Goal: Information Seeking & Learning: Learn about a topic

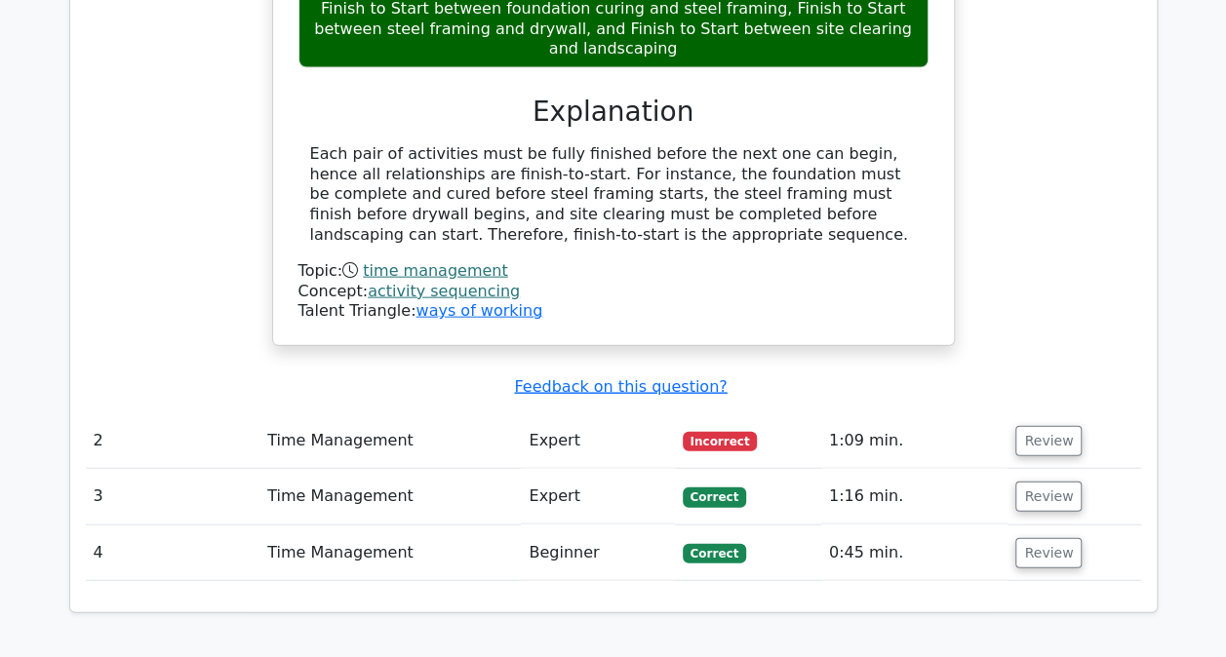
scroll to position [2047, 0]
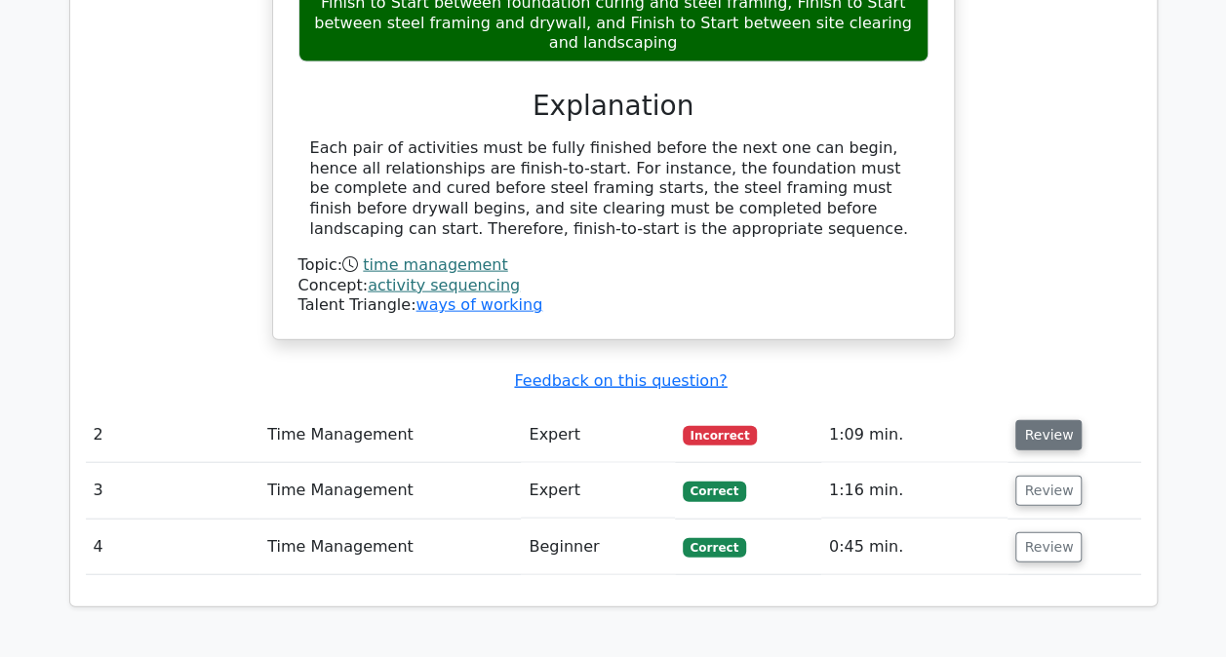
click at [1020, 420] on button "Review" at bounding box center [1048, 435] width 66 height 30
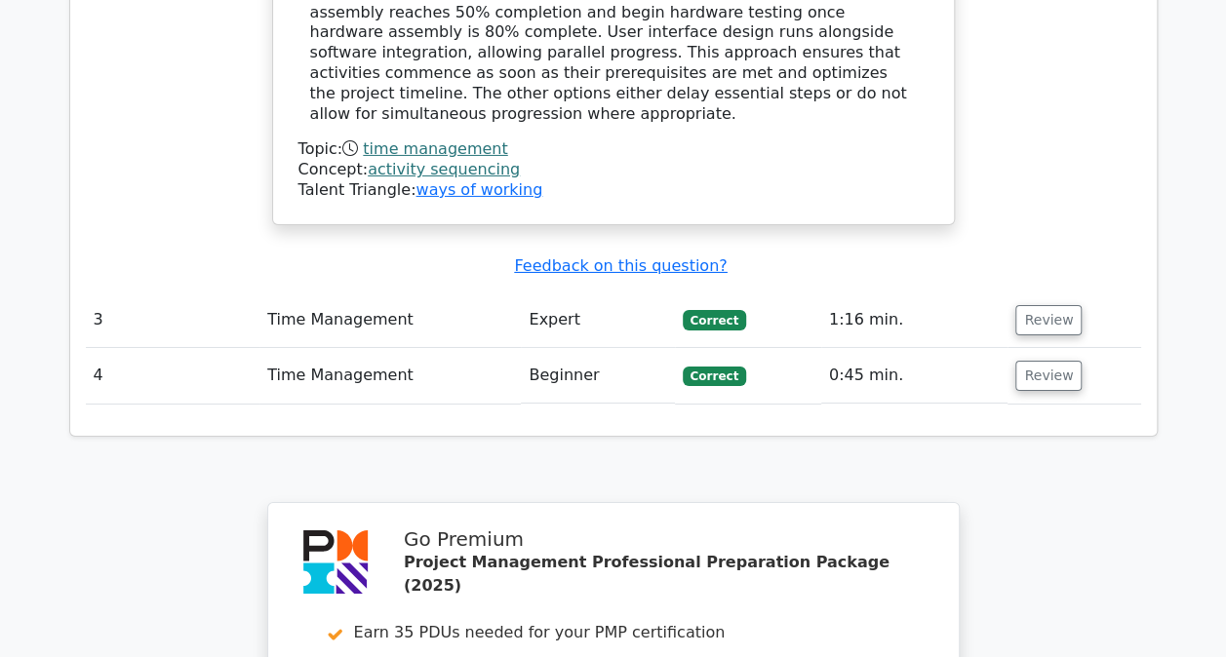
scroll to position [3217, 0]
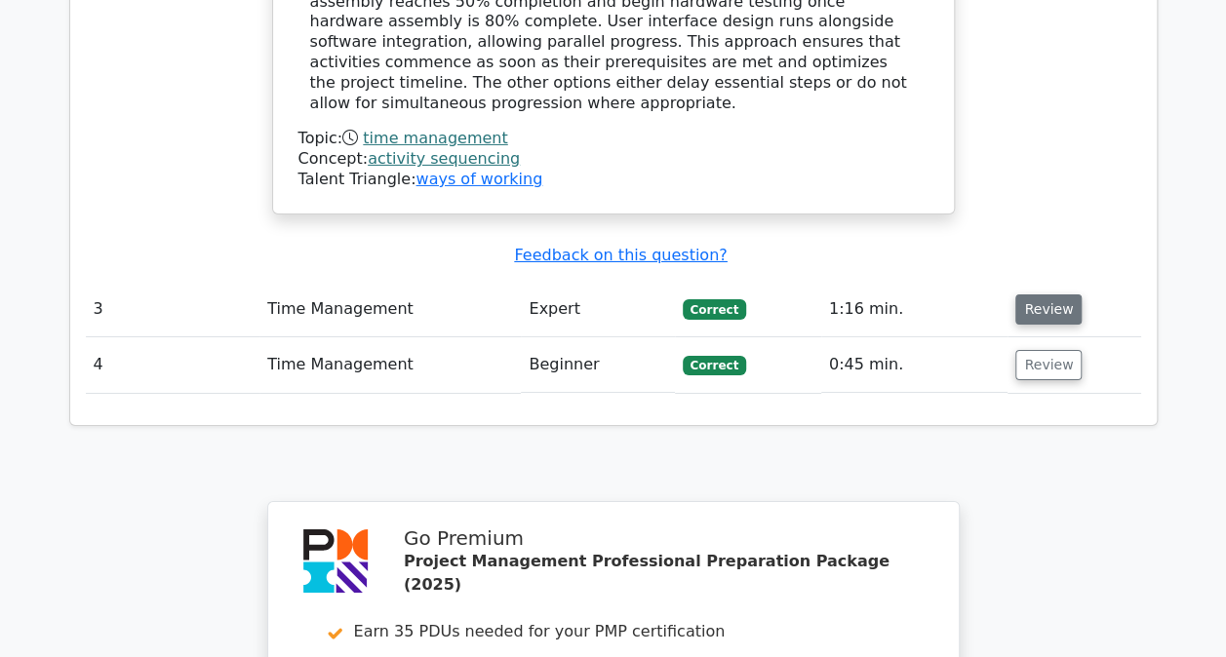
click at [1044, 294] on button "Review" at bounding box center [1048, 309] width 66 height 30
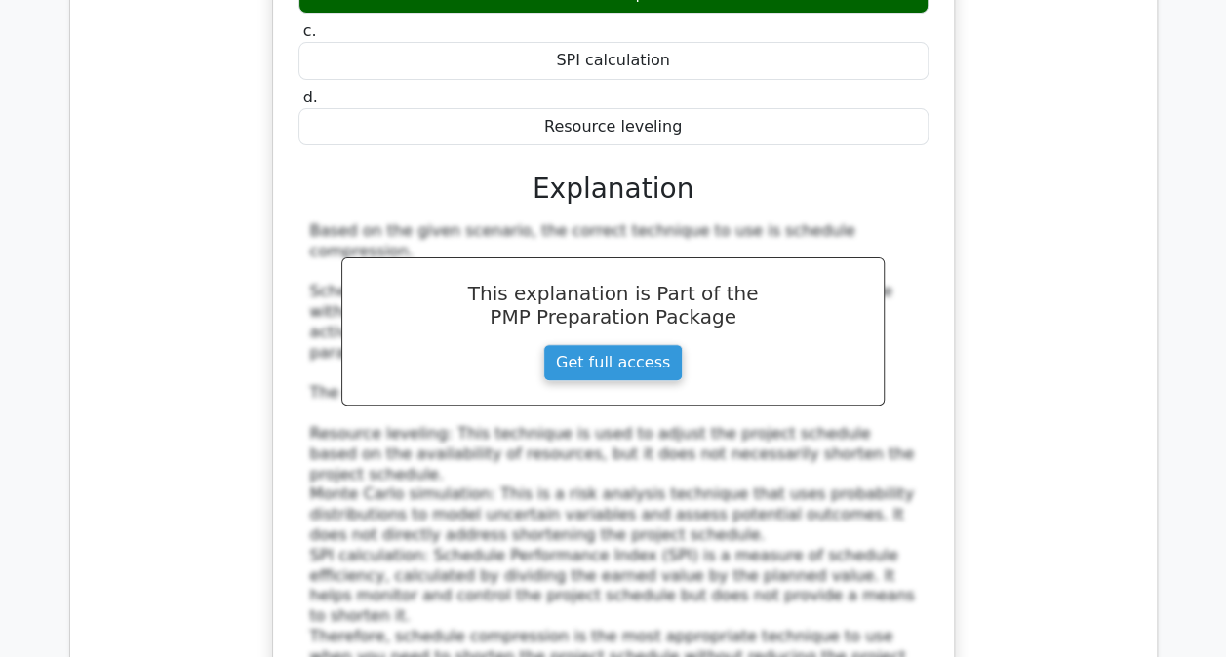
scroll to position [3997, 0]
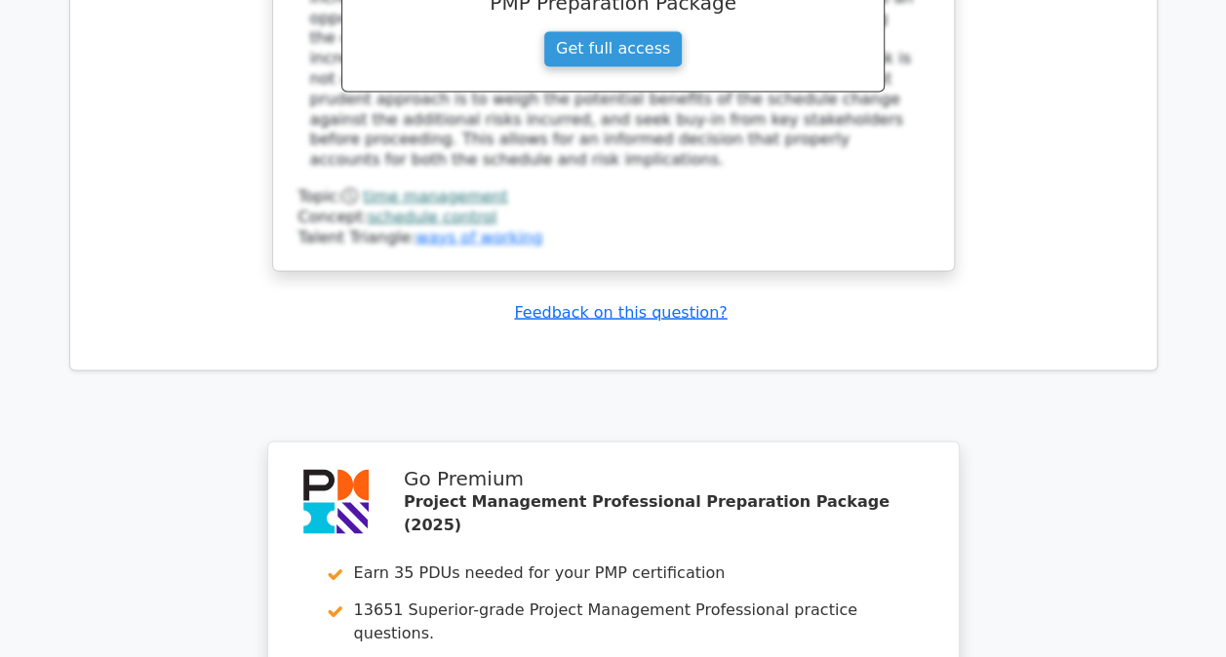
scroll to position [5460, 0]
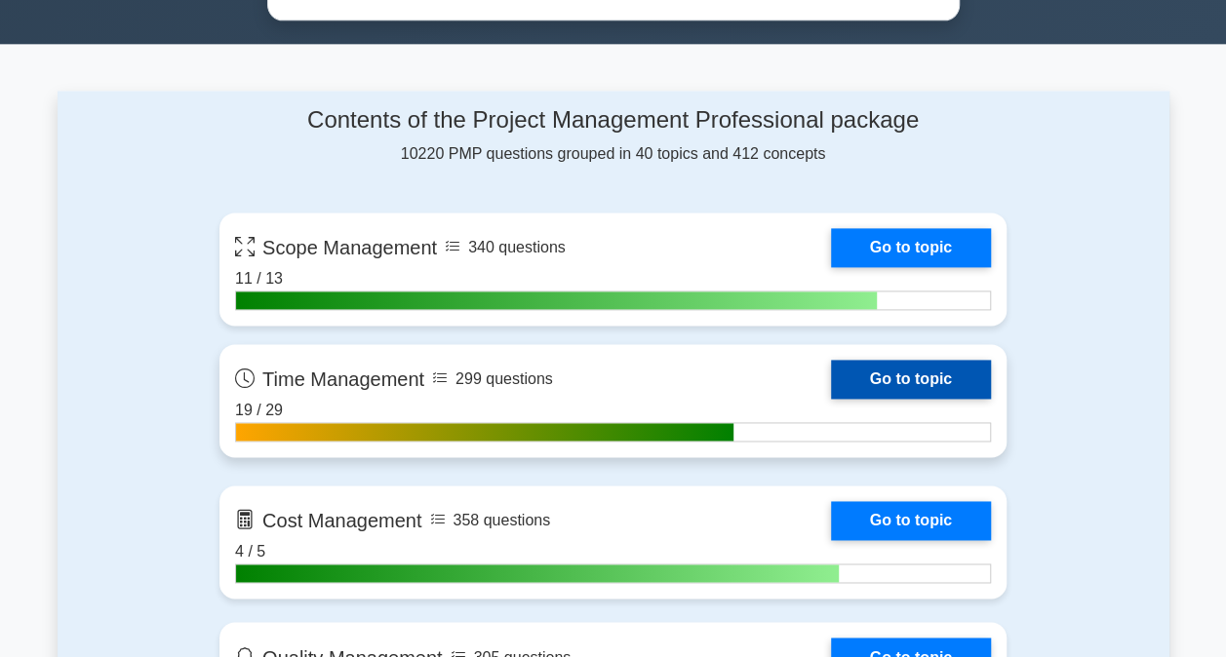
scroll to position [1267, 0]
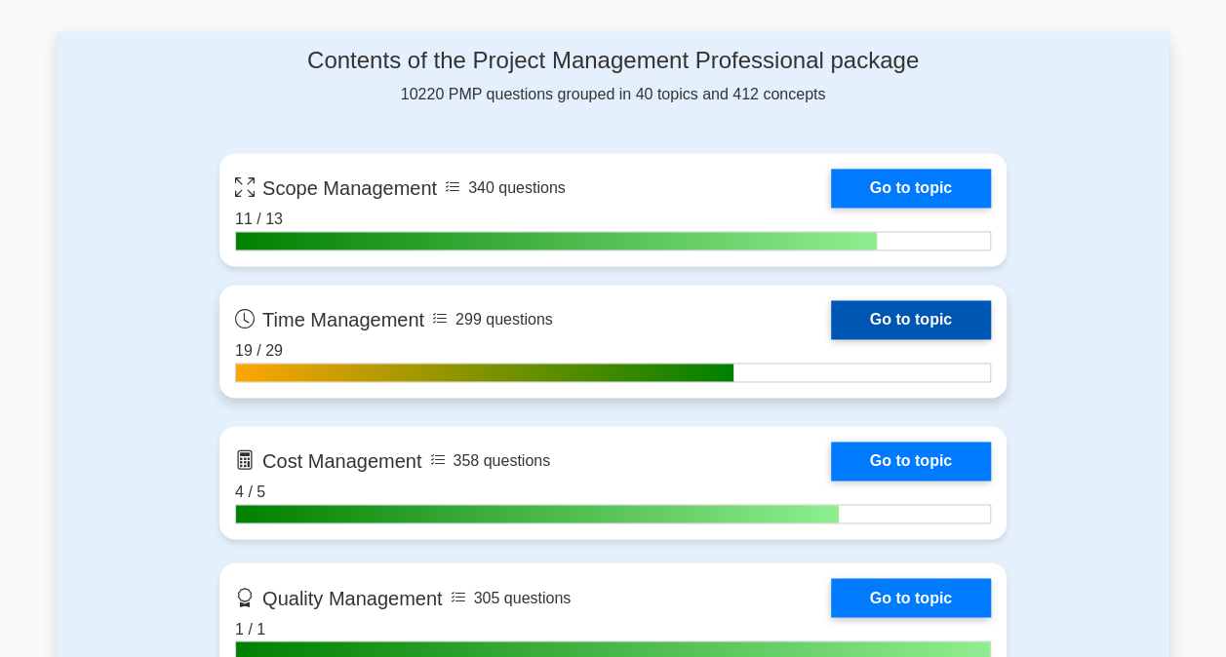
click at [886, 318] on link "Go to topic" at bounding box center [911, 319] width 160 height 39
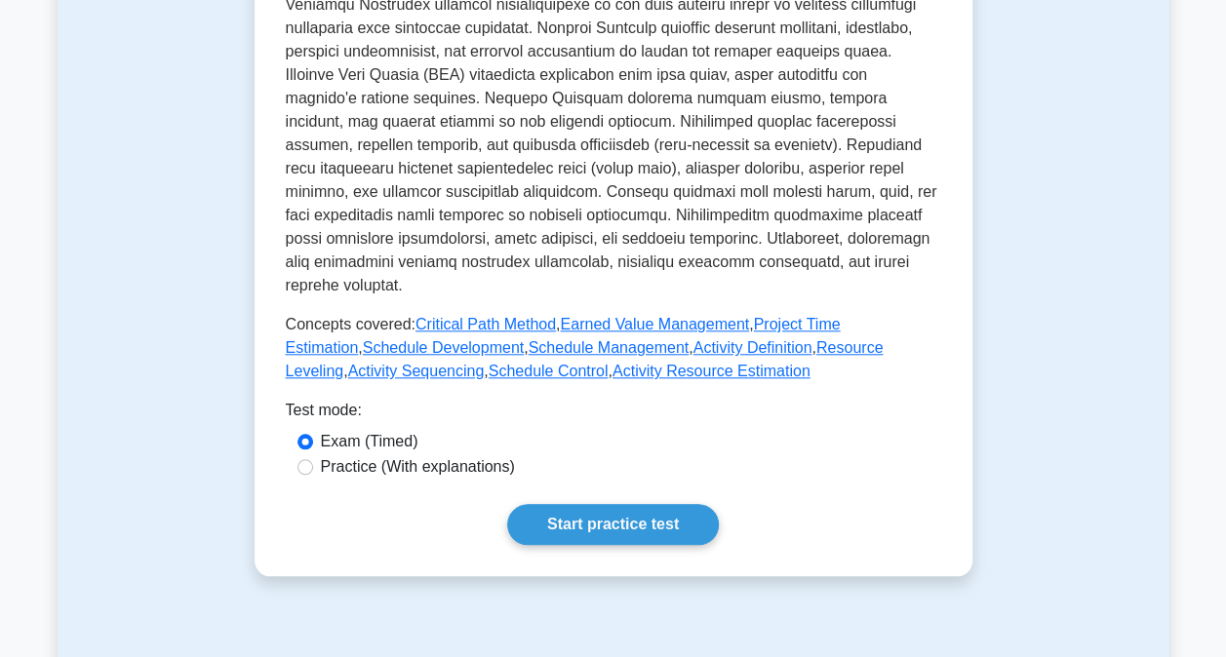
scroll to position [975, 0]
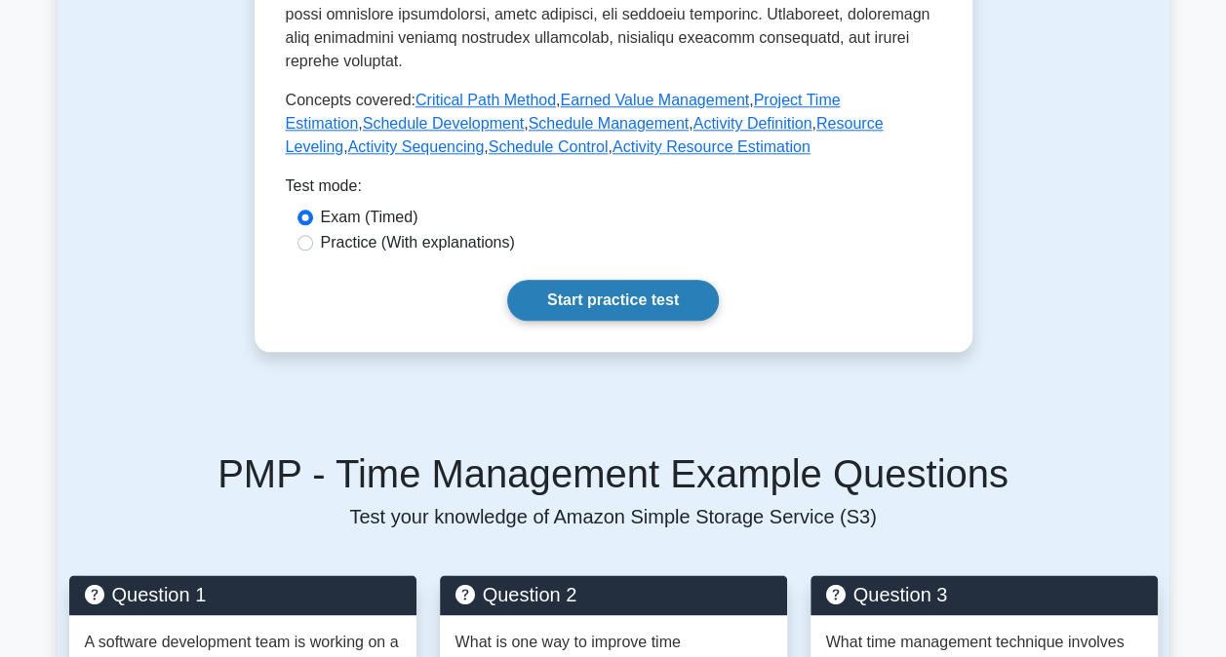
click at [629, 280] on link "Start practice test" at bounding box center [613, 300] width 212 height 41
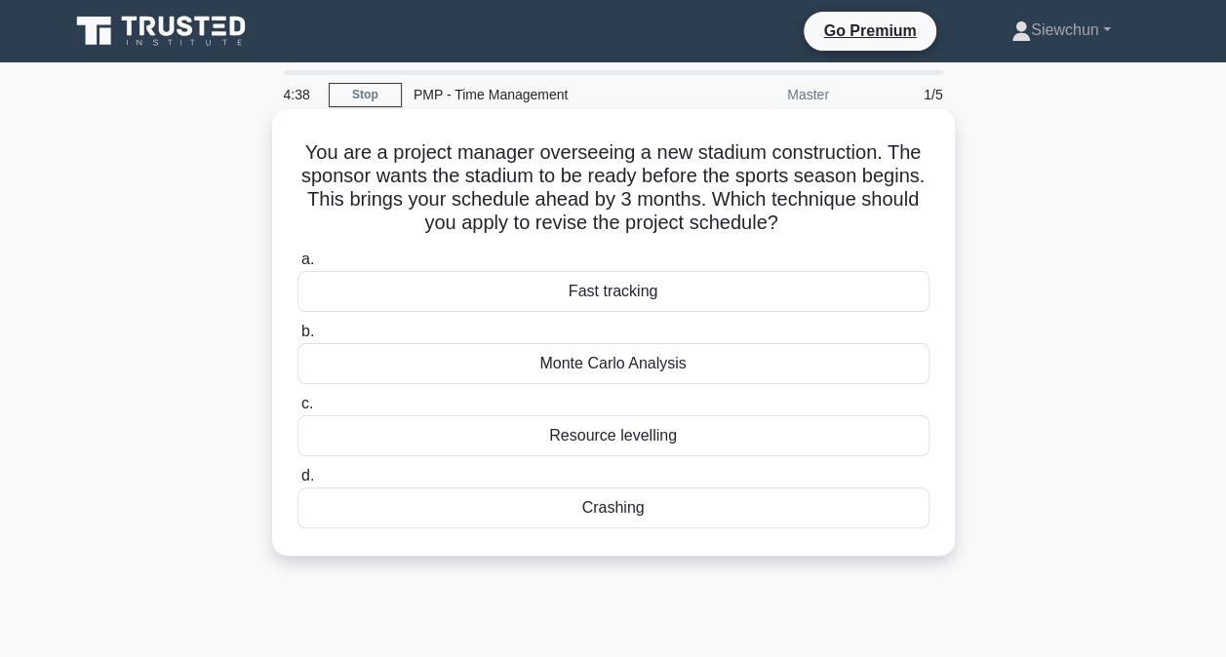
click at [636, 435] on div "Resource levelling" at bounding box center [613, 435] width 632 height 41
click at [297, 410] on input "c. Resource levelling" at bounding box center [297, 404] width 0 height 13
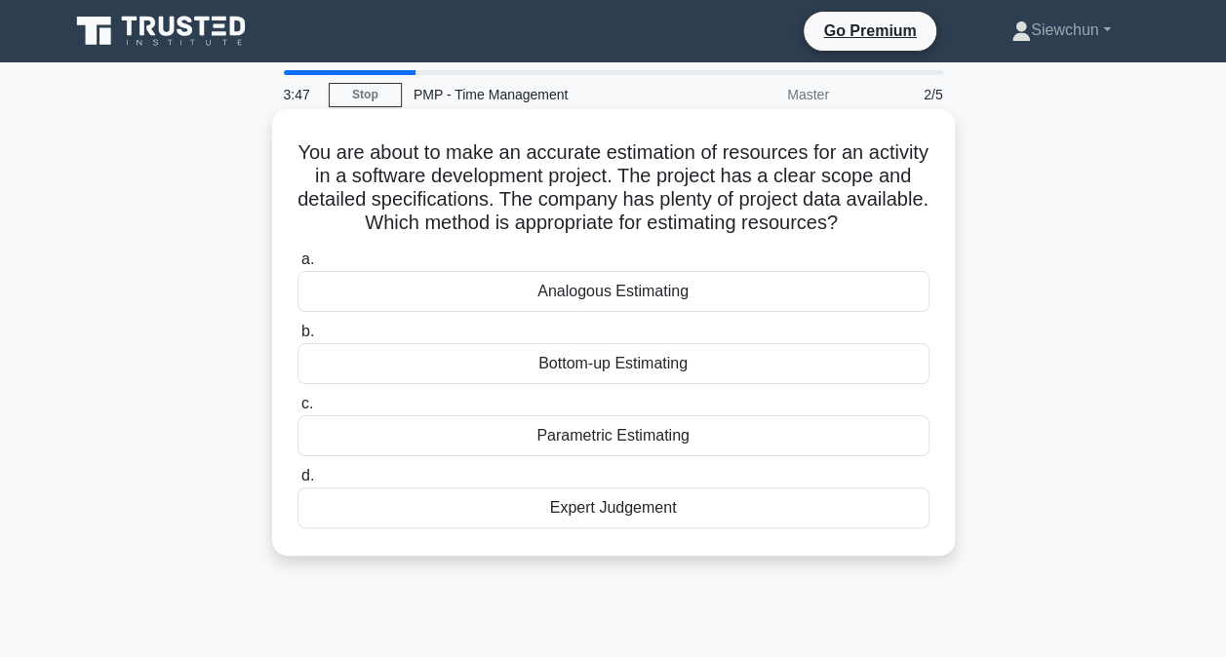
click at [591, 456] on div "Parametric Estimating" at bounding box center [613, 435] width 632 height 41
click at [297, 410] on input "c. Parametric Estimating" at bounding box center [297, 404] width 0 height 13
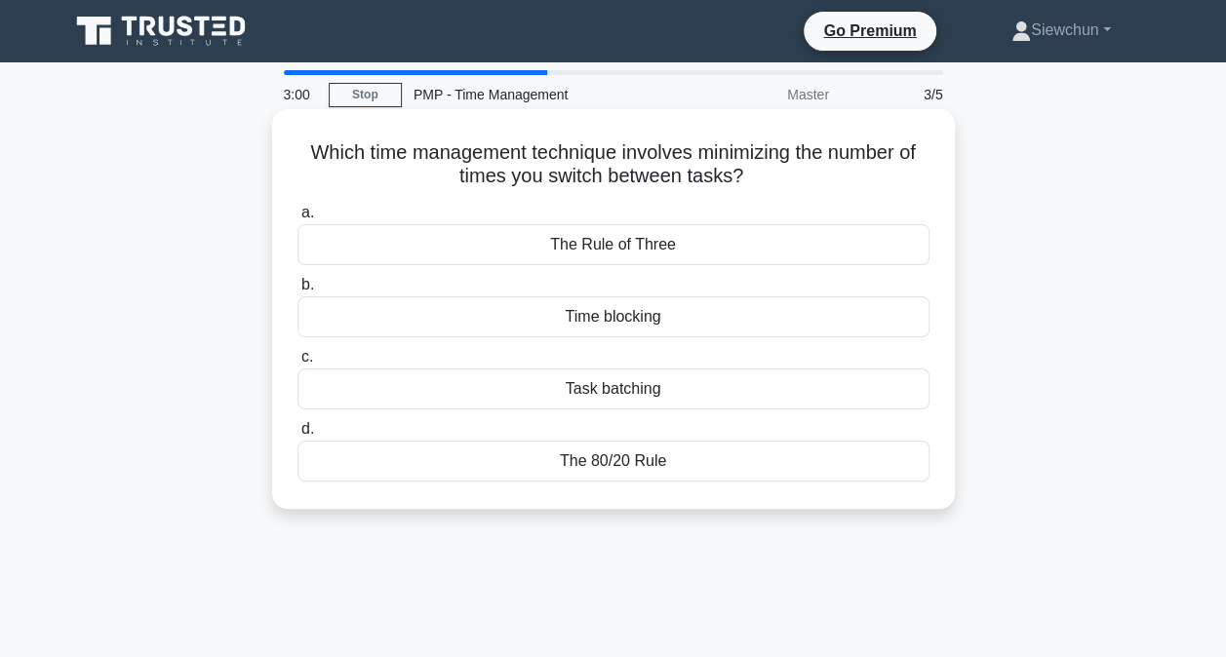
click at [659, 323] on div "Time blocking" at bounding box center [613, 316] width 632 height 41
click at [297, 292] on input "b. Time blocking" at bounding box center [297, 285] width 0 height 13
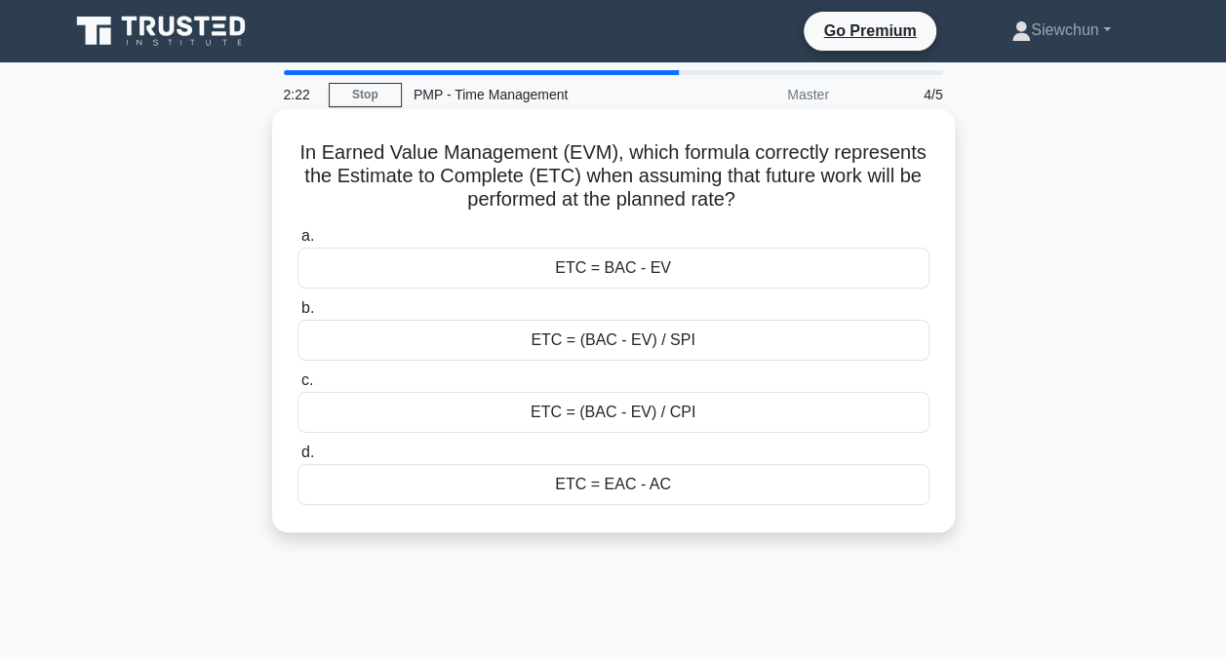
click at [606, 341] on div "ETC = (BAC - EV) / SPI" at bounding box center [613, 340] width 632 height 41
click at [297, 315] on input "b. ETC = (BAC - EV) / SPI" at bounding box center [297, 308] width 0 height 13
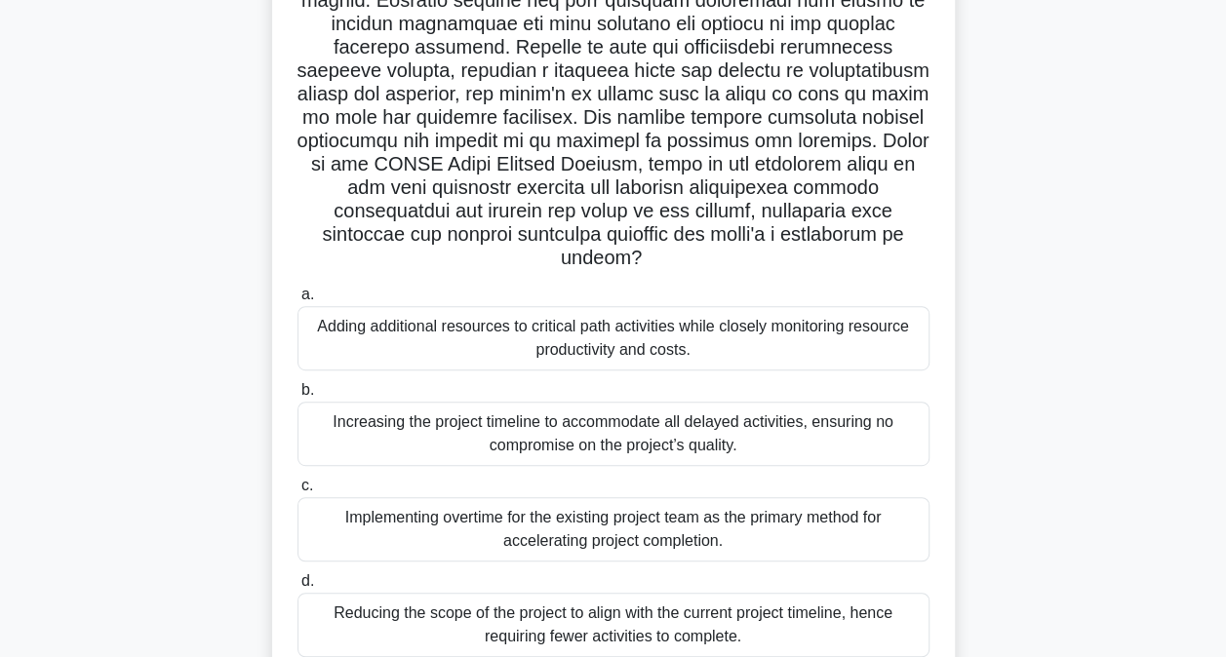
scroll to position [390, 0]
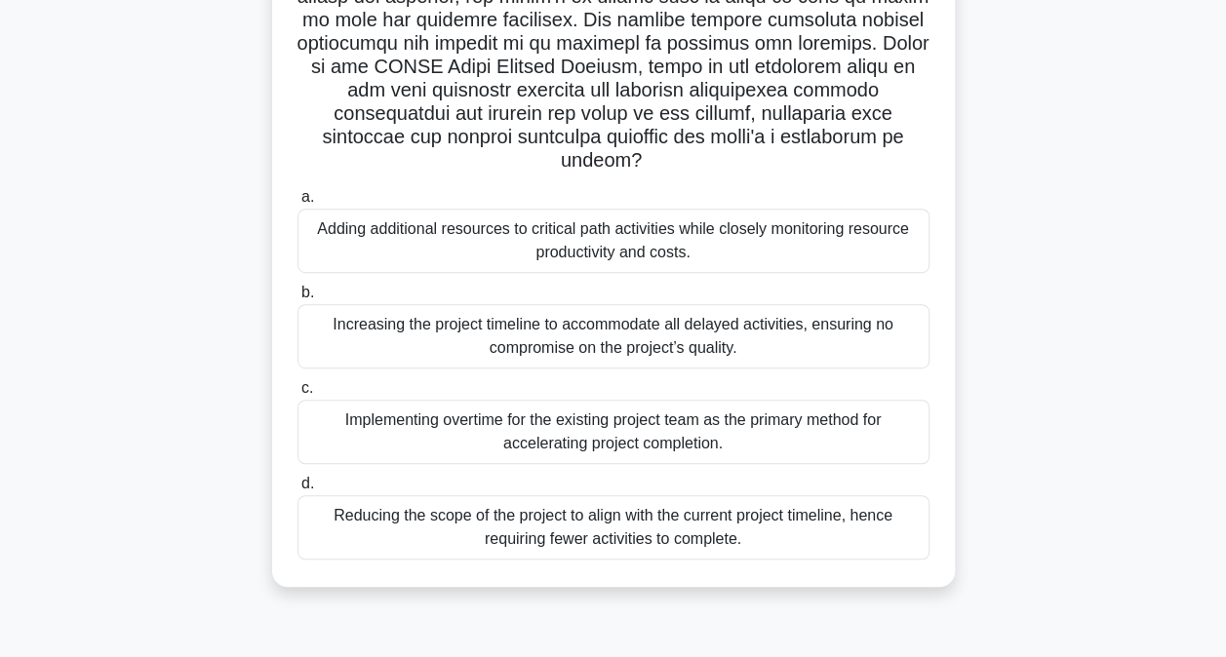
click at [447, 356] on div "Increasing the project timeline to accommodate all delayed activities, ensuring…" at bounding box center [613, 336] width 632 height 64
click at [297, 299] on input "b. Increasing the project timeline to accommodate all delayed activities, ensur…" at bounding box center [297, 293] width 0 height 13
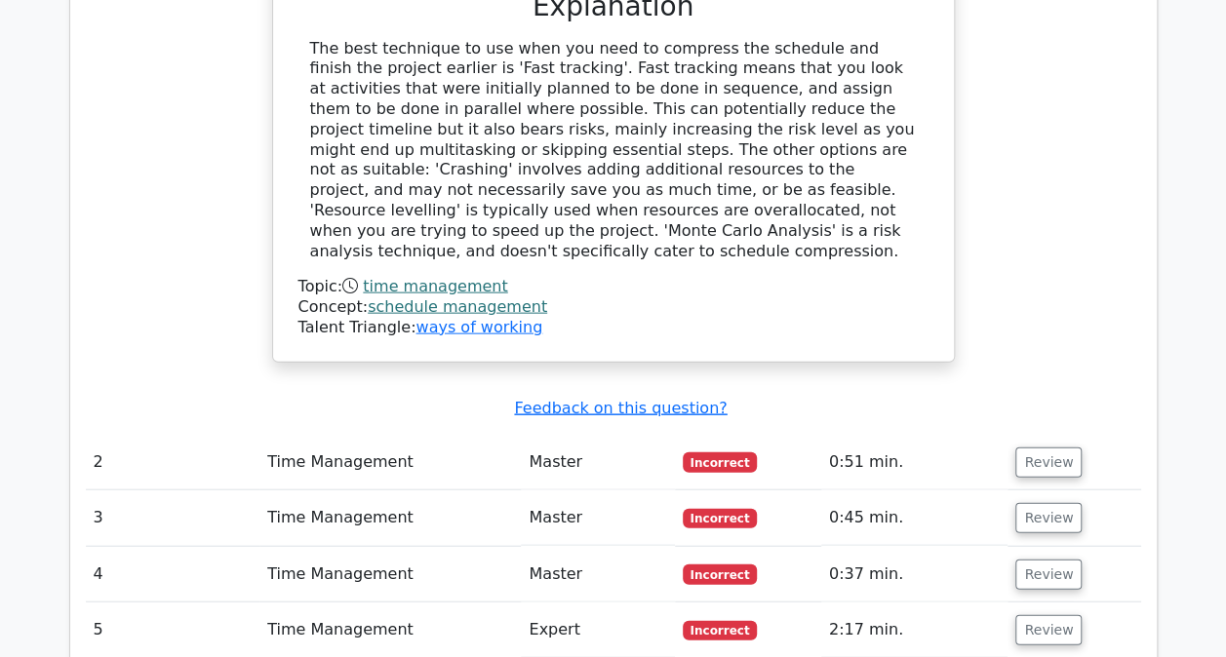
scroll to position [2047, 0]
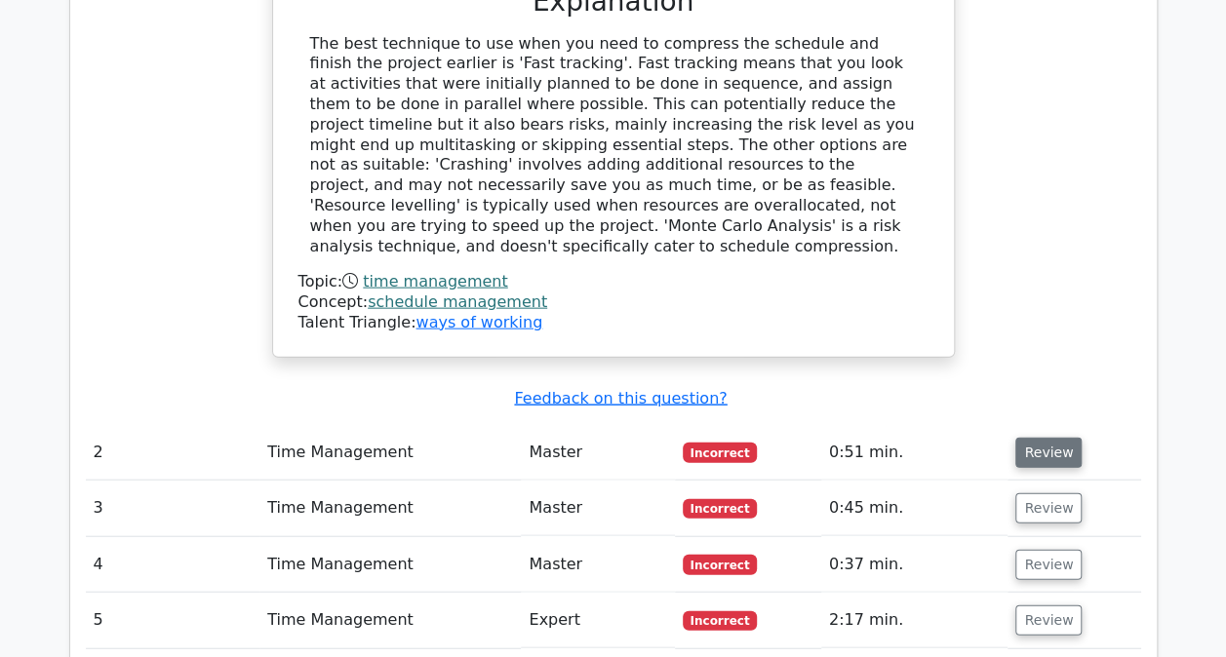
click at [1024, 438] on button "Review" at bounding box center [1048, 453] width 66 height 30
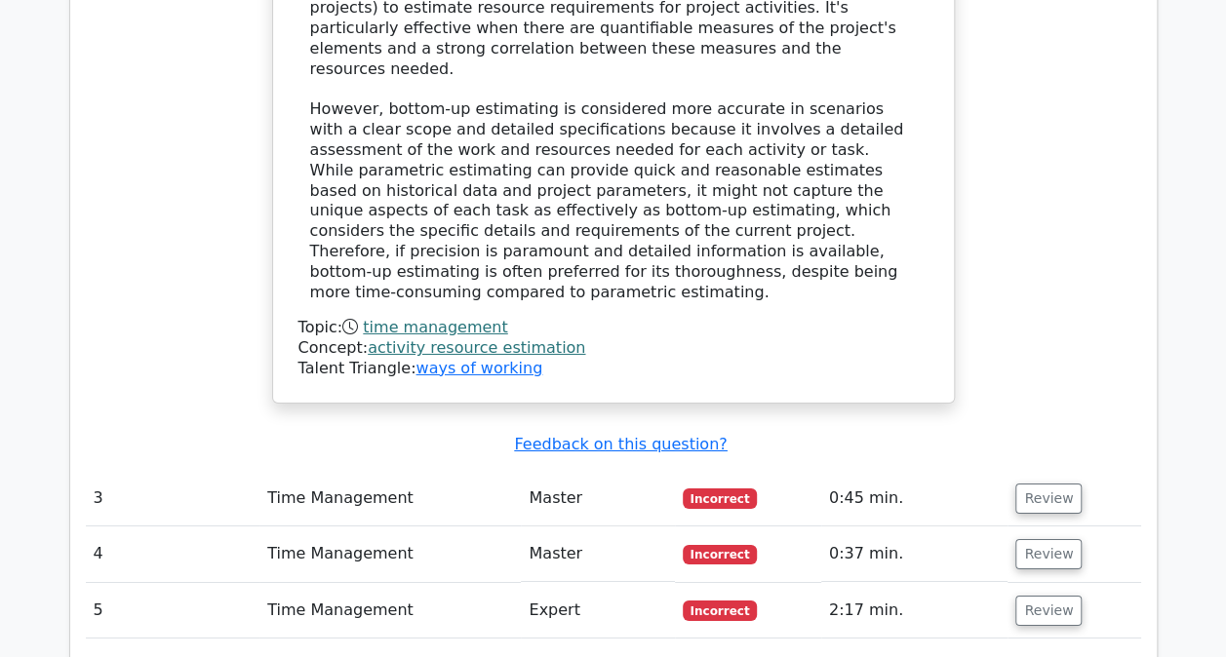
scroll to position [3120, 0]
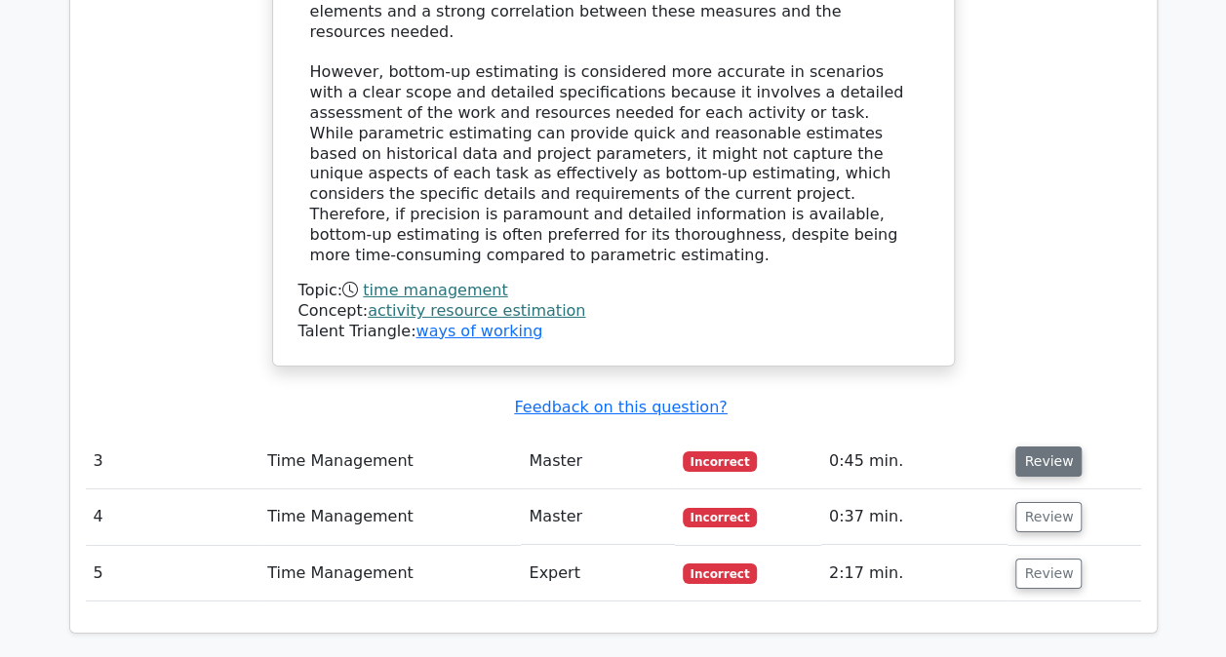
click at [1024, 447] on button "Review" at bounding box center [1048, 462] width 66 height 30
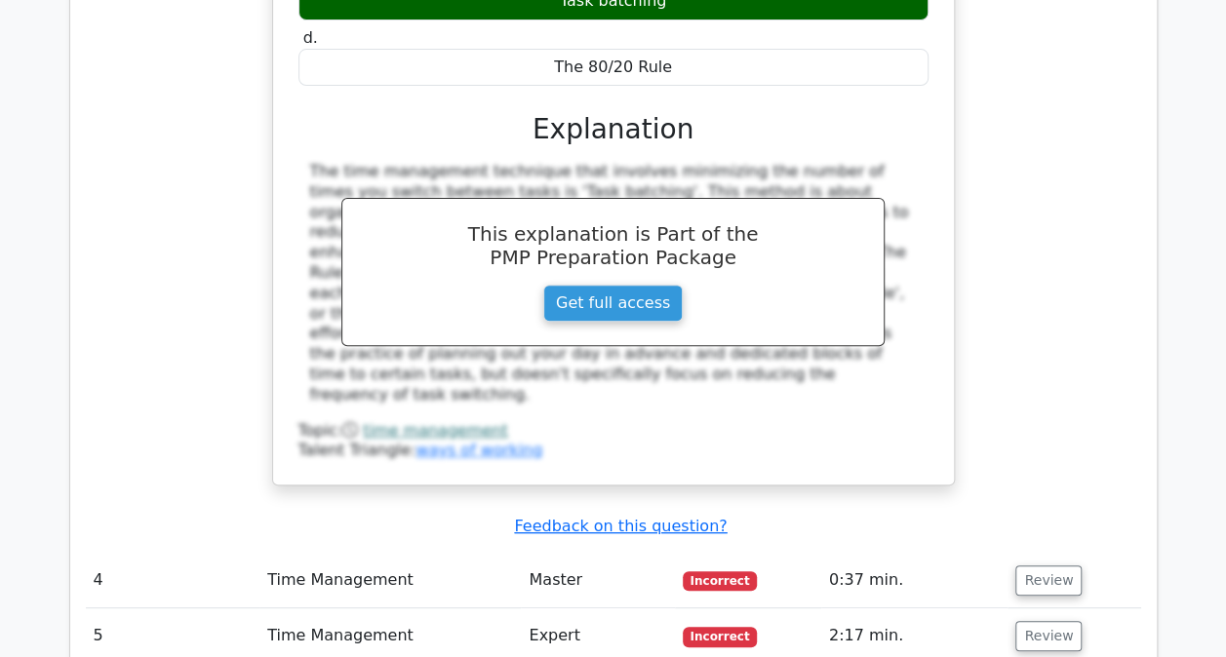
scroll to position [3900, 0]
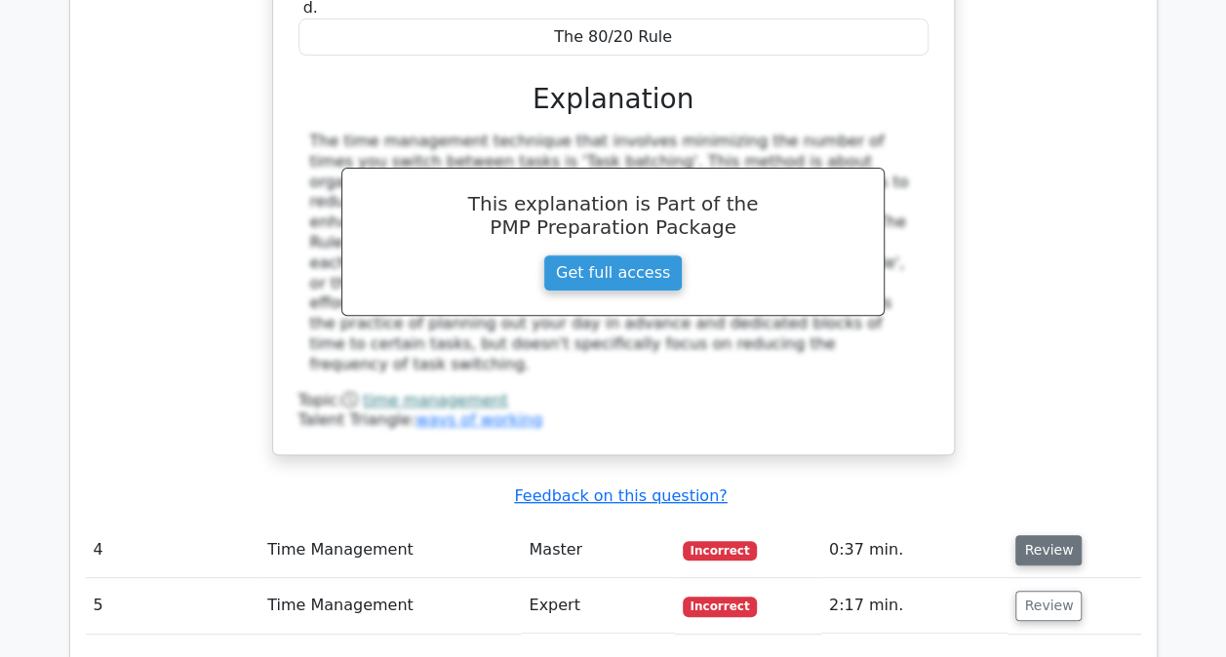
click at [1020, 535] on button "Review" at bounding box center [1048, 550] width 66 height 30
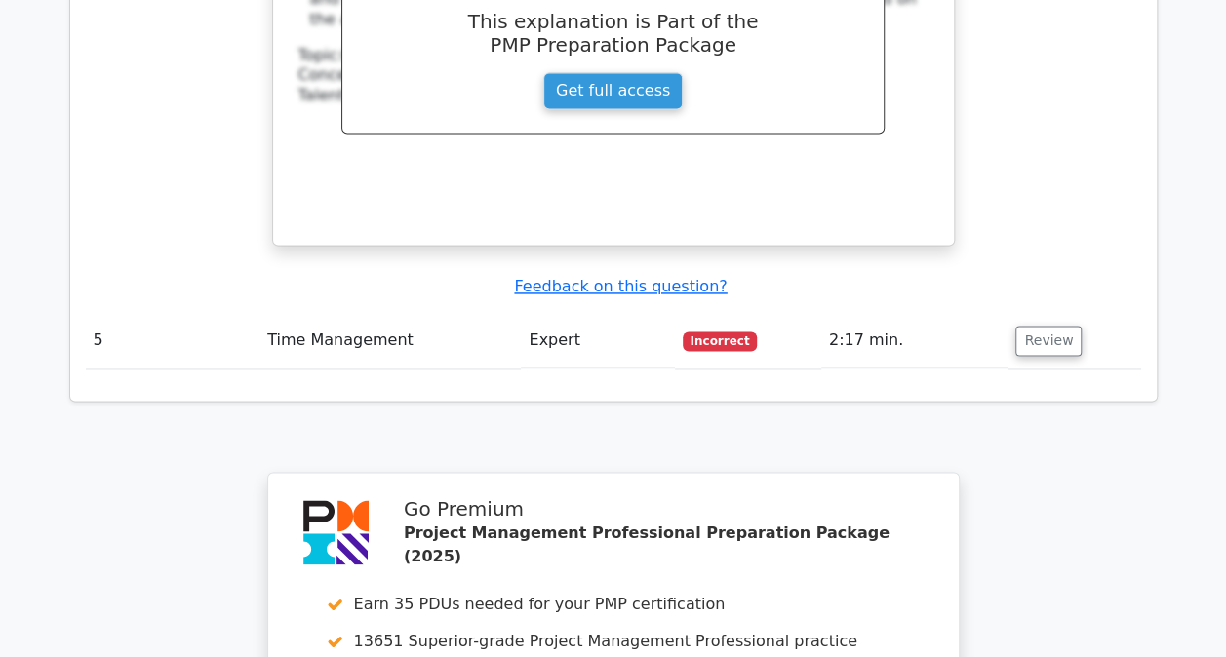
scroll to position [4875, 0]
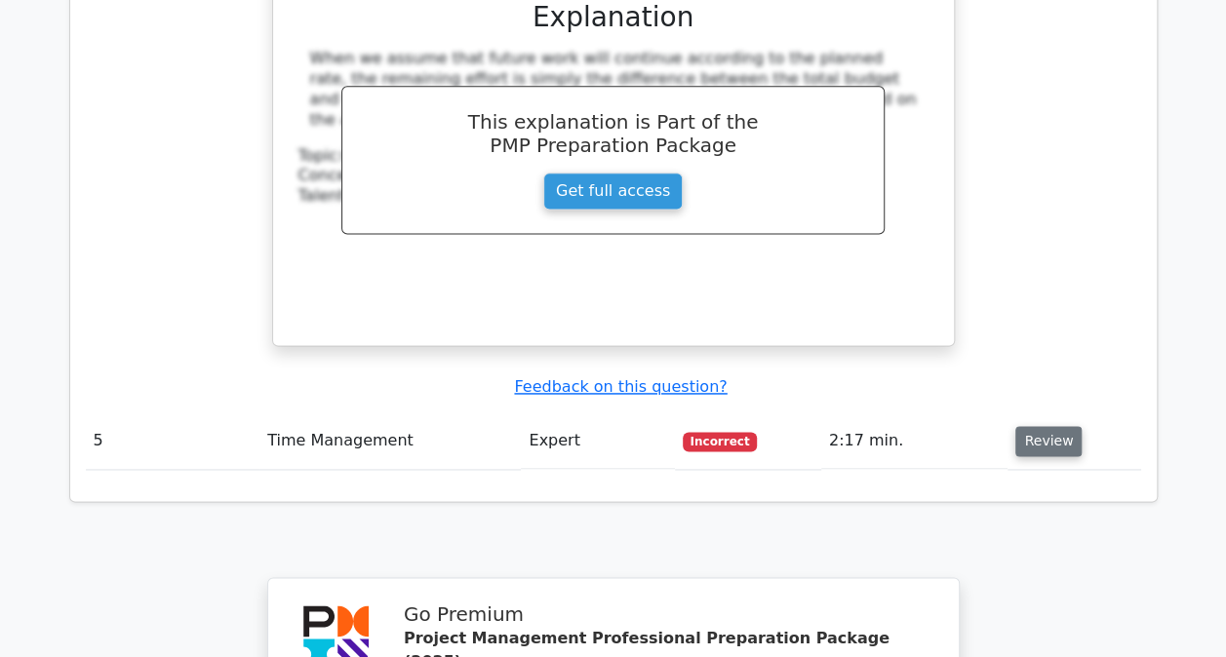
click at [1037, 426] on button "Review" at bounding box center [1048, 441] width 66 height 30
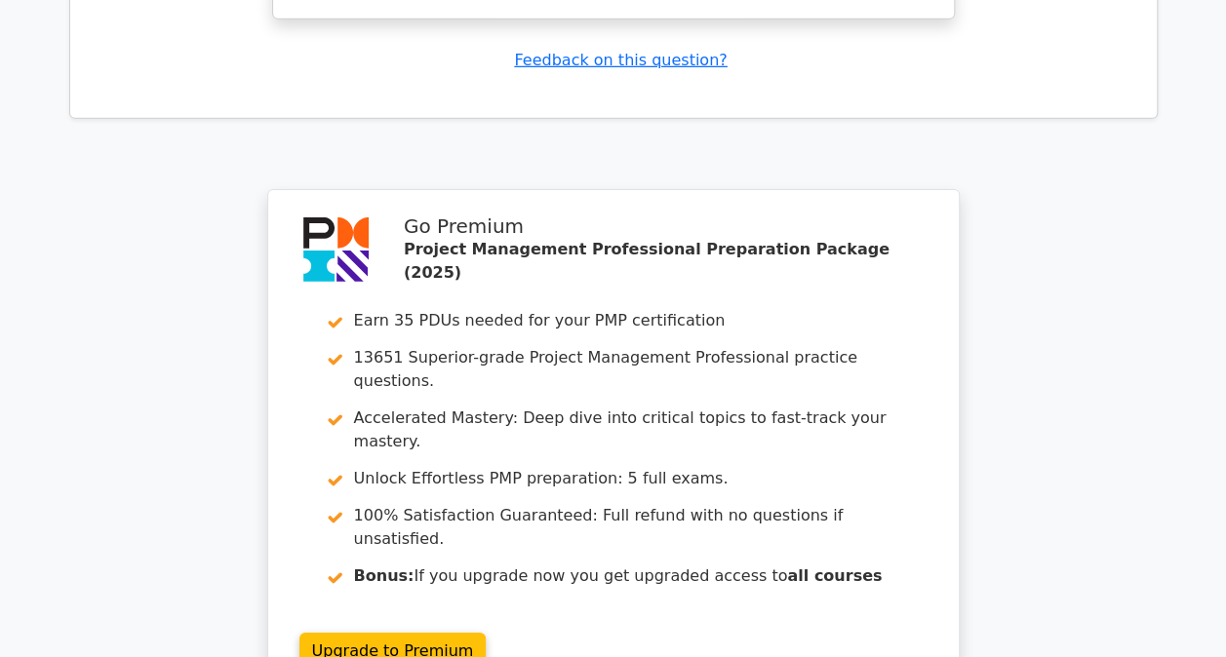
scroll to position [6821, 0]
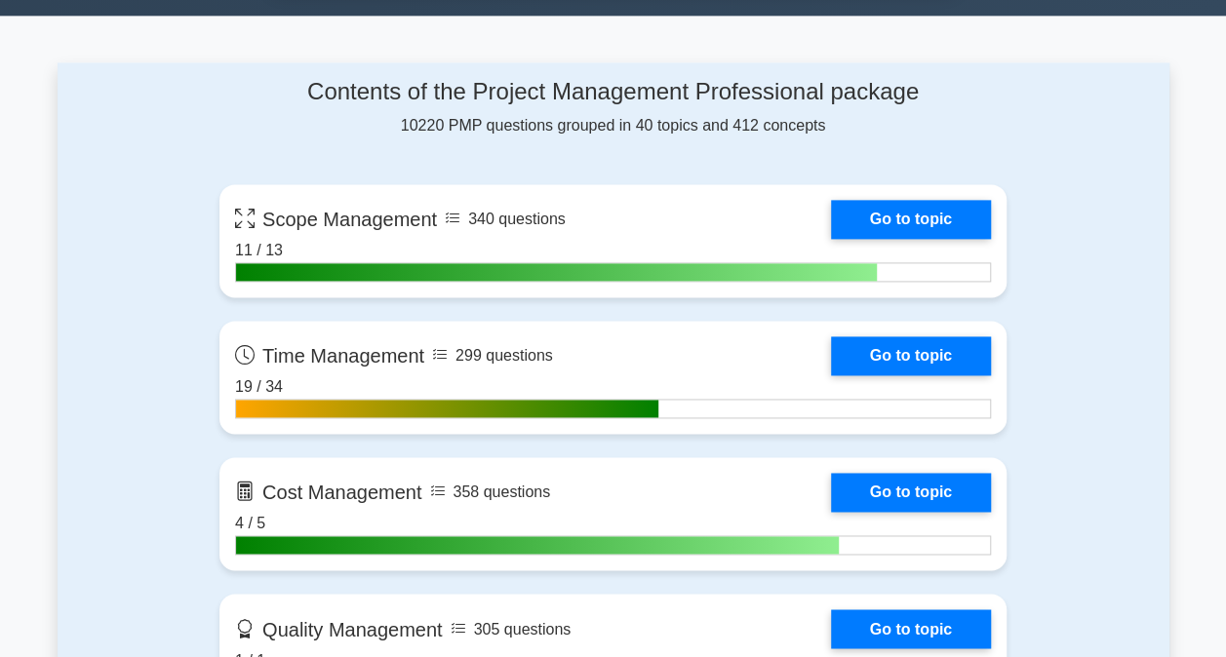
scroll to position [1267, 0]
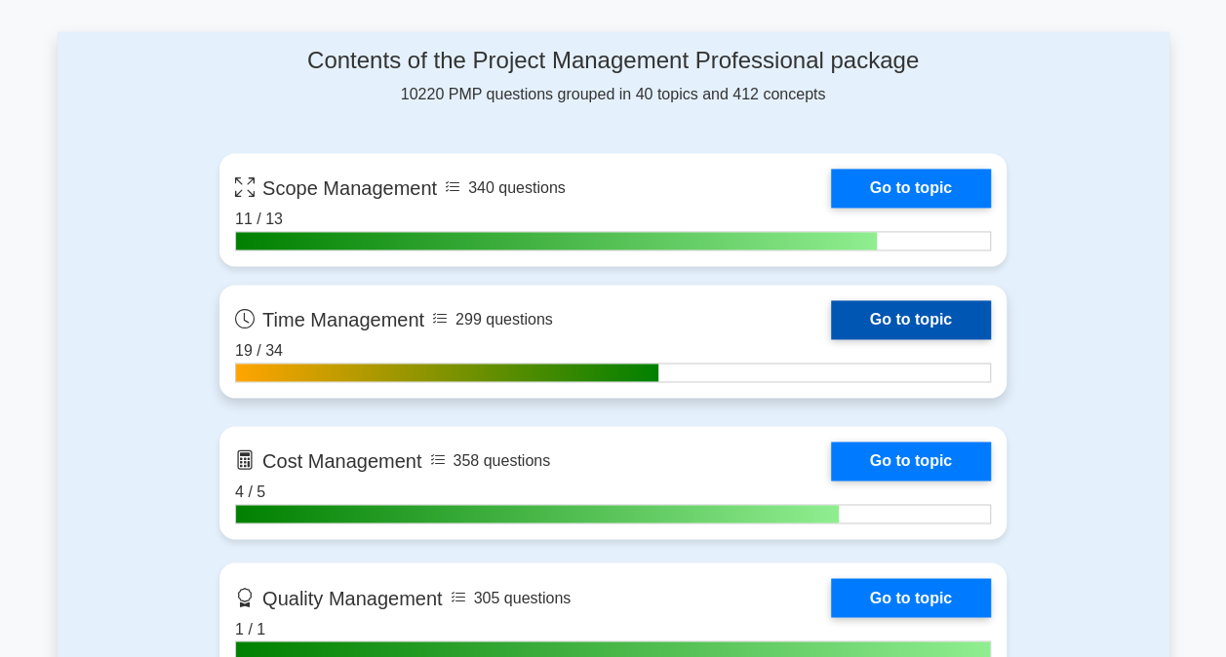
click at [910, 314] on link "Go to topic" at bounding box center [911, 319] width 160 height 39
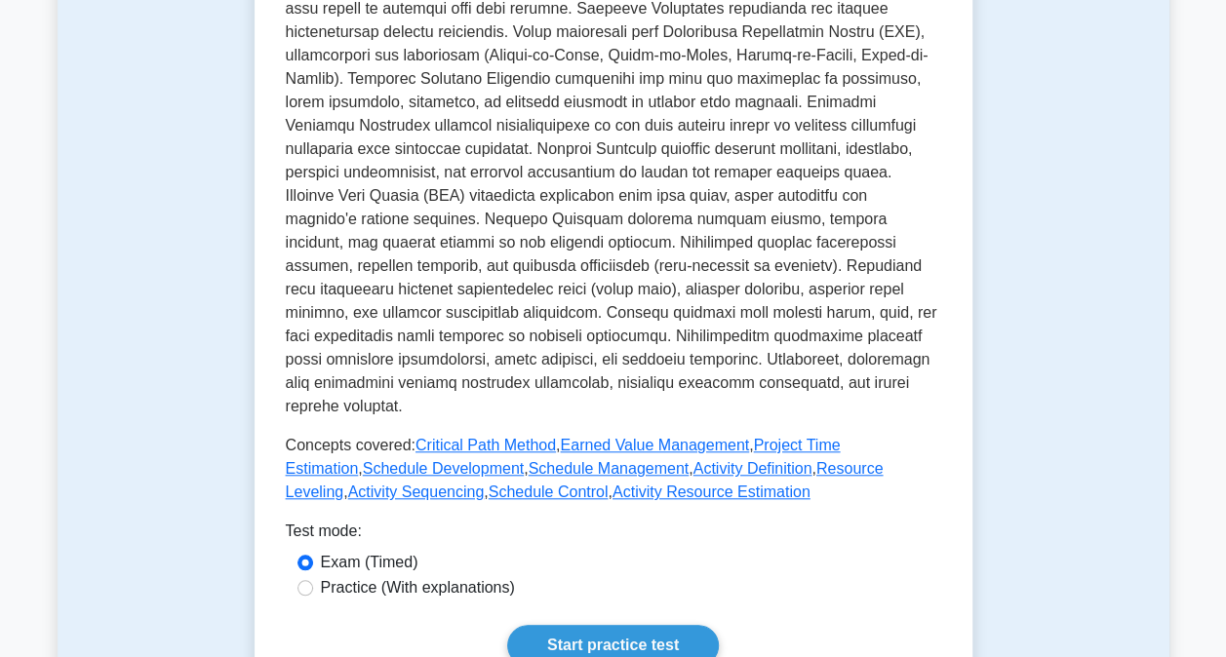
scroll to position [877, 0]
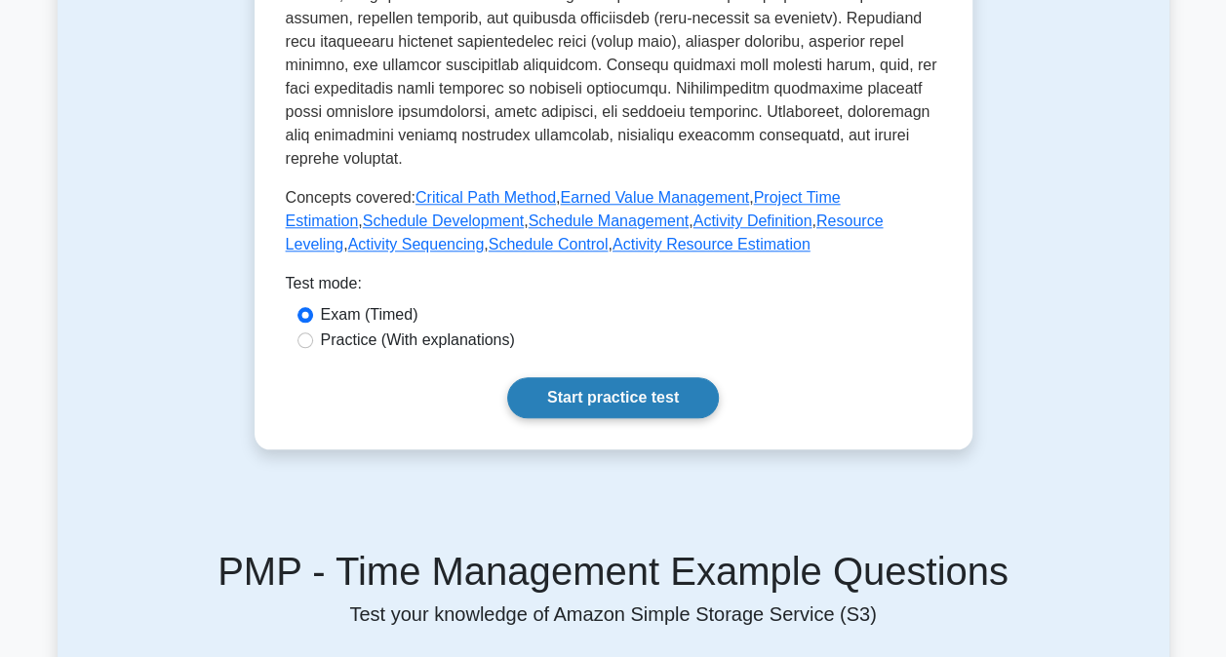
click at [609, 377] on link "Start practice test" at bounding box center [613, 397] width 212 height 41
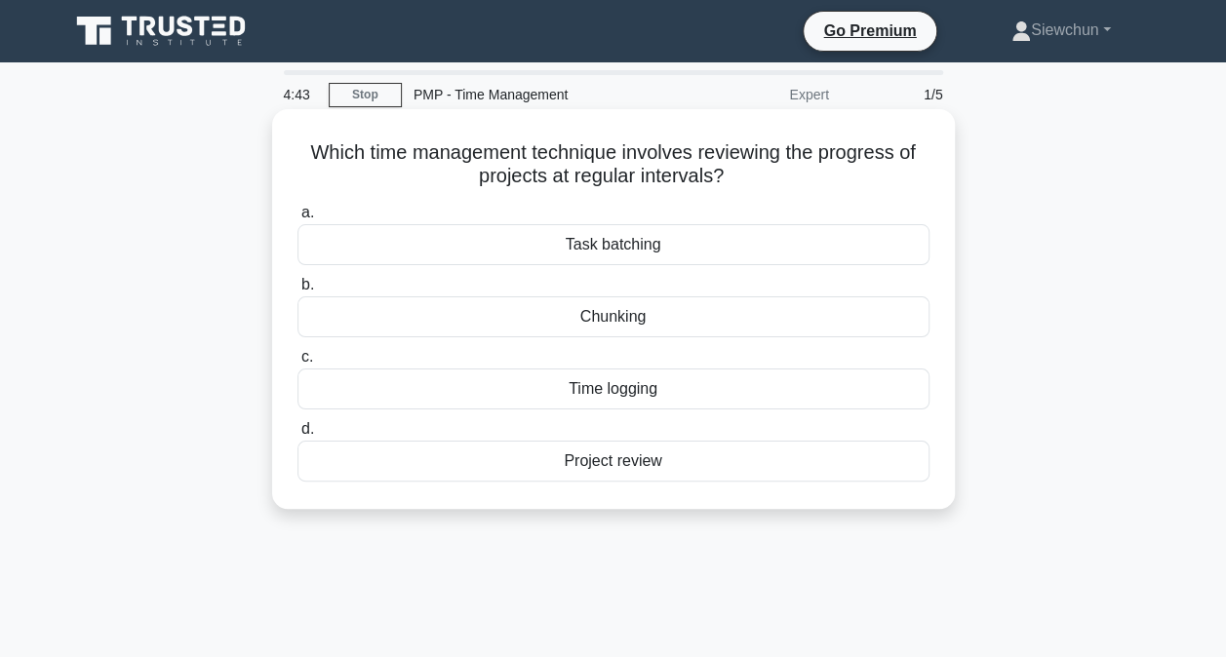
click at [642, 458] on div "Project review" at bounding box center [613, 461] width 632 height 41
click at [297, 436] on input "d. Project review" at bounding box center [297, 429] width 0 height 13
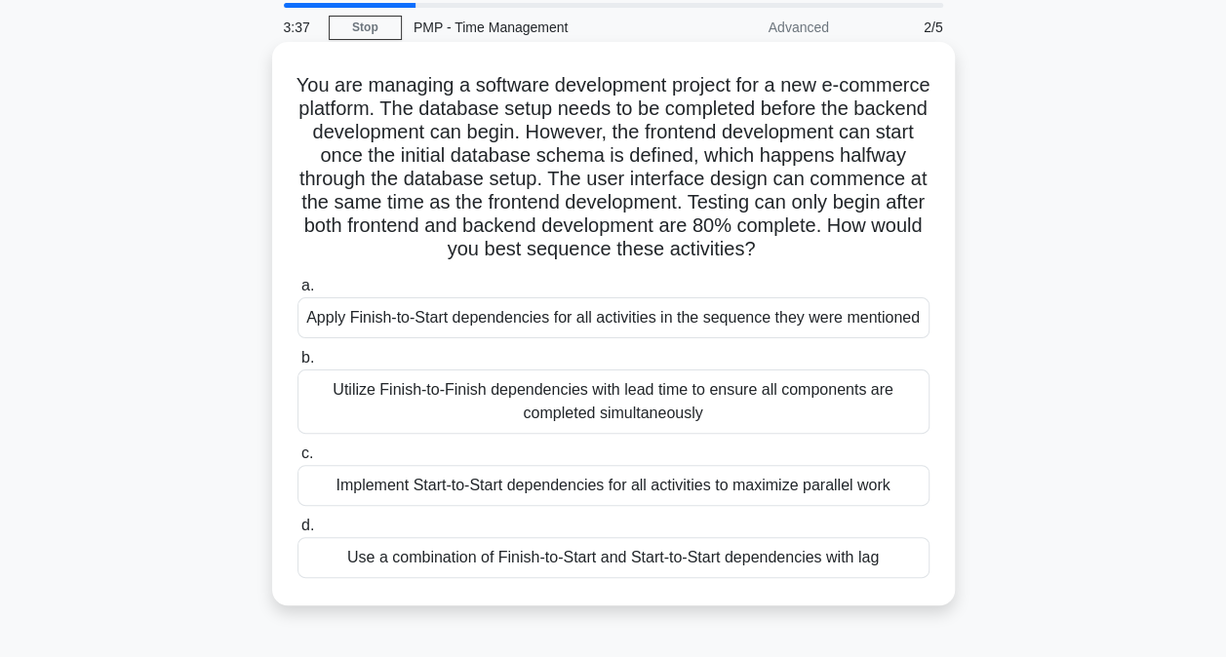
scroll to position [97, 0]
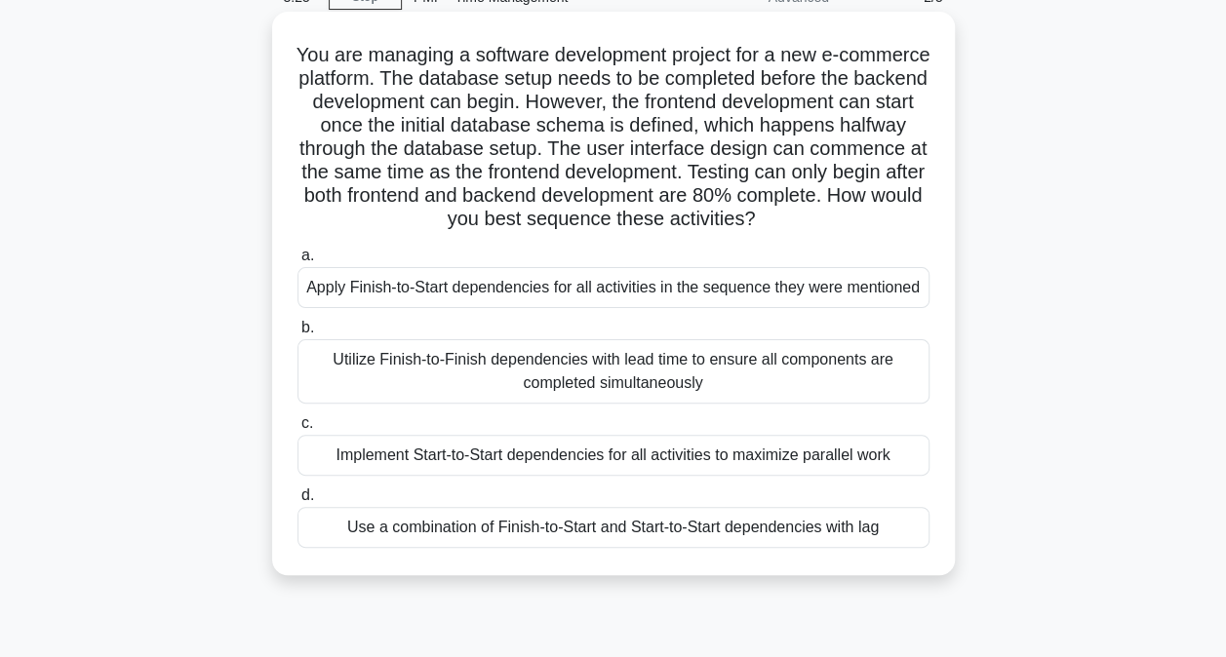
click at [618, 518] on div "Use a combination of Finish-to-Start and Start-to-Start dependencies with lag" at bounding box center [613, 527] width 632 height 41
click at [297, 502] on input "d. Use a combination of Finish-to-Start and Start-to-Start dependencies with lag" at bounding box center [297, 495] width 0 height 13
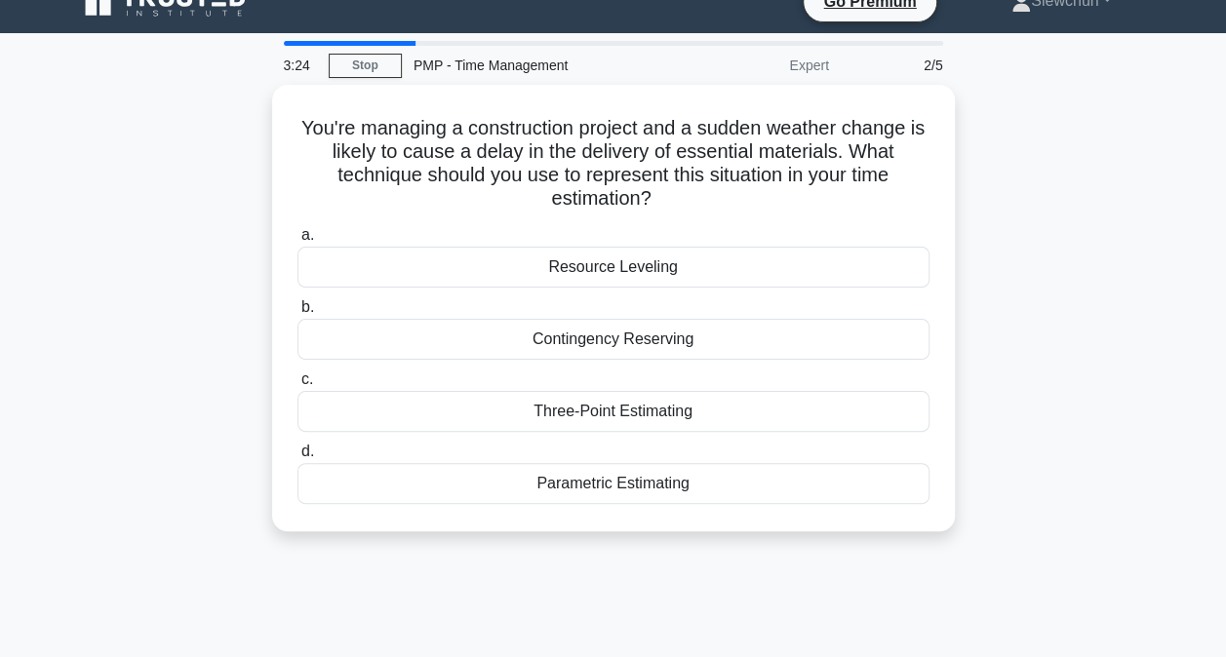
scroll to position [0, 0]
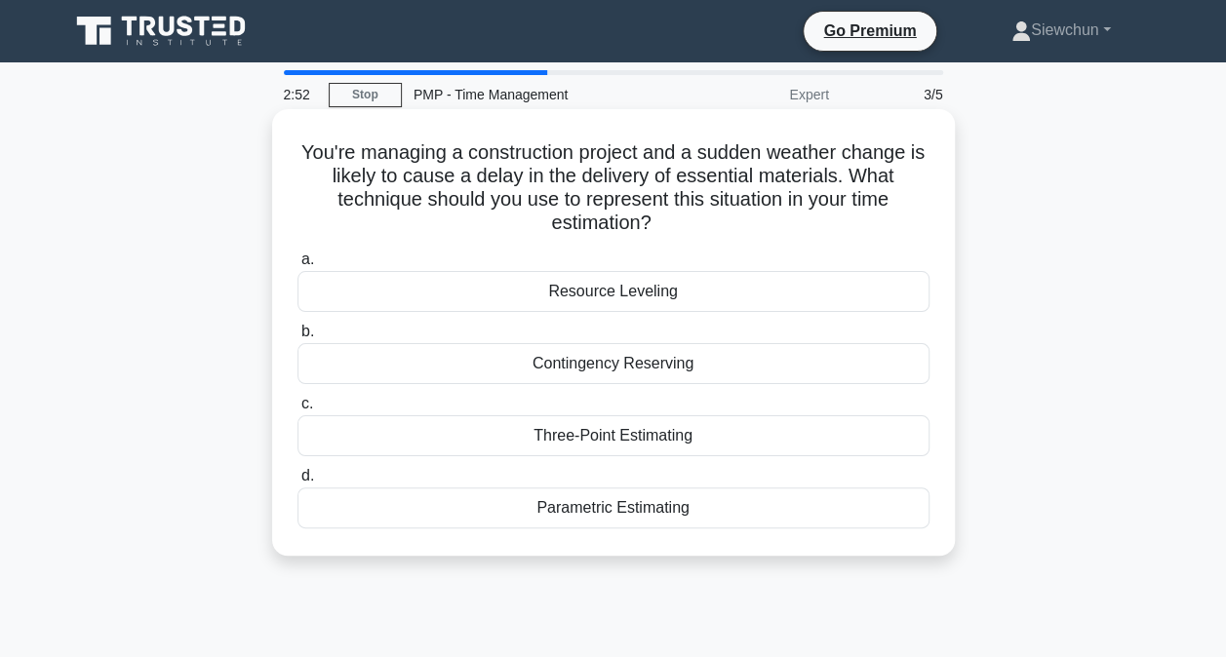
click at [770, 301] on div "Resource Leveling" at bounding box center [613, 291] width 632 height 41
click at [297, 266] on input "a. Resource Leveling" at bounding box center [297, 259] width 0 height 13
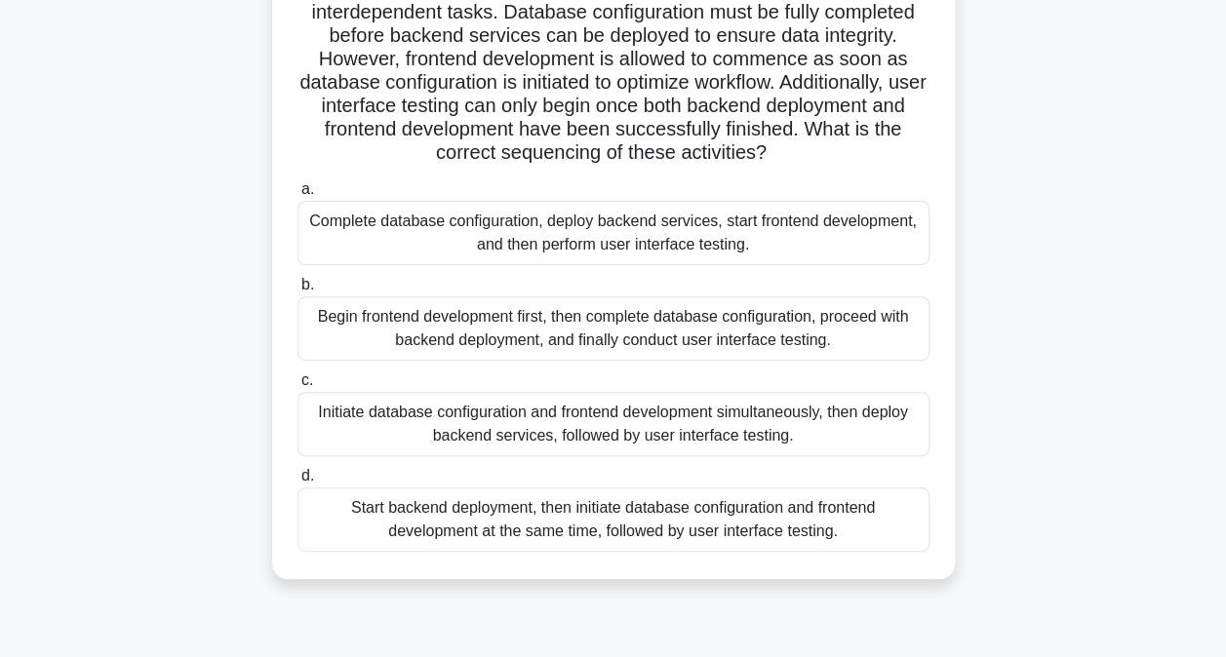
scroll to position [195, 0]
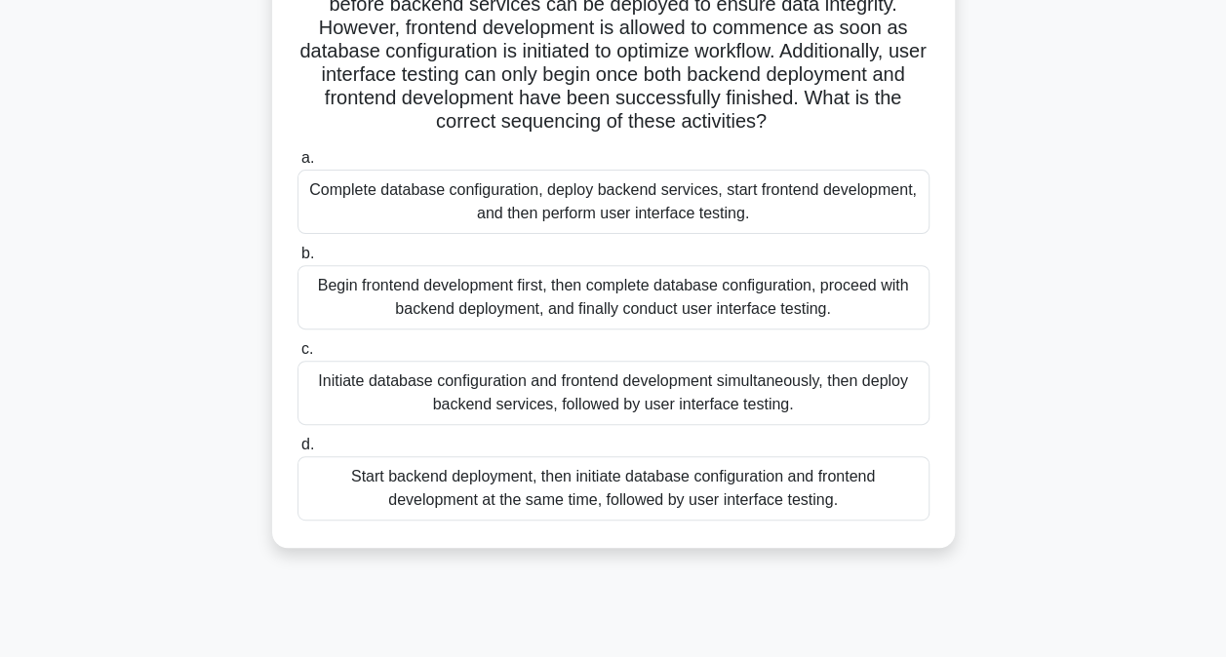
click at [682, 394] on div "Initiate database configuration and frontend development simultaneously, then d…" at bounding box center [613, 393] width 632 height 64
click at [297, 356] on input "c. Initiate database configuration and frontend development simultaneously, the…" at bounding box center [297, 349] width 0 height 13
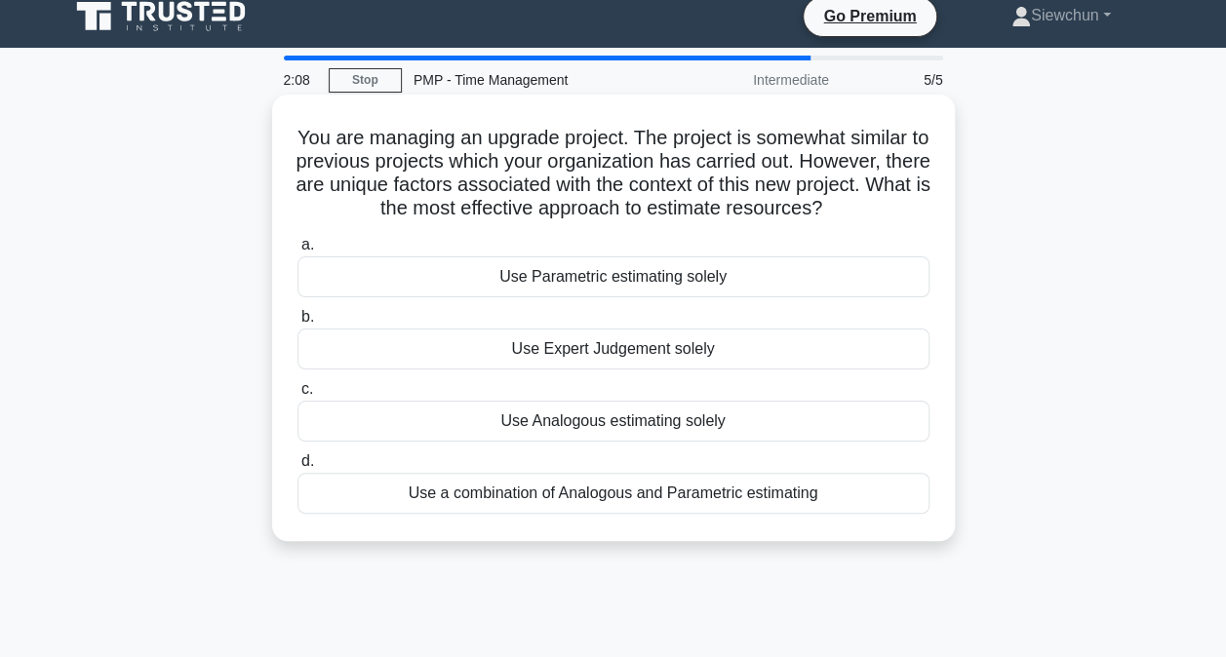
scroll to position [0, 0]
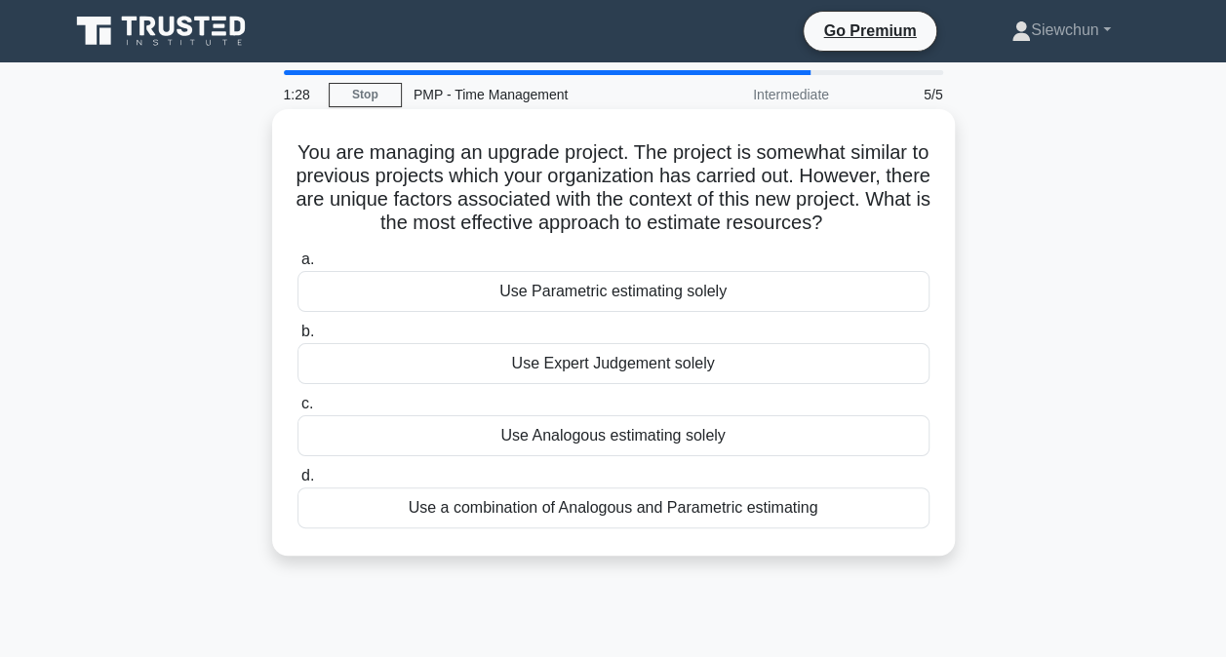
click at [708, 502] on div "Use a combination of Analogous and Parametric estimating" at bounding box center [613, 507] width 632 height 41
click at [297, 483] on input "d. Use a combination of Analogous and Parametric estimating" at bounding box center [297, 476] width 0 height 13
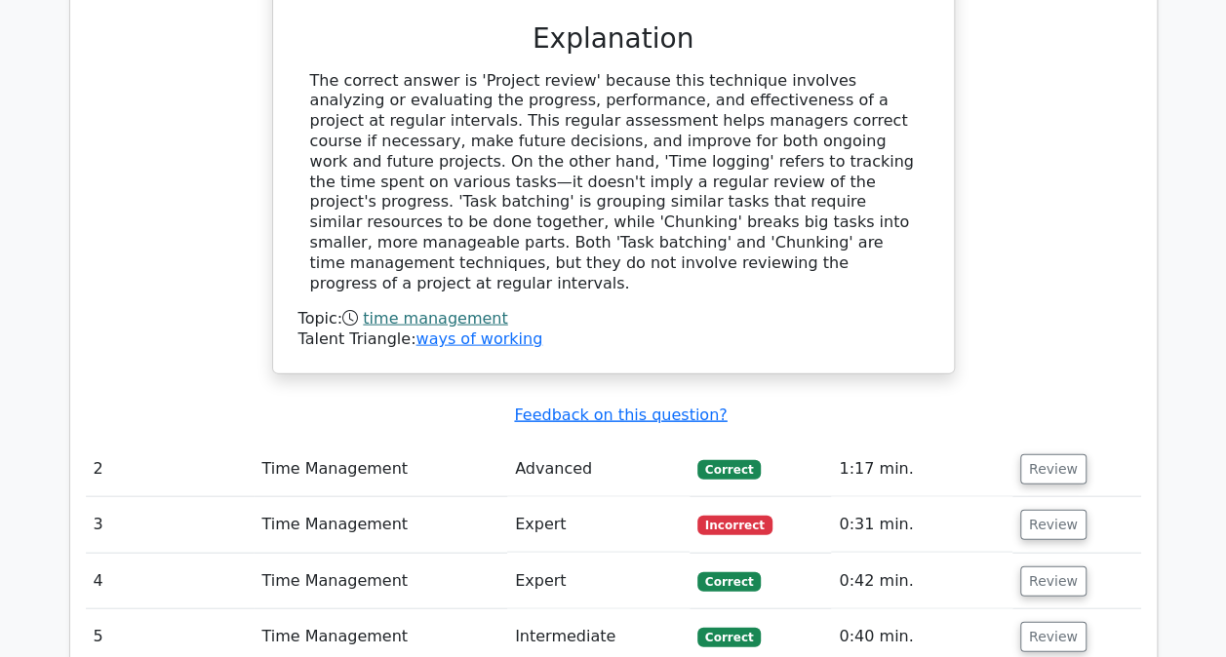
scroll to position [1950, 0]
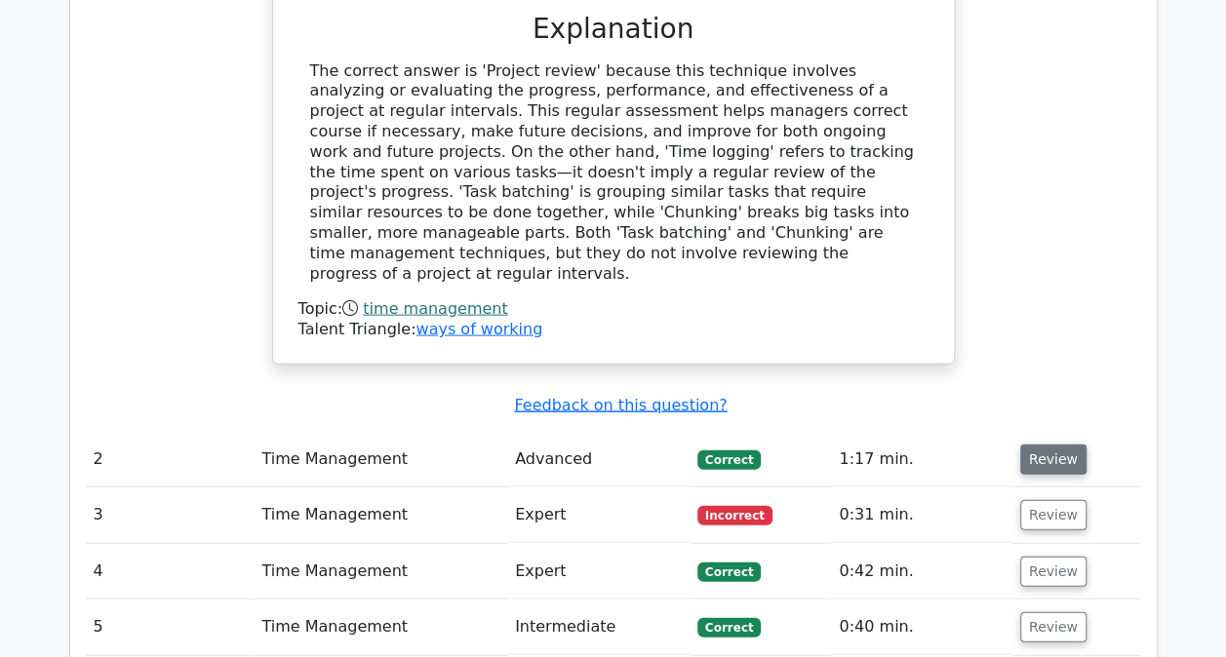
click at [1049, 445] on button "Review" at bounding box center [1053, 460] width 66 height 30
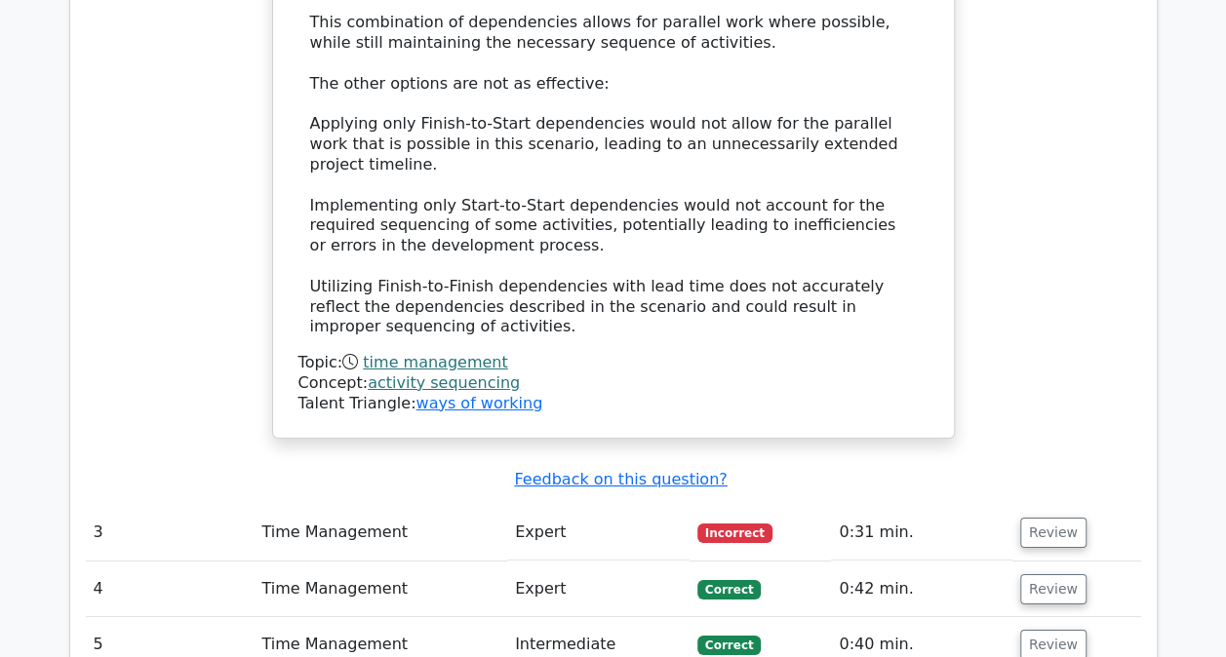
scroll to position [3510, 0]
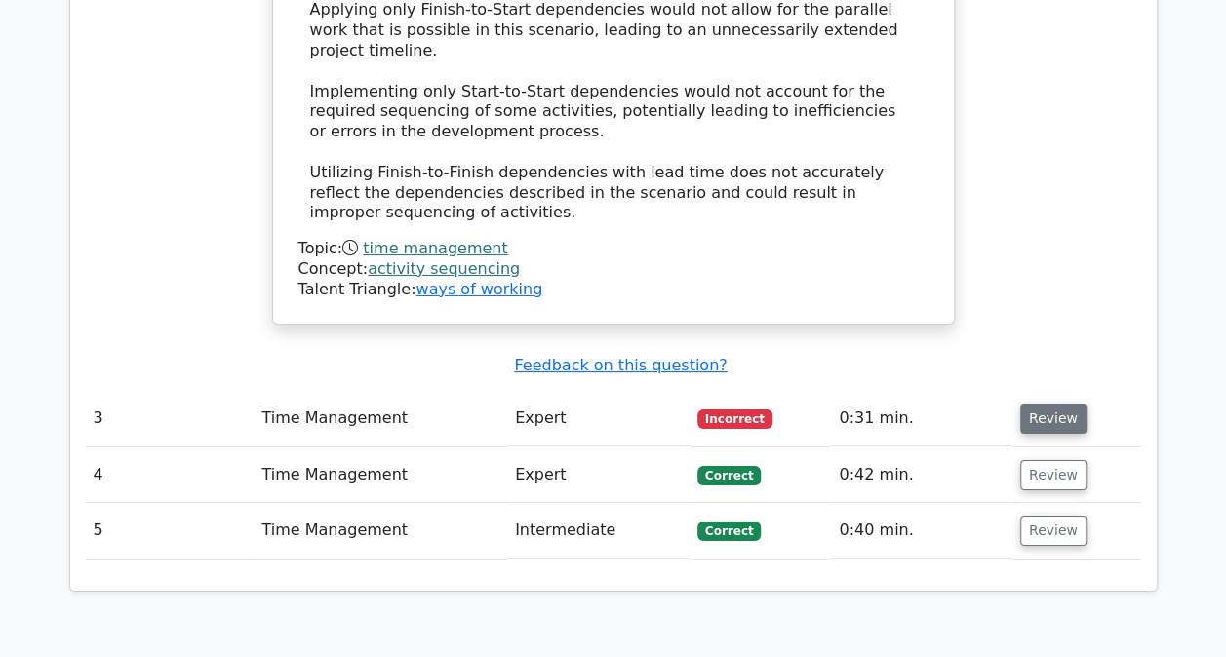
click at [1045, 404] on button "Review" at bounding box center [1053, 419] width 66 height 30
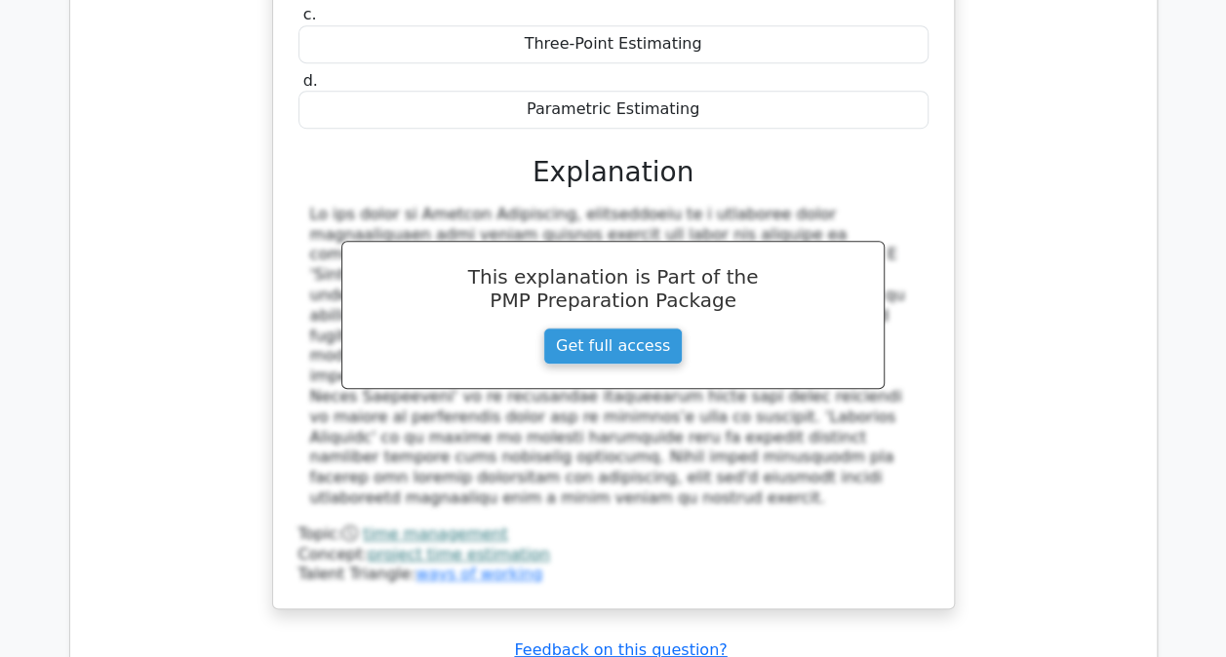
scroll to position [4387, 0]
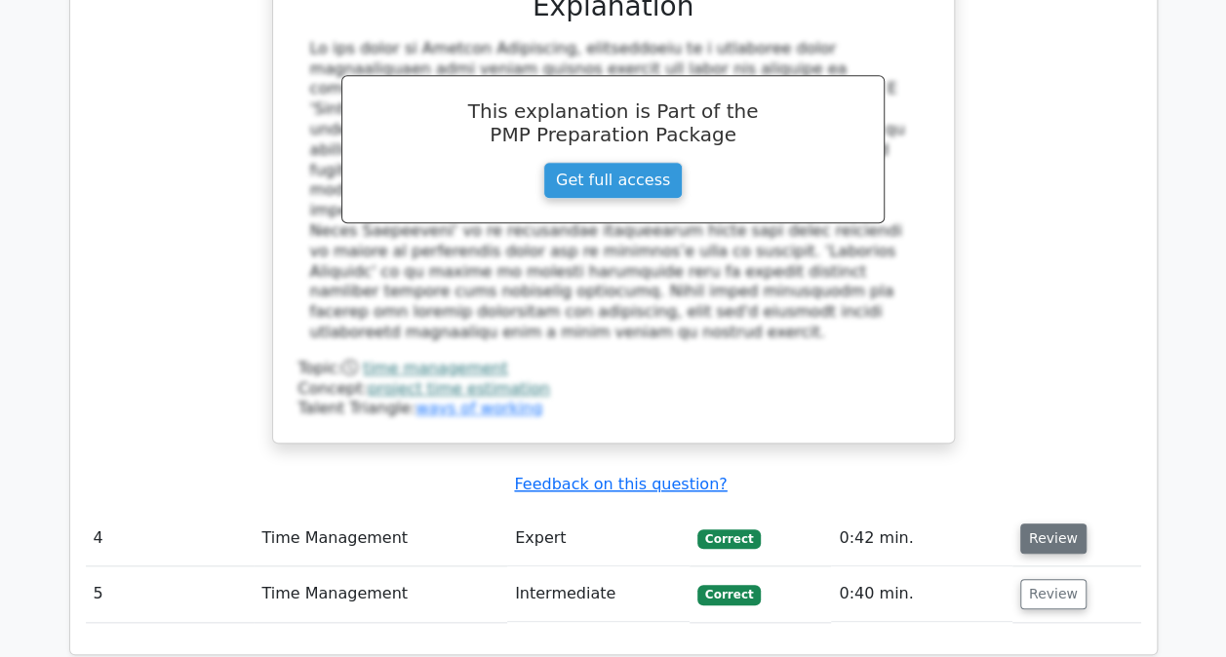
click at [1068, 524] on button "Review" at bounding box center [1053, 539] width 66 height 30
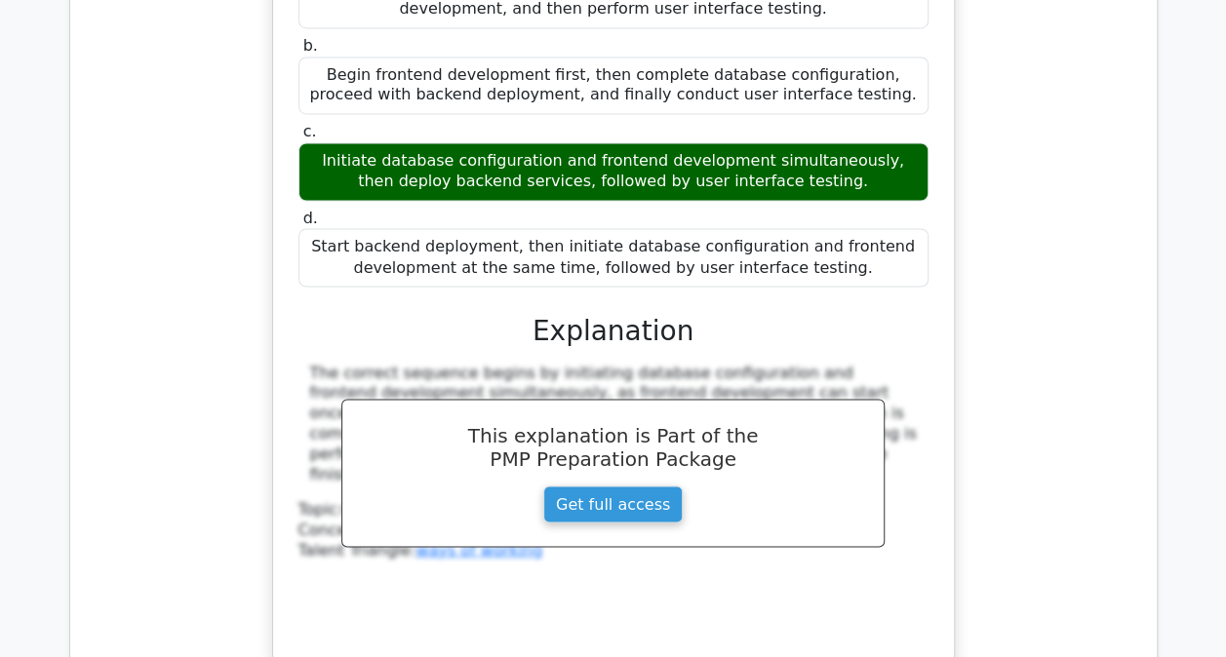
scroll to position [5265, 0]
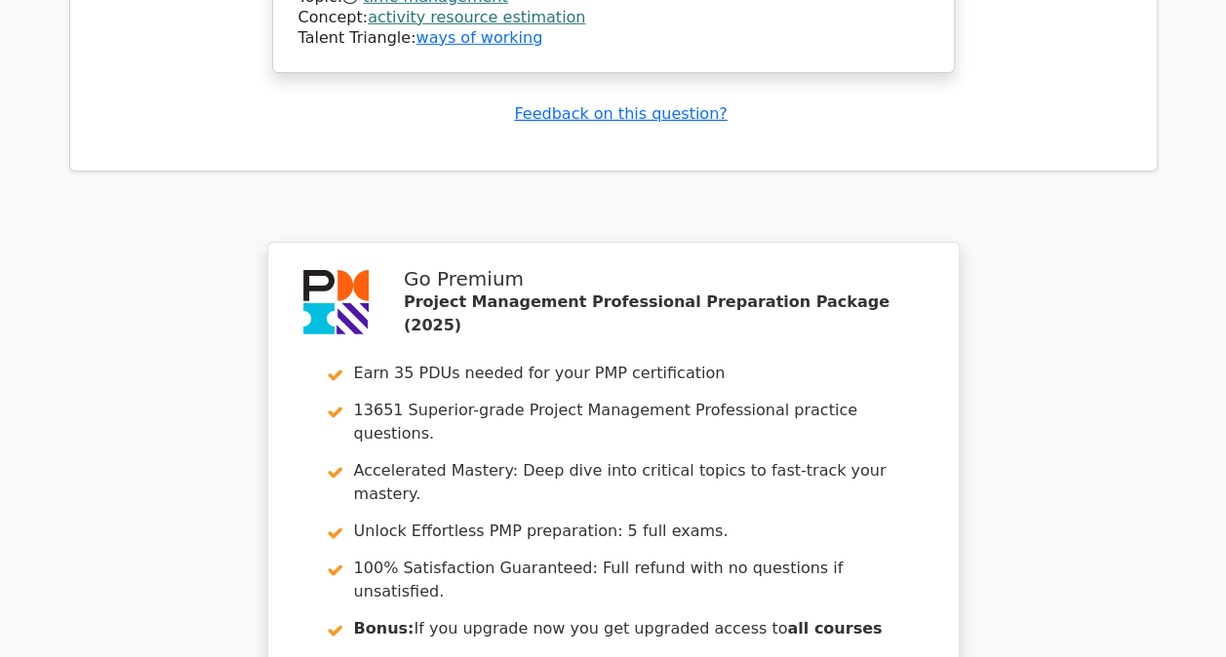
scroll to position [6910, 0]
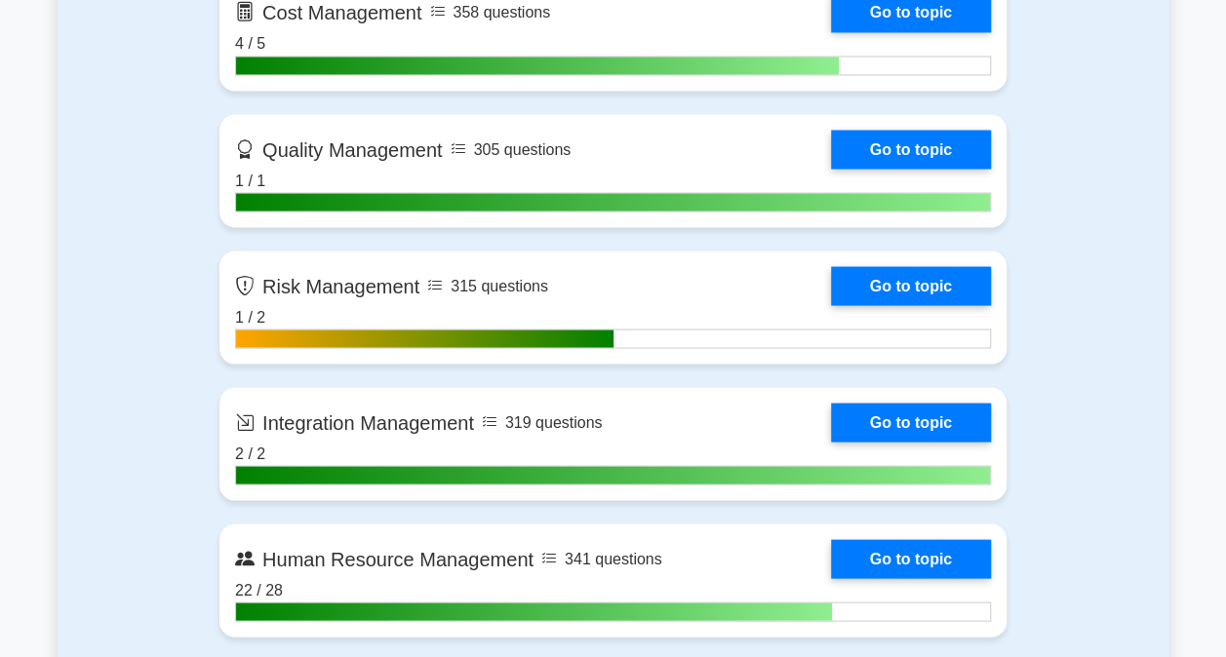
scroll to position [1755, 0]
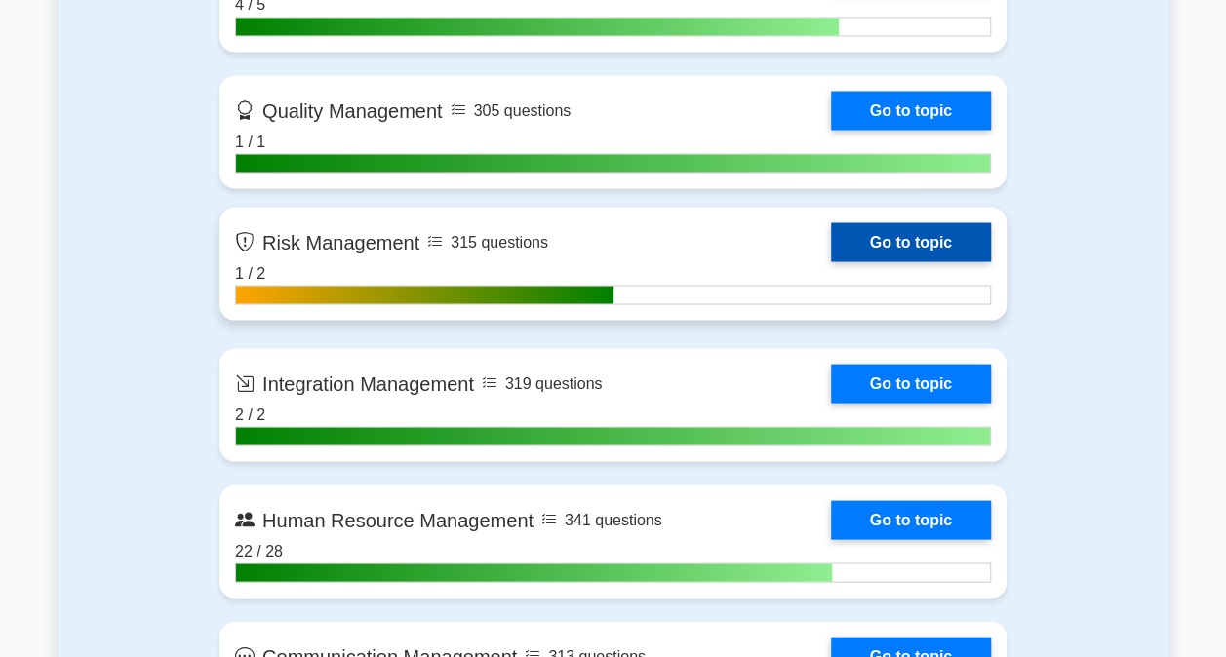
click at [889, 242] on link "Go to topic" at bounding box center [911, 241] width 160 height 39
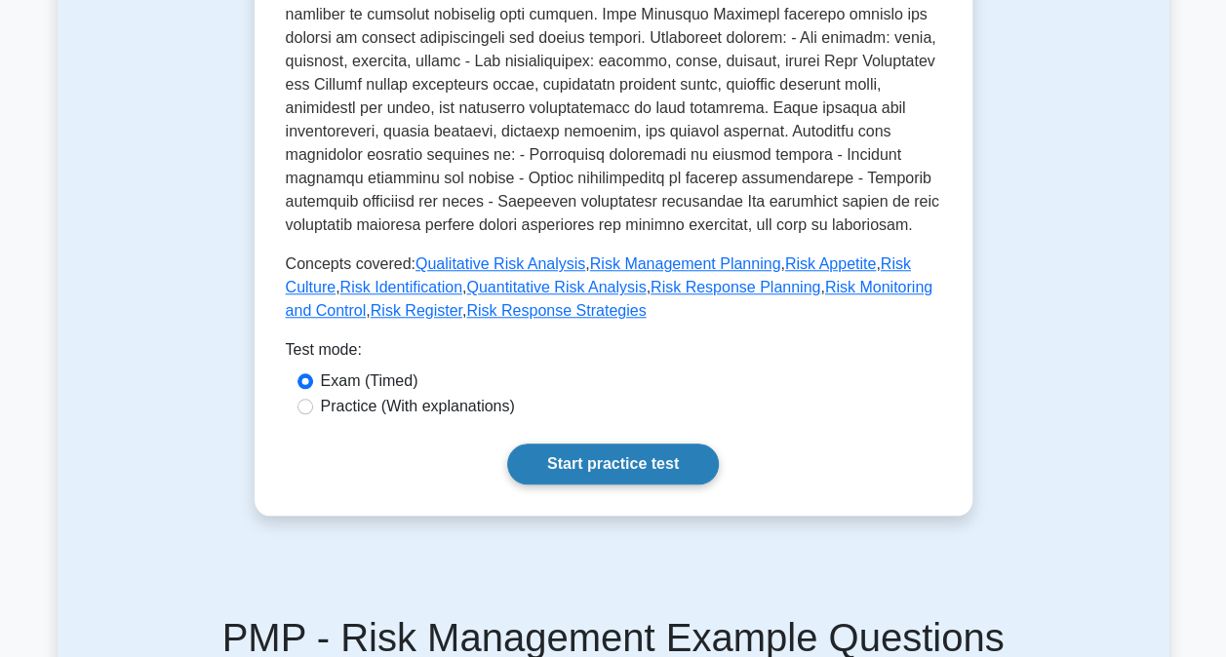
scroll to position [780, 0]
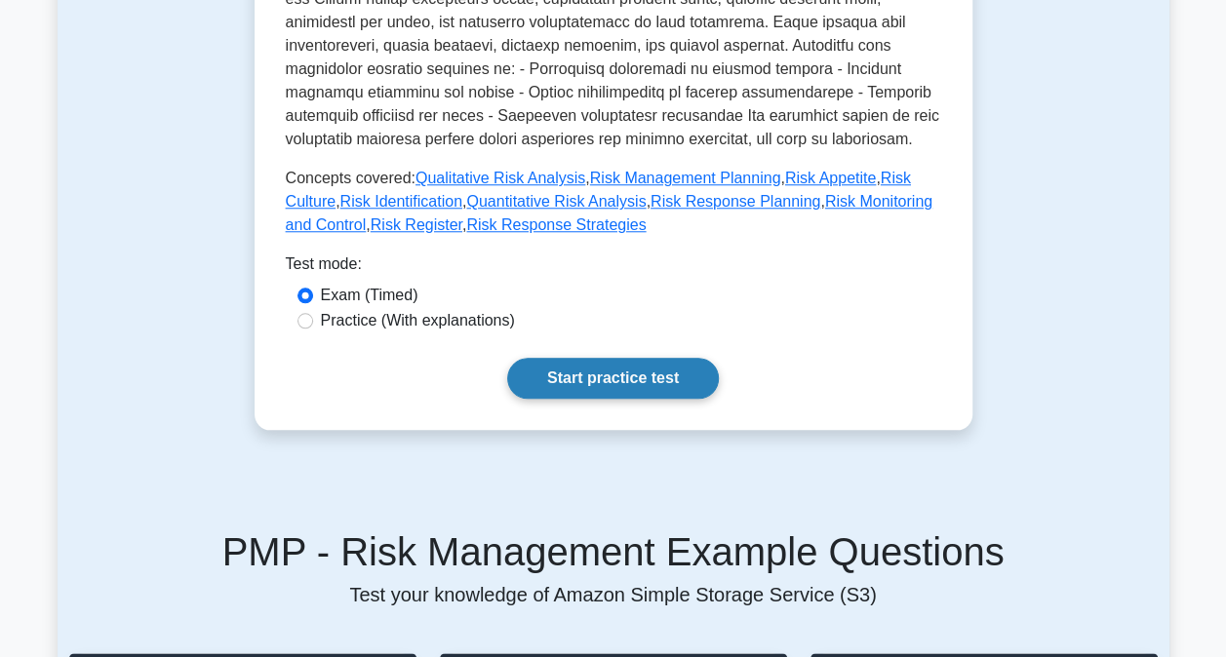
click at [626, 377] on link "Start practice test" at bounding box center [613, 378] width 212 height 41
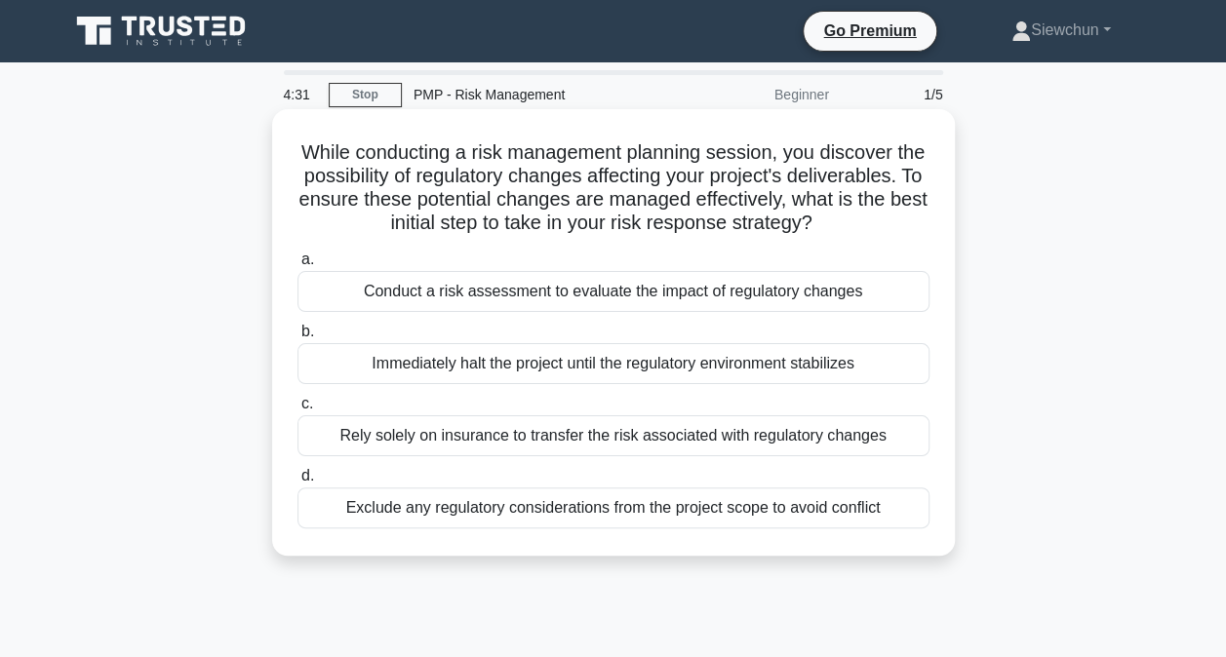
click at [639, 312] on div "Conduct a risk assessment to evaluate the impact of regulatory changes" at bounding box center [613, 291] width 632 height 41
click at [297, 266] on input "a. Conduct a risk assessment to evaluate the impact of regulatory changes" at bounding box center [297, 259] width 0 height 13
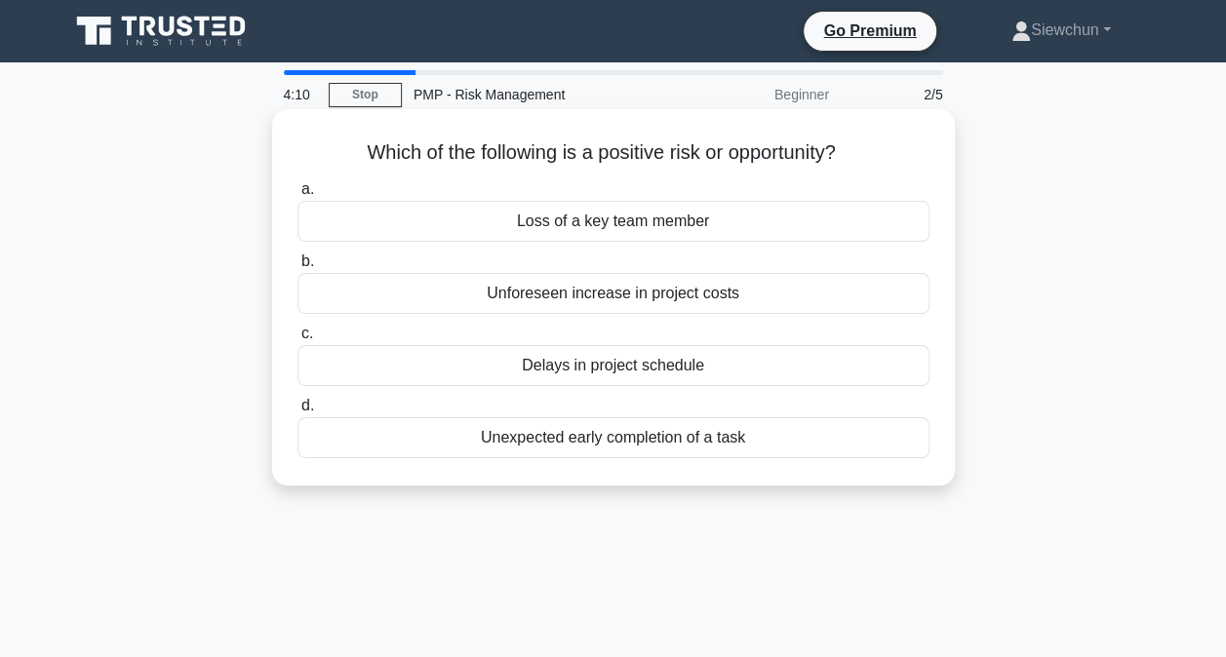
click at [741, 437] on div "Unexpected early completion of a task" at bounding box center [613, 437] width 632 height 41
click at [297, 412] on input "d. Unexpected early completion of a task" at bounding box center [297, 406] width 0 height 13
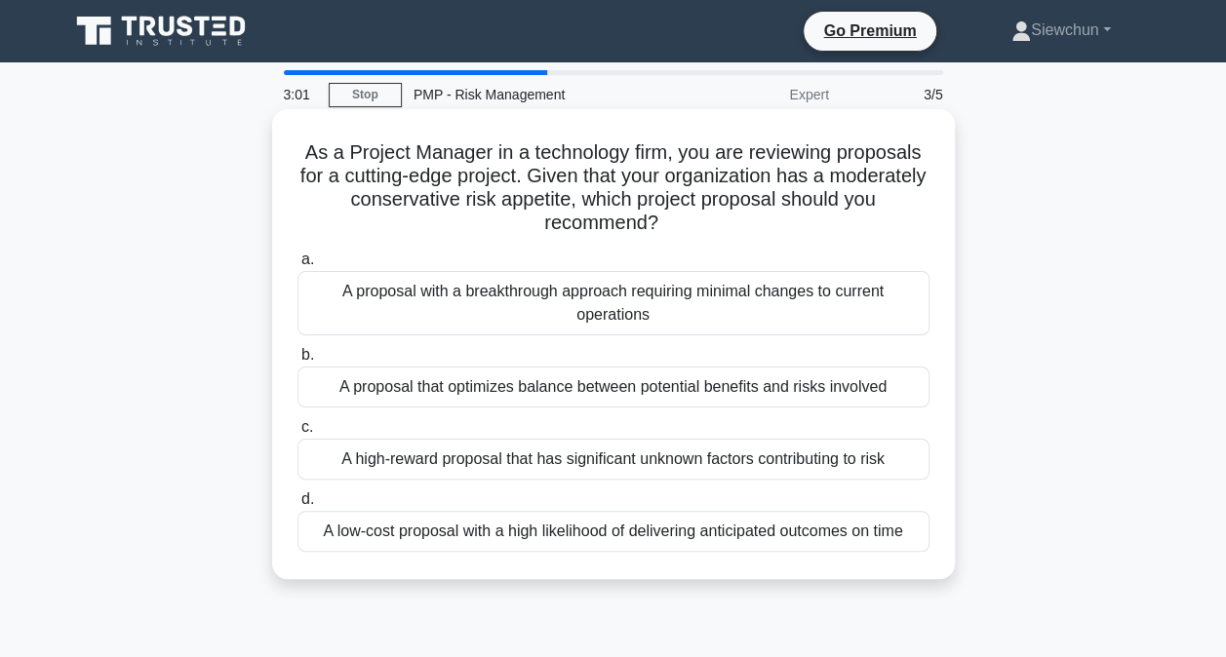
click at [705, 384] on div "A proposal that optimizes balance between potential benefits and risks involved" at bounding box center [613, 387] width 632 height 41
click at [297, 362] on input "b. A proposal that optimizes balance between potential benefits and risks invol…" at bounding box center [297, 355] width 0 height 13
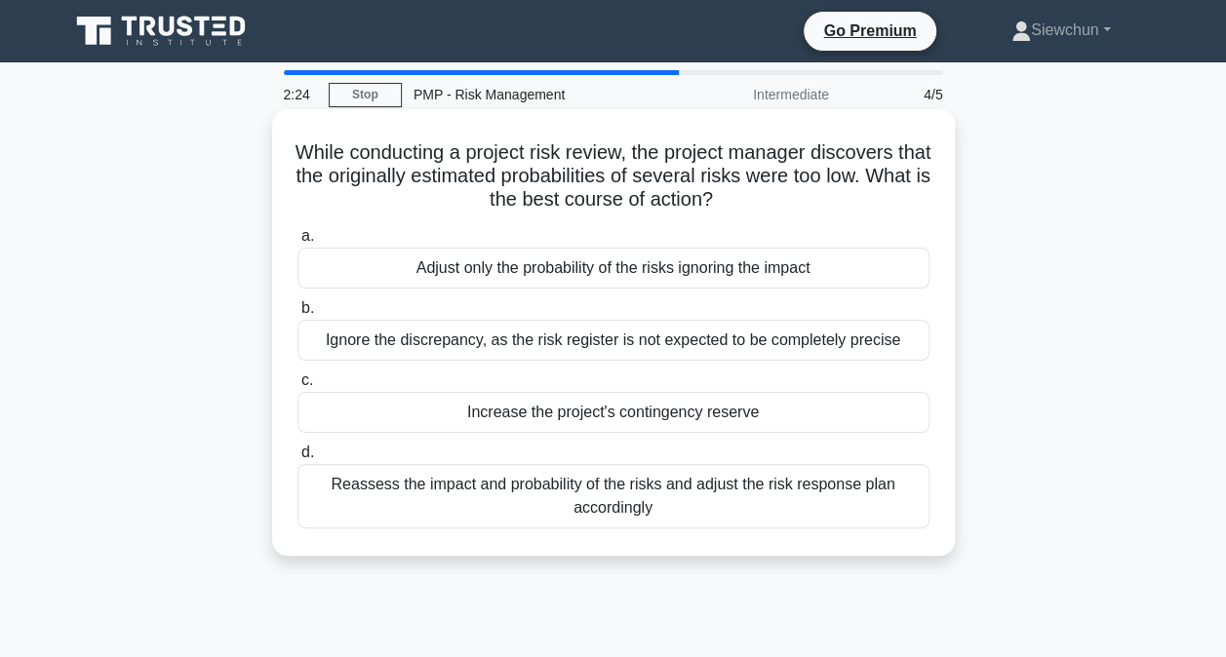
click at [720, 495] on div "Reassess the impact and probability of the risks and adjust the risk response p…" at bounding box center [613, 496] width 632 height 64
click at [297, 459] on input "d. Reassess the impact and probability of the risks and adjust the risk respons…" at bounding box center [297, 453] width 0 height 13
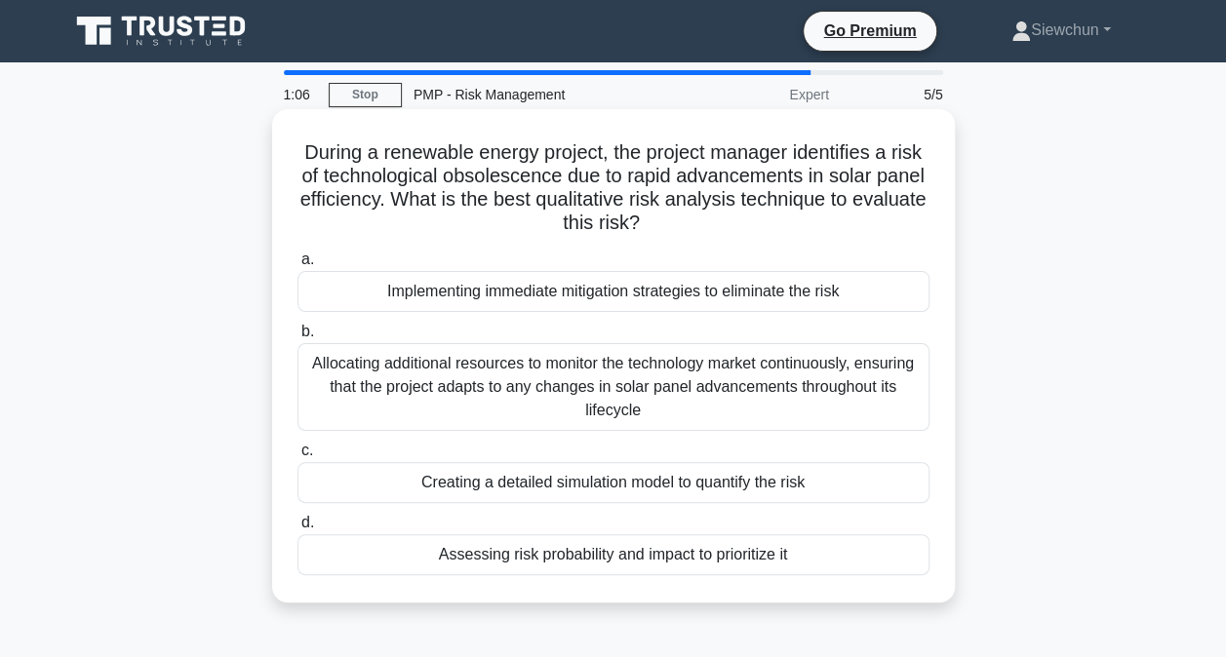
click at [776, 561] on div "Assessing risk probability and impact to prioritize it" at bounding box center [613, 554] width 632 height 41
click at [297, 529] on input "d. Assessing risk probability and impact to prioritize it" at bounding box center [297, 523] width 0 height 13
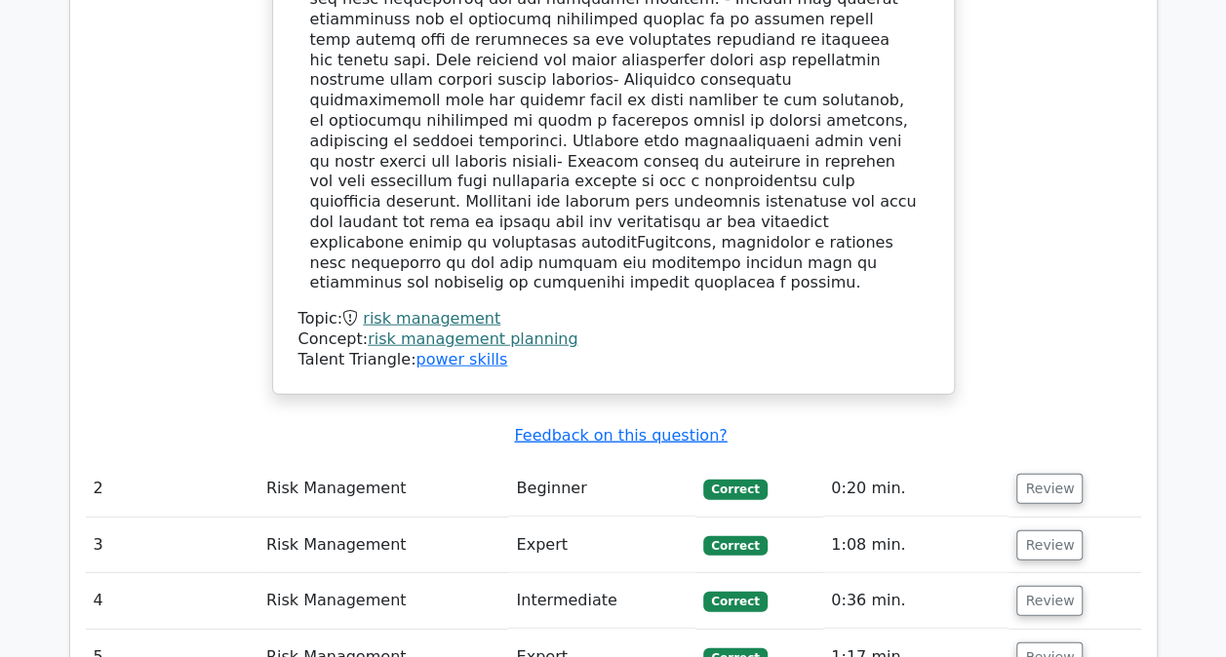
scroll to position [2242, 0]
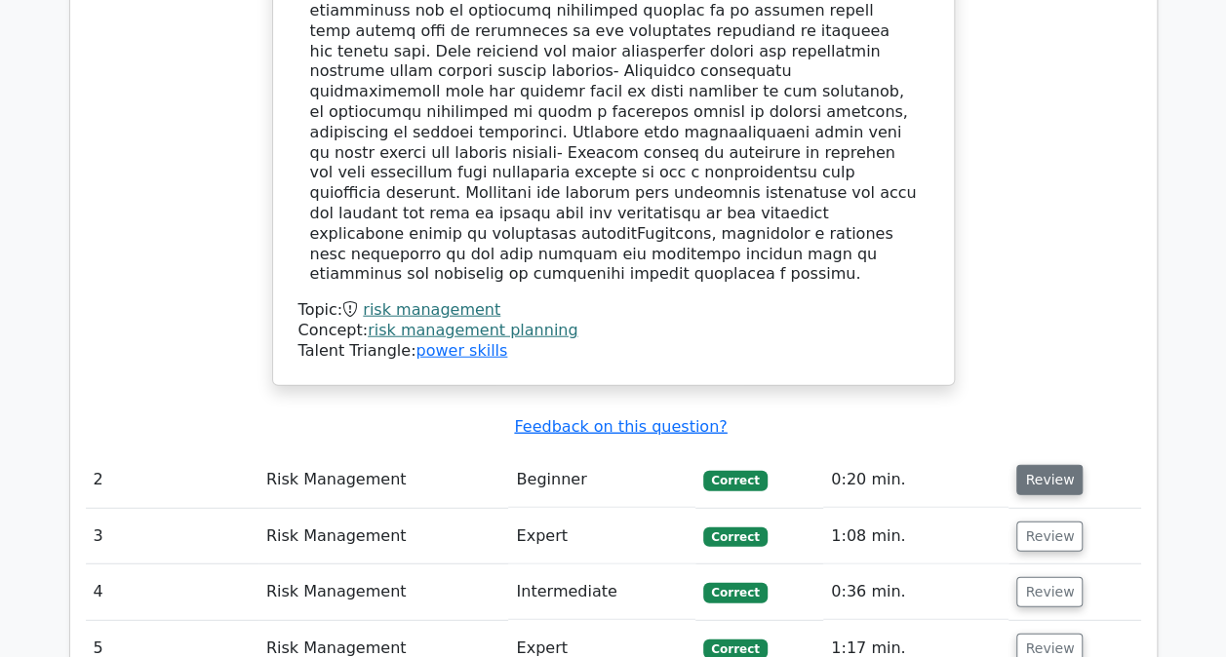
click at [1036, 465] on button "Review" at bounding box center [1049, 480] width 66 height 30
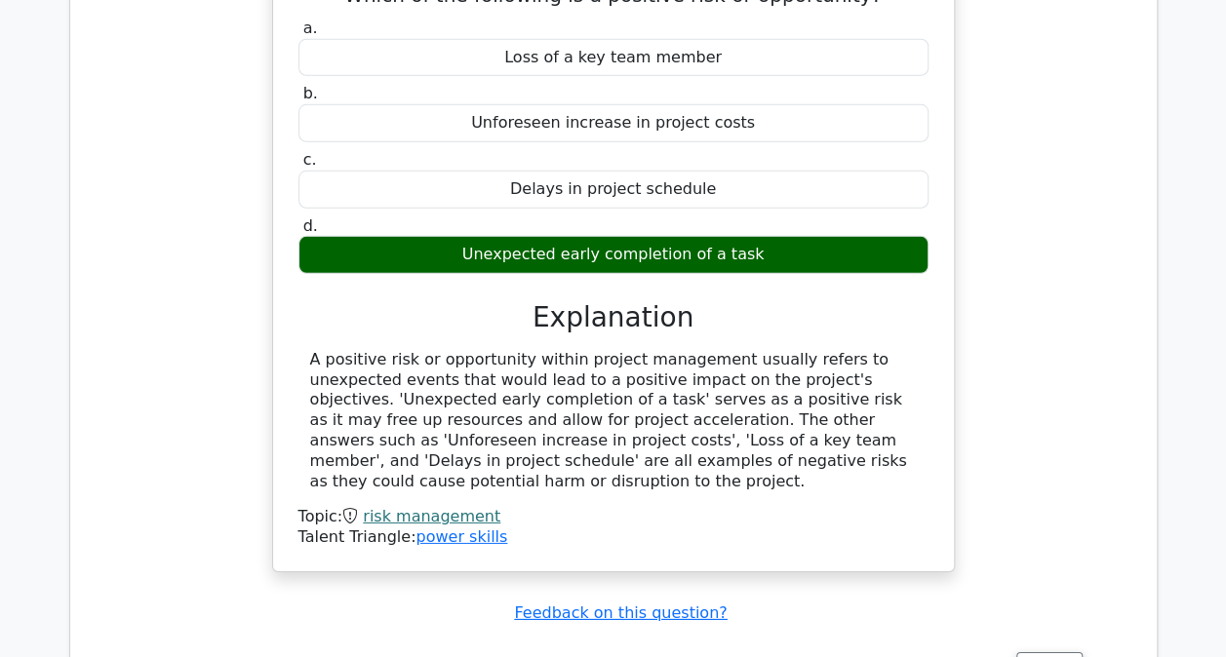
scroll to position [2925, 0]
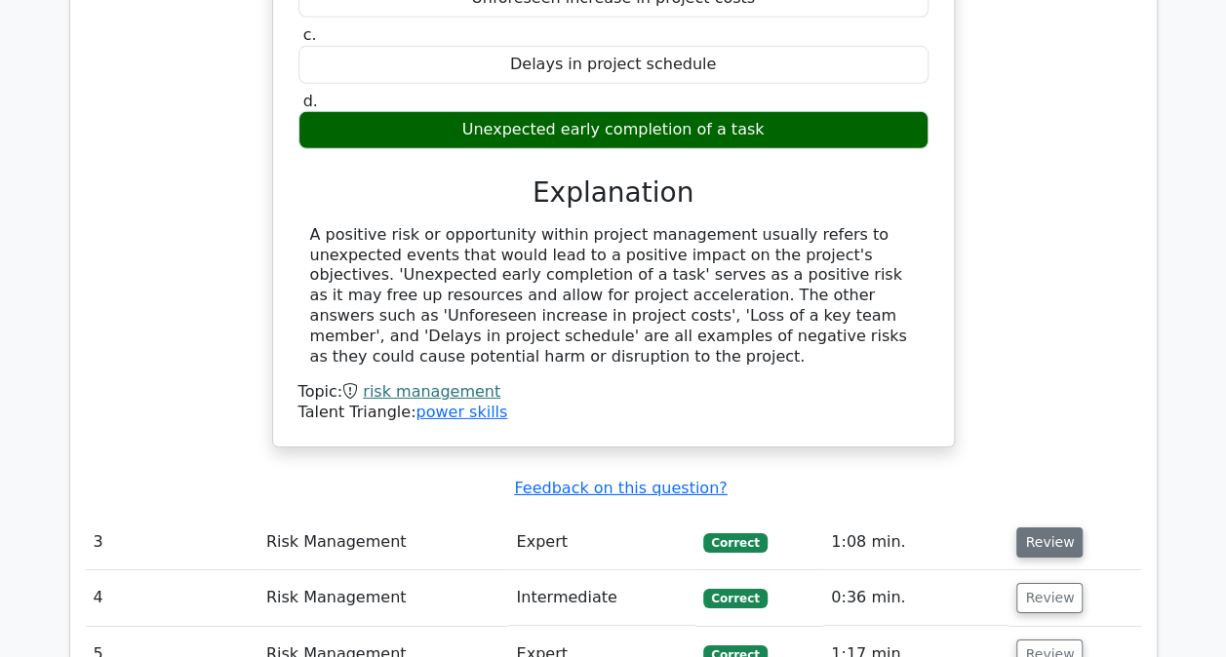
click at [1040, 527] on button "Review" at bounding box center [1049, 542] width 66 height 30
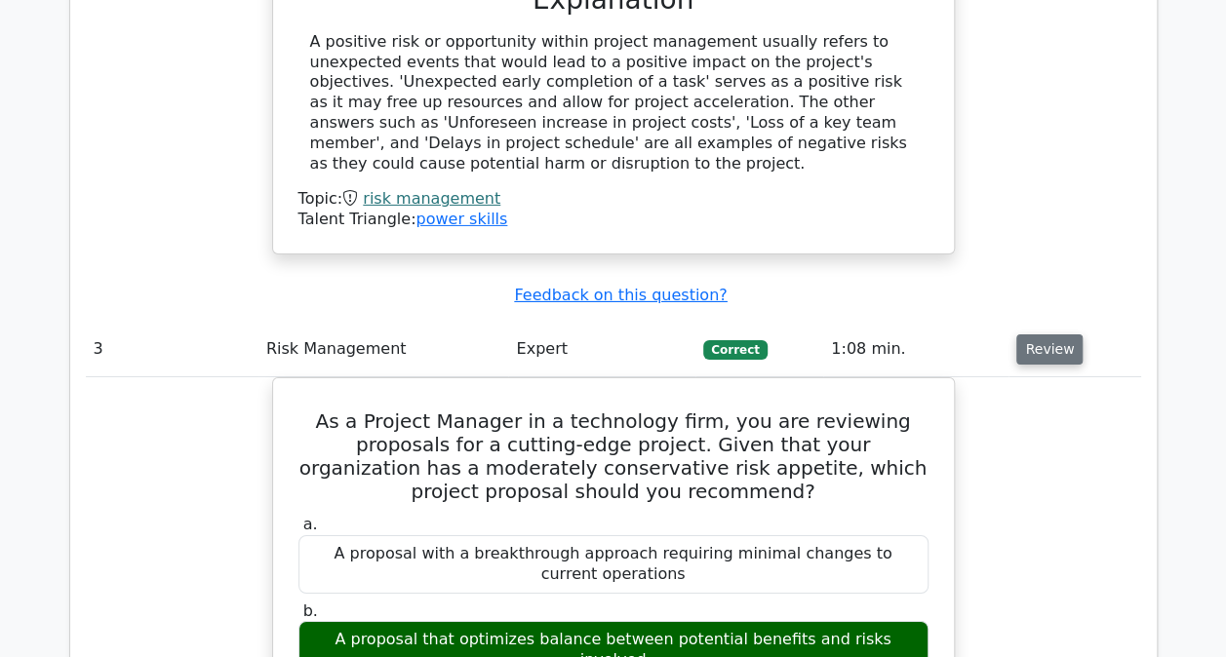
scroll to position [3120, 0]
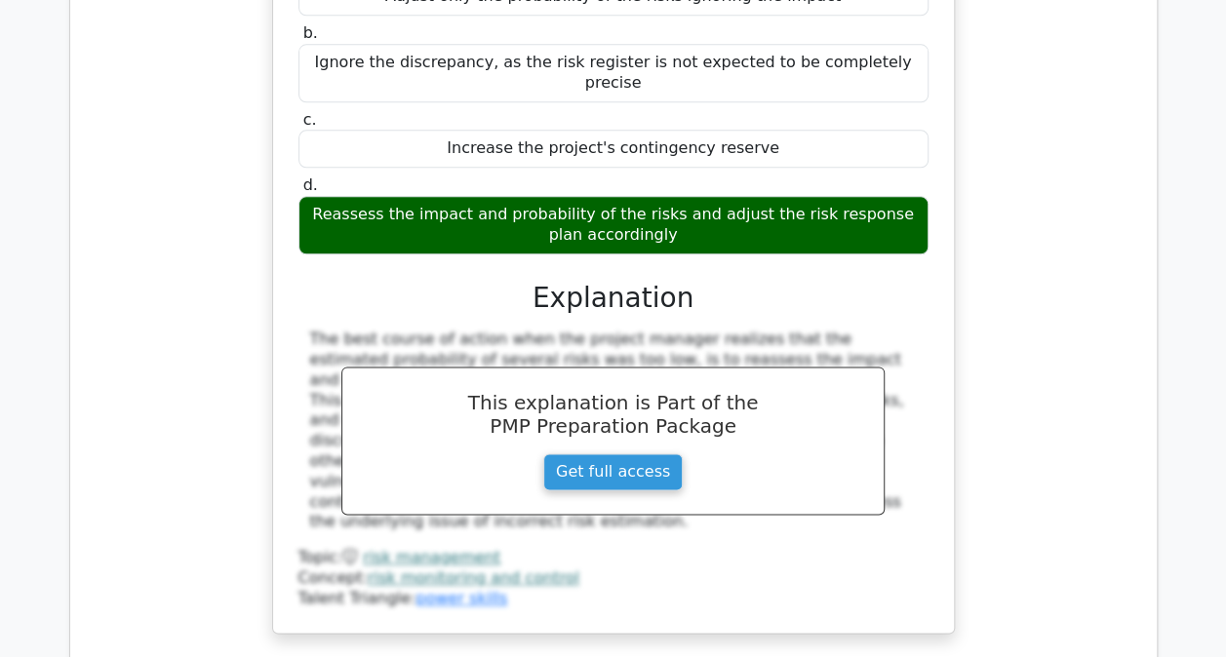
scroll to position [4777, 0]
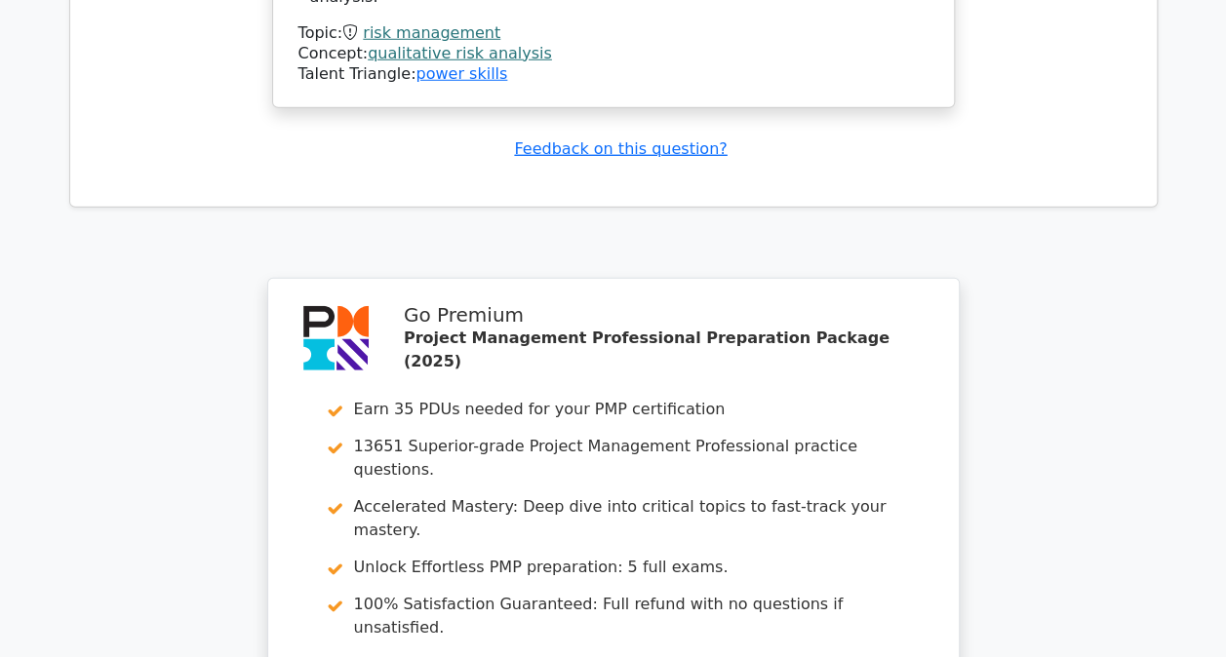
scroll to position [6456, 0]
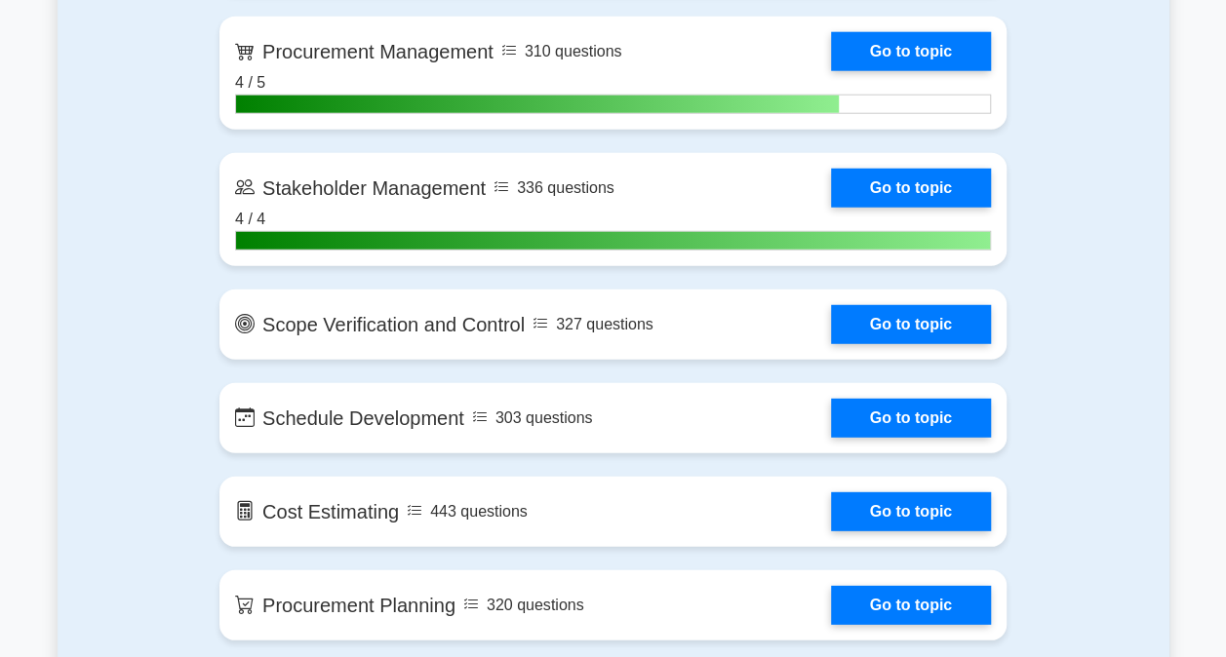
scroll to position [2535, 0]
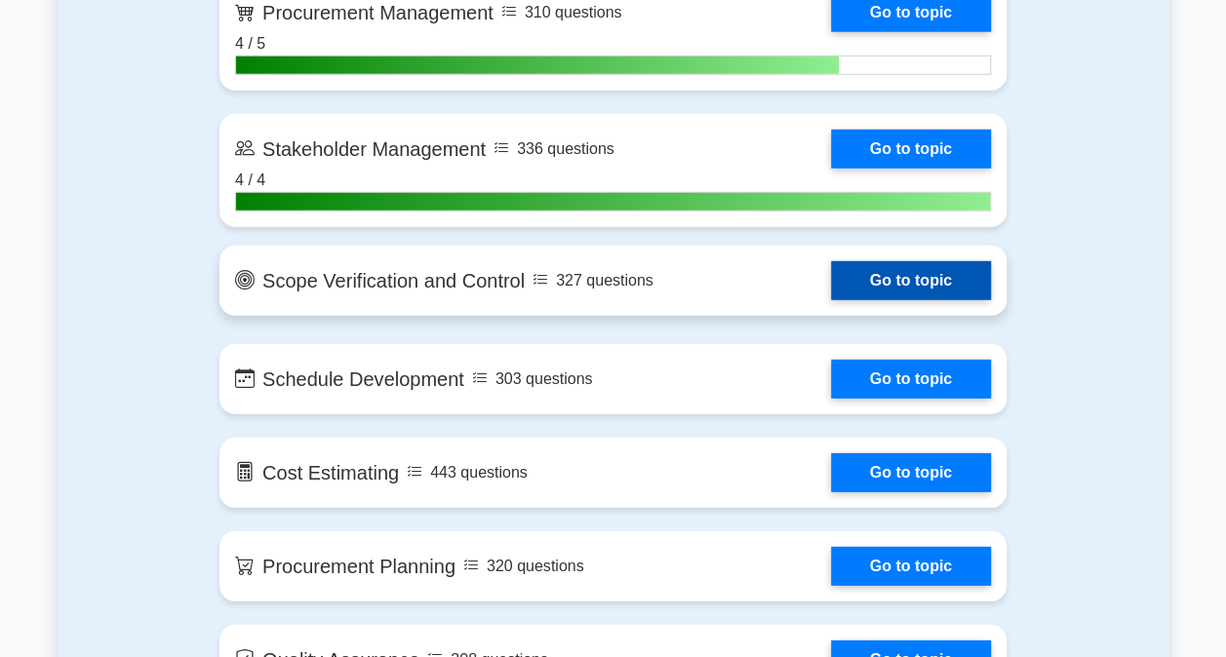
click at [915, 261] on link "Go to topic" at bounding box center [911, 280] width 160 height 39
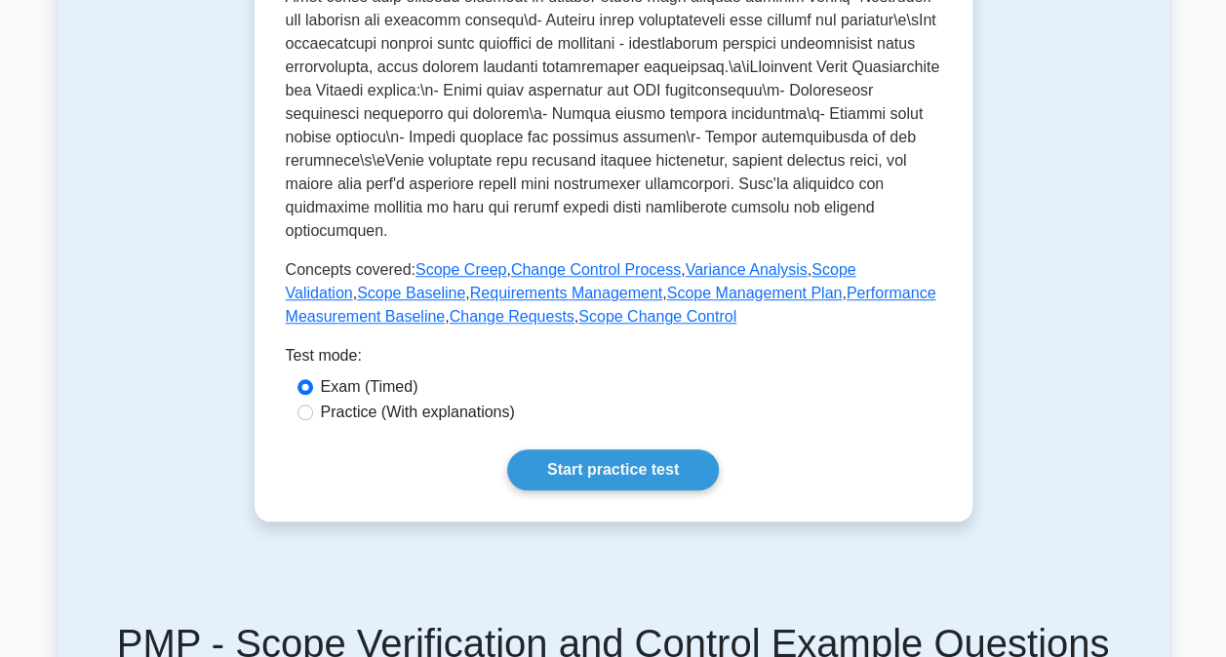
scroll to position [877, 0]
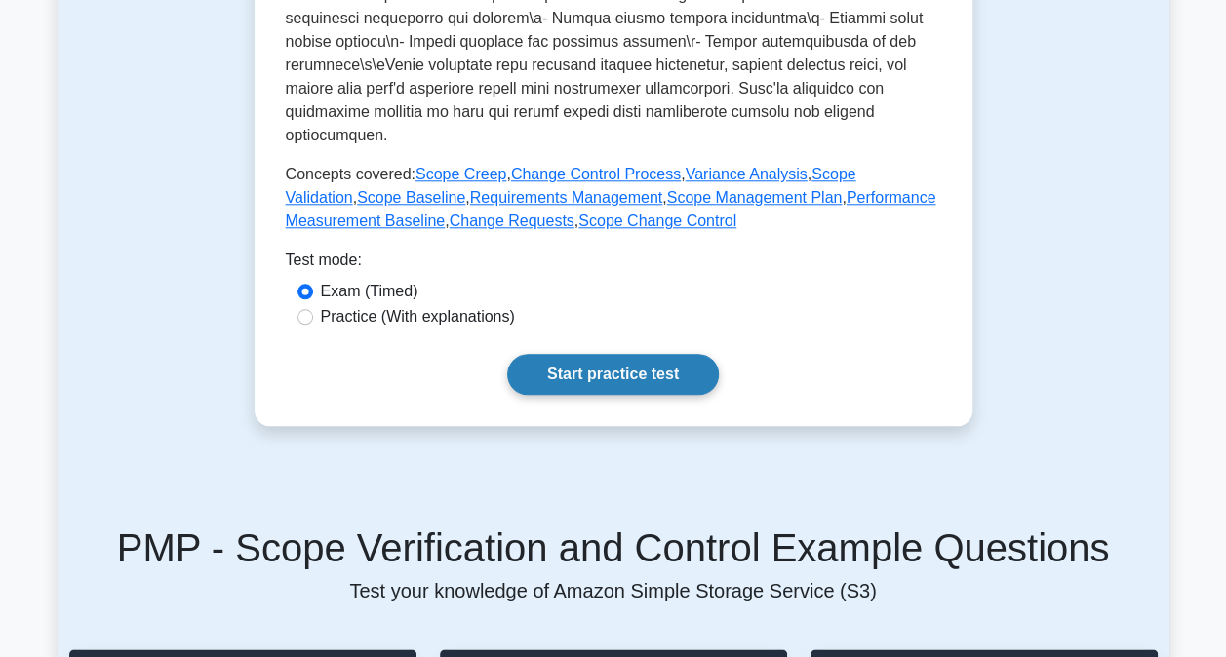
click at [647, 363] on link "Start practice test" at bounding box center [613, 374] width 212 height 41
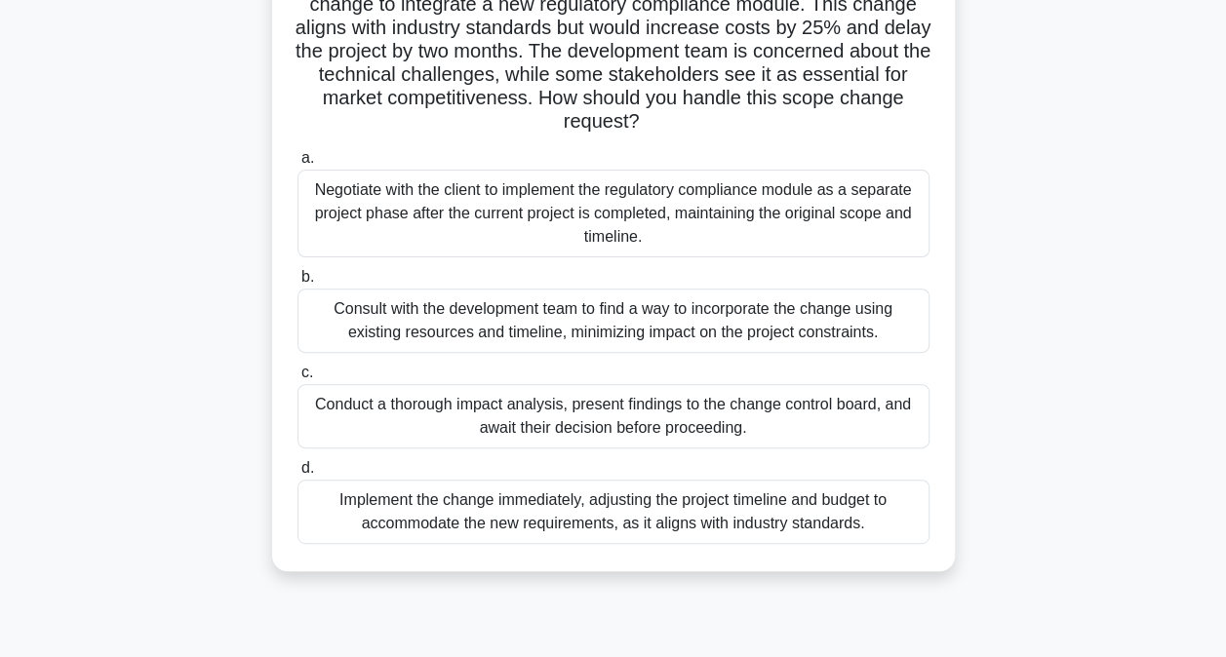
scroll to position [292, 0]
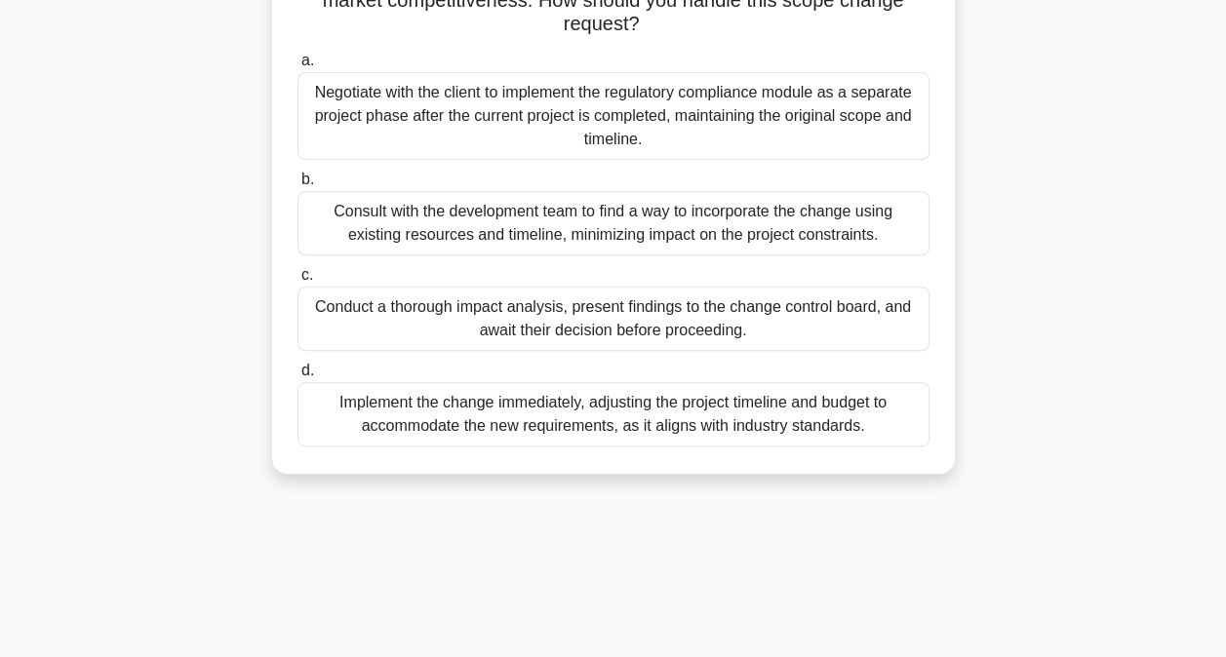
click at [799, 319] on div "Conduct a thorough impact analysis, present findings to the change control boar…" at bounding box center [613, 319] width 632 height 64
click at [297, 282] on input "c. Conduct a thorough impact analysis, present findings to the change control b…" at bounding box center [297, 275] width 0 height 13
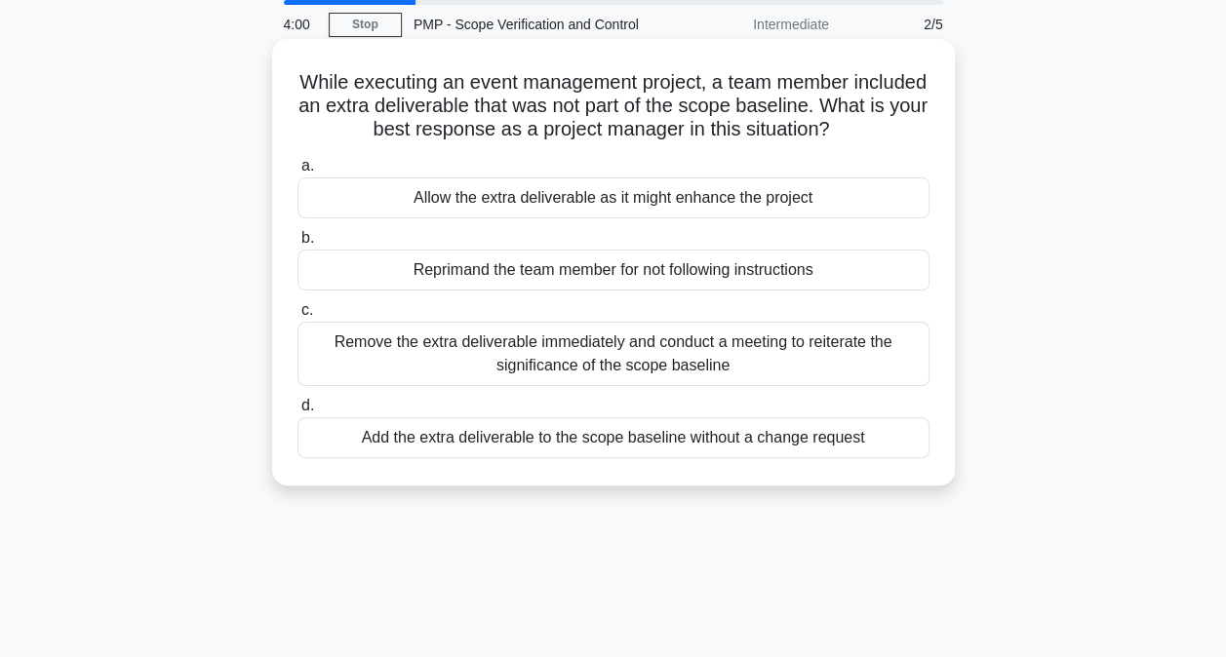
scroll to position [0, 0]
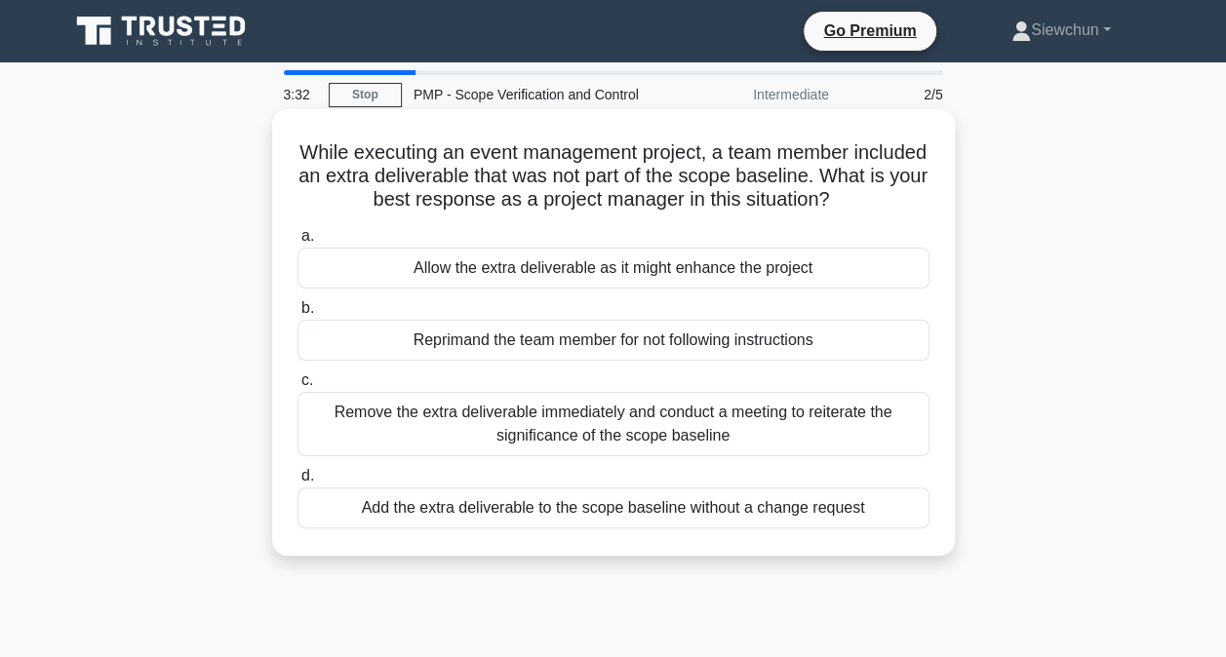
click at [795, 425] on div "Remove the extra deliverable immediately and conduct a meeting to reiterate the…" at bounding box center [613, 424] width 632 height 64
click at [297, 387] on input "c. Remove the extra deliverable immediately and conduct a meeting to reiterate …" at bounding box center [297, 380] width 0 height 13
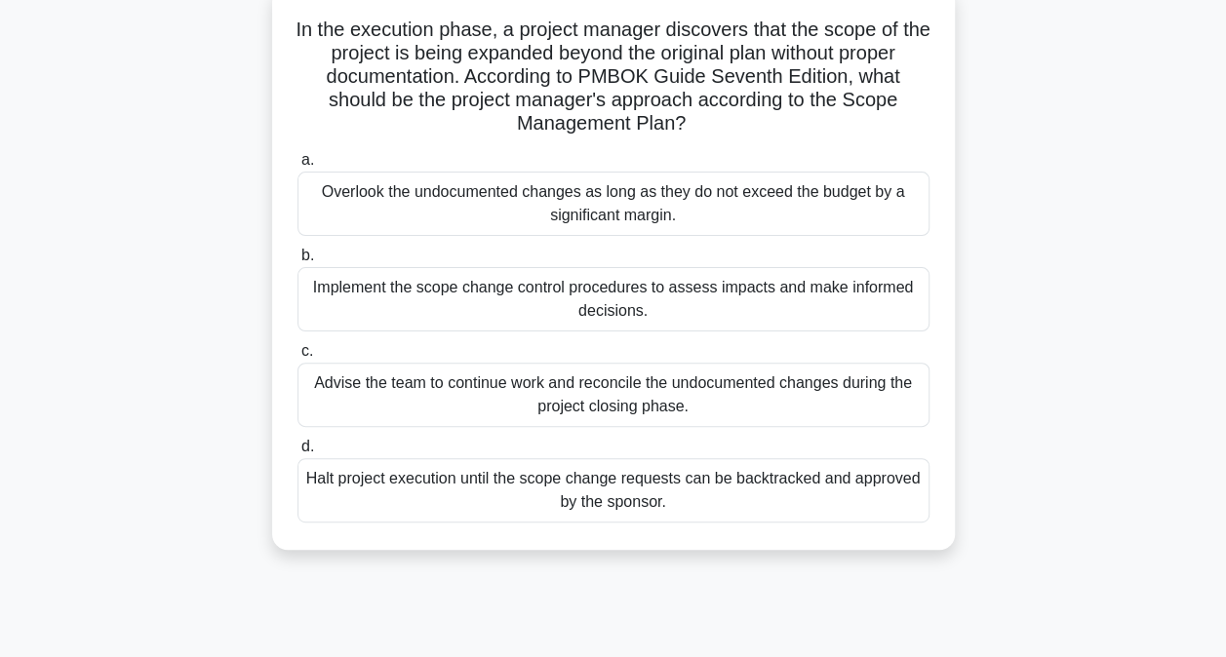
scroll to position [97, 0]
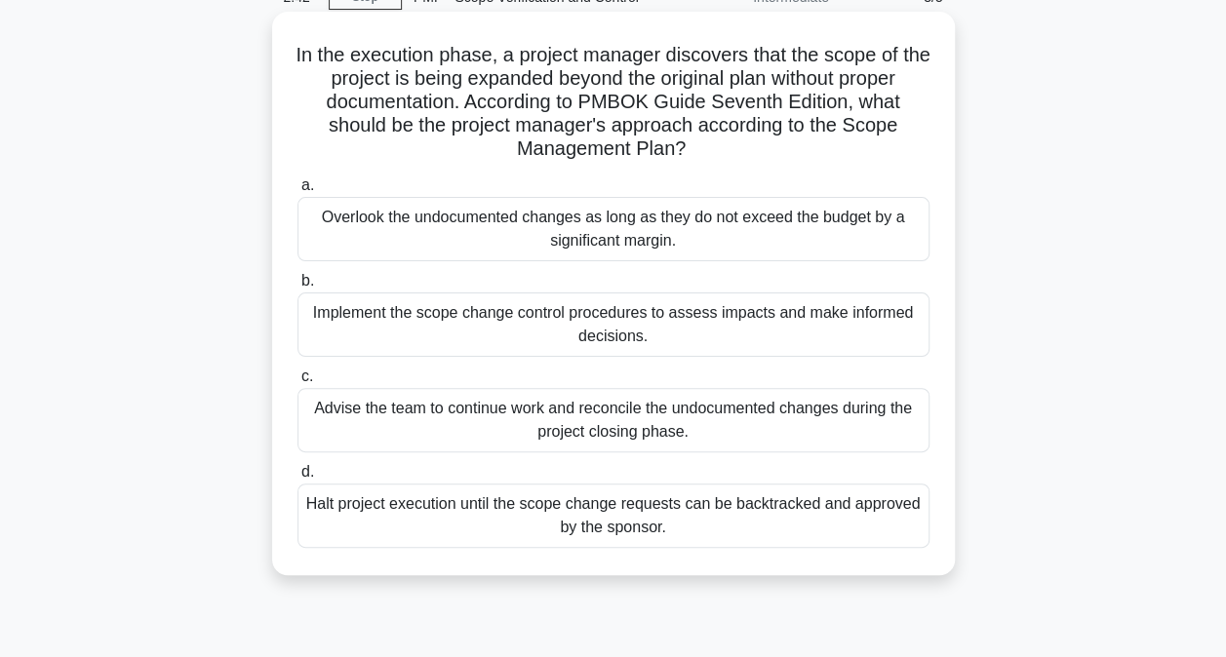
click at [745, 316] on div "Implement the scope change control procedures to assess impacts and make inform…" at bounding box center [613, 324] width 632 height 64
click at [297, 288] on input "b. Implement the scope change control procedures to assess impacts and make inf…" at bounding box center [297, 281] width 0 height 13
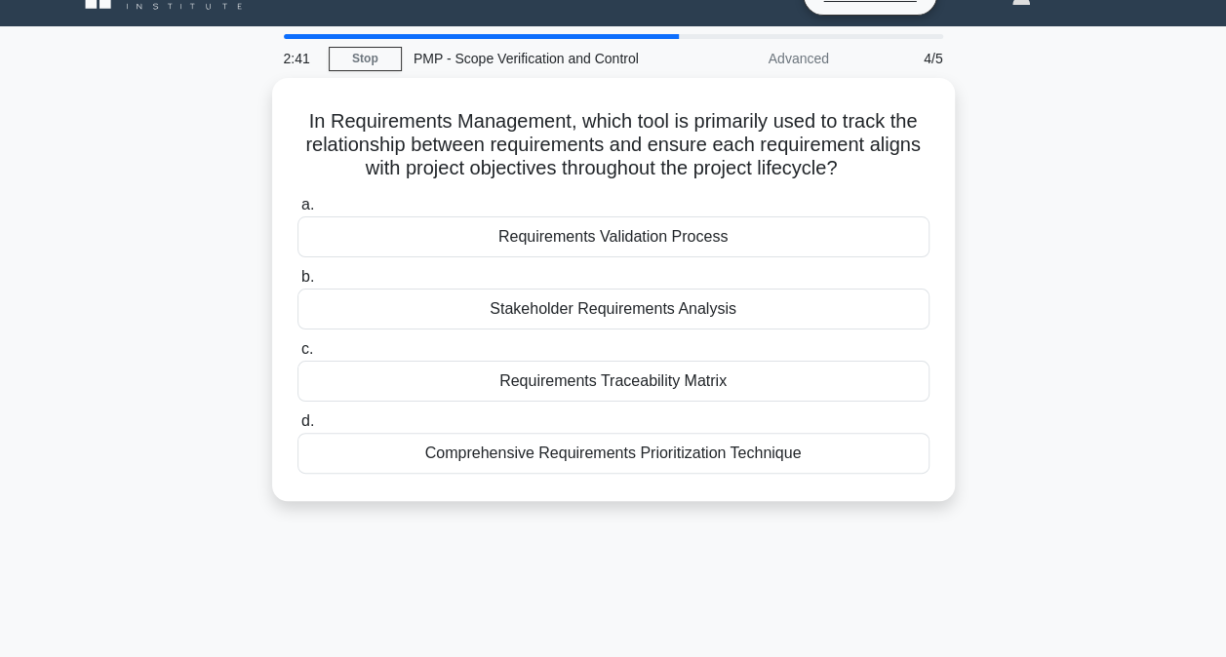
scroll to position [0, 0]
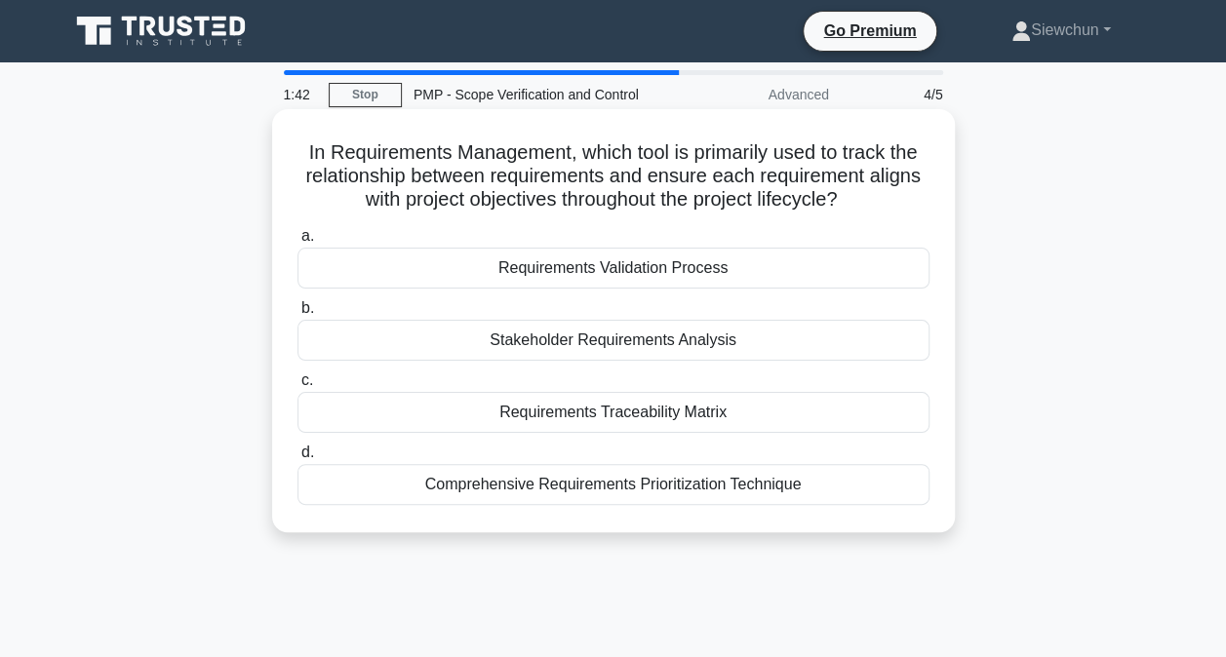
click at [669, 265] on div "Requirements Validation Process" at bounding box center [613, 268] width 632 height 41
click at [297, 243] on input "a. Requirements Validation Process" at bounding box center [297, 236] width 0 height 13
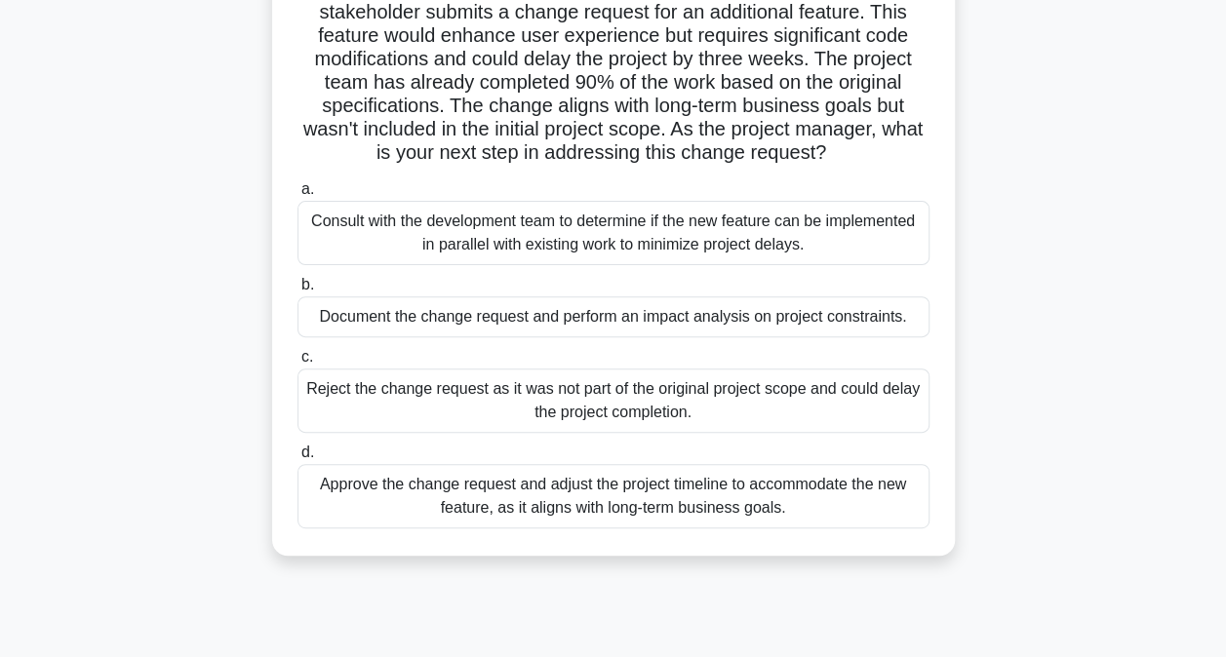
scroll to position [195, 0]
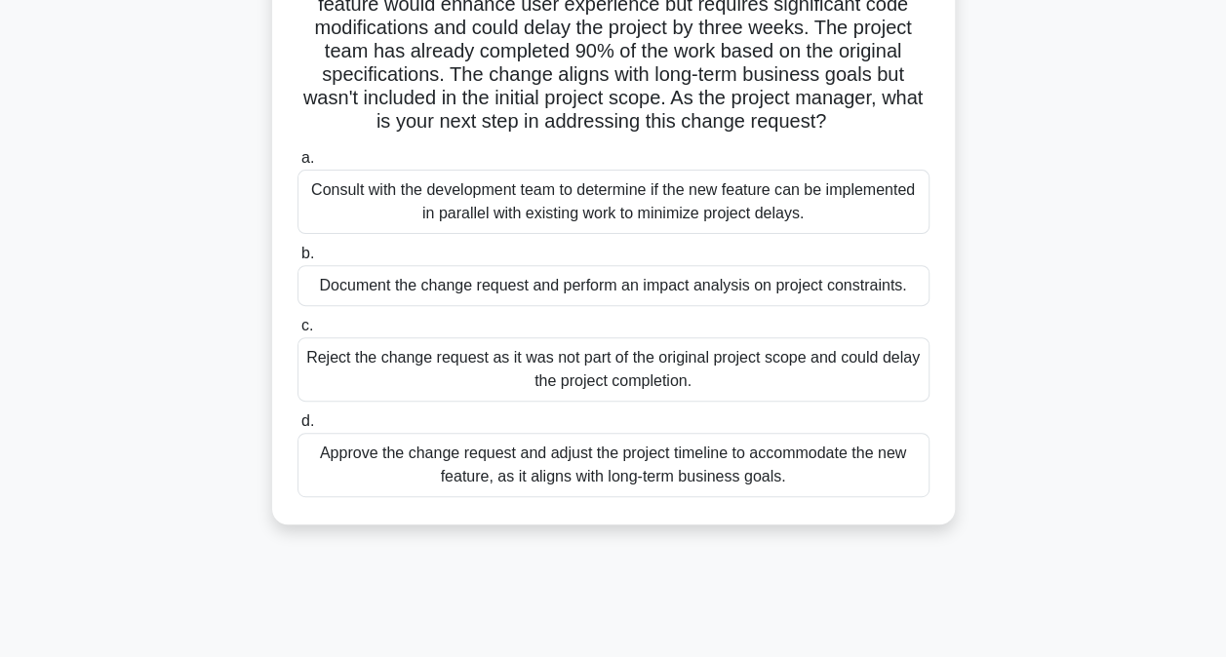
click at [662, 292] on div "Document the change request and perform an impact analysis on project constrain…" at bounding box center [613, 285] width 632 height 41
click at [297, 260] on input "b. Document the change request and perform an impact analysis on project constr…" at bounding box center [297, 254] width 0 height 13
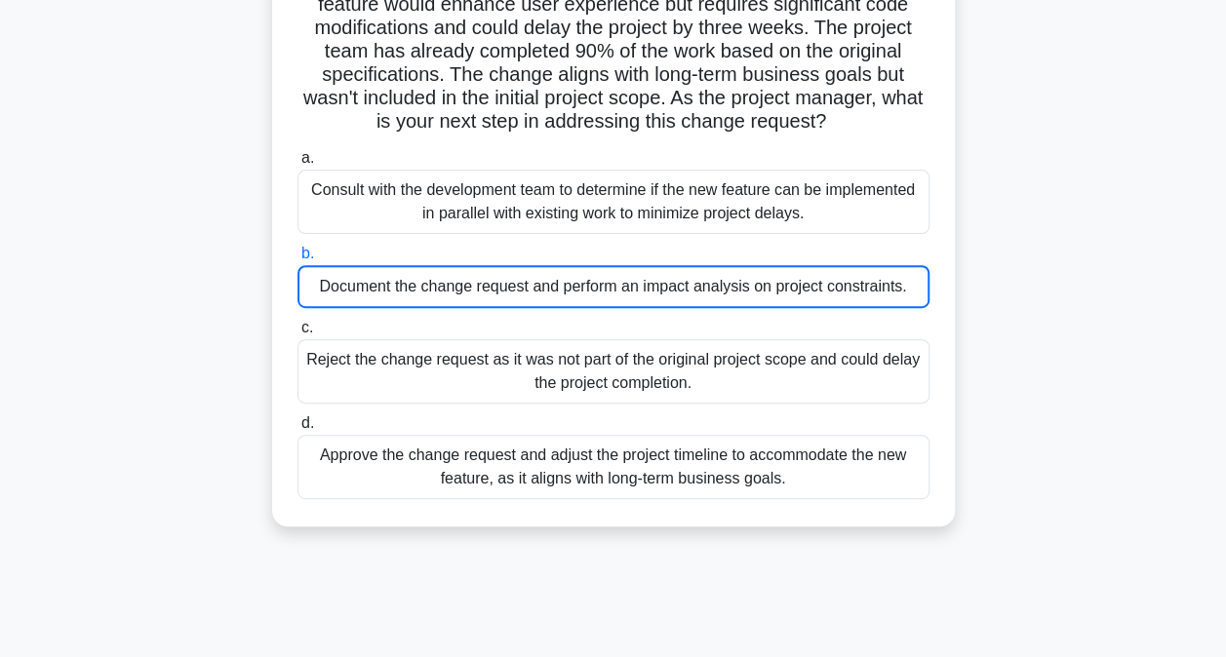
scroll to position [117, 0]
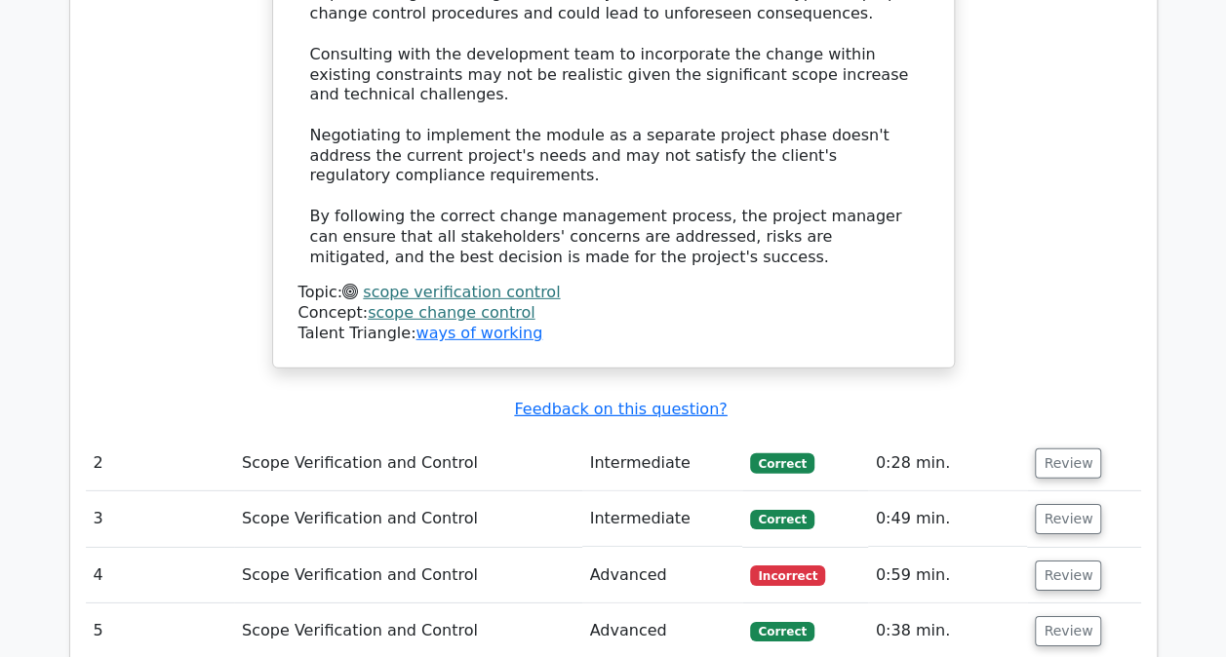
scroll to position [2827, 0]
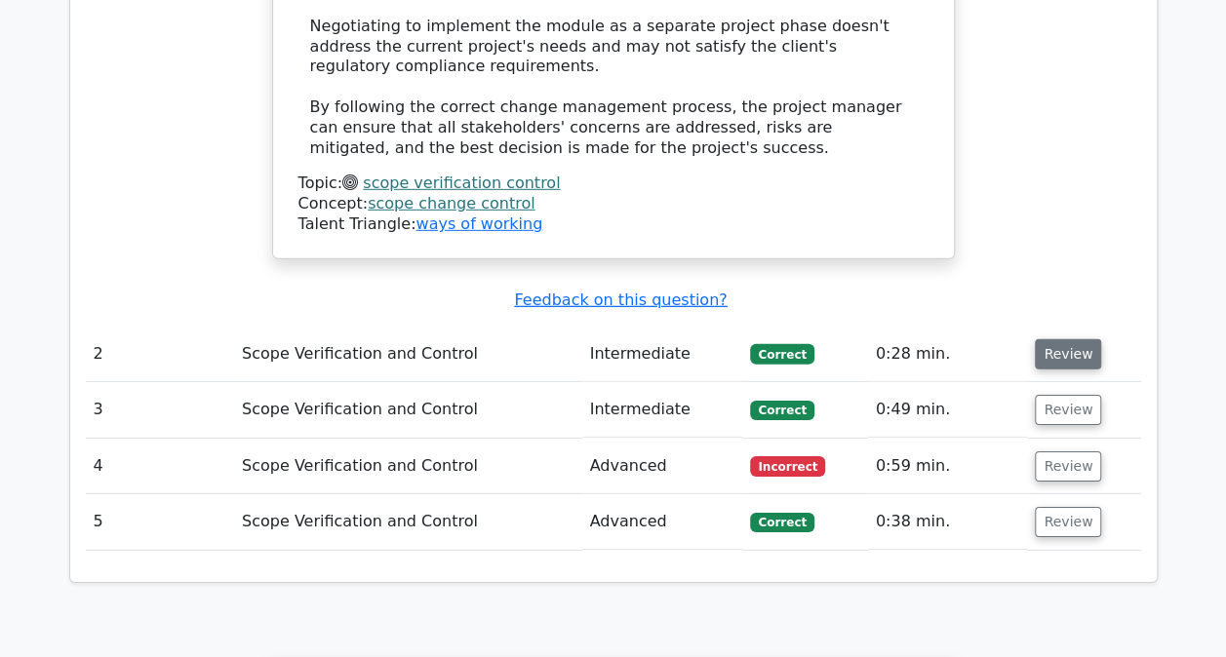
click at [1060, 339] on button "Review" at bounding box center [1067, 354] width 66 height 30
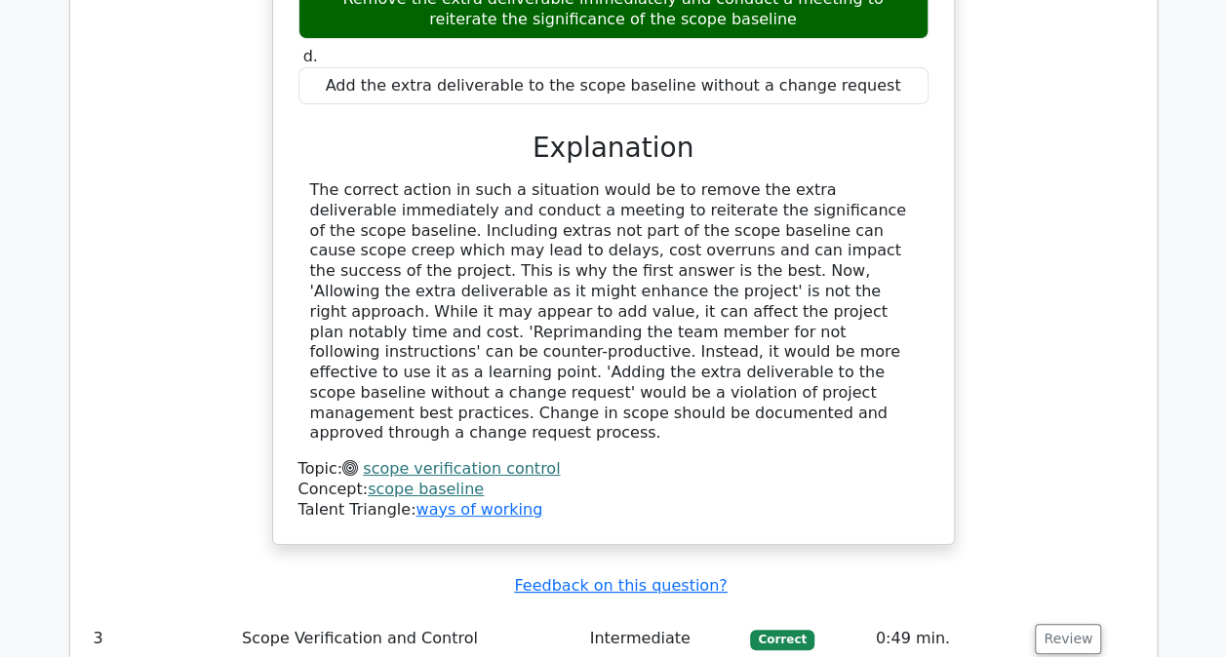
scroll to position [3705, 0]
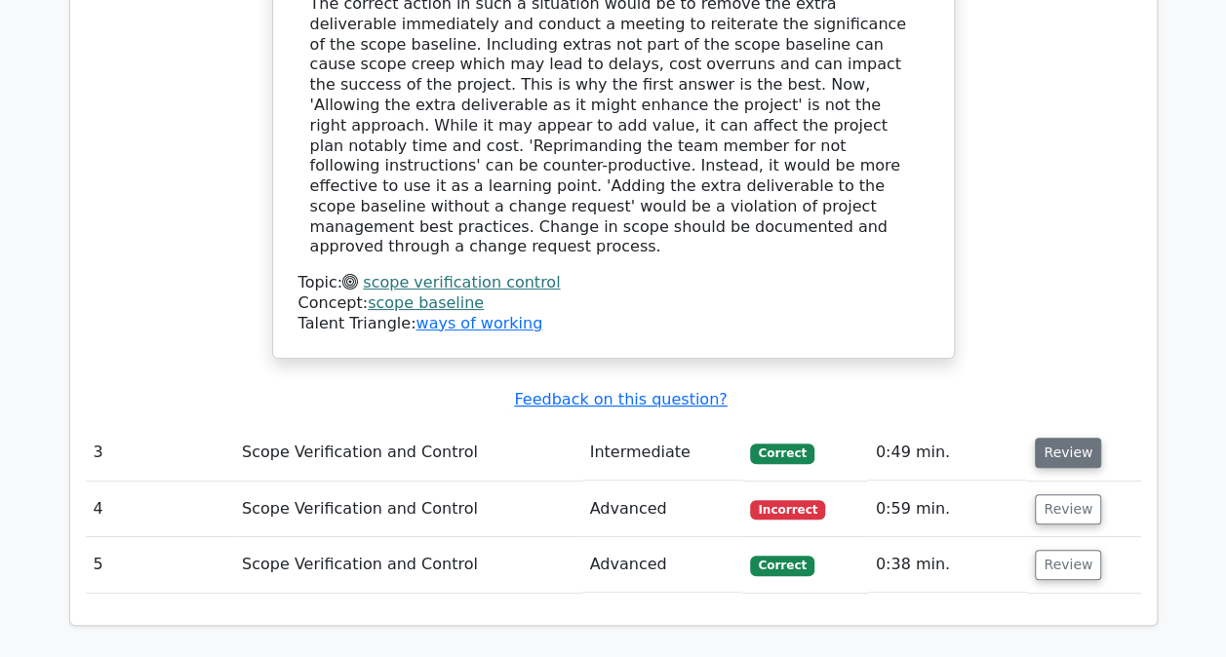
click at [1066, 438] on button "Review" at bounding box center [1067, 453] width 66 height 30
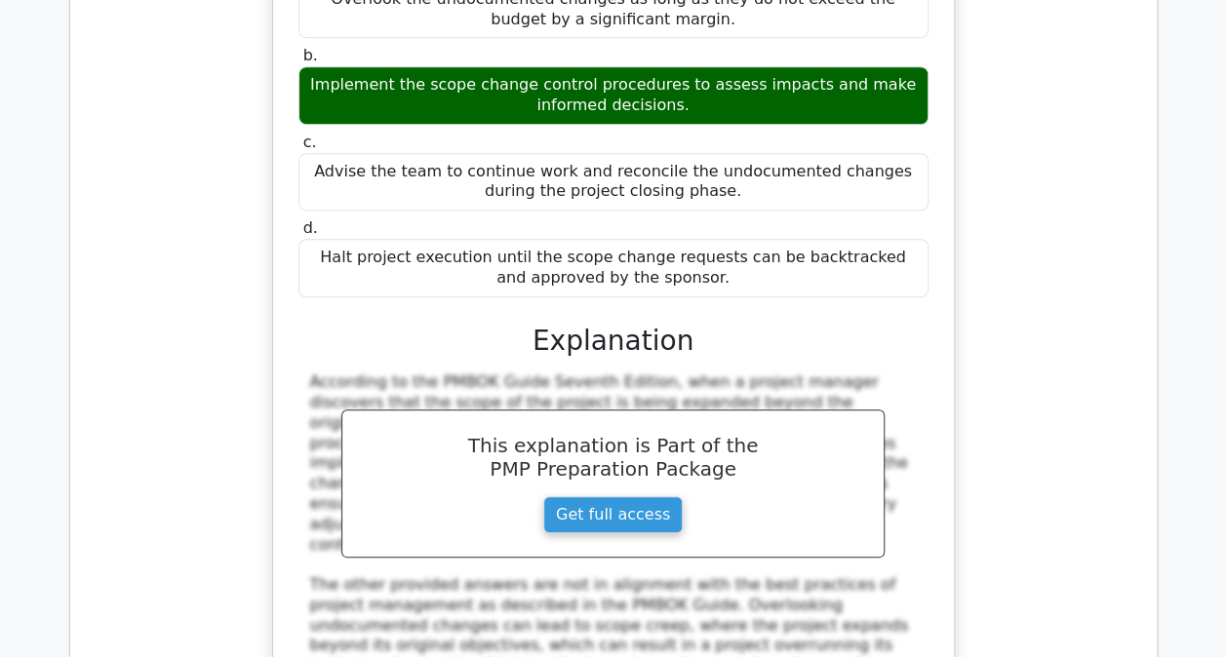
scroll to position [4680, 0]
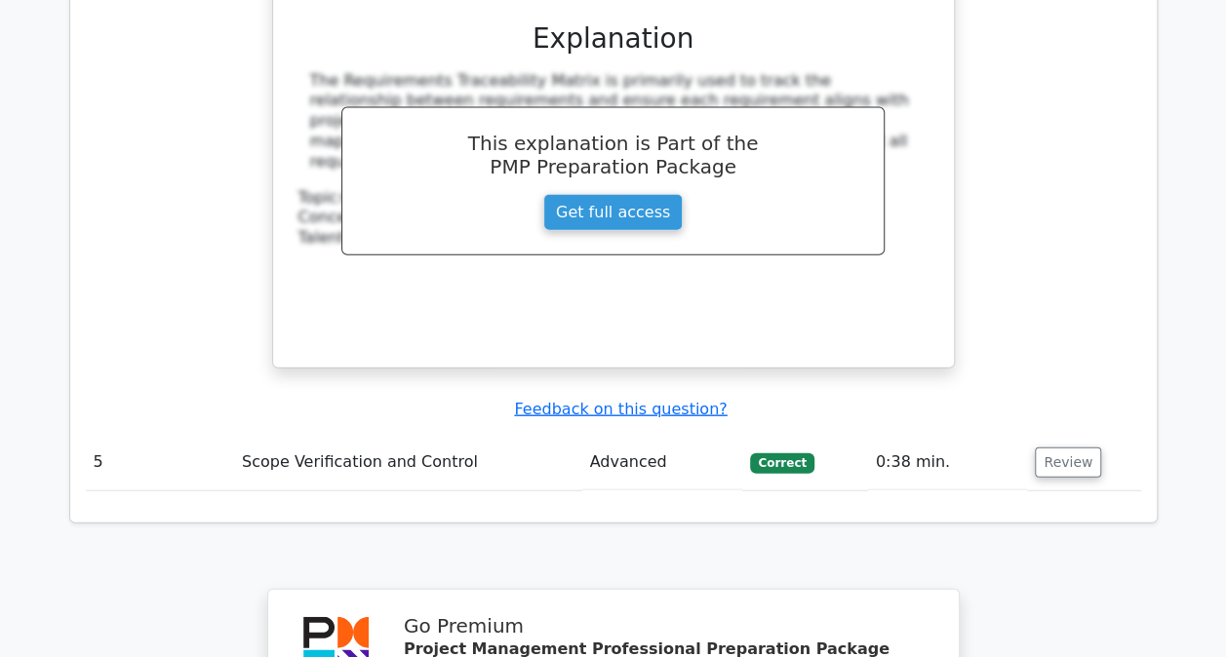
scroll to position [5752, 0]
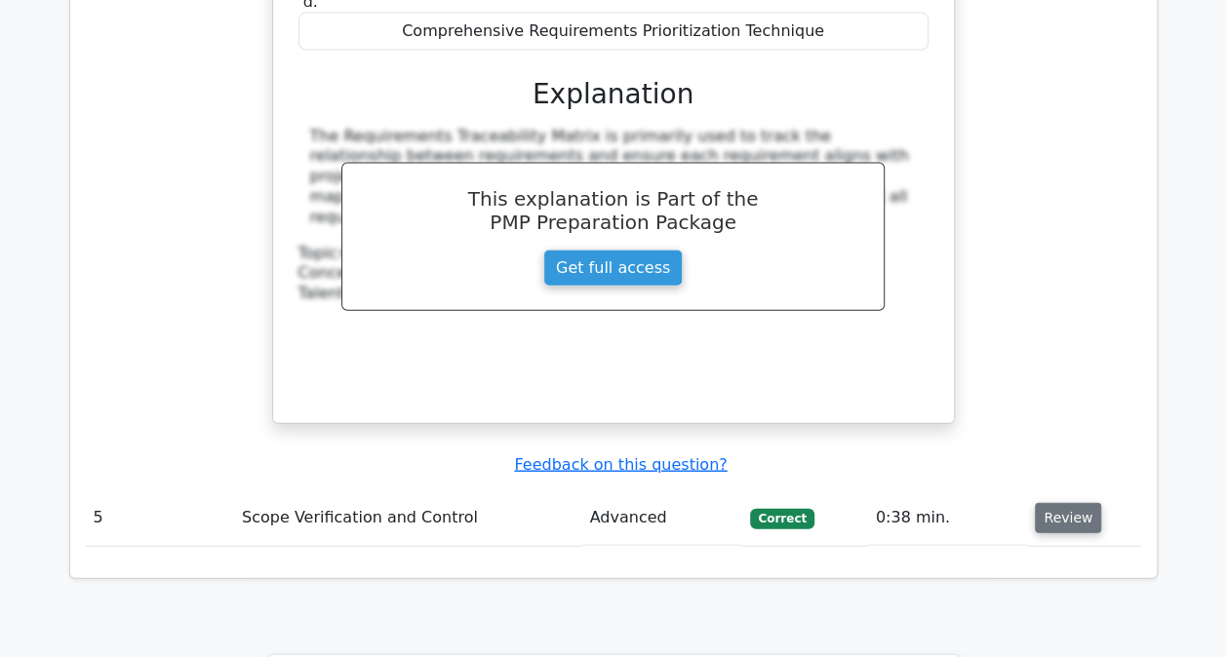
click at [1057, 503] on button "Review" at bounding box center [1067, 518] width 66 height 30
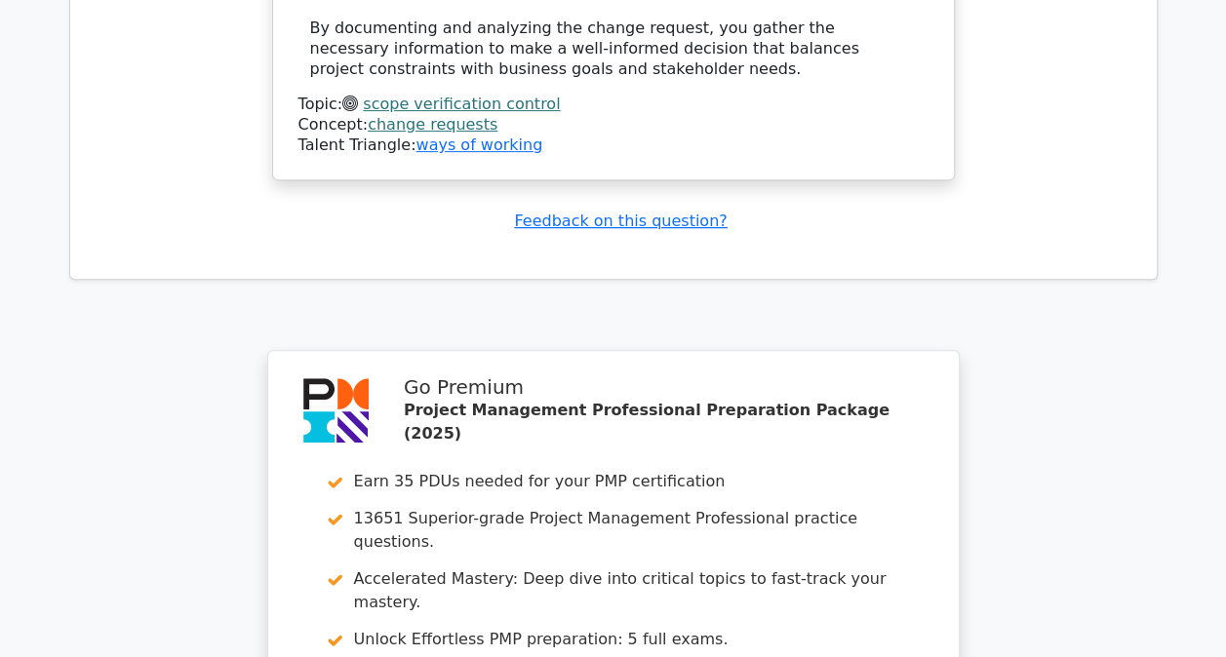
scroll to position [7725, 0]
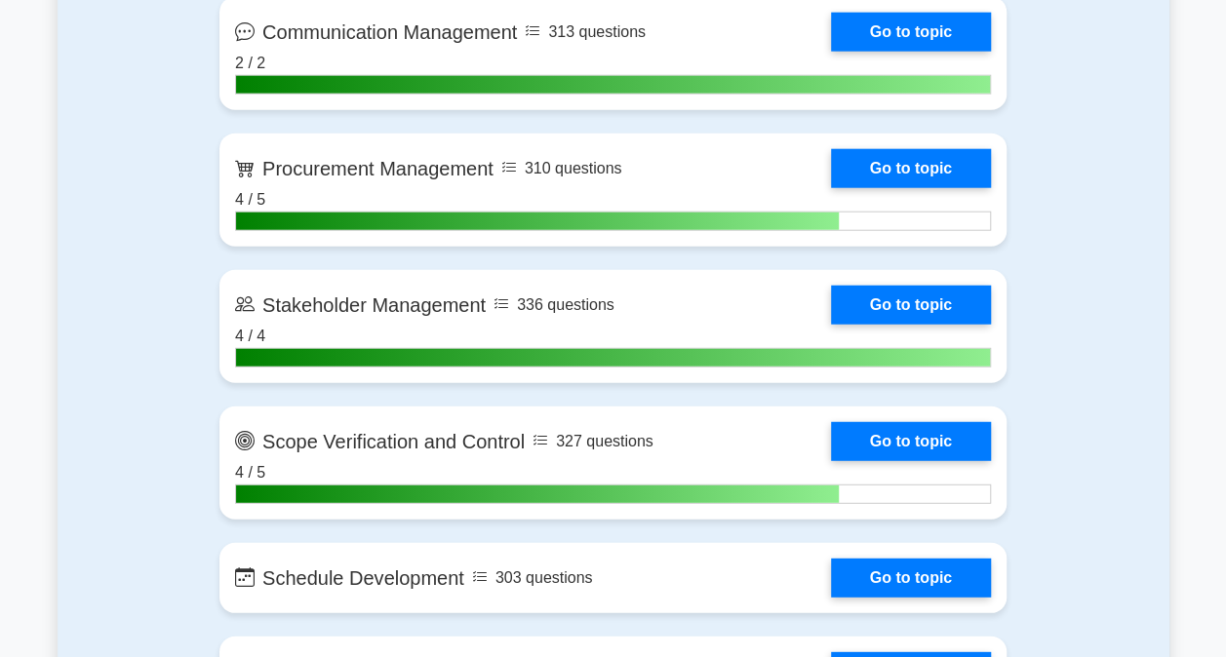
scroll to position [2437, 0]
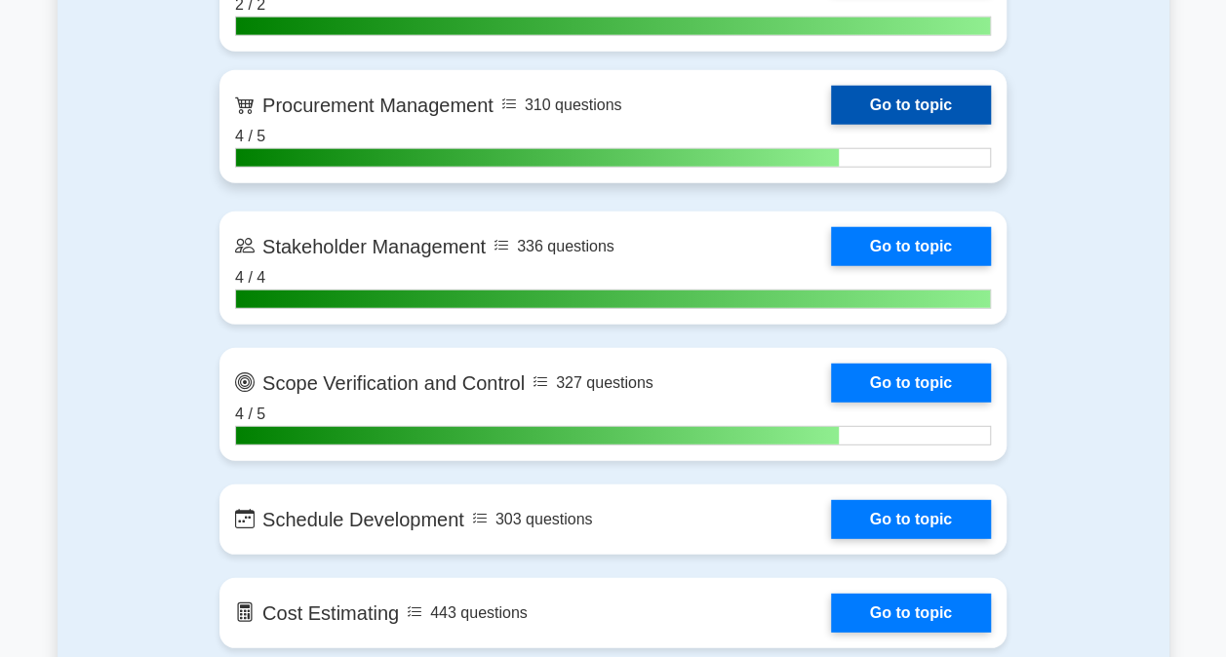
click at [907, 97] on link "Go to topic" at bounding box center [911, 105] width 160 height 39
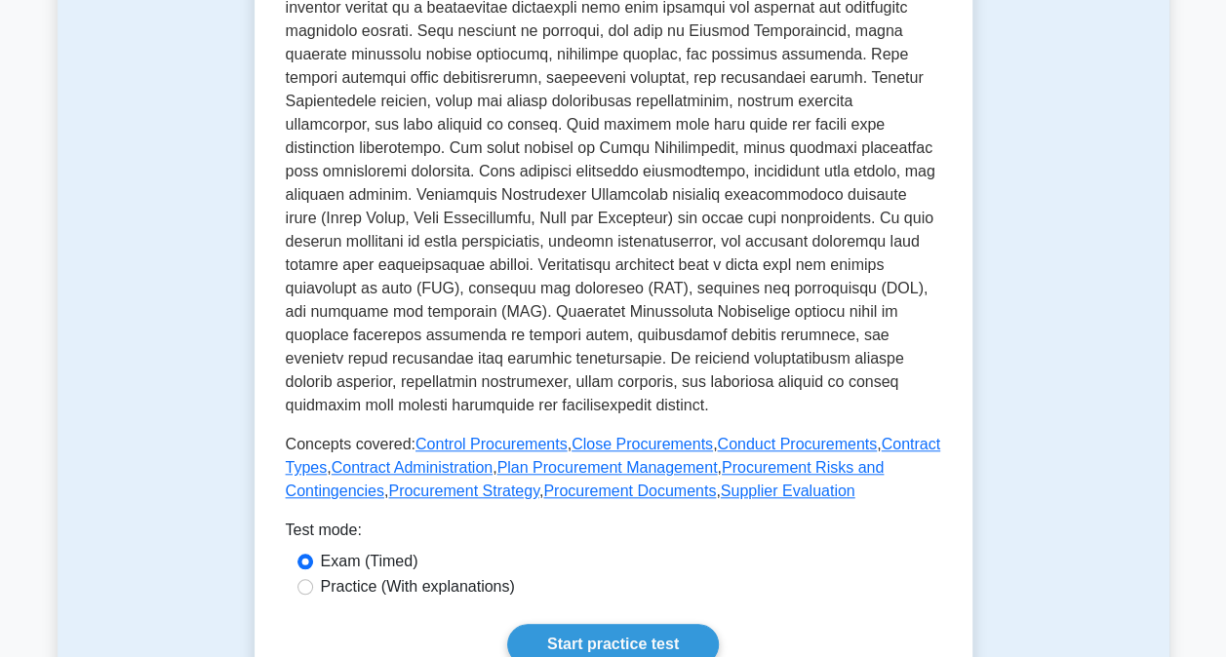
scroll to position [780, 0]
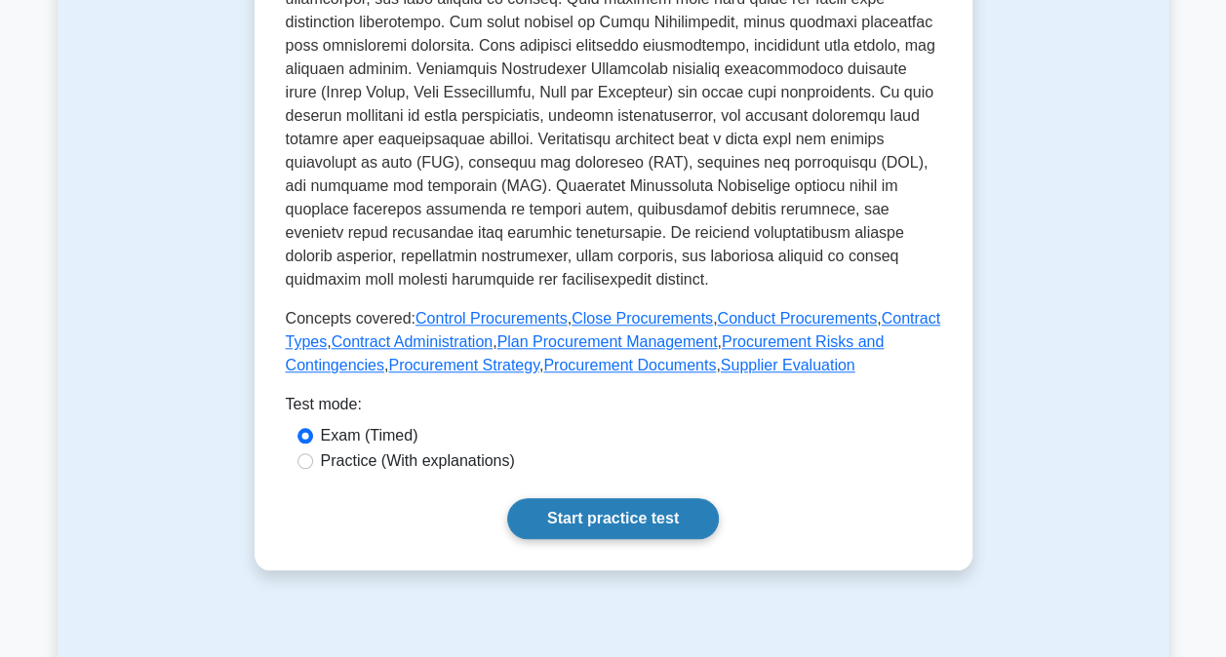
click at [629, 498] on link "Start practice test" at bounding box center [613, 518] width 212 height 41
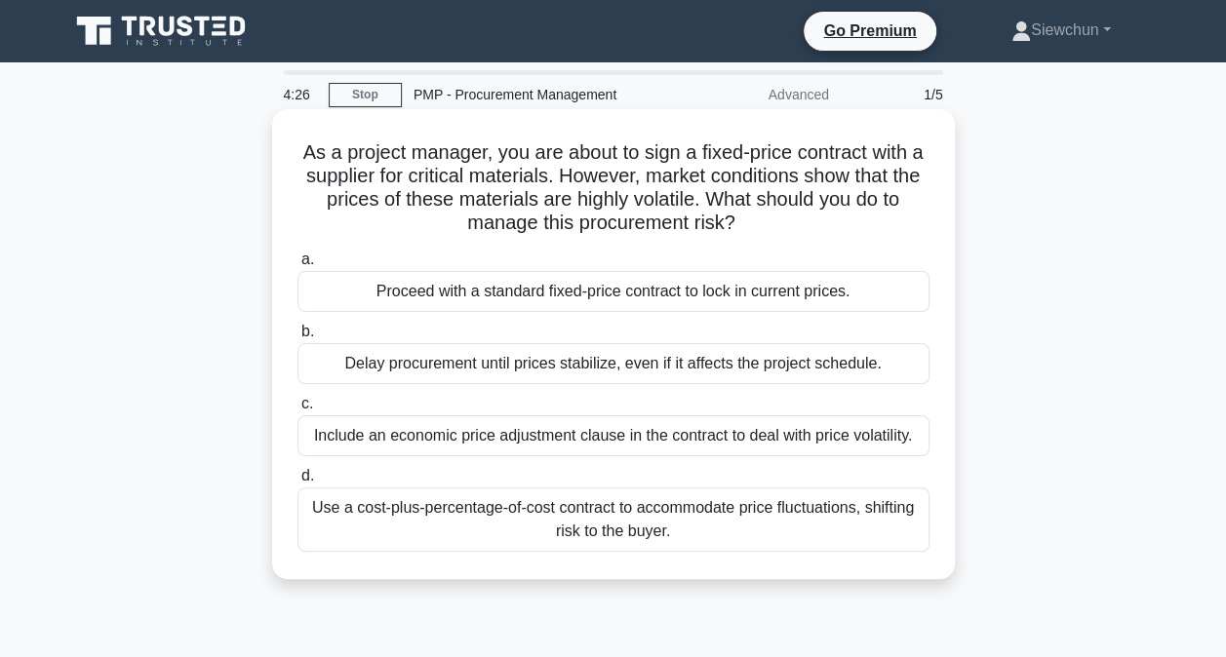
click at [671, 526] on div "Use a cost-plus-percentage-of-cost contract to accommodate price fluctuations, …" at bounding box center [613, 519] width 632 height 64
click at [297, 483] on input "d. Use a cost-plus-percentage-of-cost contract to accommodate price fluctuation…" at bounding box center [297, 476] width 0 height 13
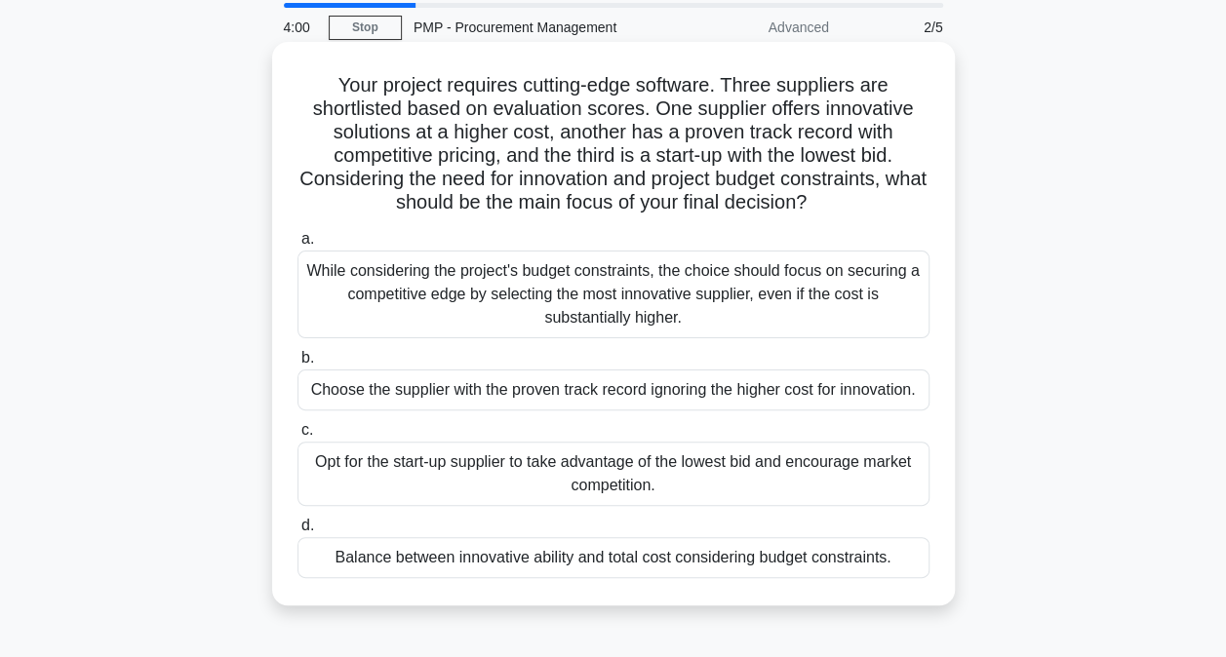
scroll to position [97, 0]
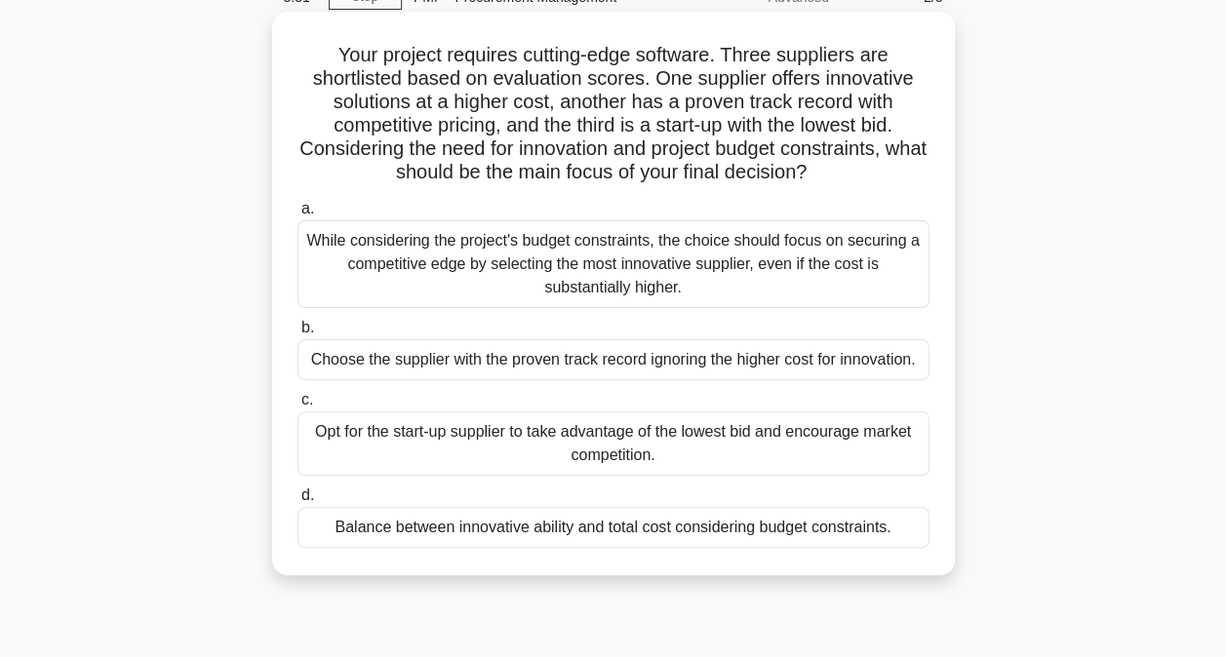
click at [564, 522] on div "Balance between innovative ability and total cost considering budget constraint…" at bounding box center [613, 527] width 632 height 41
click at [297, 502] on input "d. Balance between innovative ability and total cost considering budget constra…" at bounding box center [297, 495] width 0 height 13
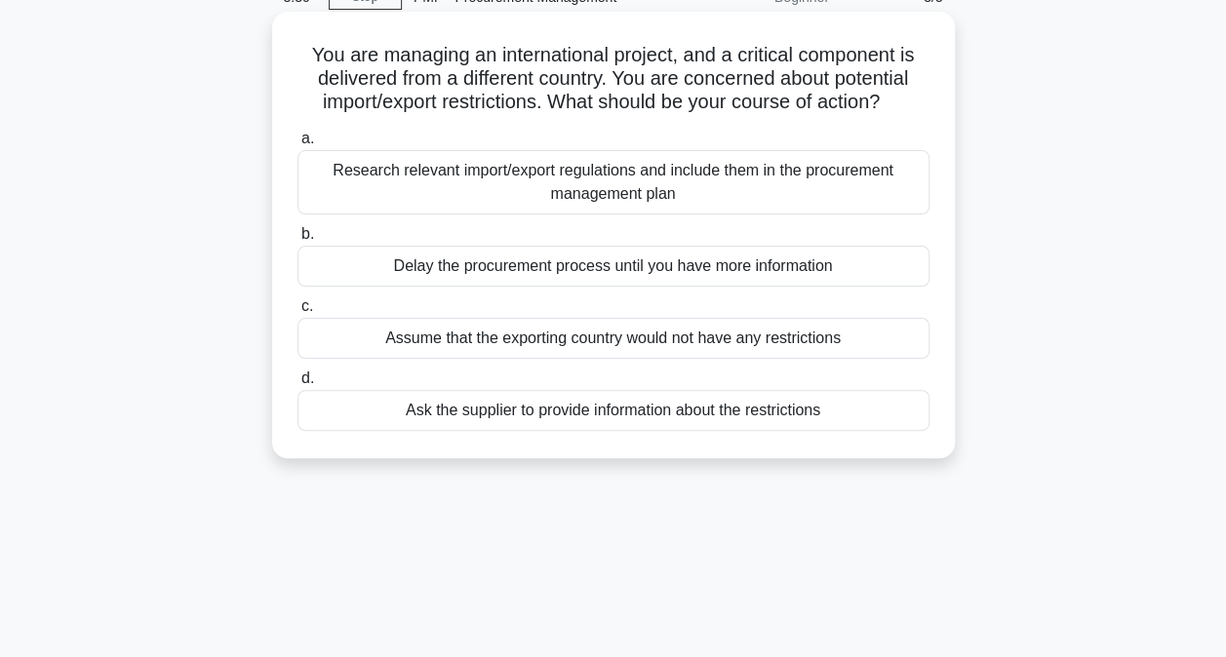
scroll to position [0, 0]
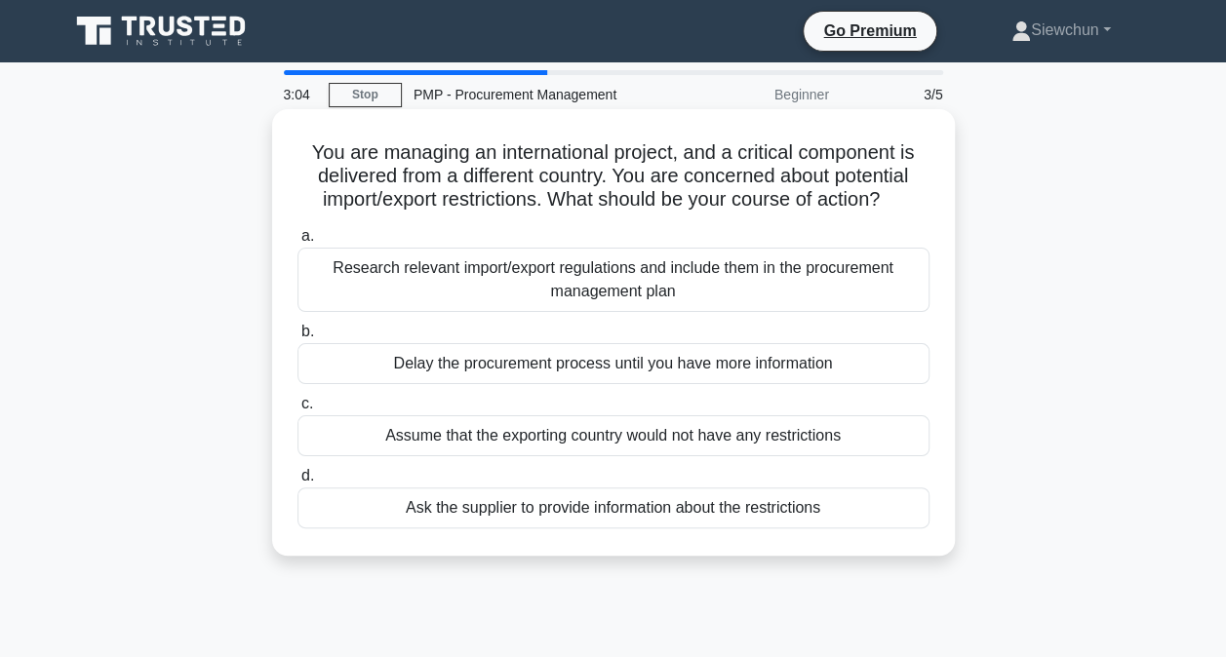
click at [487, 271] on div "Research relevant import/export regulations and include them in the procurement…" at bounding box center [613, 280] width 632 height 64
click at [297, 243] on input "a. Research relevant import/export regulations and include them in the procurem…" at bounding box center [297, 236] width 0 height 13
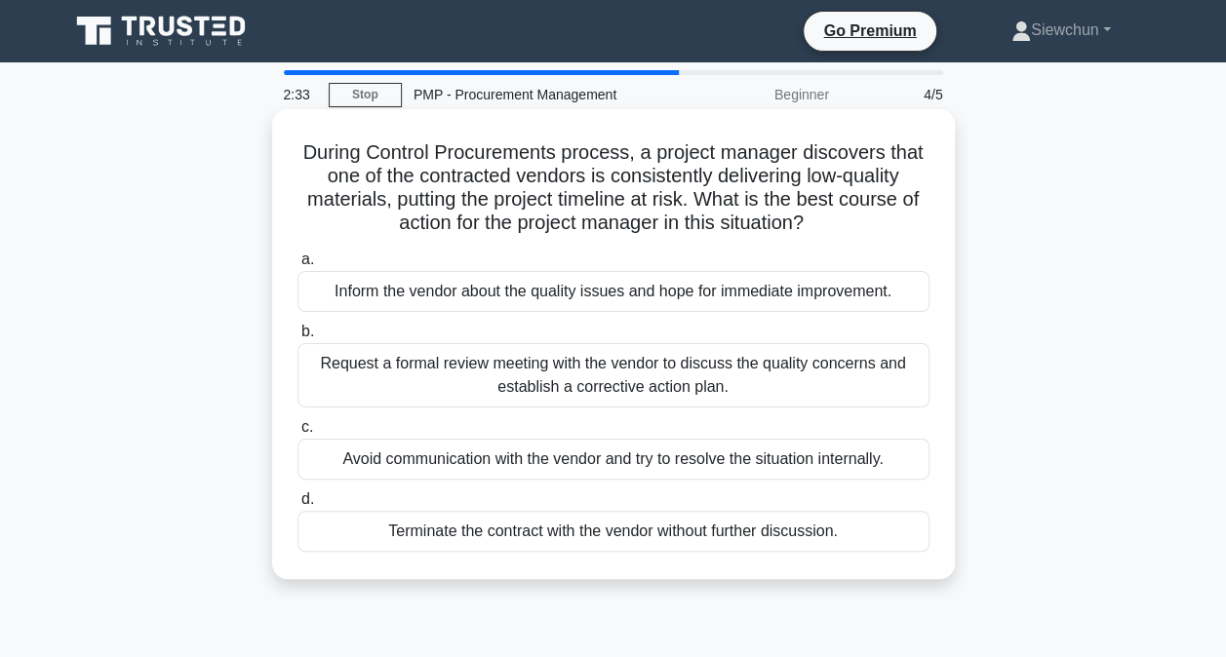
click at [570, 390] on div "Request a formal review meeting with the vendor to discuss the quality concerns…" at bounding box center [613, 375] width 632 height 64
click at [297, 338] on input "b. Request a formal review meeting with the vendor to discuss the quality conce…" at bounding box center [297, 332] width 0 height 13
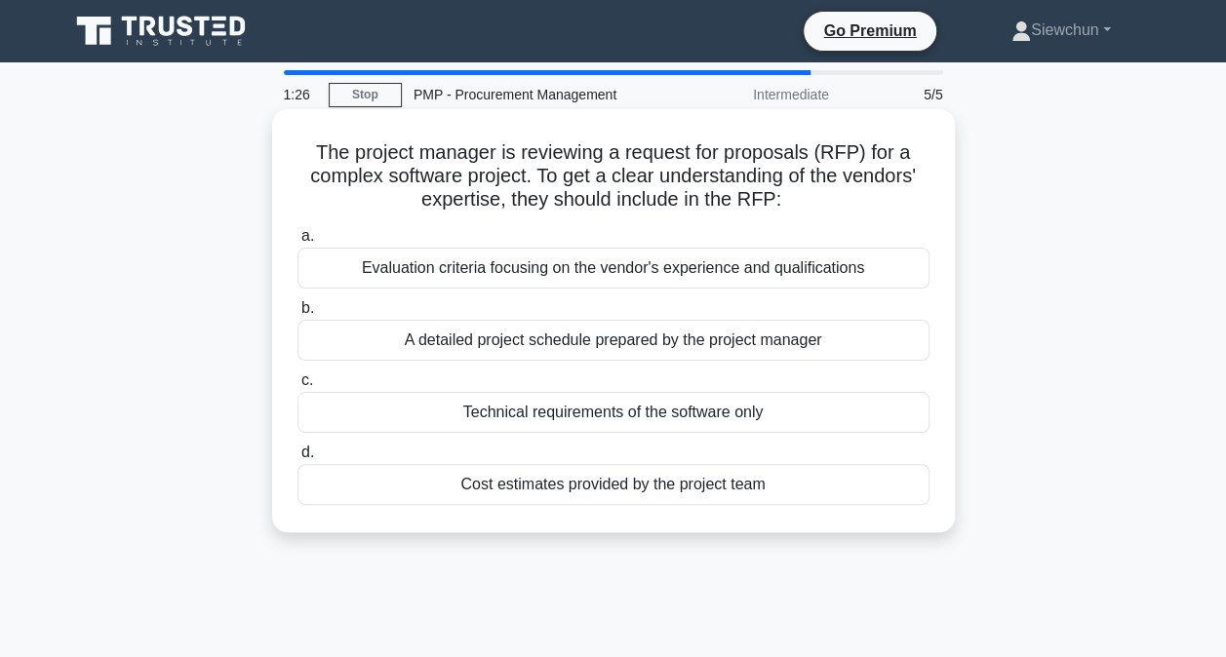
click at [506, 267] on div "Evaluation criteria focusing on the vendor's experience and qualifications" at bounding box center [613, 268] width 632 height 41
click at [297, 243] on input "a. Evaluation criteria focusing on the vendor's experience and qualifications" at bounding box center [297, 236] width 0 height 13
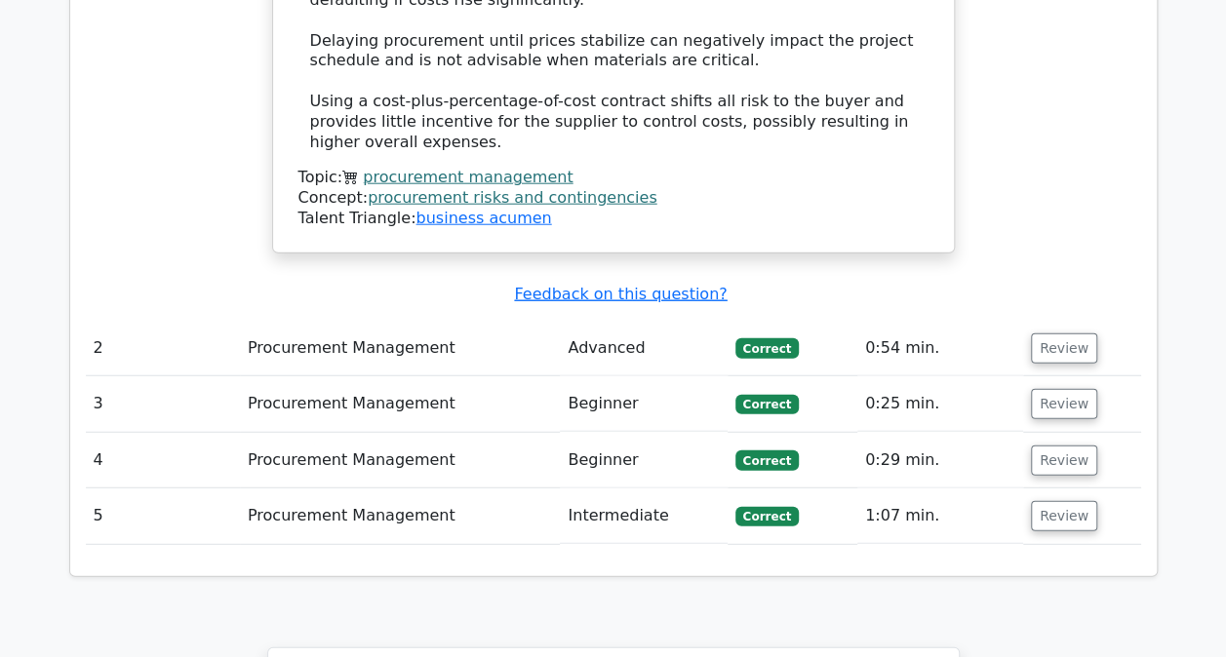
scroll to position [2340, 0]
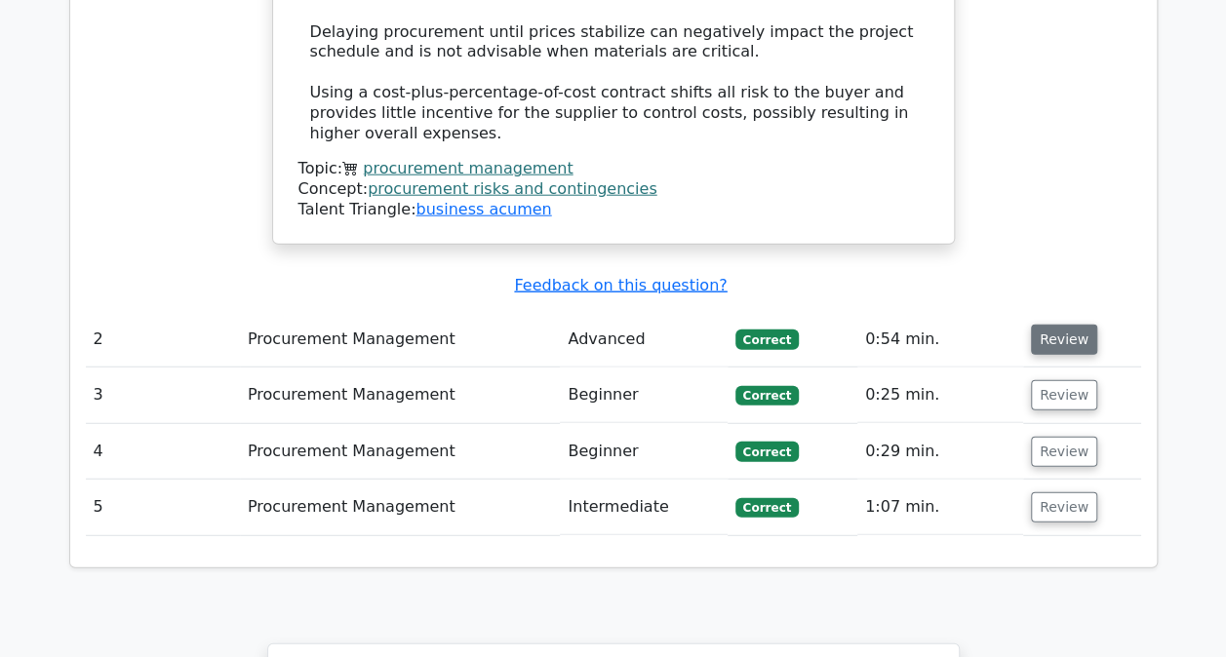
click at [1065, 325] on button "Review" at bounding box center [1064, 340] width 66 height 30
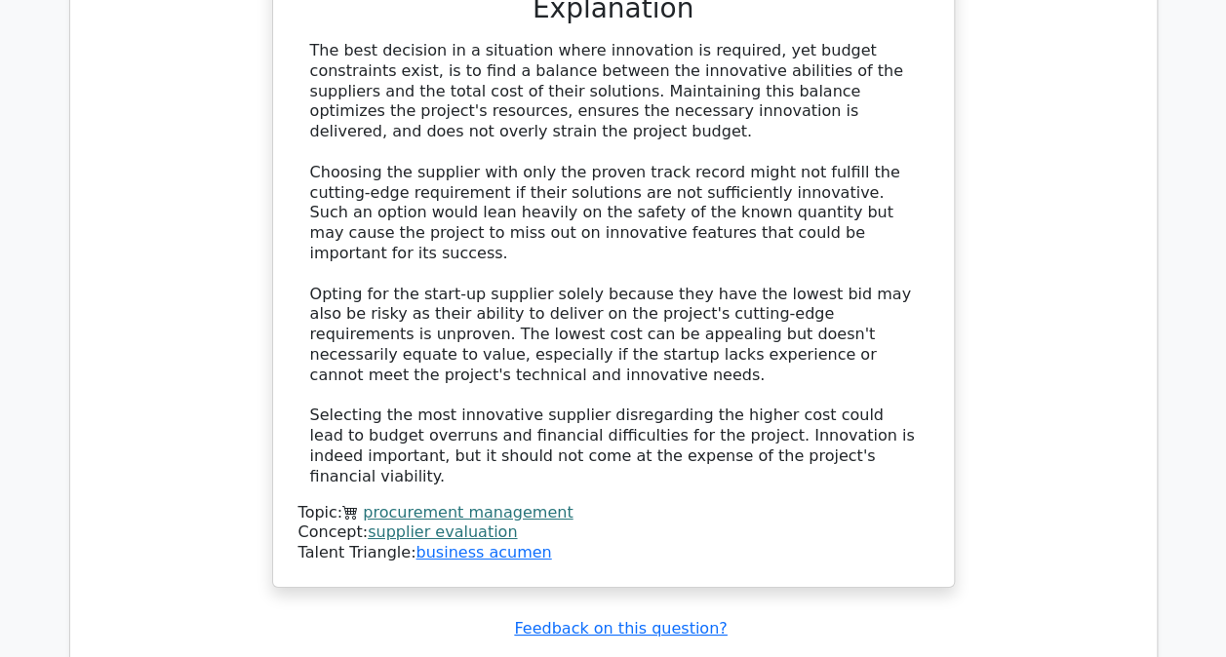
scroll to position [3412, 0]
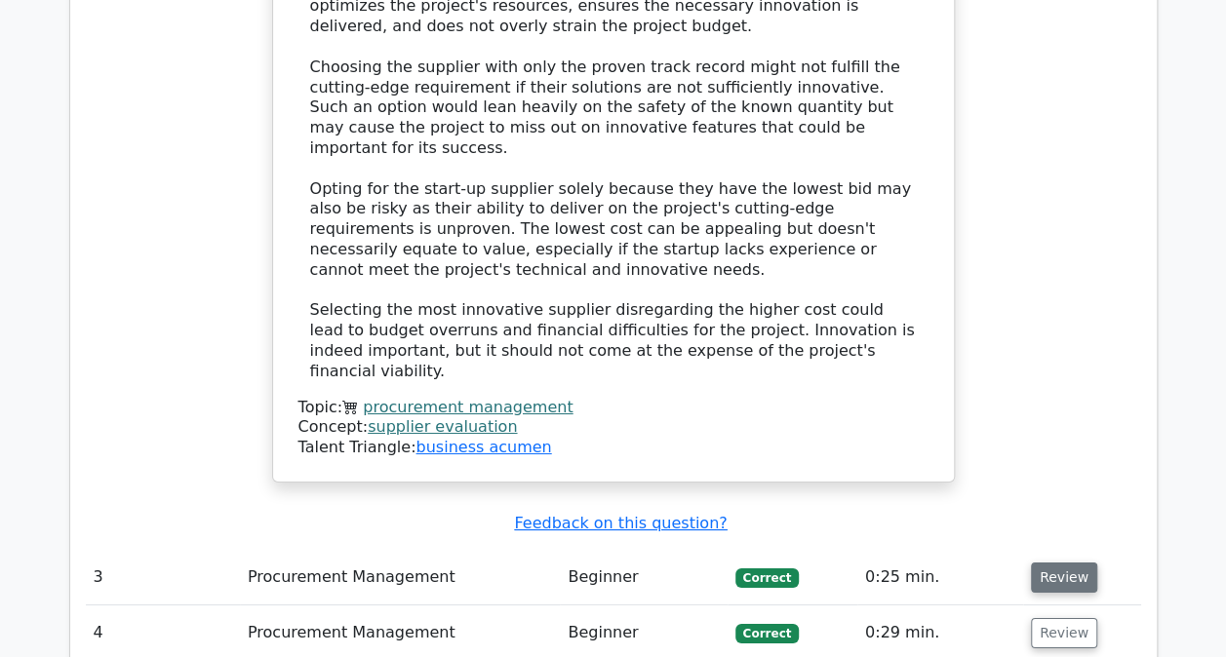
click at [1059, 563] on button "Review" at bounding box center [1064, 578] width 66 height 30
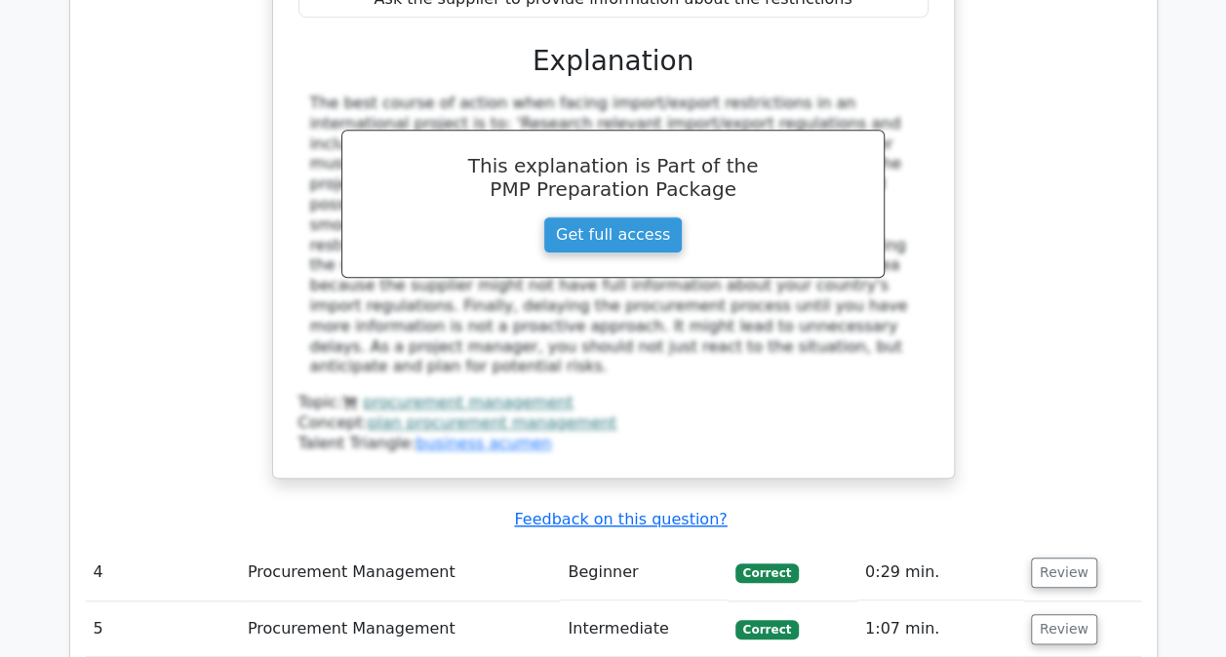
scroll to position [4582, 0]
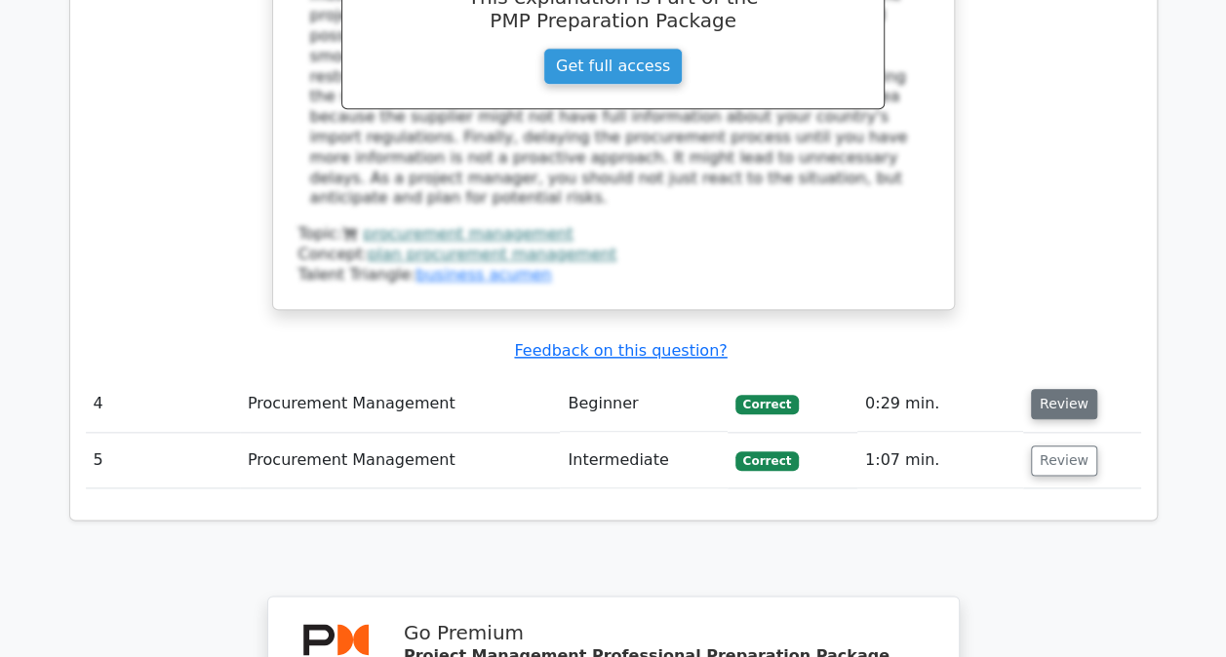
click at [1047, 389] on button "Review" at bounding box center [1064, 404] width 66 height 30
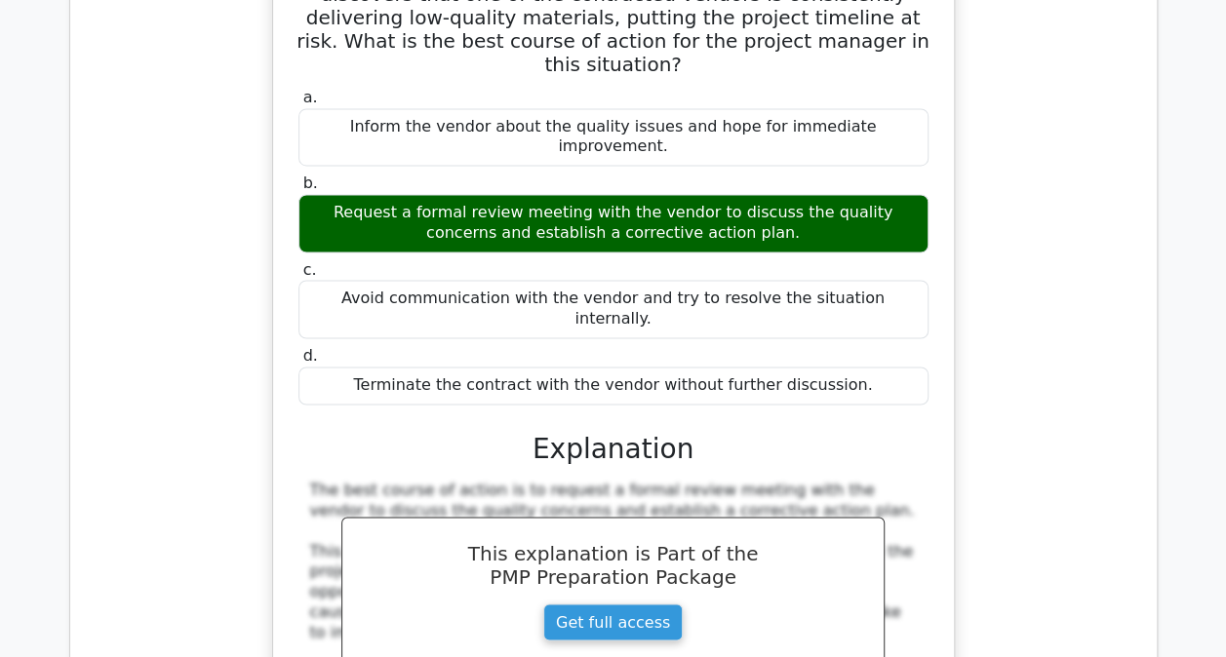
scroll to position [5386, 0]
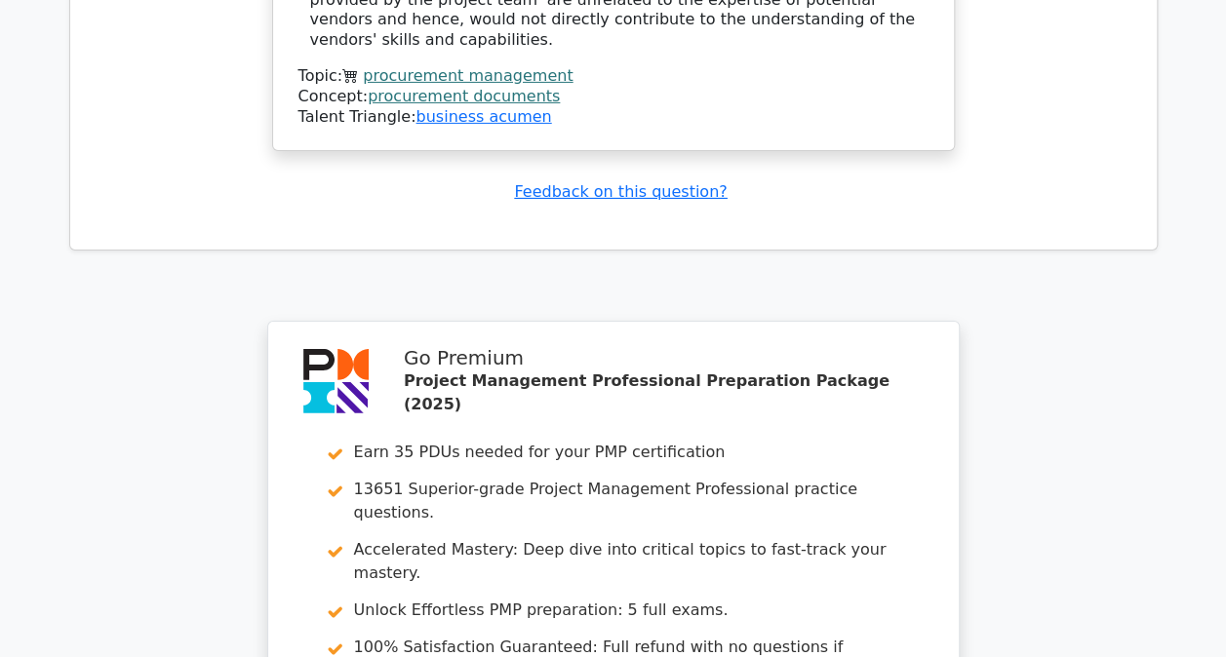
scroll to position [6897, 0]
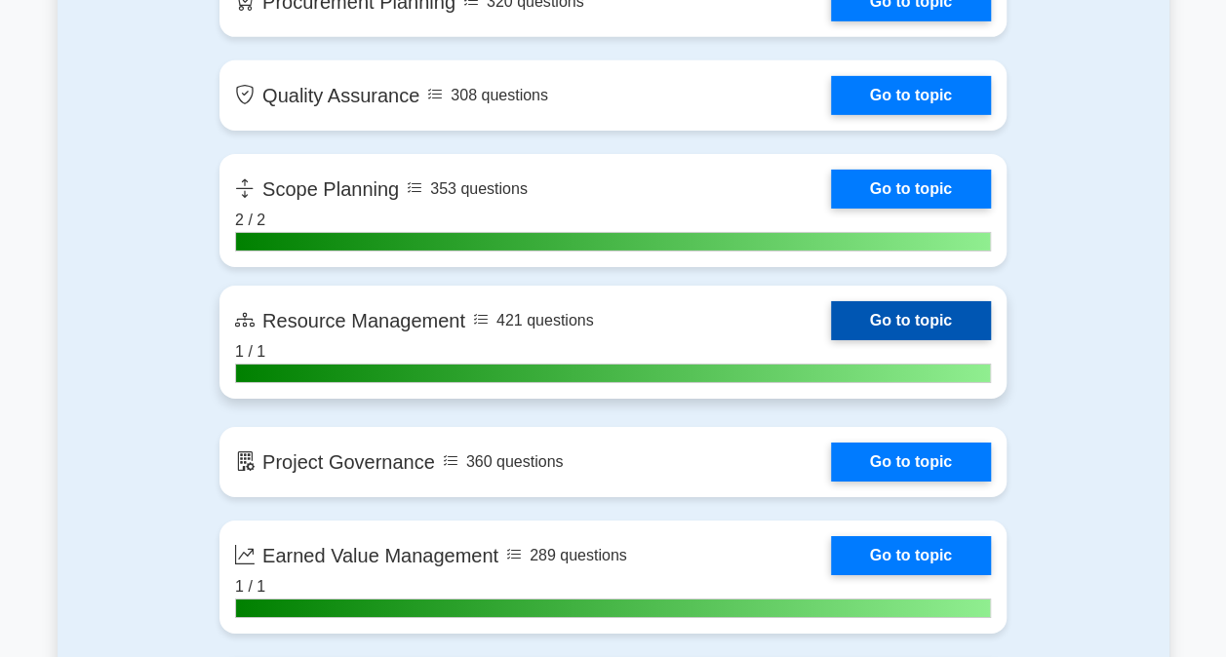
scroll to position [3120, 0]
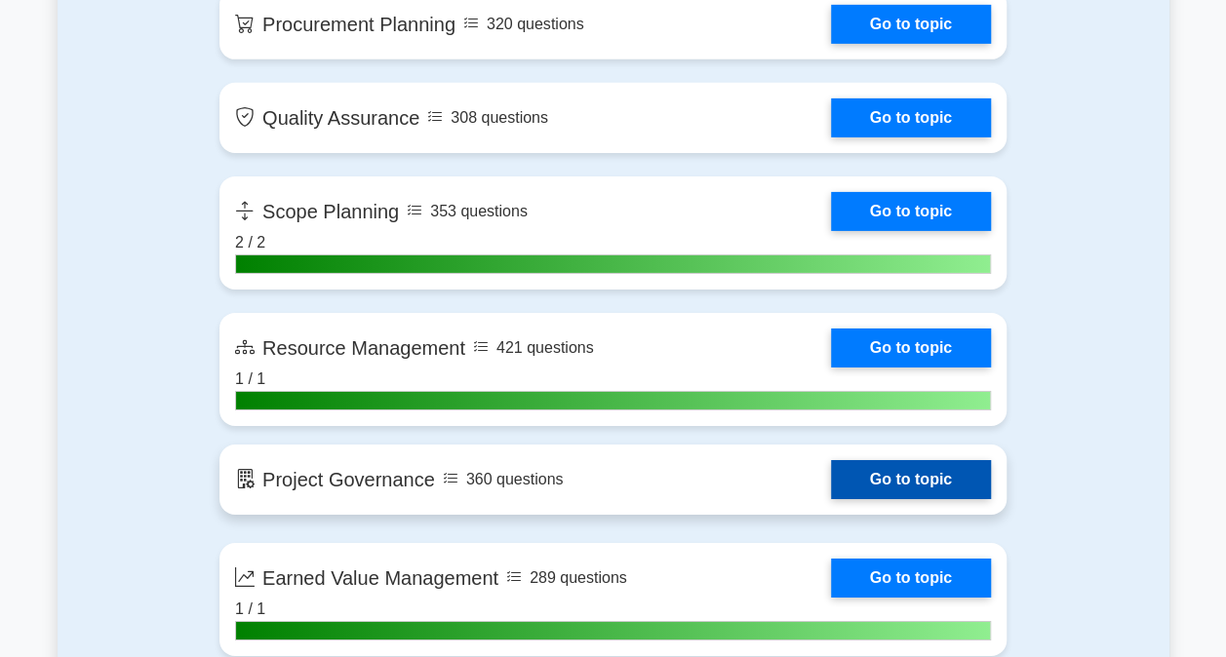
click at [929, 463] on link "Go to topic" at bounding box center [911, 479] width 160 height 39
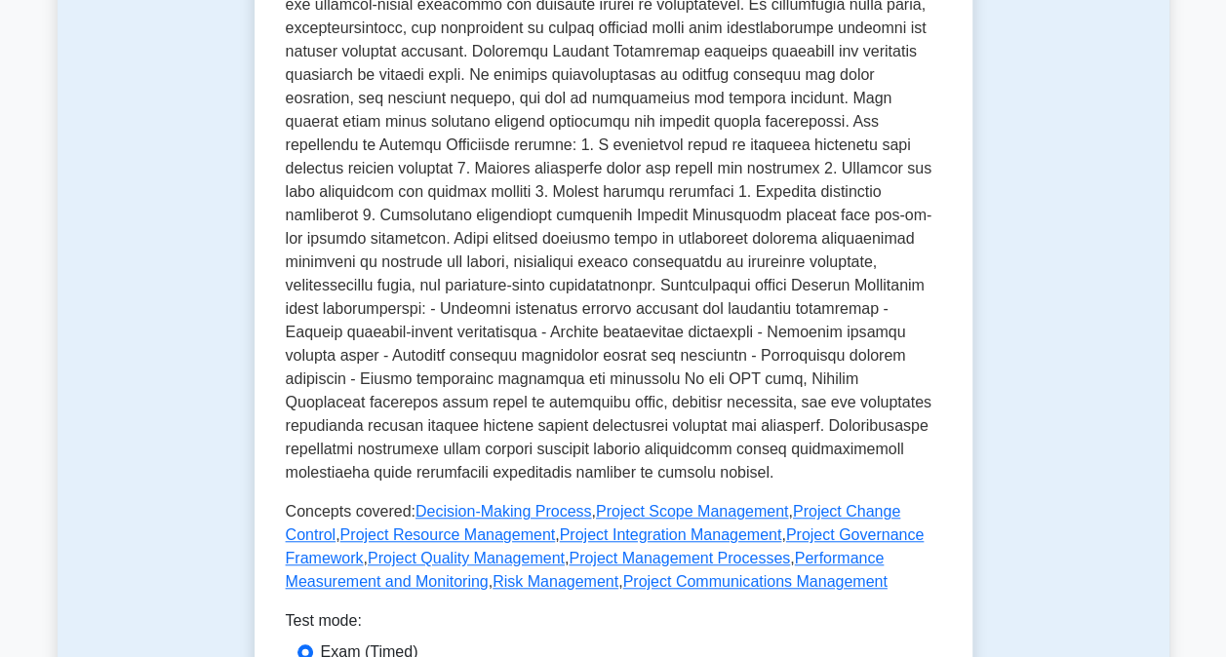
scroll to position [585, 0]
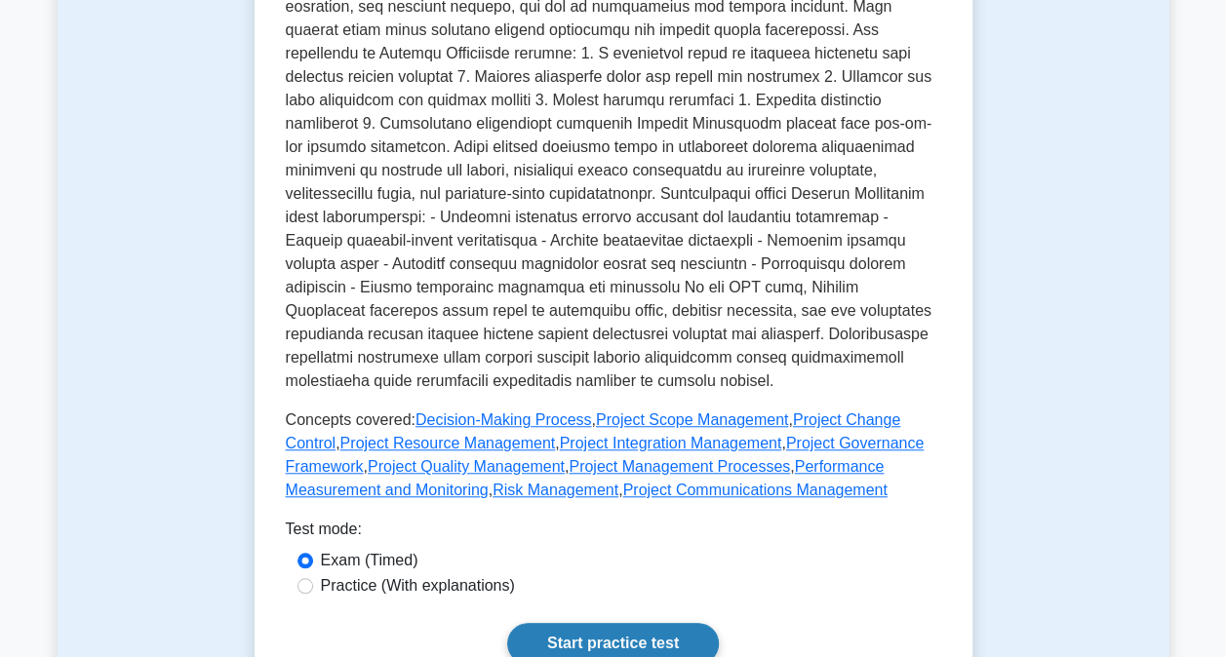
click at [604, 623] on link "Start practice test" at bounding box center [613, 643] width 212 height 41
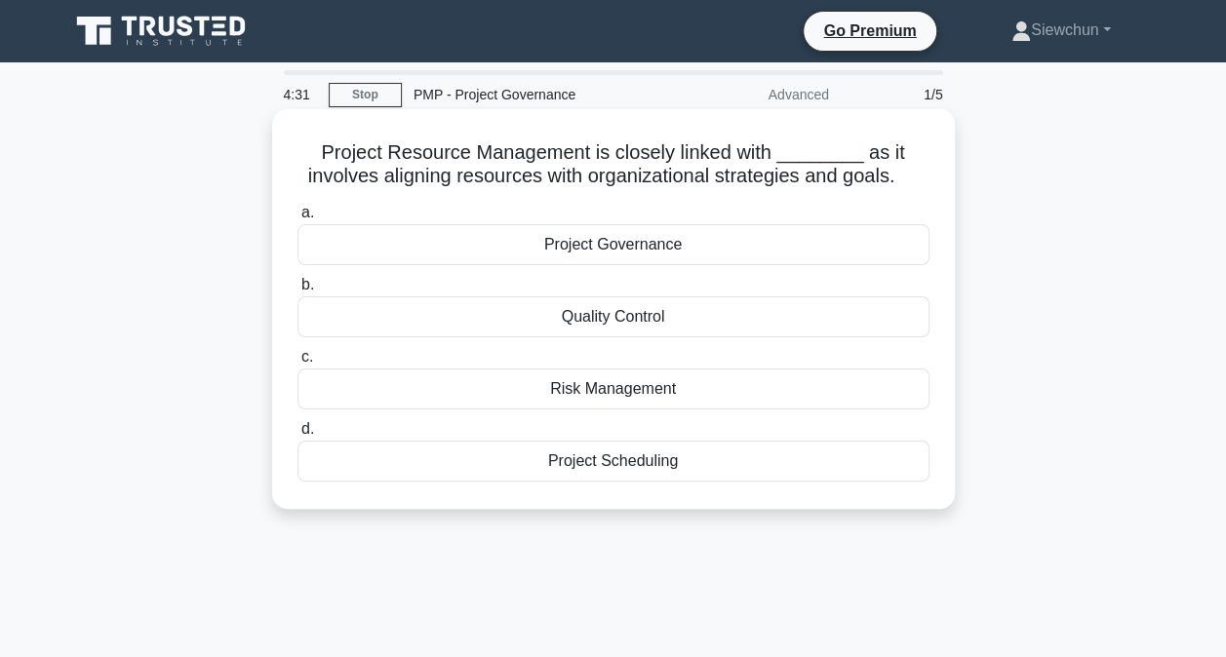
click at [631, 248] on div "Project Governance" at bounding box center [613, 244] width 632 height 41
click at [297, 219] on input "a. Project Governance" at bounding box center [297, 213] width 0 height 13
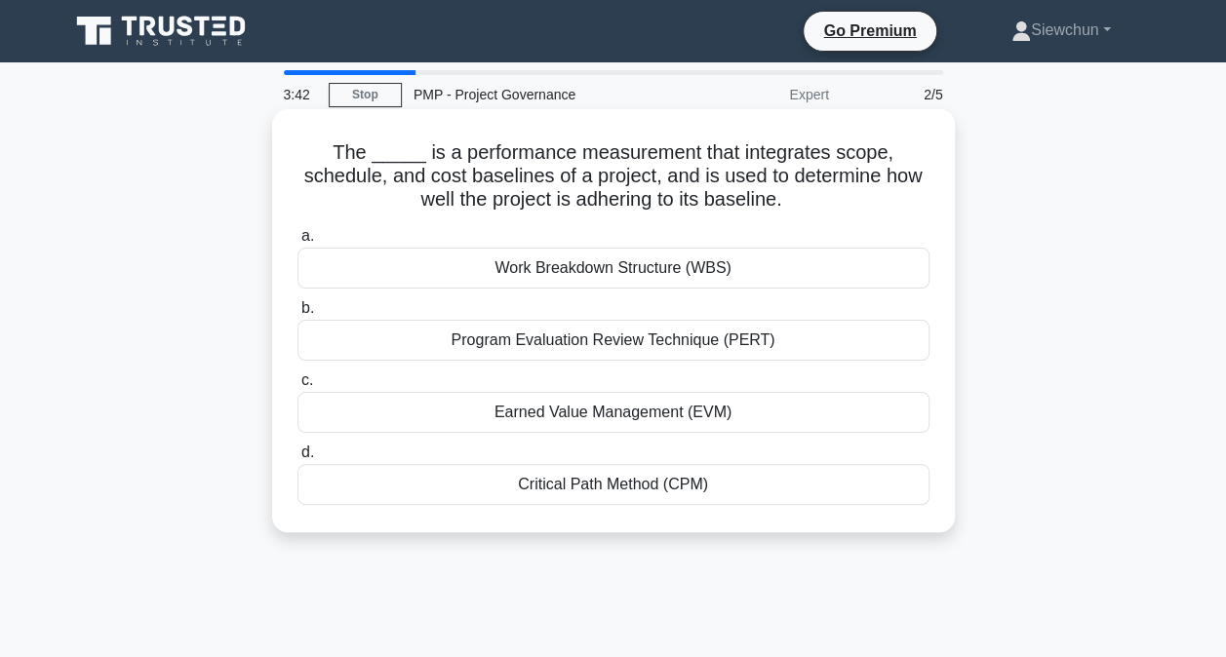
click at [592, 413] on div "Earned Value Management (EVM)" at bounding box center [613, 412] width 632 height 41
click at [297, 387] on input "c. Earned Value Management (EVM)" at bounding box center [297, 380] width 0 height 13
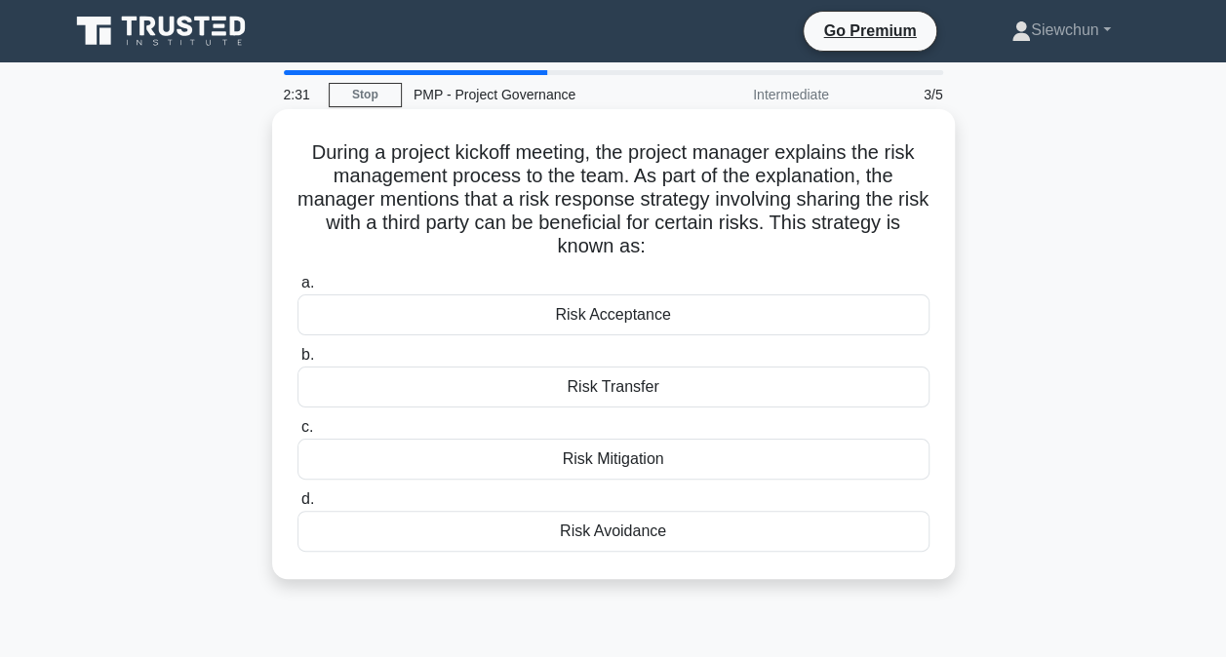
click at [643, 384] on div "Risk Transfer" at bounding box center [613, 387] width 632 height 41
click at [297, 362] on input "b. Risk Transfer" at bounding box center [297, 355] width 0 height 13
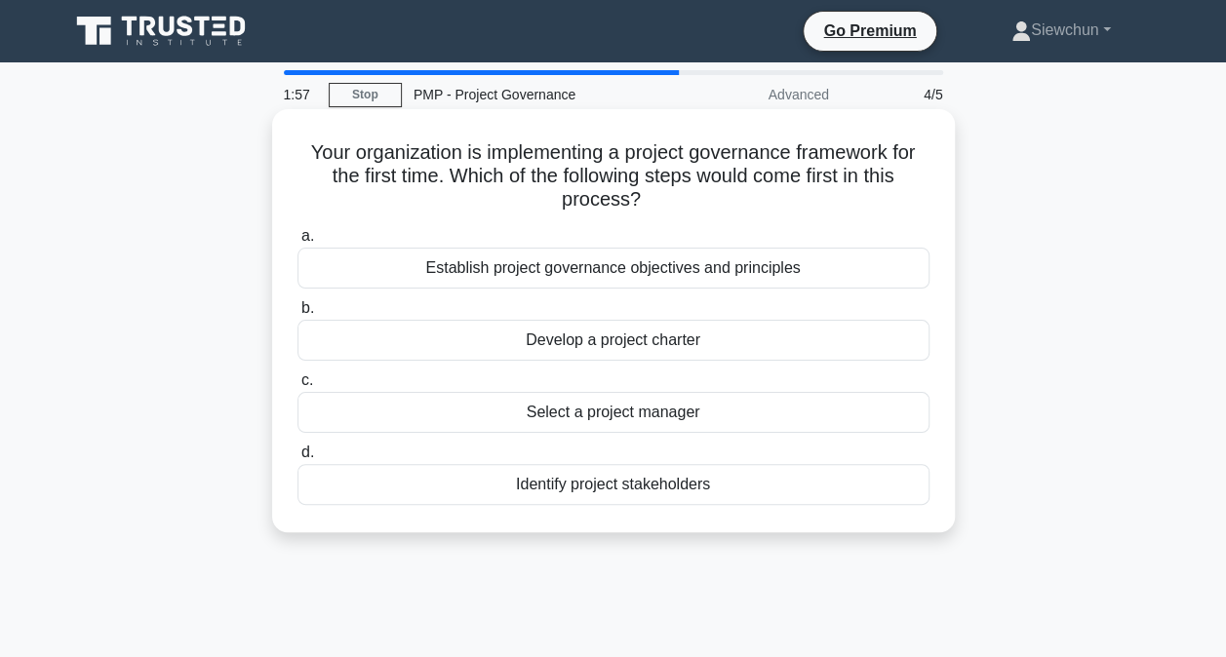
click at [686, 273] on div "Establish project governance objectives and principles" at bounding box center [613, 268] width 632 height 41
click at [297, 243] on input "a. Establish project governance objectives and principles" at bounding box center [297, 236] width 0 height 13
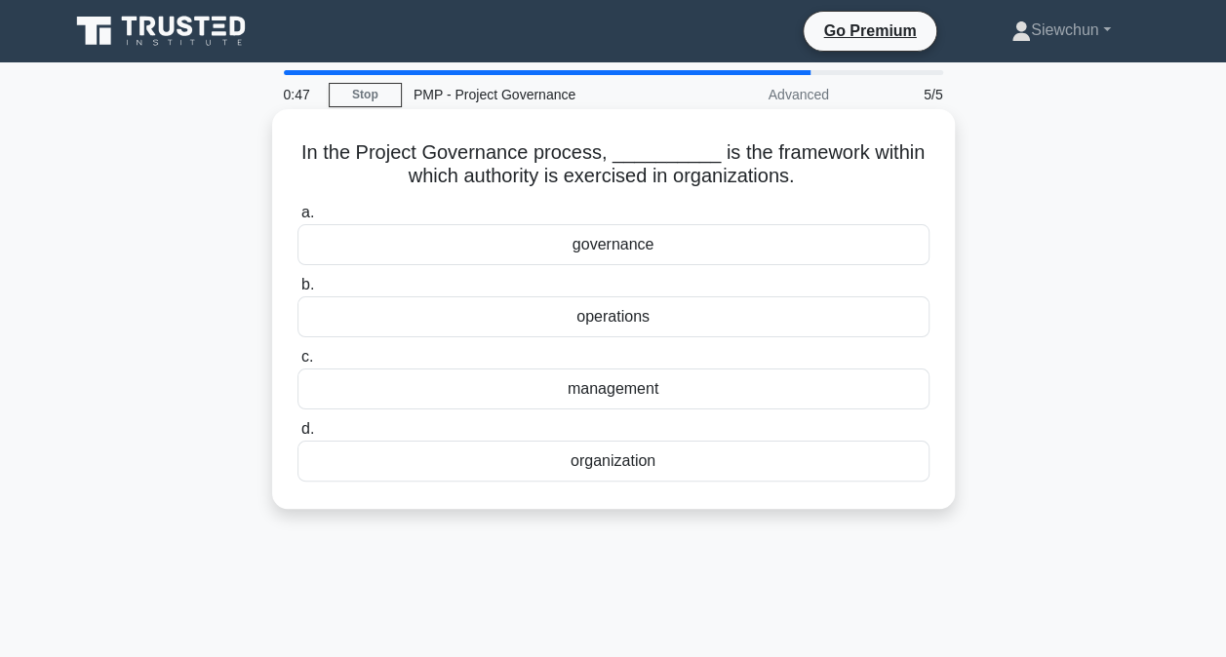
click at [597, 237] on div "governance" at bounding box center [613, 244] width 632 height 41
click at [297, 219] on input "a. governance" at bounding box center [297, 213] width 0 height 13
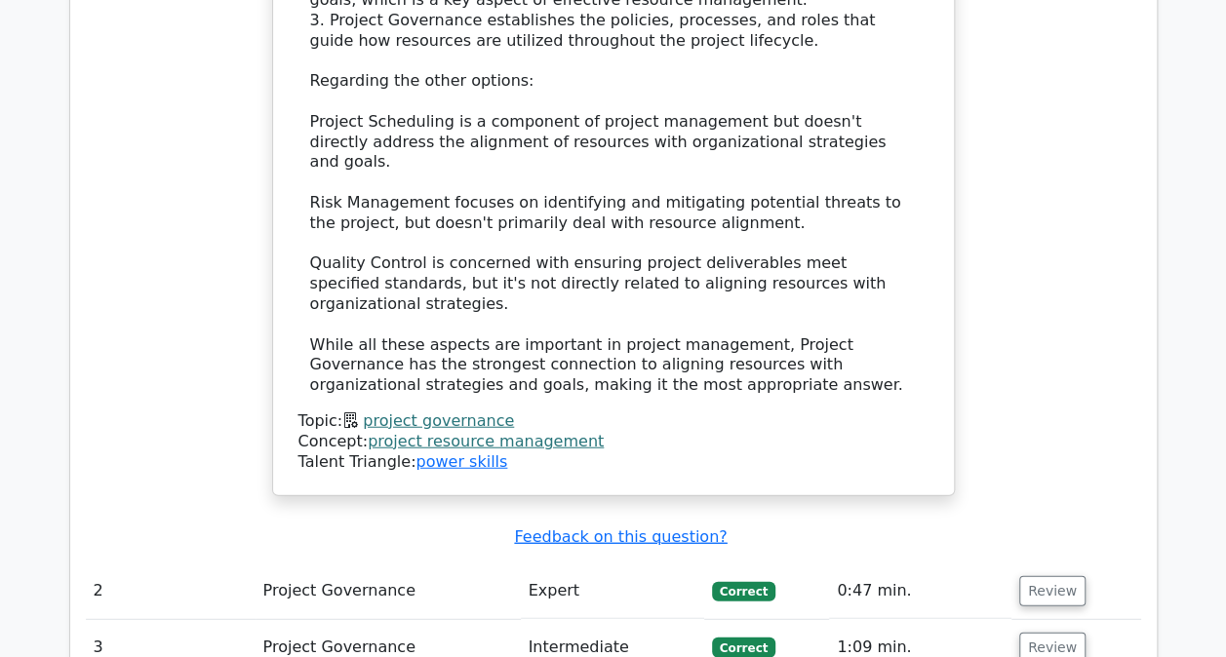
scroll to position [2242, 0]
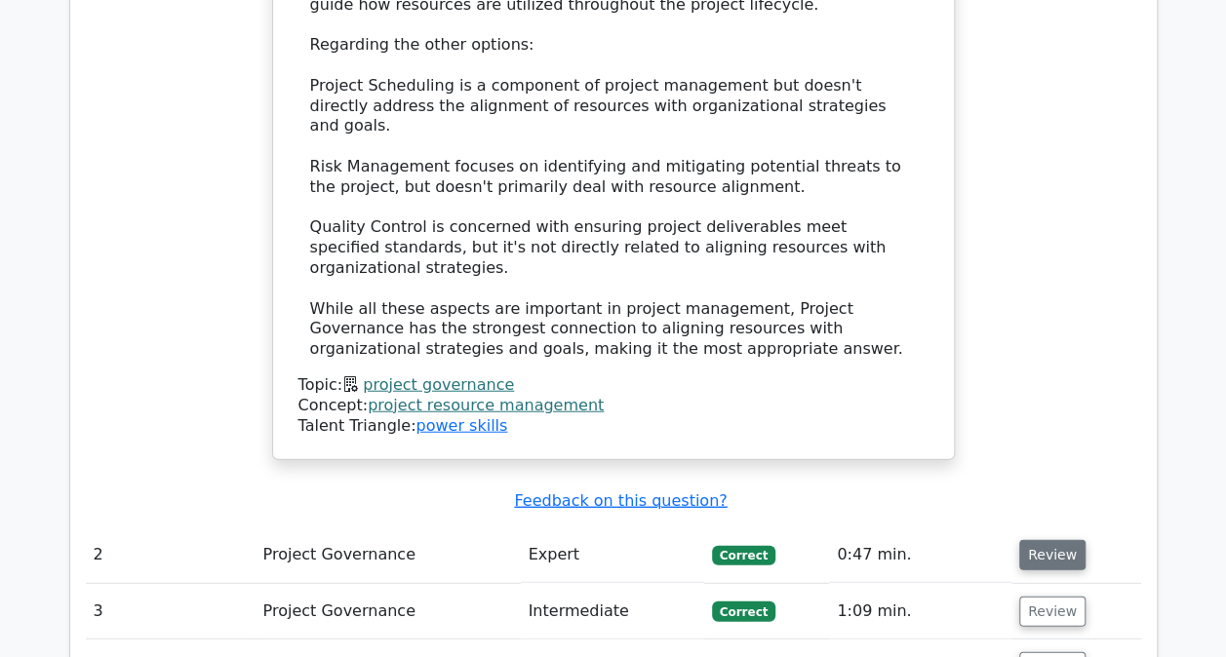
click at [1046, 540] on button "Review" at bounding box center [1052, 555] width 66 height 30
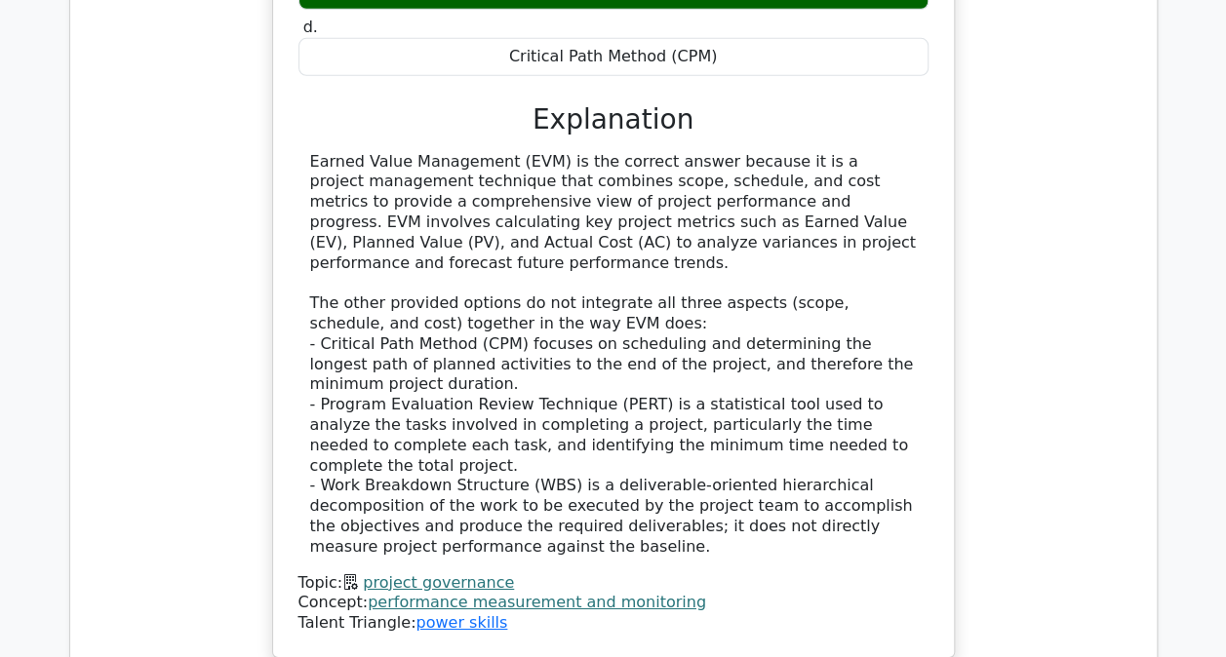
scroll to position [3412, 0]
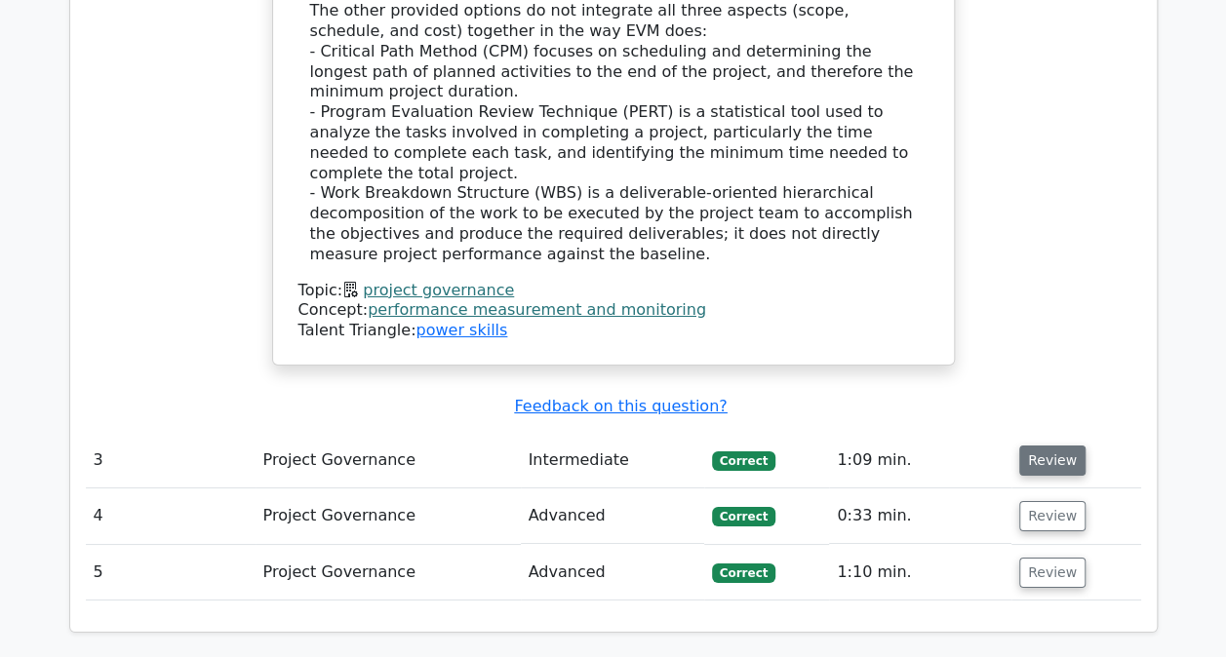
click at [1043, 446] on button "Review" at bounding box center [1052, 461] width 66 height 30
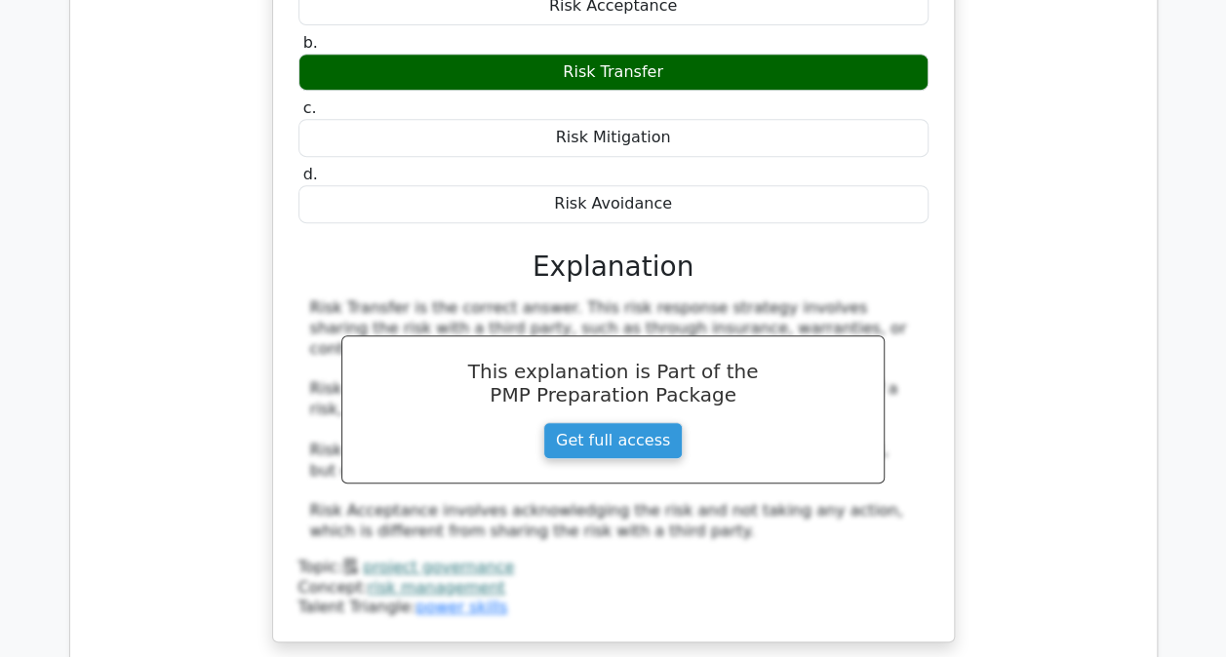
scroll to position [4387, 0]
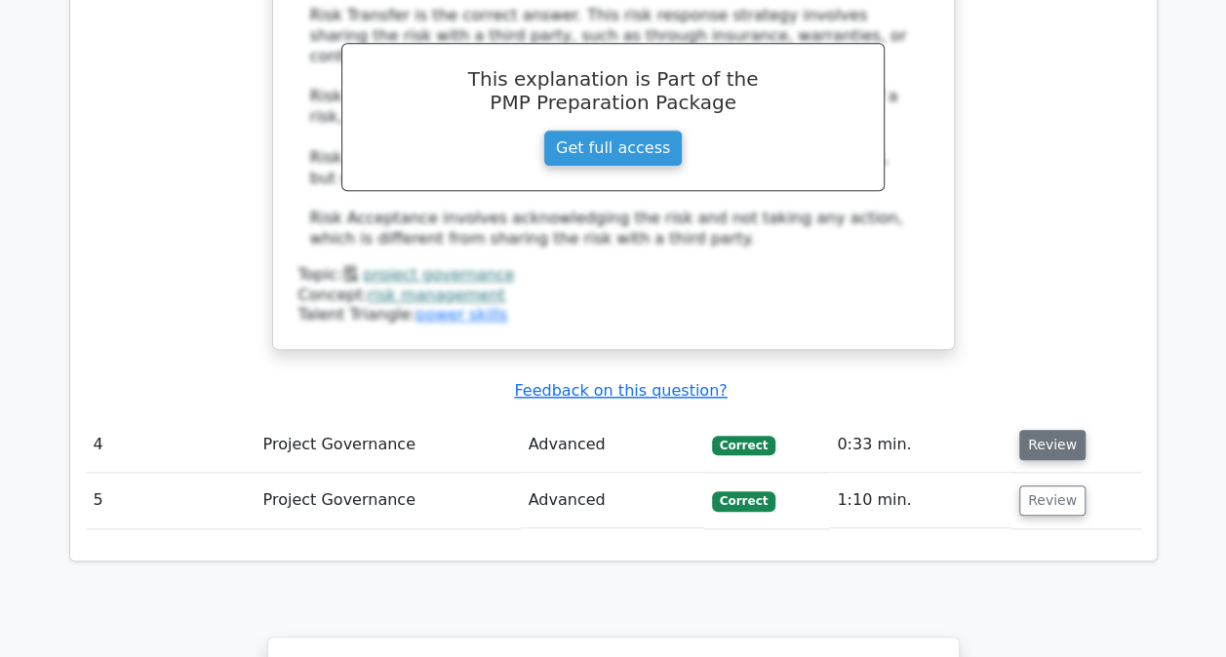
click at [1054, 430] on button "Review" at bounding box center [1052, 445] width 66 height 30
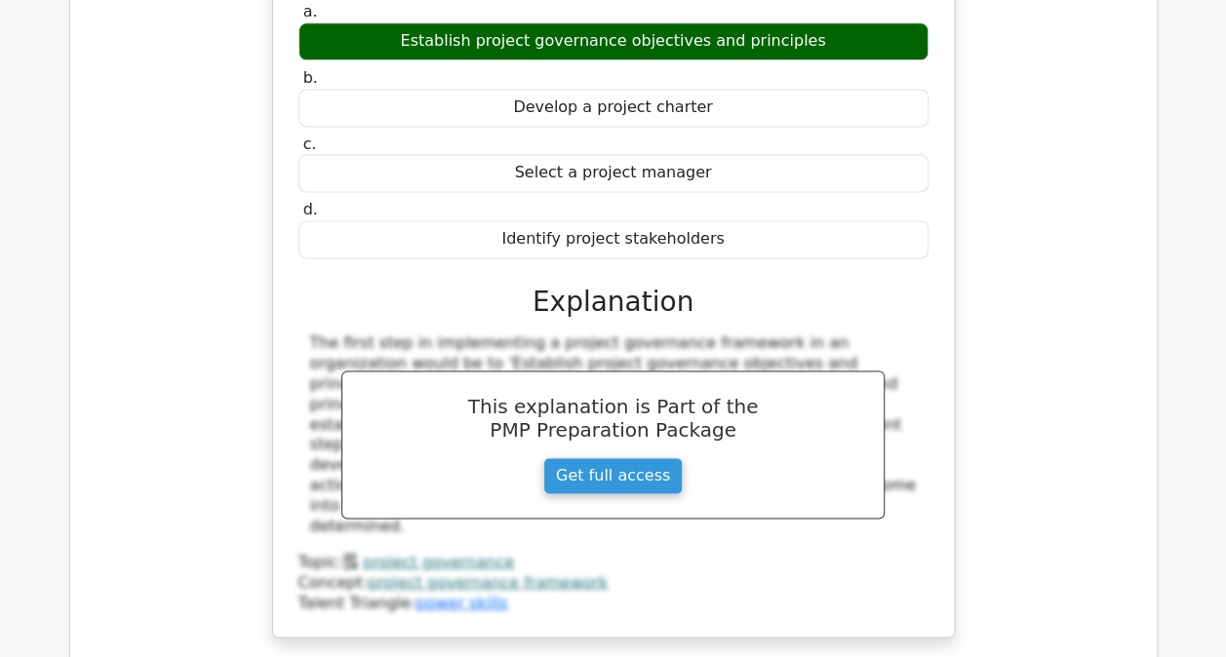
scroll to position [5167, 0]
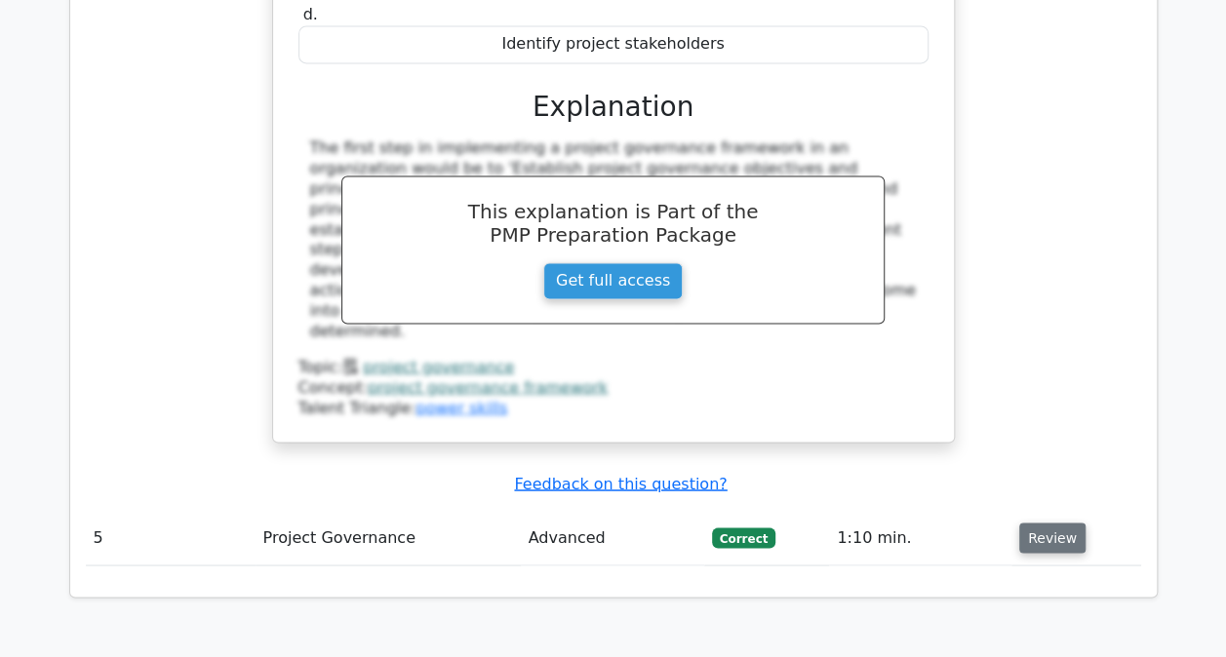
click at [1055, 523] on button "Review" at bounding box center [1052, 538] width 66 height 30
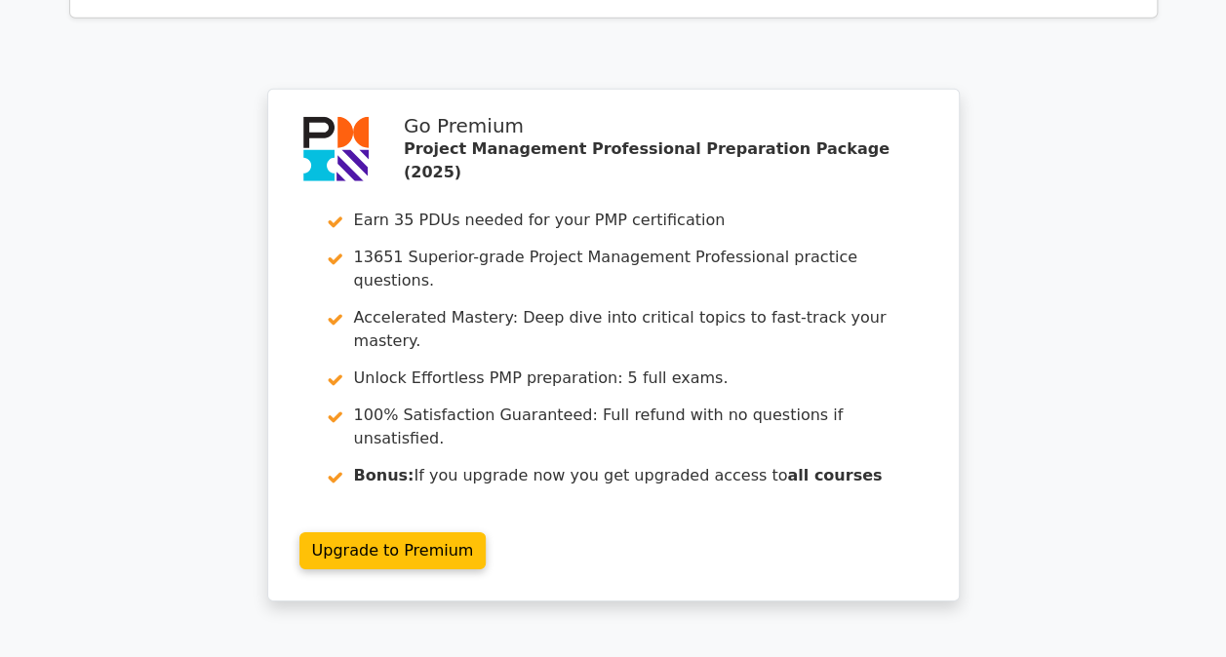
scroll to position [6653, 0]
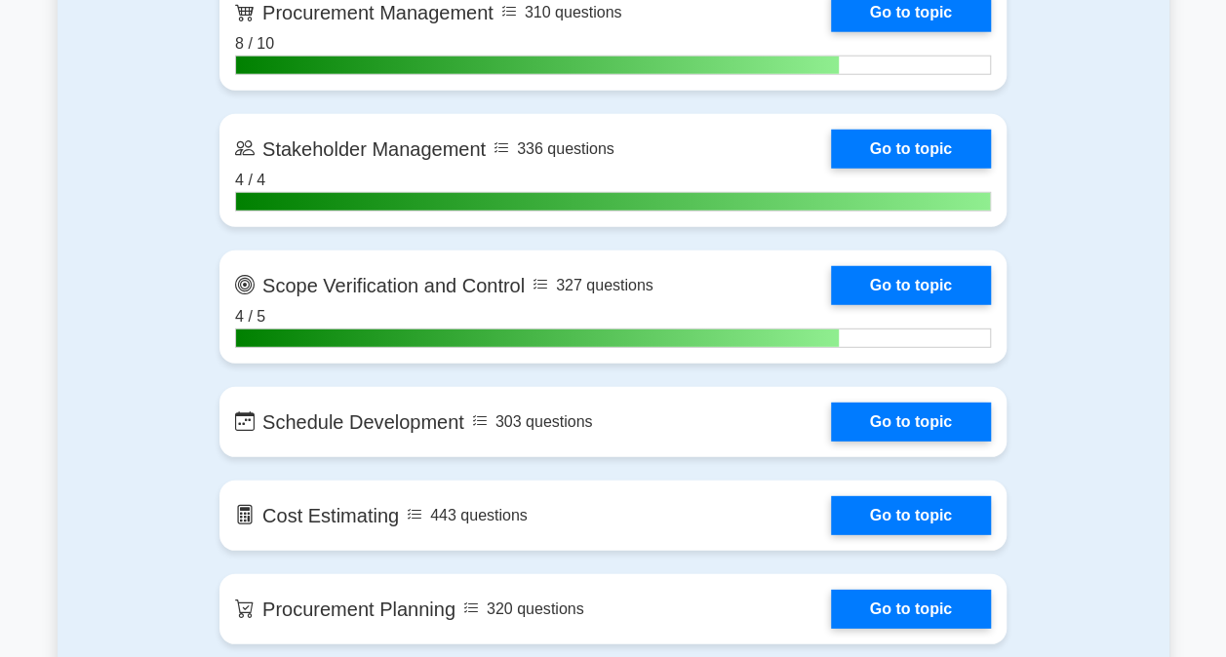
scroll to position [2730, 0]
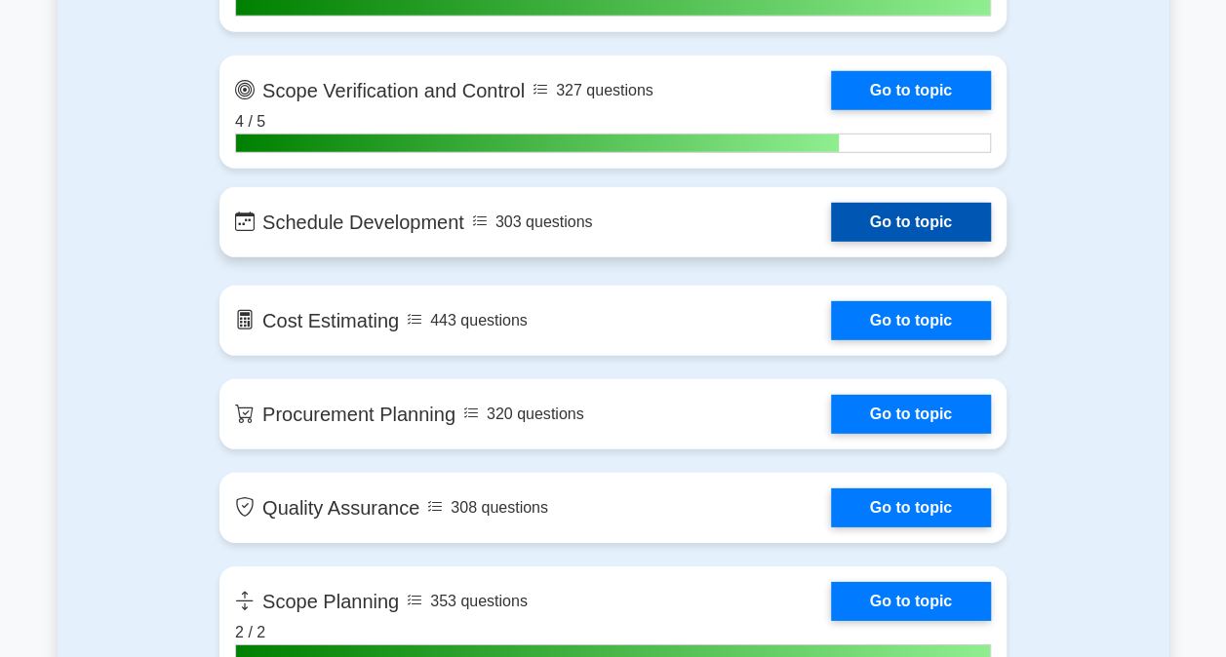
click at [928, 220] on link "Go to topic" at bounding box center [911, 222] width 160 height 39
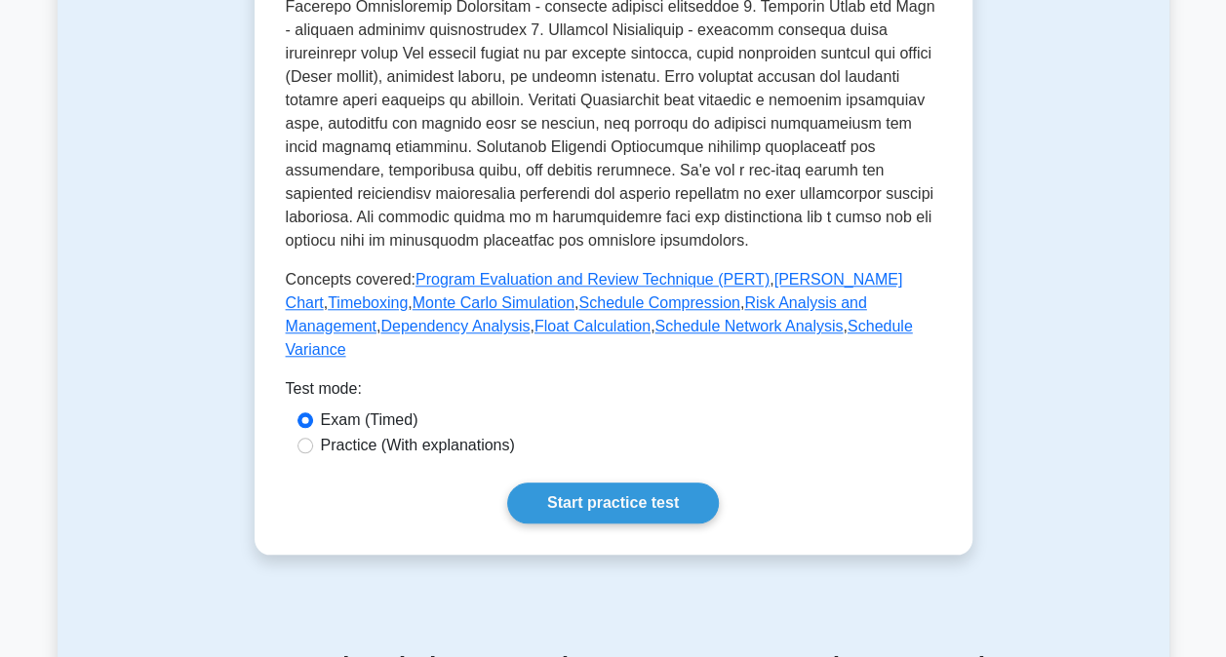
scroll to position [1072, 0]
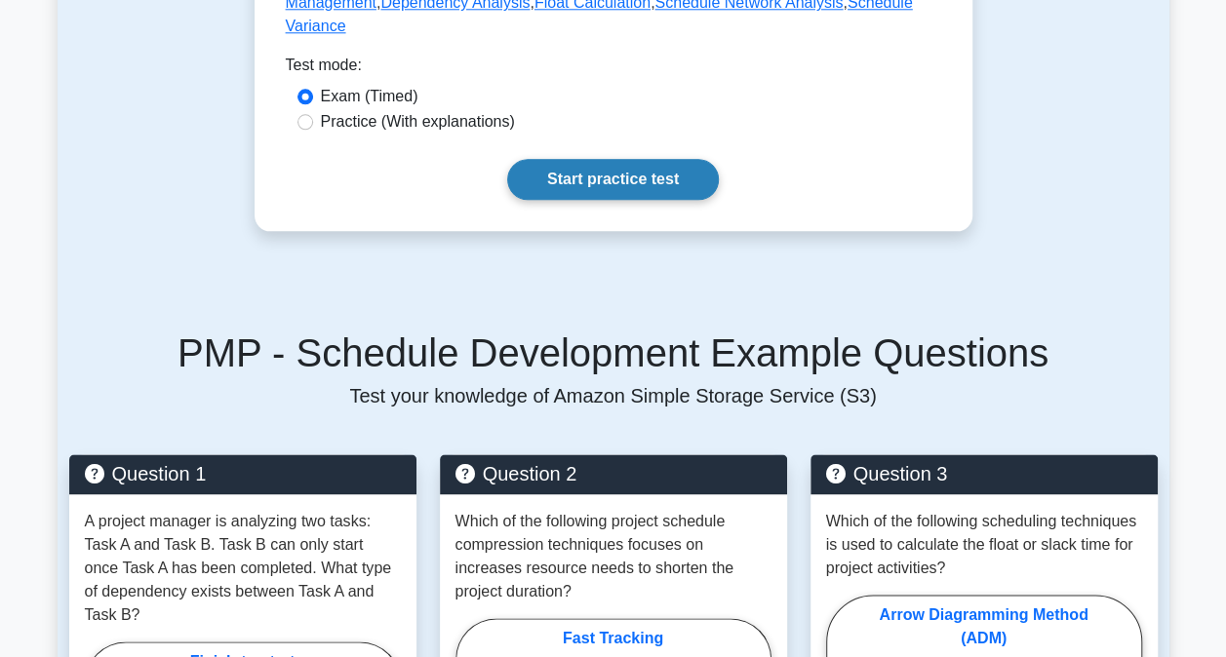
click at [642, 165] on link "Start practice test" at bounding box center [613, 179] width 212 height 41
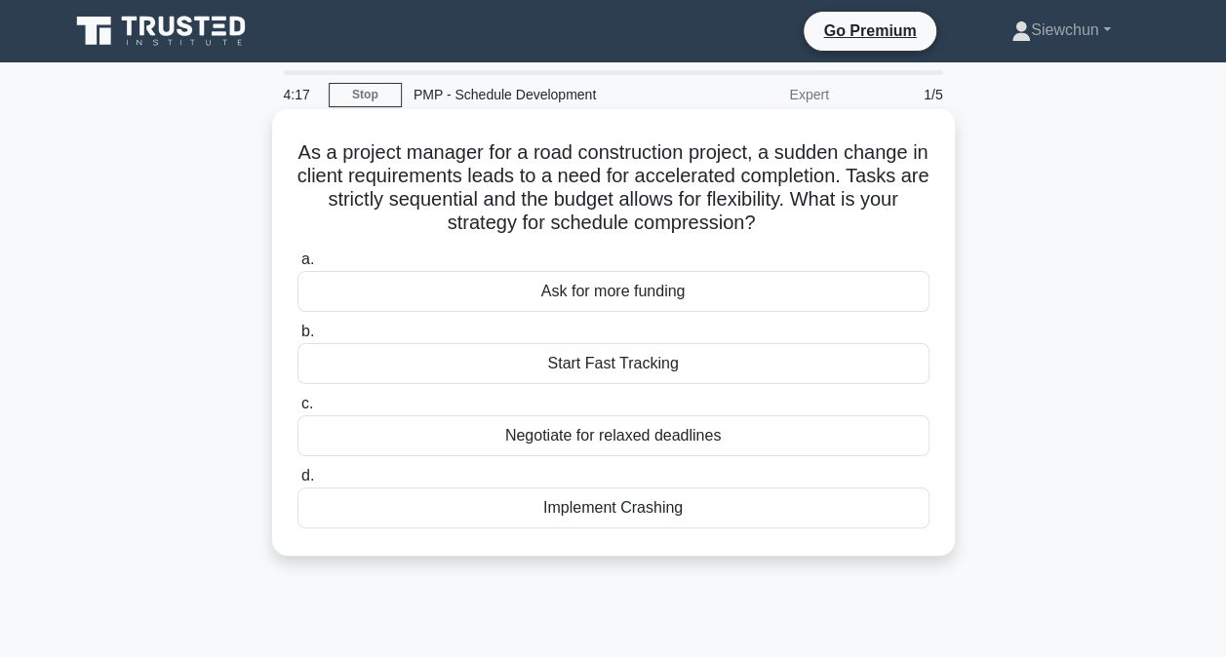
click at [638, 361] on div "Start Fast Tracking" at bounding box center [613, 363] width 632 height 41
click at [297, 338] on input "b. Start Fast Tracking" at bounding box center [297, 332] width 0 height 13
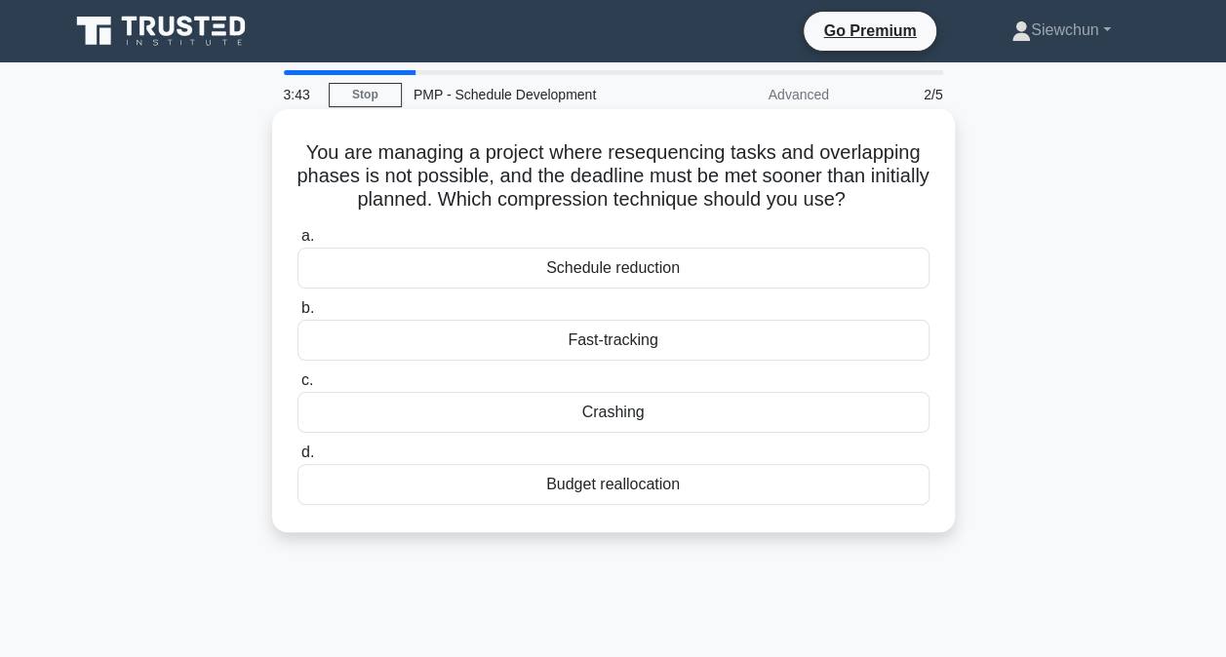
click at [606, 348] on div "Fast-tracking" at bounding box center [613, 340] width 632 height 41
click at [297, 315] on input "b. Fast-tracking" at bounding box center [297, 308] width 0 height 13
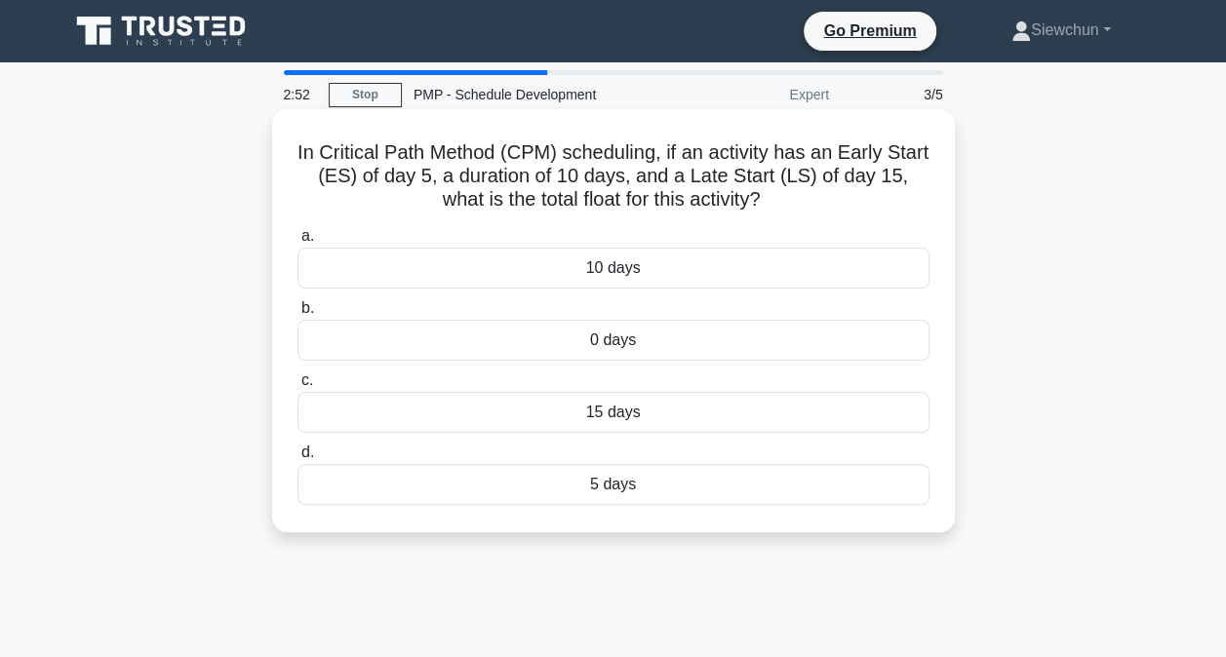
click at [392, 275] on div "10 days" at bounding box center [613, 268] width 632 height 41
click at [297, 243] on input "a. 10 days" at bounding box center [297, 236] width 0 height 13
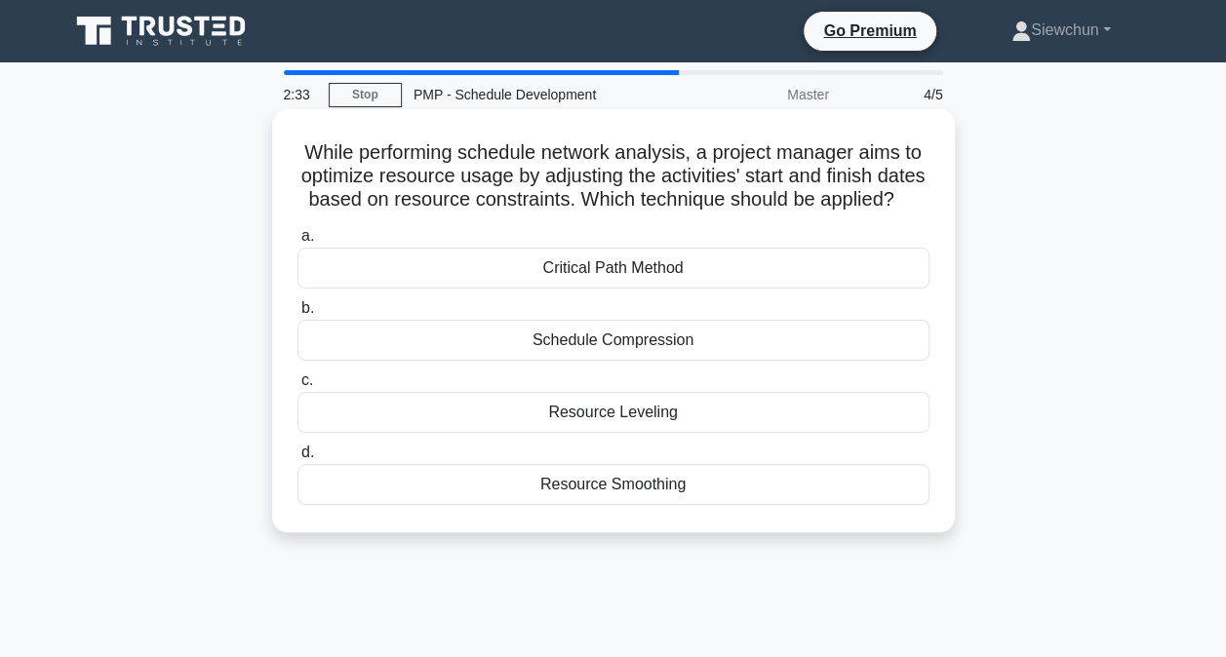
click at [638, 433] on div "Resource Leveling" at bounding box center [613, 412] width 632 height 41
click at [297, 387] on input "c. Resource Leveling" at bounding box center [297, 380] width 0 height 13
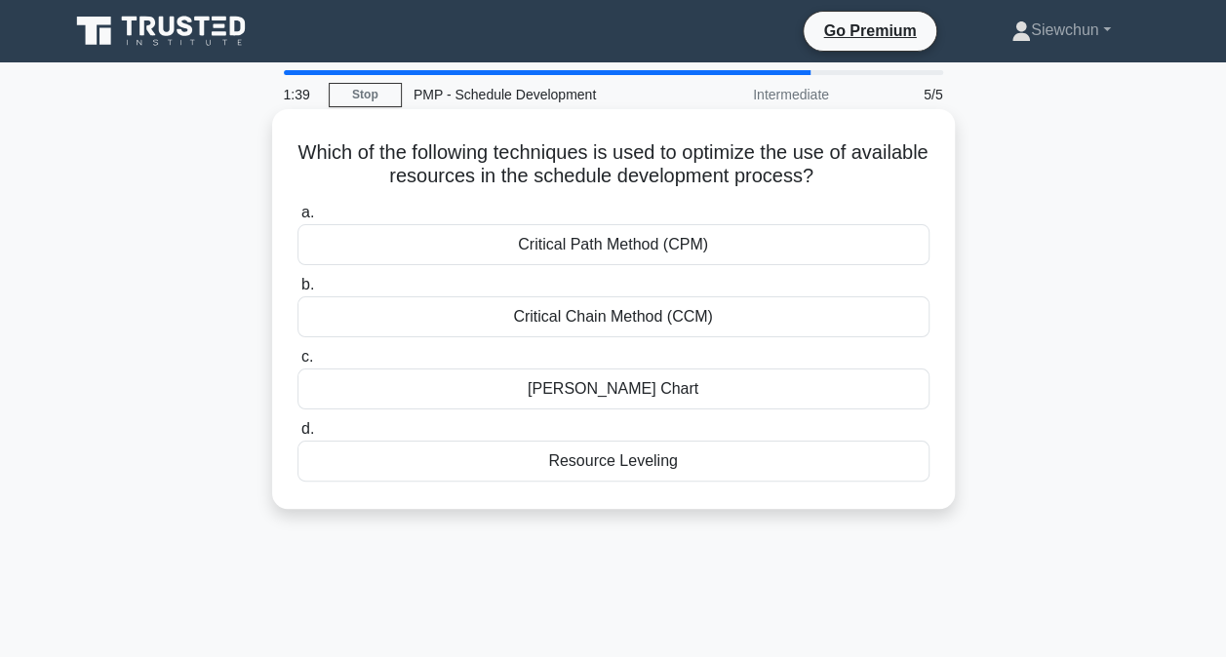
click at [671, 313] on div "Critical Chain Method (CCM)" at bounding box center [613, 316] width 632 height 41
click at [297, 292] on input "b. Critical Chain Method (CCM)" at bounding box center [297, 285] width 0 height 13
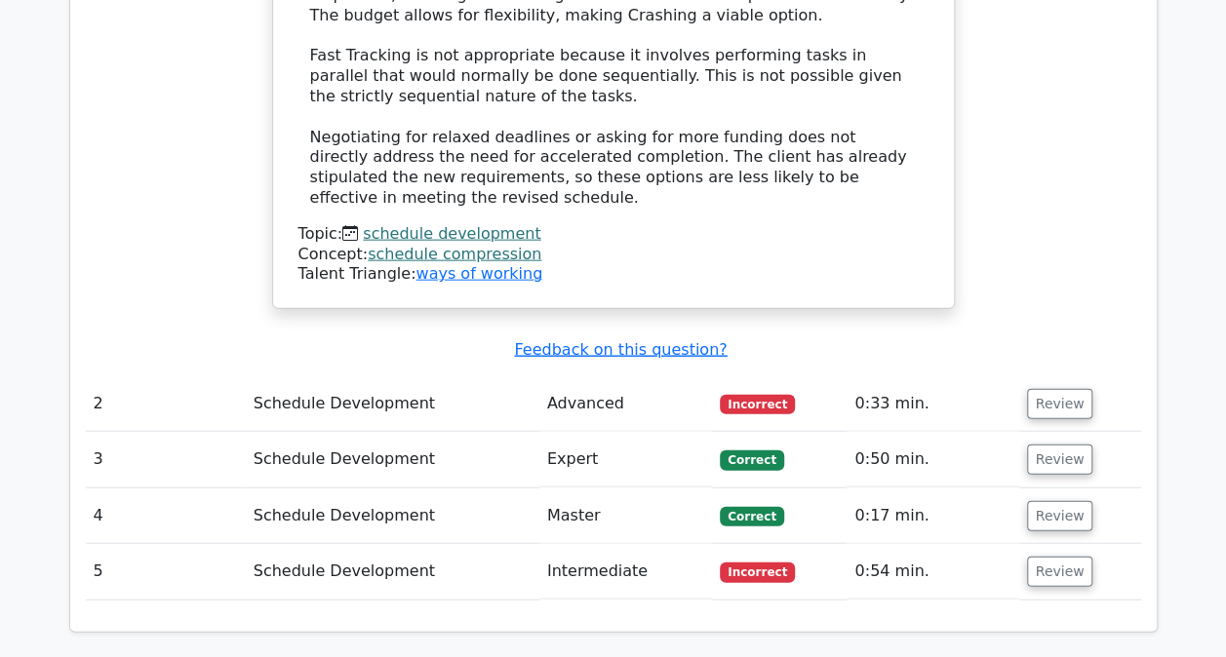
scroll to position [2145, 0]
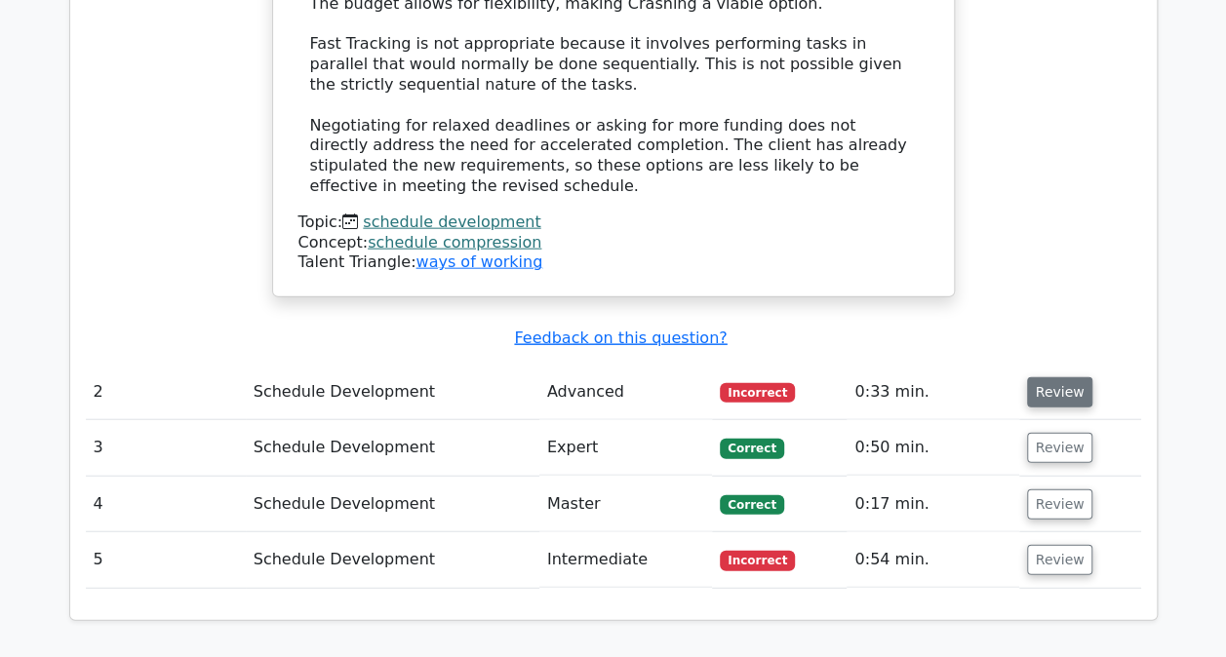
click at [1061, 377] on button "Review" at bounding box center [1060, 392] width 66 height 30
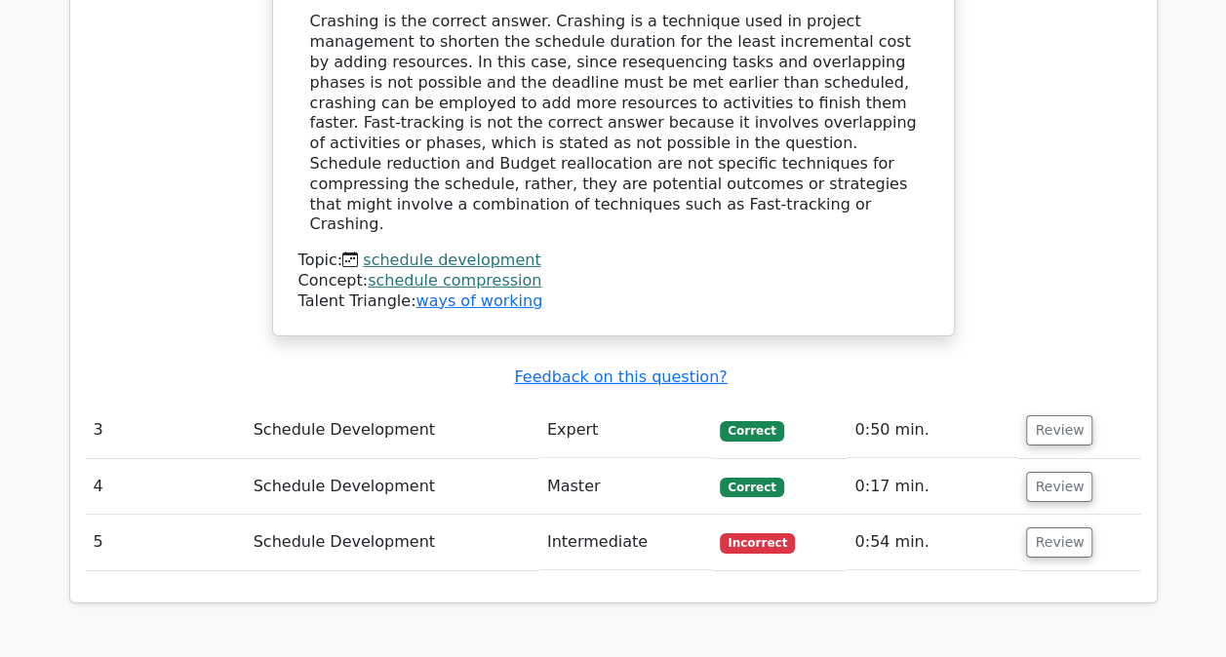
scroll to position [3217, 0]
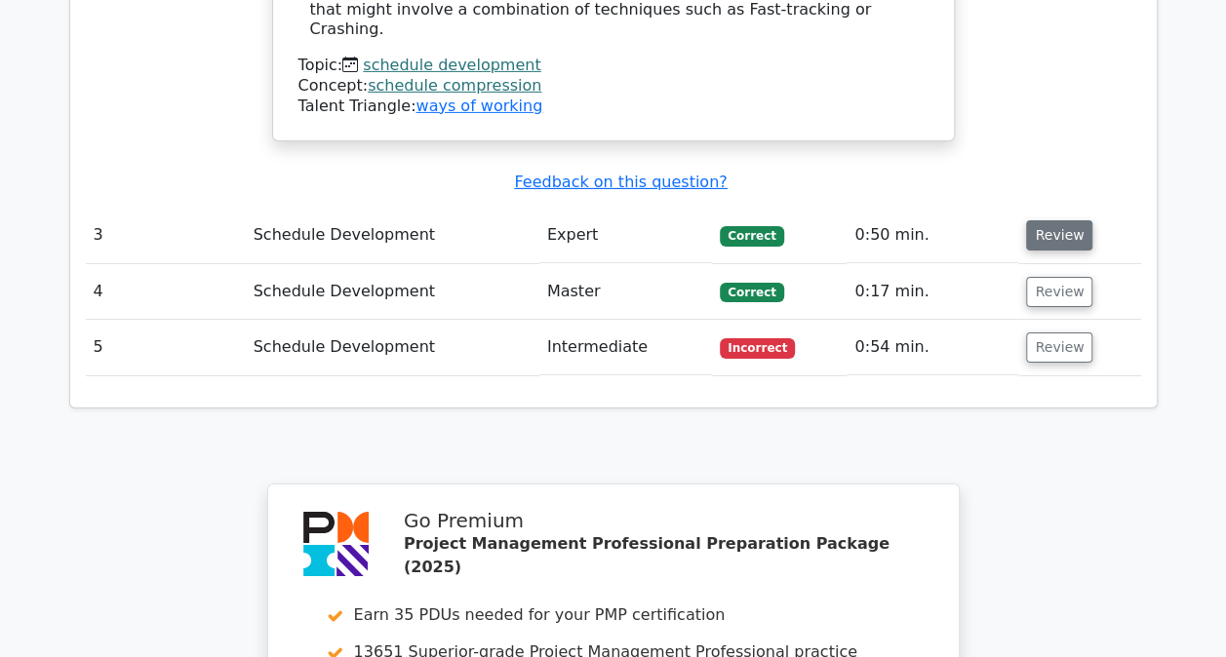
click at [1061, 220] on button "Review" at bounding box center [1059, 235] width 66 height 30
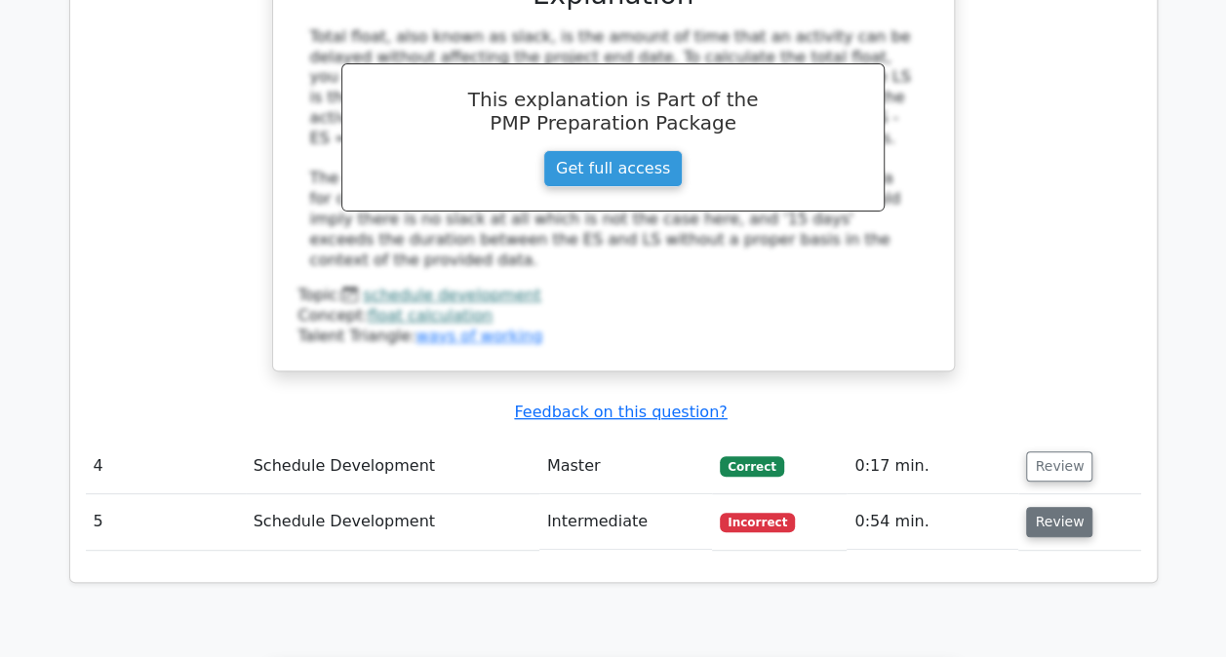
scroll to position [4095, 0]
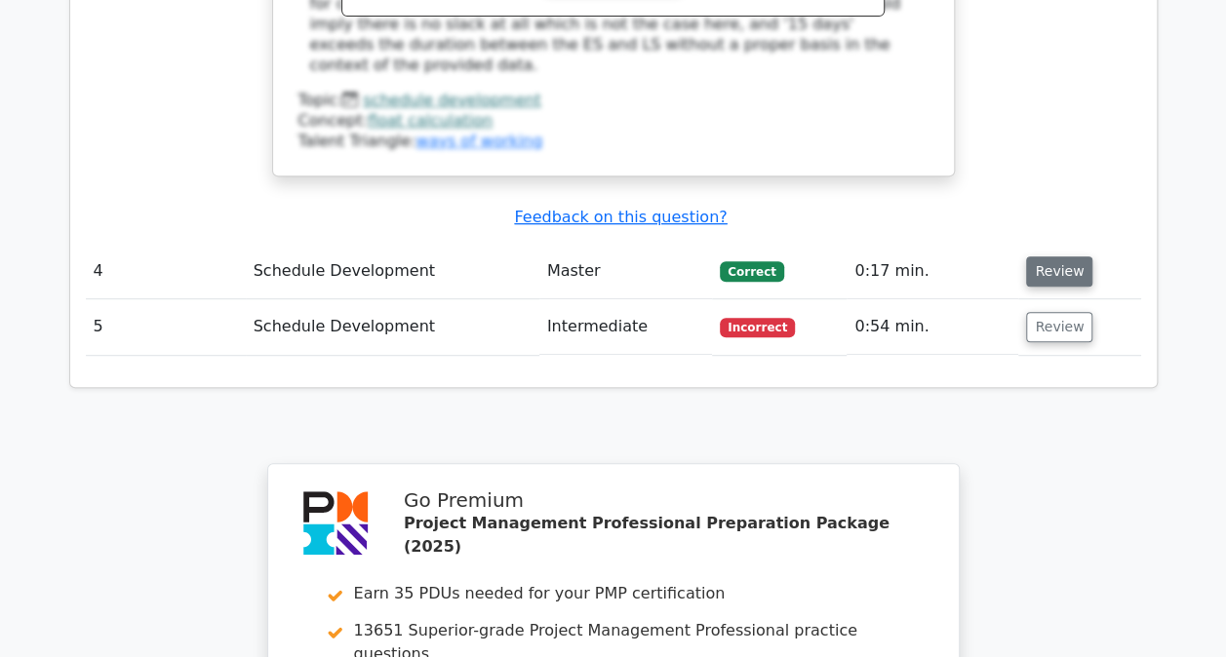
click at [1058, 256] on button "Review" at bounding box center [1059, 271] width 66 height 30
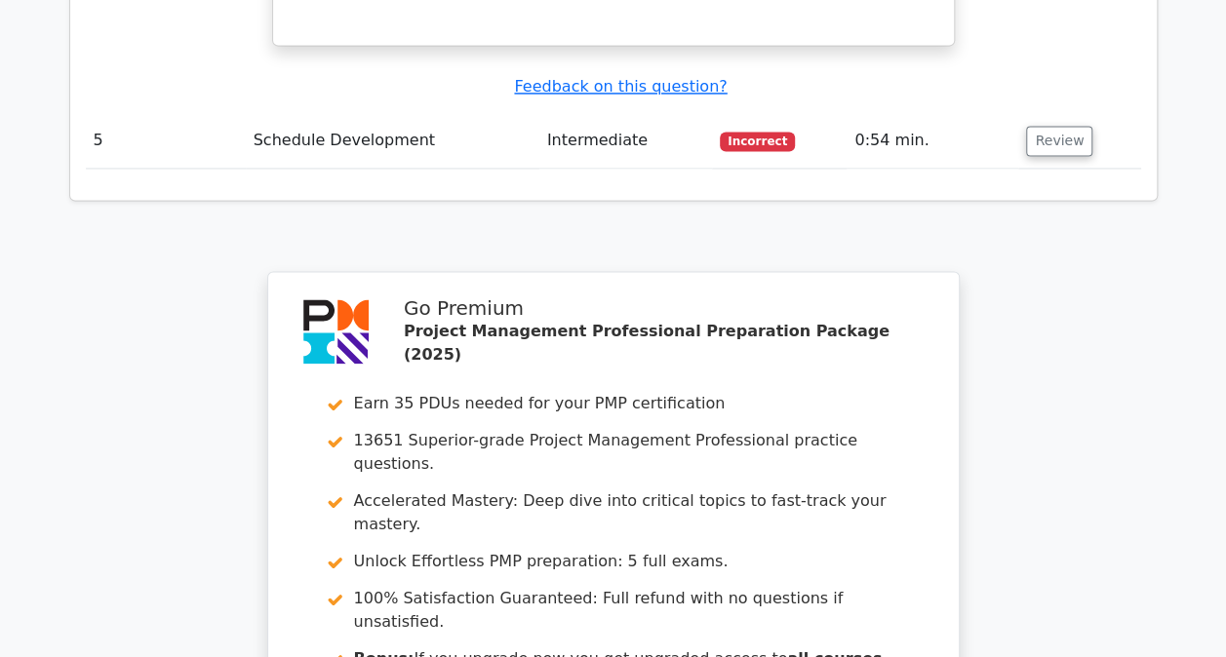
scroll to position [4827, 0]
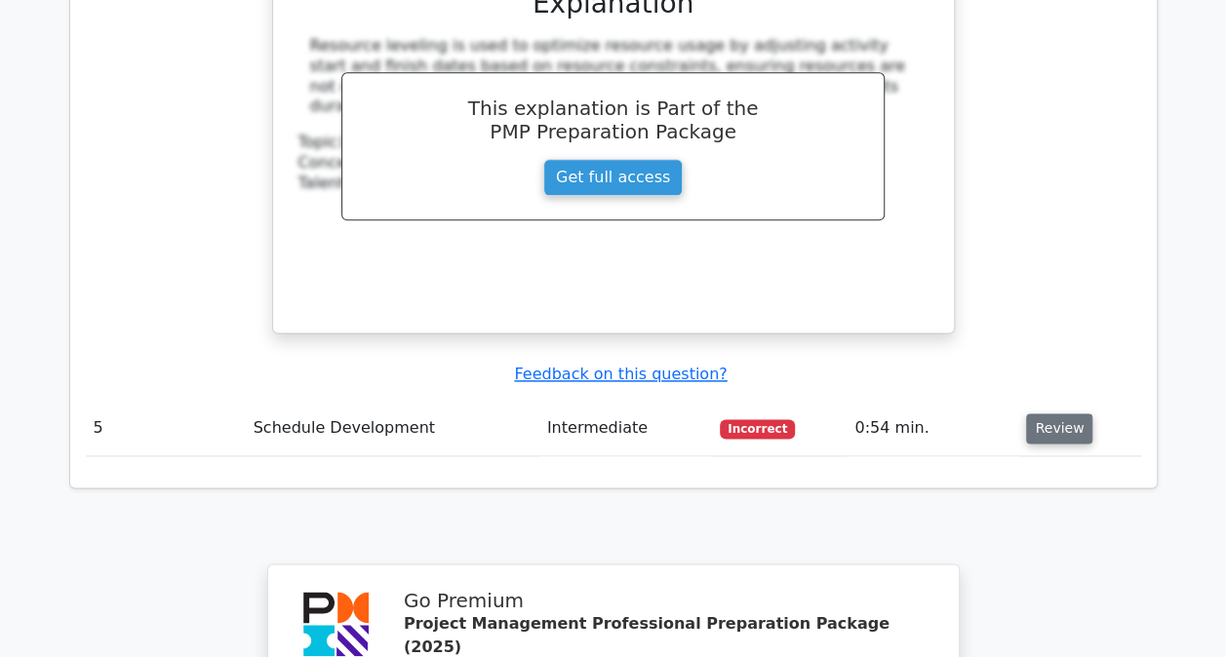
click at [1058, 413] on button "Review" at bounding box center [1059, 428] width 66 height 30
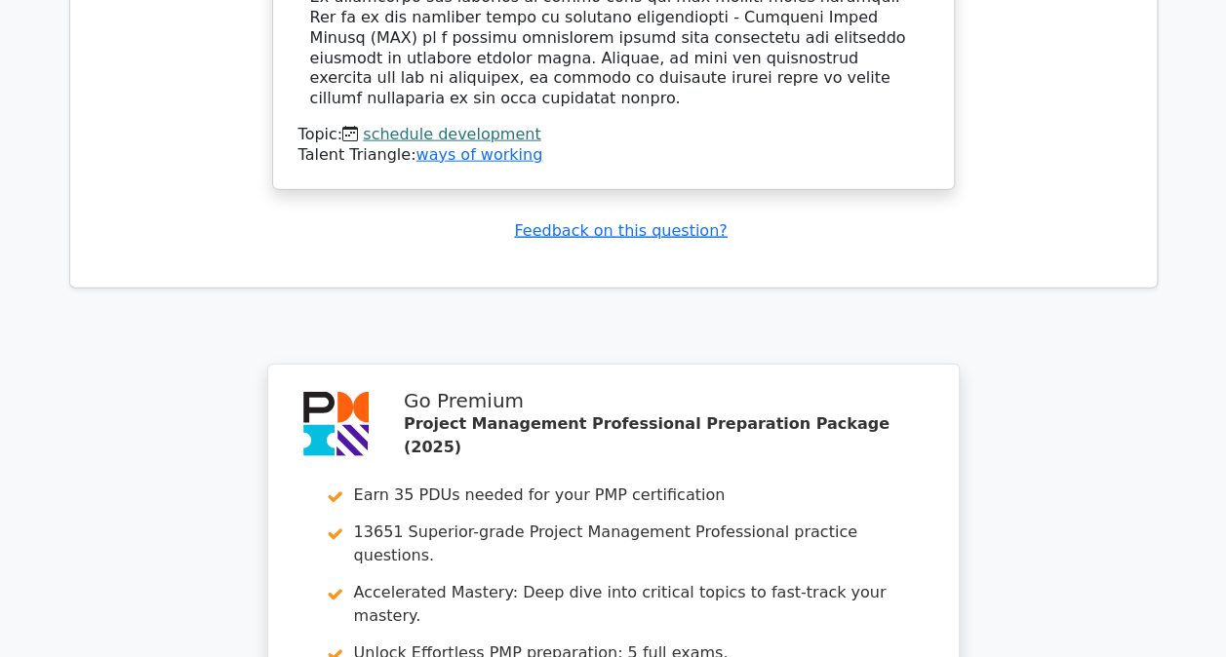
scroll to position [6192, 0]
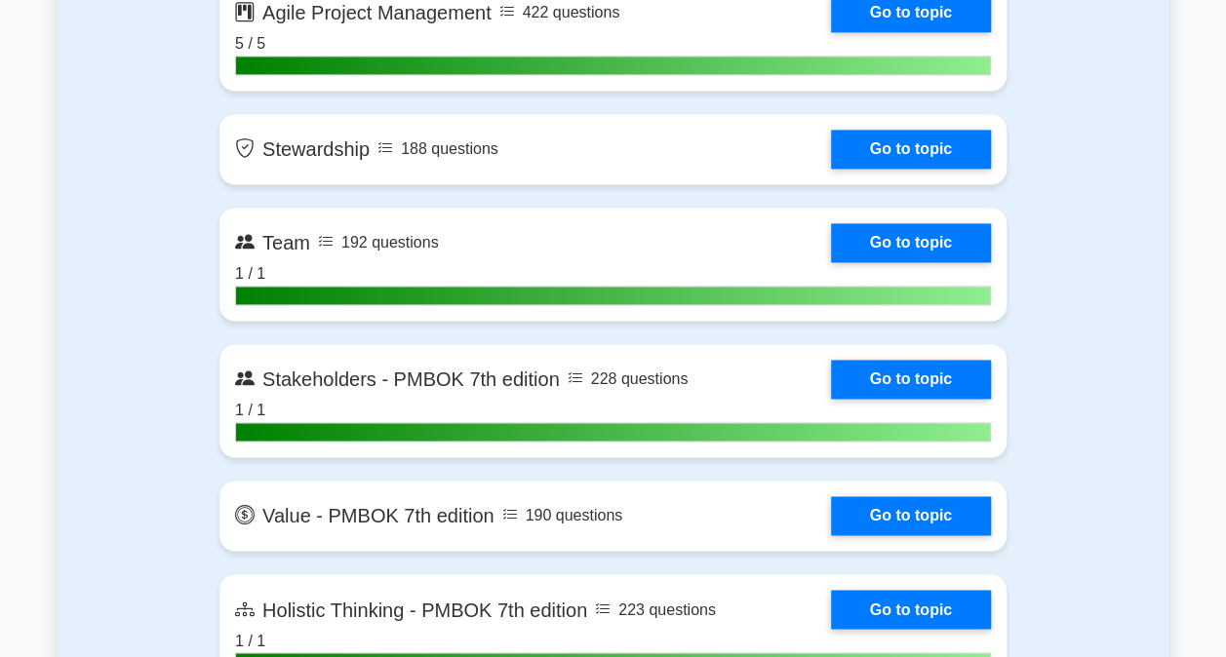
scroll to position [4875, 0]
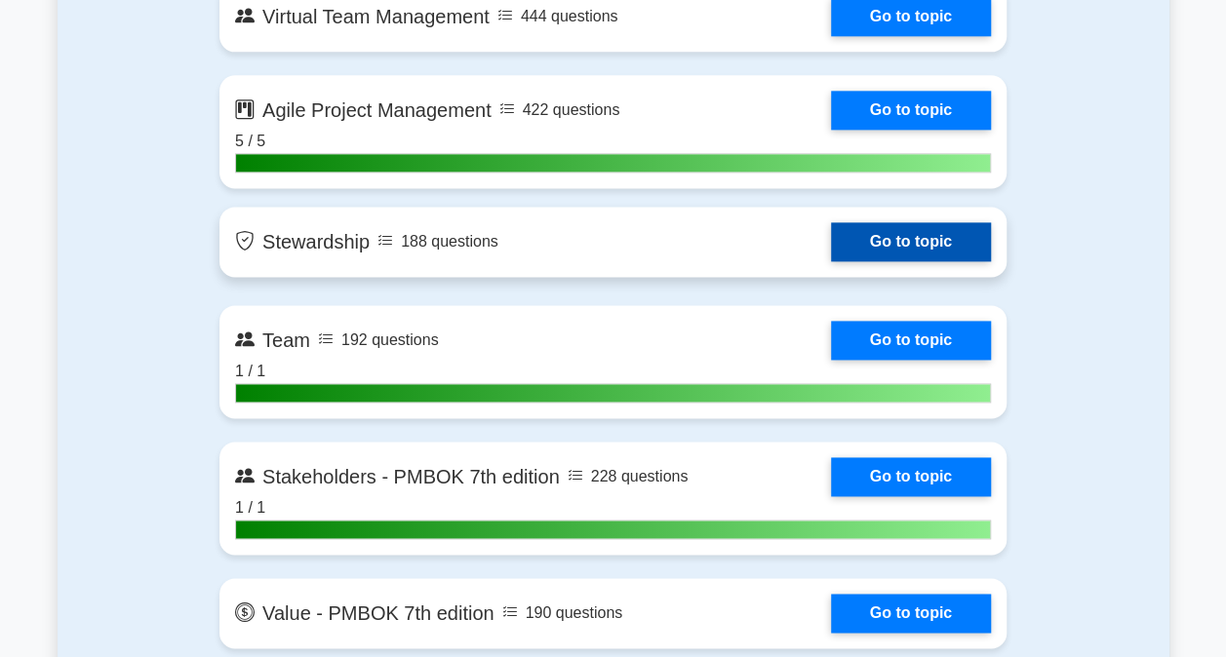
click at [831, 247] on link "Go to topic" at bounding box center [911, 241] width 160 height 39
click at [884, 236] on link "Go to topic" at bounding box center [911, 241] width 160 height 39
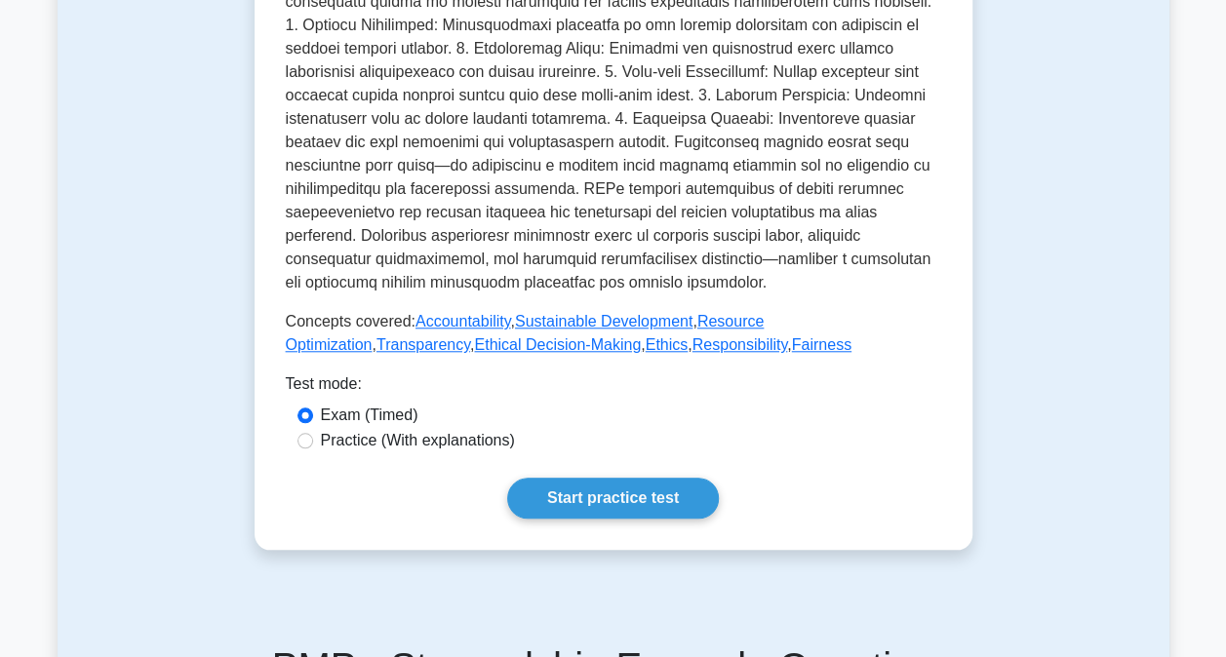
scroll to position [975, 0]
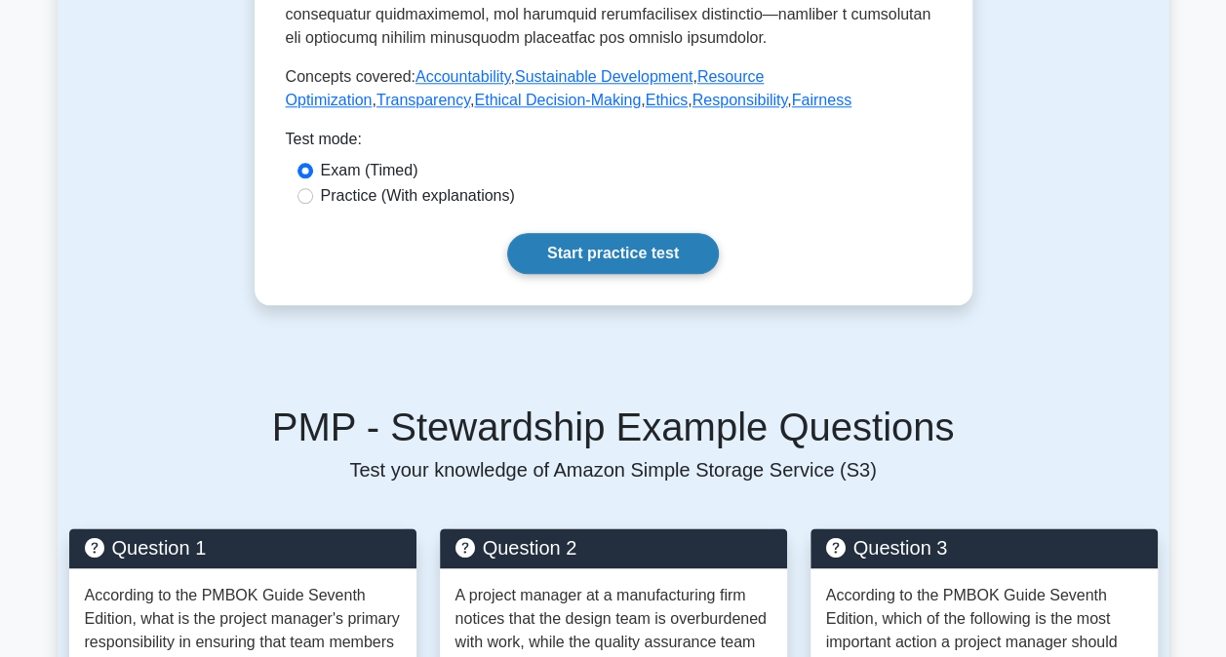
click at [621, 233] on link "Start practice test" at bounding box center [613, 253] width 212 height 41
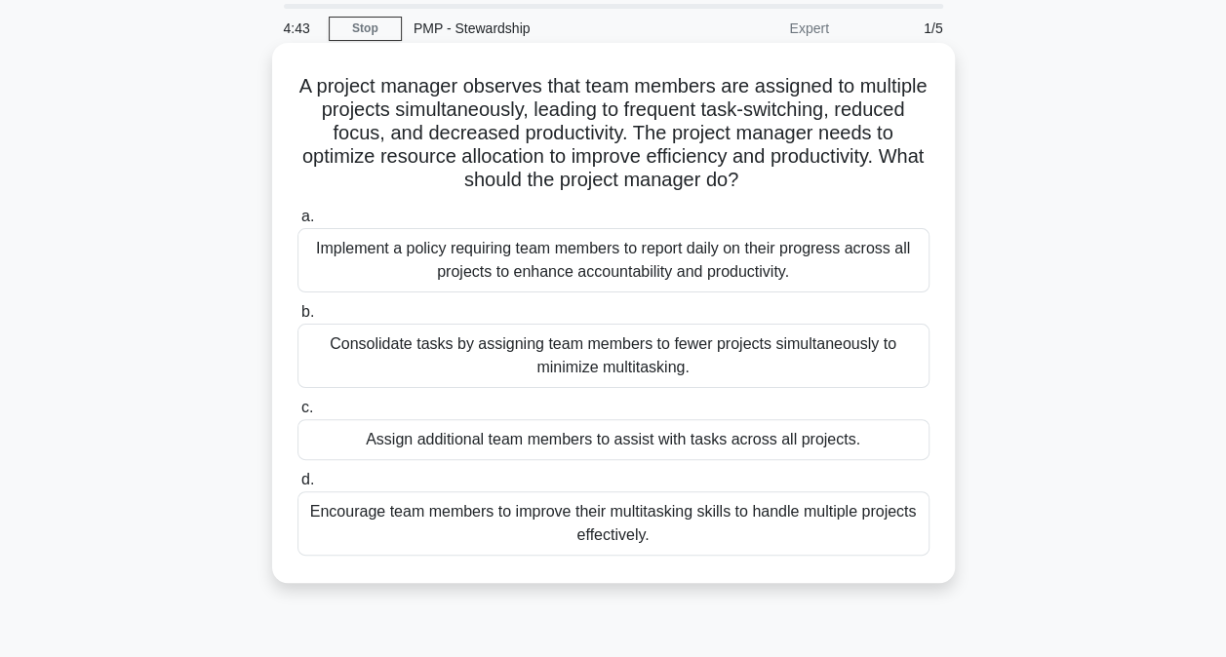
scroll to position [97, 0]
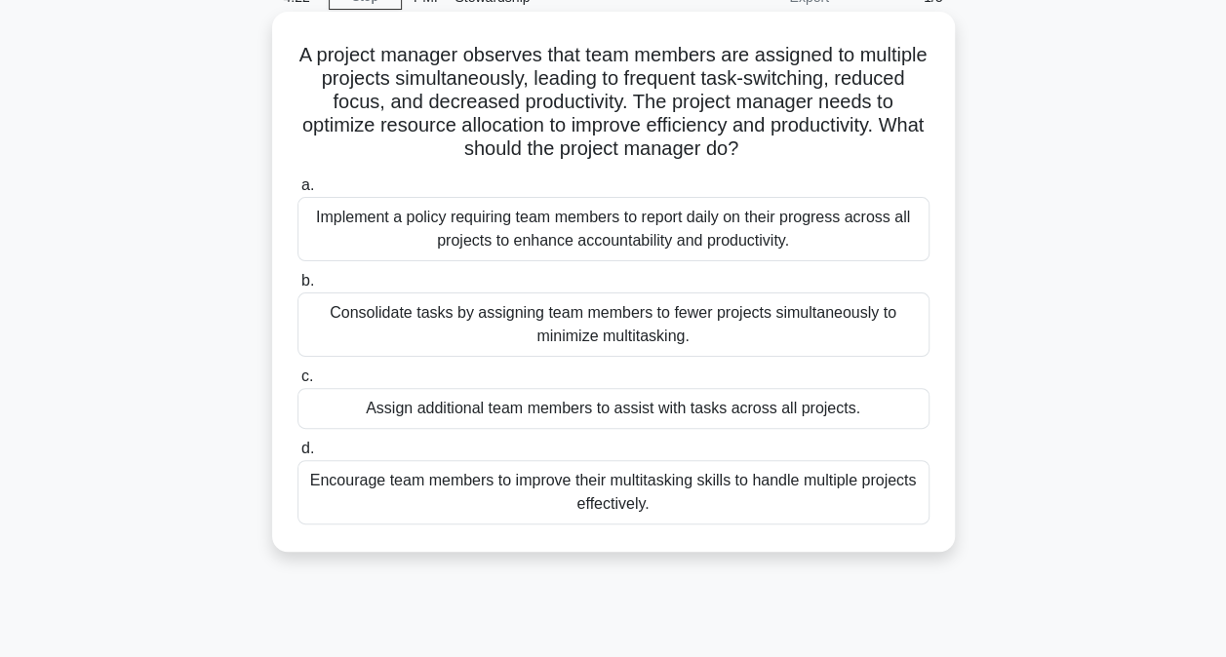
click at [692, 329] on div "Consolidate tasks by assigning team members to fewer projects simultaneously to…" at bounding box center [613, 324] width 632 height 64
click at [297, 288] on input "b. Consolidate tasks by assigning team members to fewer projects simultaneously…" at bounding box center [297, 281] width 0 height 13
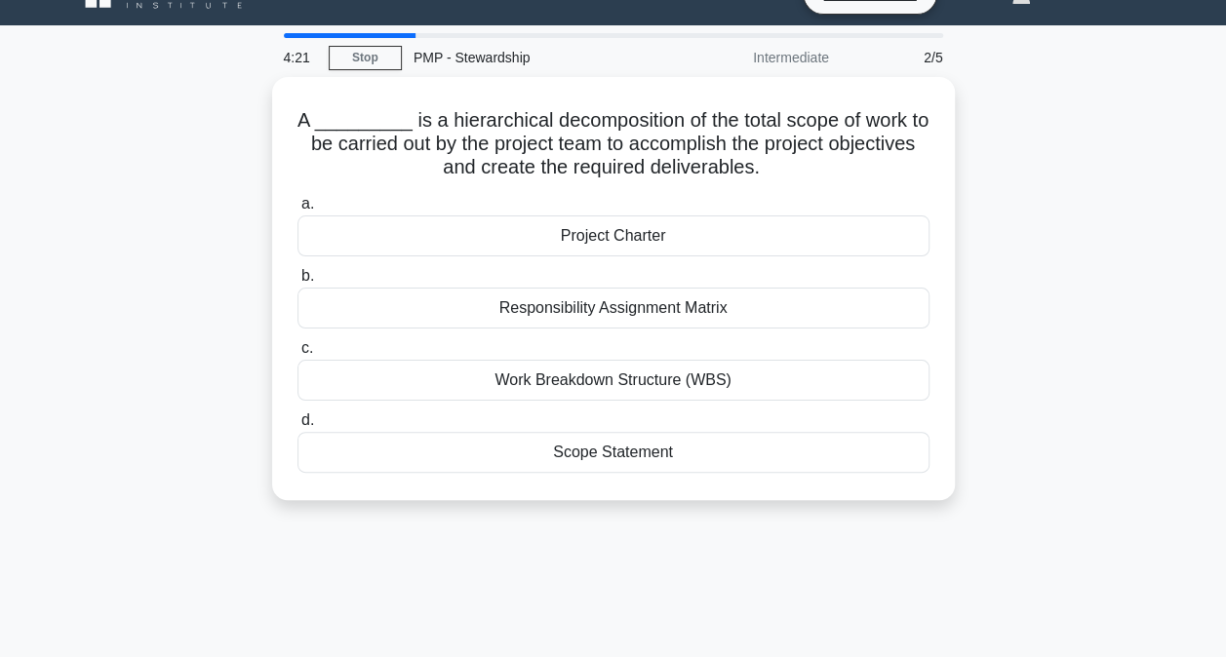
scroll to position [0, 0]
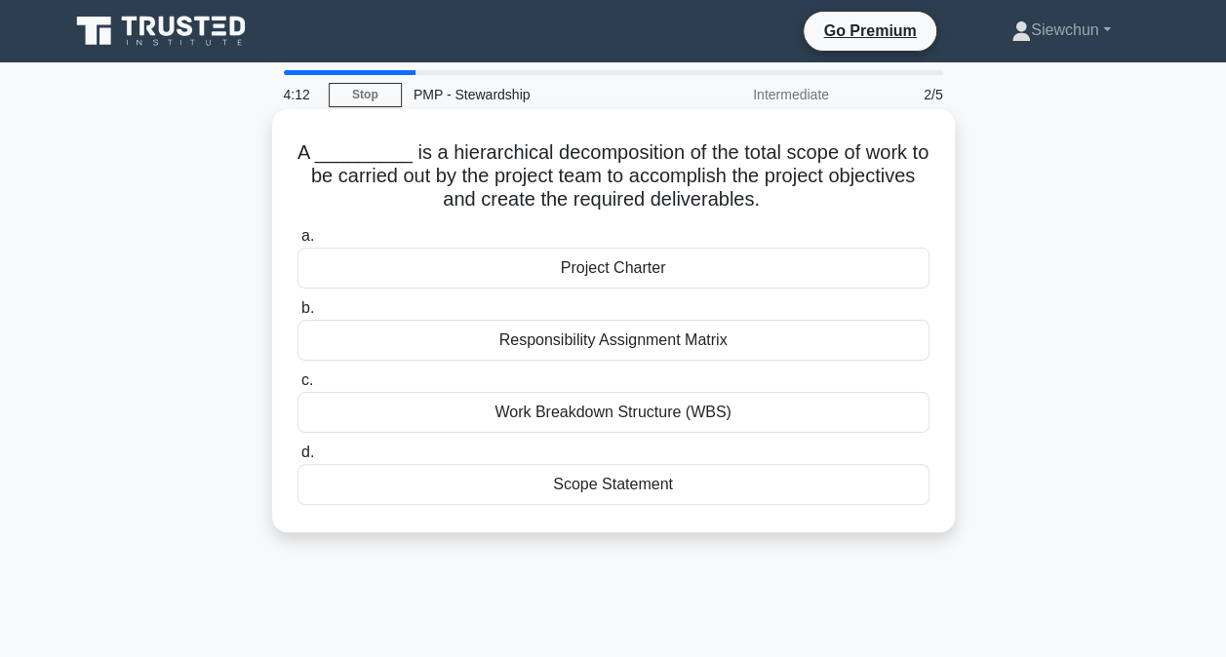
click at [667, 412] on div "Work Breakdown Structure (WBS)" at bounding box center [613, 412] width 632 height 41
click at [297, 387] on input "c. Work Breakdown Structure (WBS)" at bounding box center [297, 380] width 0 height 13
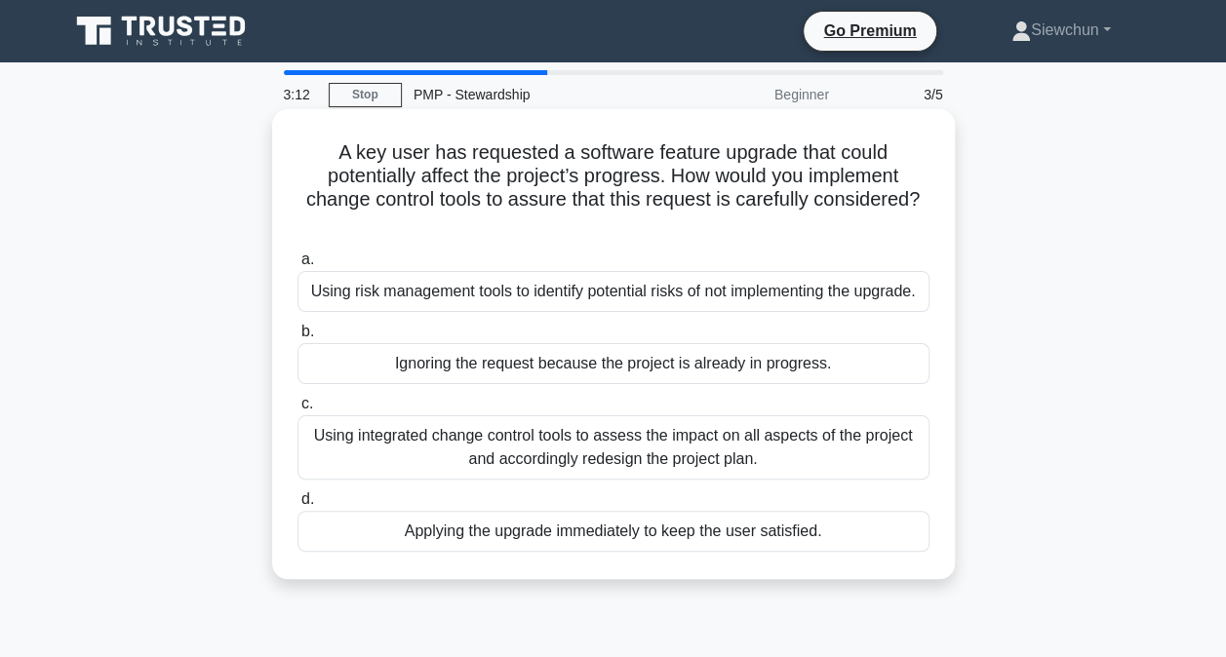
click at [588, 444] on div "Using integrated change control tools to assess the impact on all aspects of th…" at bounding box center [613, 447] width 632 height 64
click at [297, 410] on input "c. Using integrated change control tools to assess the impact on all aspects of…" at bounding box center [297, 404] width 0 height 13
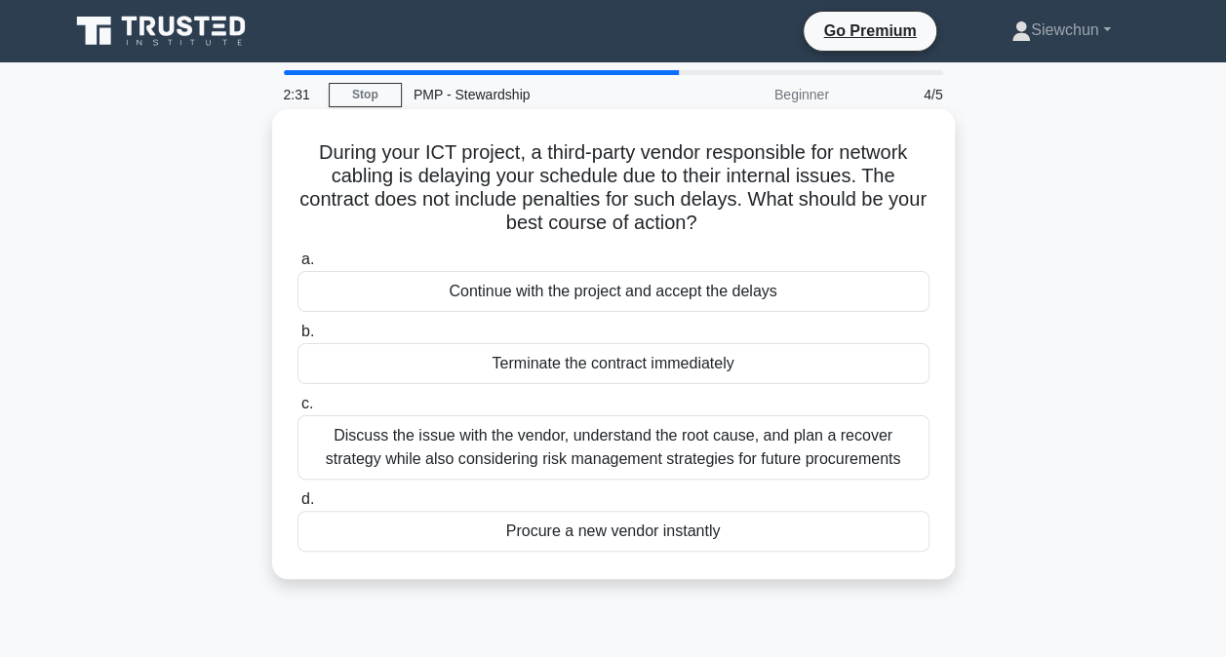
click at [678, 461] on div "Discuss the issue with the vendor, understand the root cause, and plan a recove…" at bounding box center [613, 447] width 632 height 64
click at [297, 410] on input "c. Discuss the issue with the vendor, understand the root cause, and plan a rec…" at bounding box center [297, 404] width 0 height 13
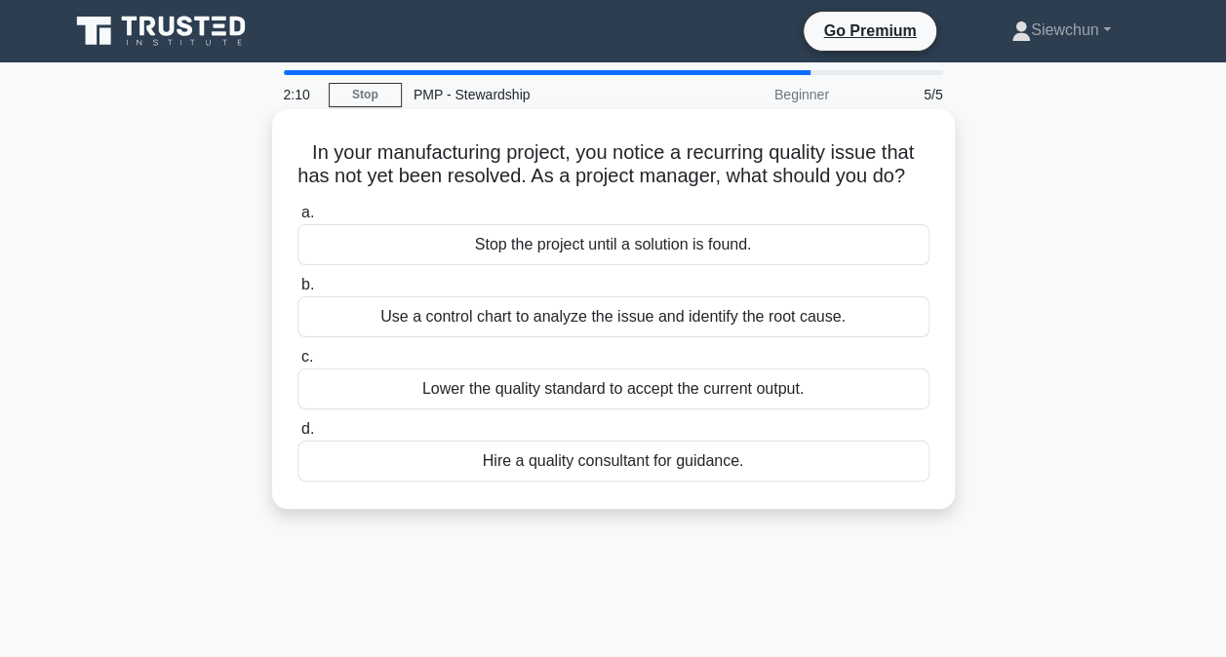
click at [786, 337] on div "Use a control chart to analyze the issue and identify the root cause." at bounding box center [613, 316] width 632 height 41
click at [297, 292] on input "b. Use a control chart to analyze the issue and identify the root cause." at bounding box center [297, 285] width 0 height 13
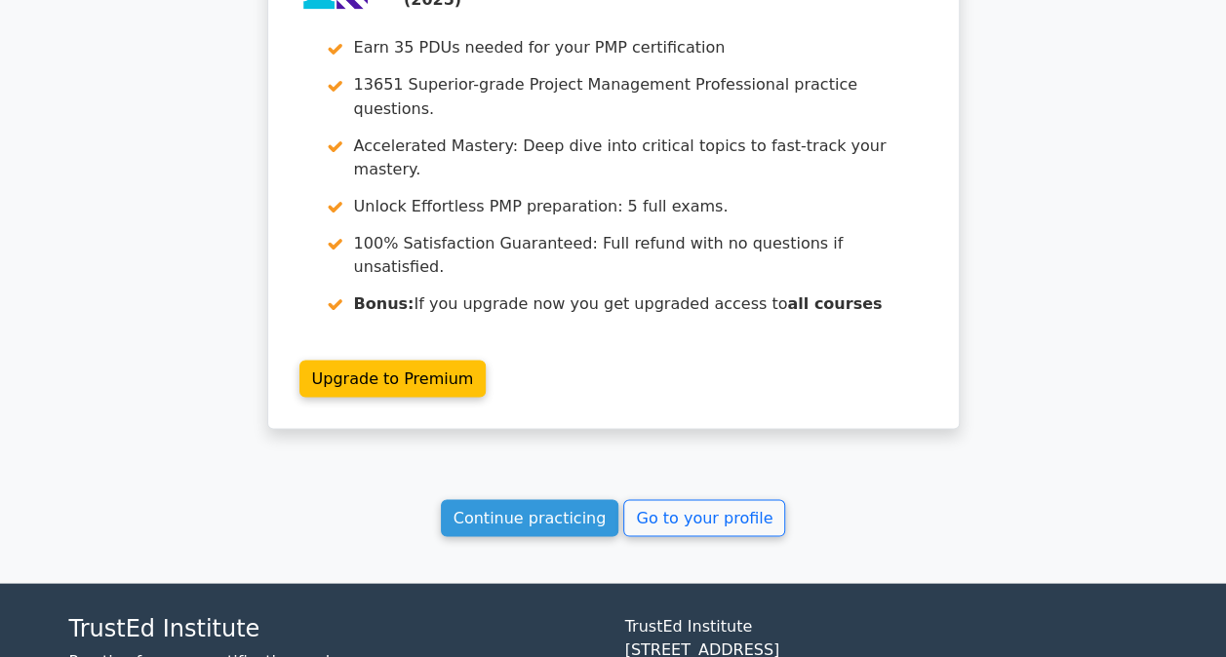
scroll to position [1733, 0]
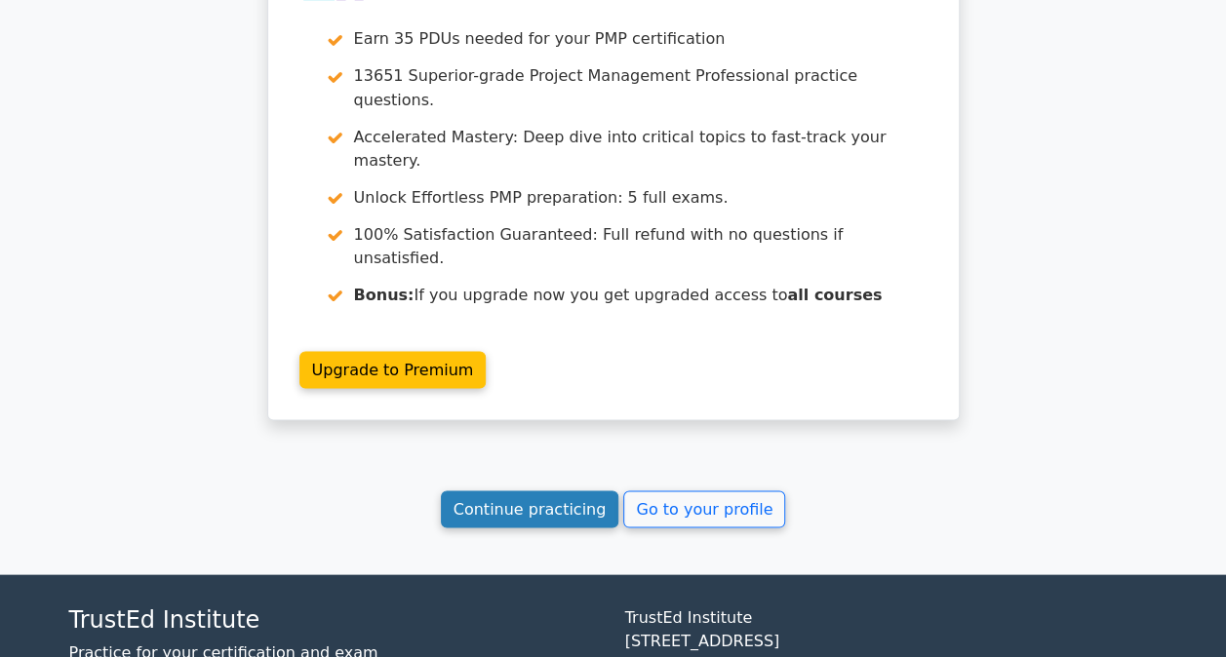
click at [553, 490] on link "Continue practicing" at bounding box center [530, 508] width 178 height 37
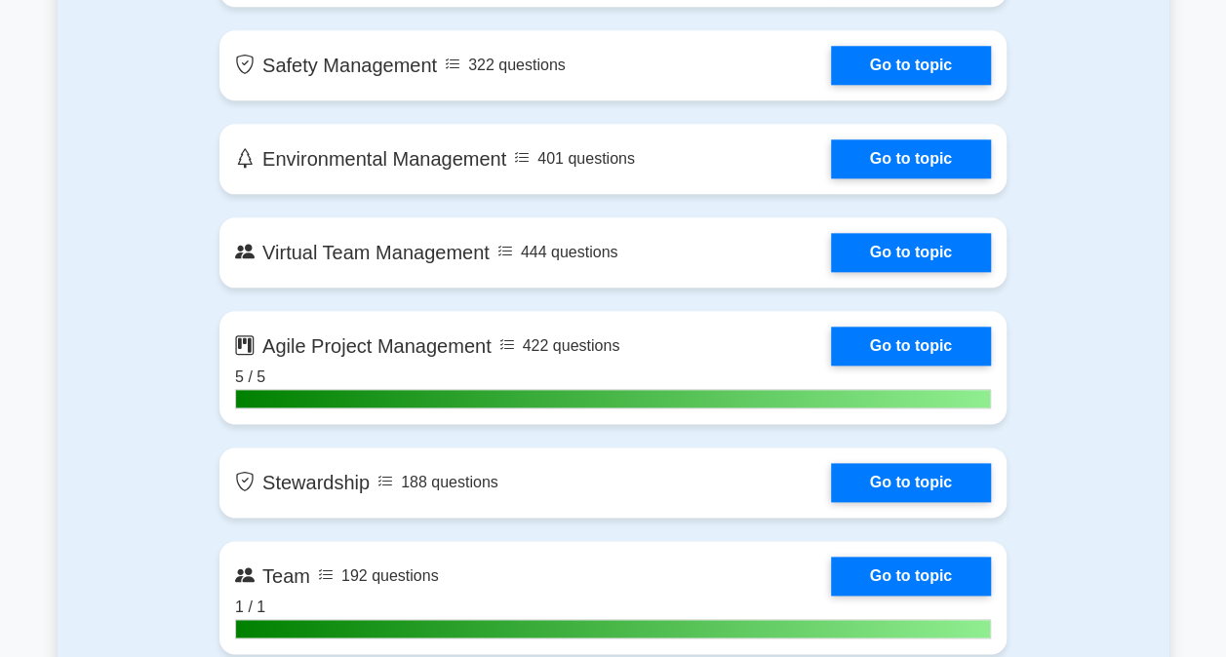
scroll to position [4777, 0]
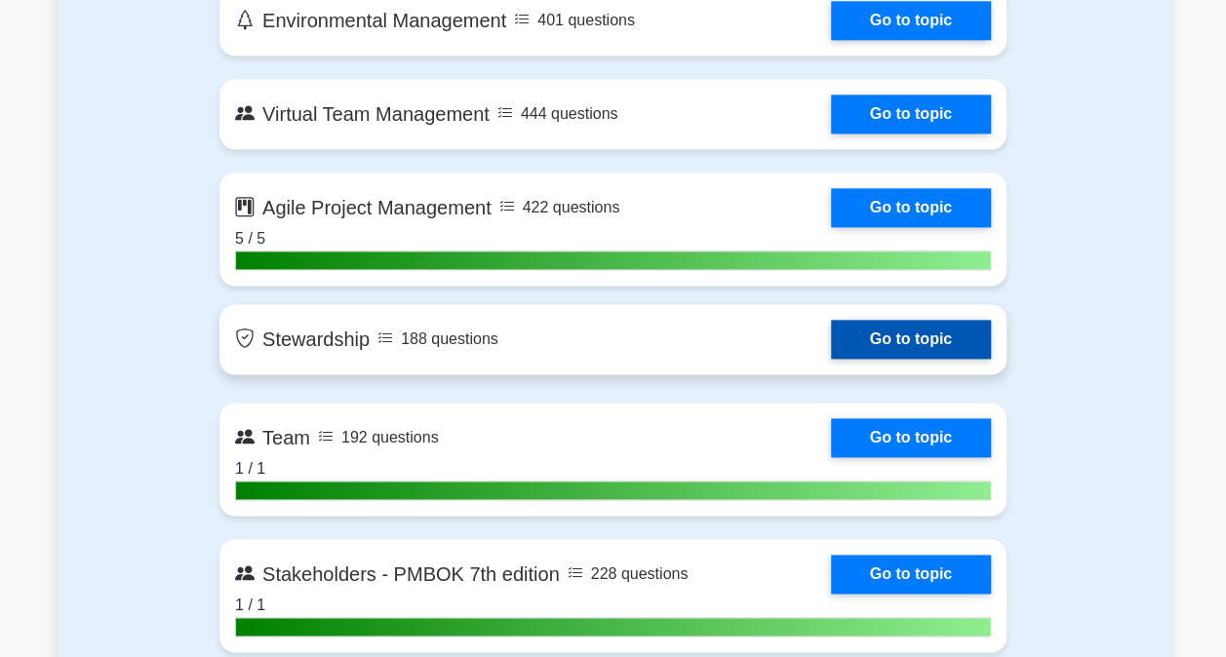
click at [928, 325] on link "Go to topic" at bounding box center [911, 339] width 160 height 39
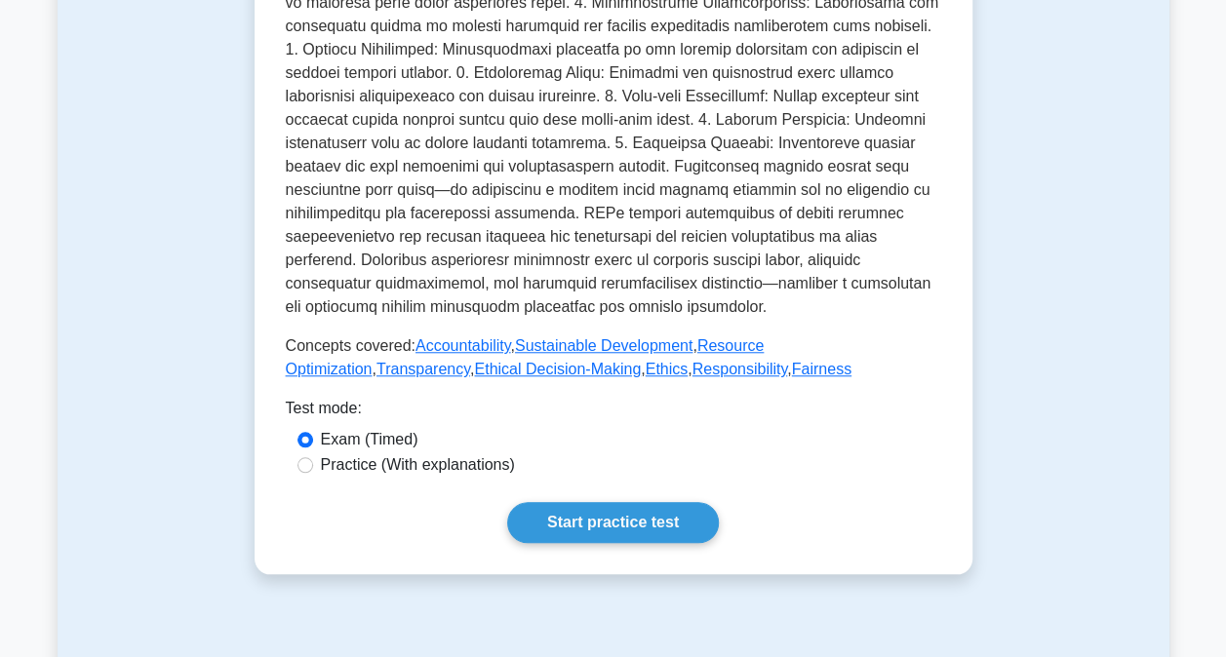
scroll to position [780, 0]
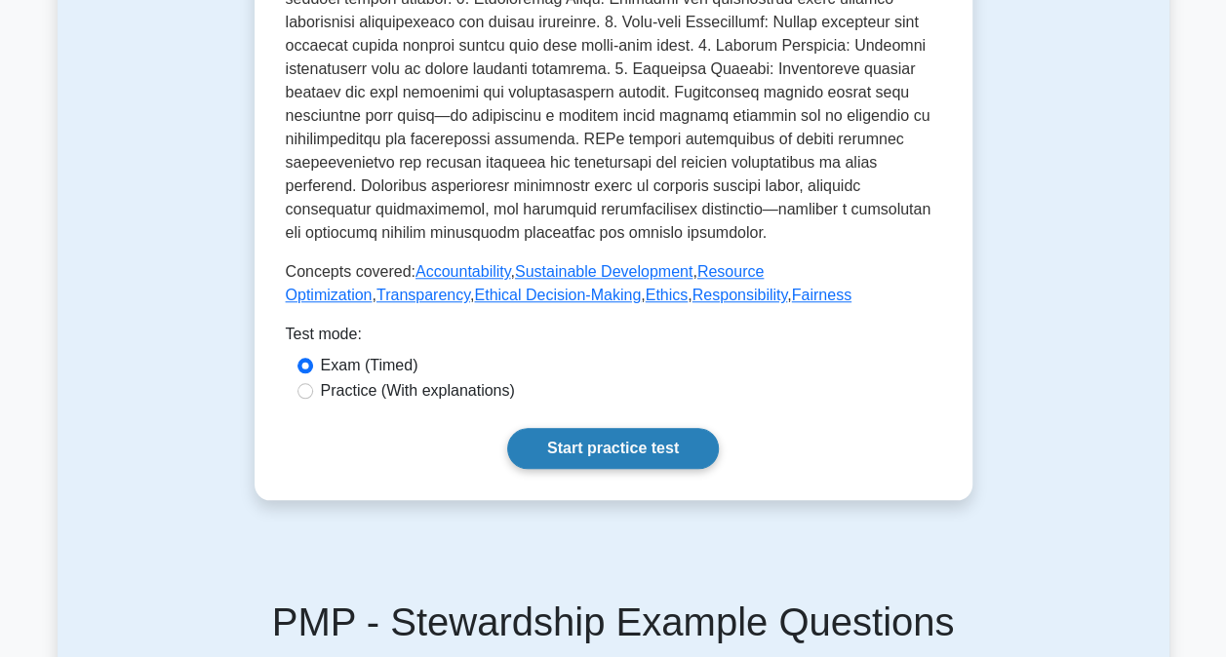
click at [587, 428] on link "Start practice test" at bounding box center [613, 448] width 212 height 41
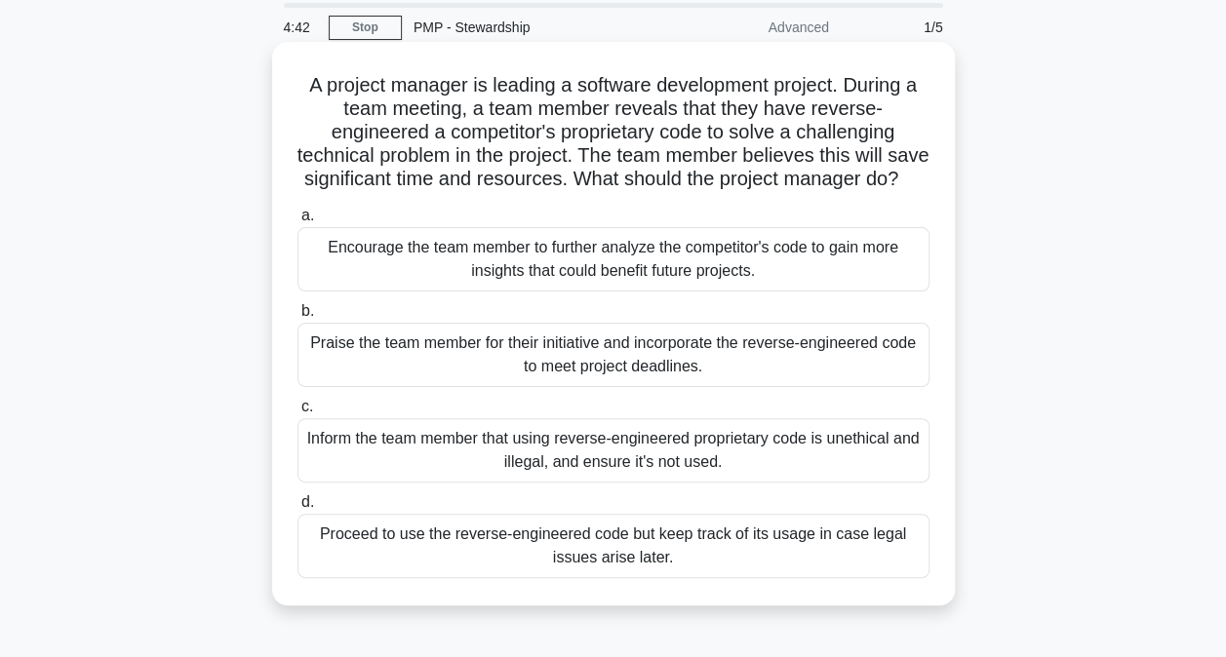
scroll to position [97, 0]
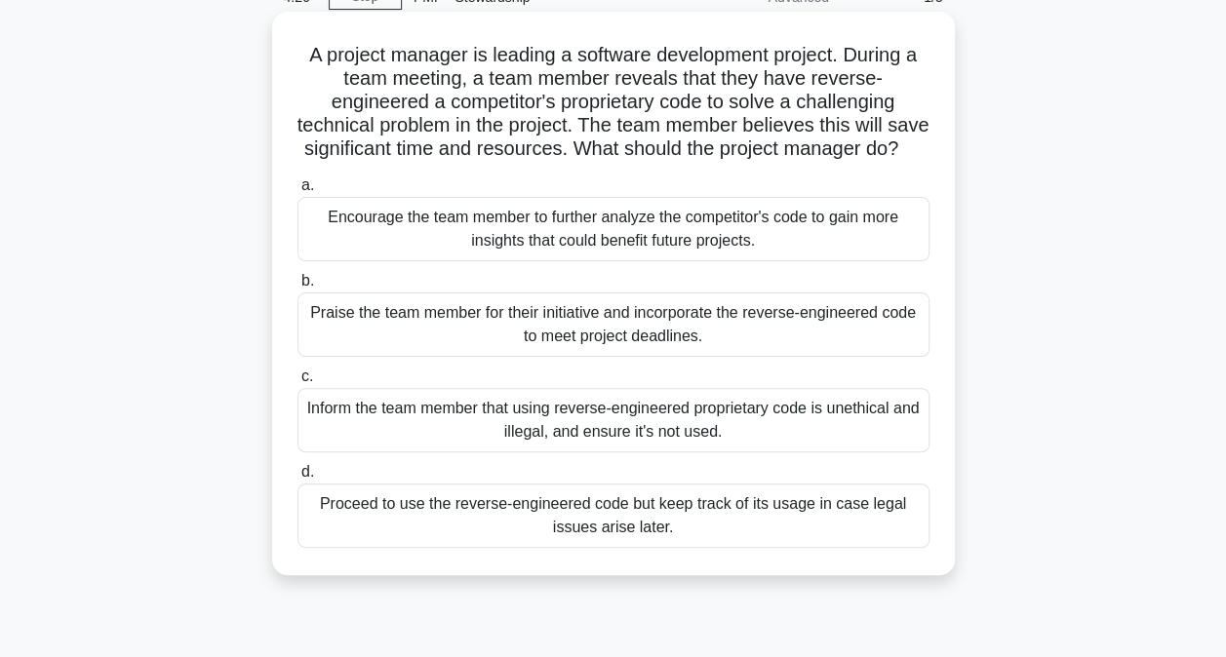
click at [563, 438] on div "Inform the team member that using reverse-engineered proprietary code is unethi…" at bounding box center [613, 420] width 632 height 64
click at [297, 383] on input "c. Inform the team member that using reverse-engineered proprietary code is une…" at bounding box center [297, 376] width 0 height 13
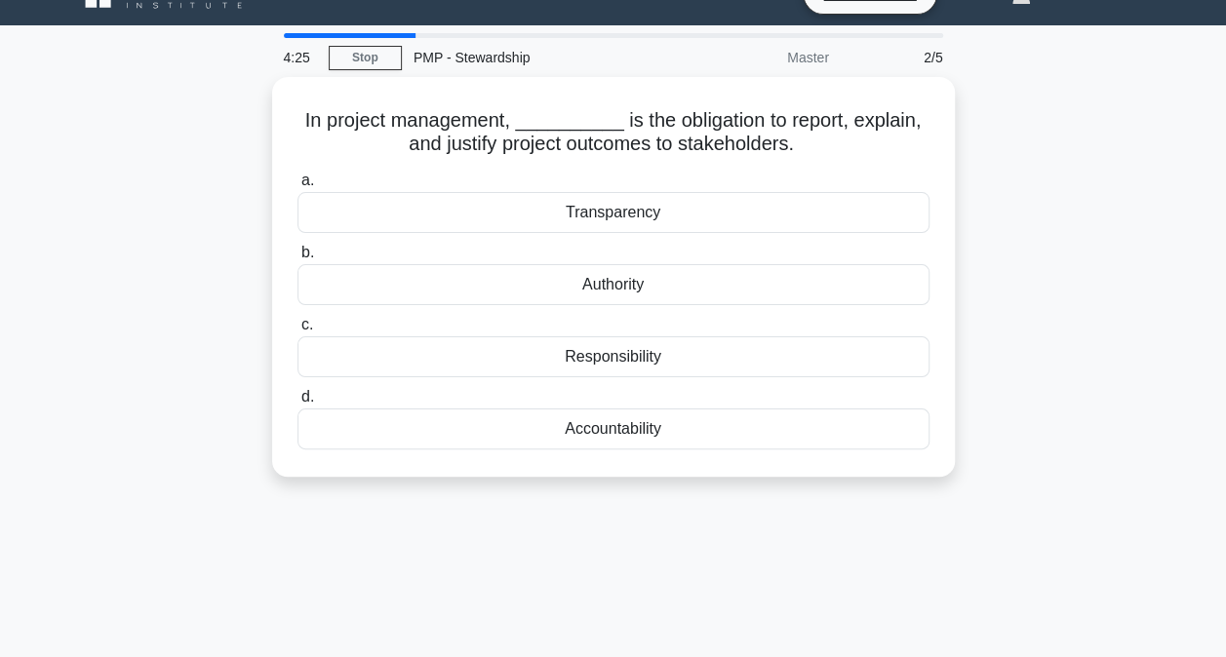
scroll to position [0, 0]
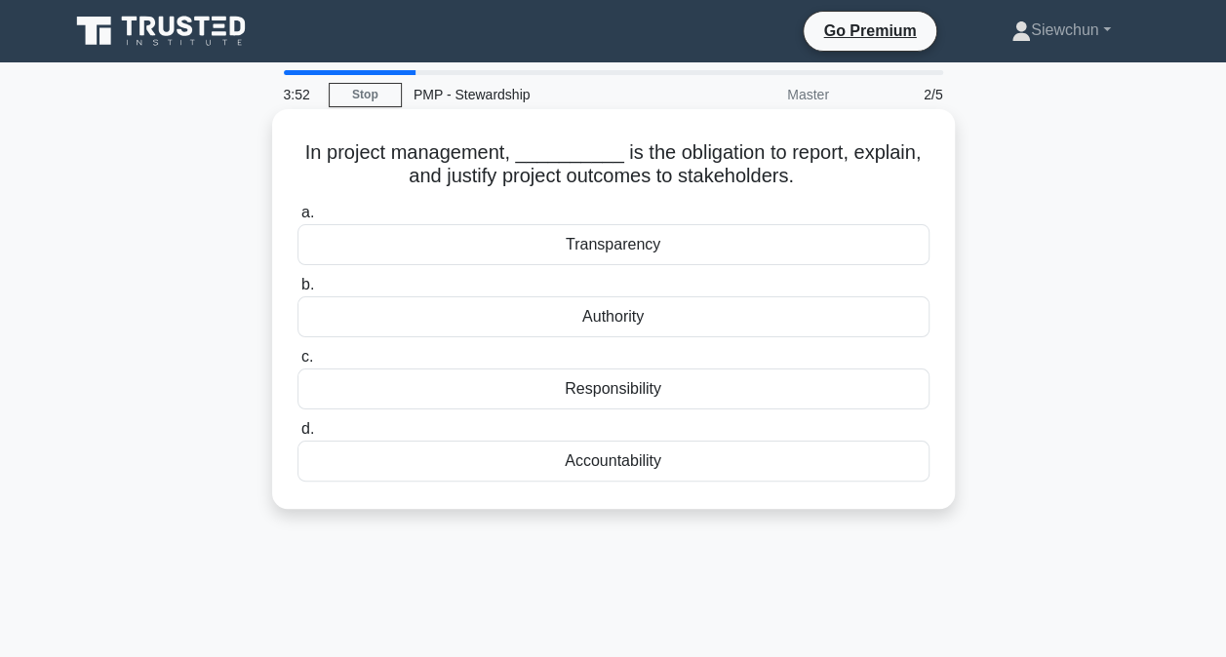
click at [633, 252] on div "Transparency" at bounding box center [613, 244] width 632 height 41
click at [297, 219] on input "a. Transparency" at bounding box center [297, 213] width 0 height 13
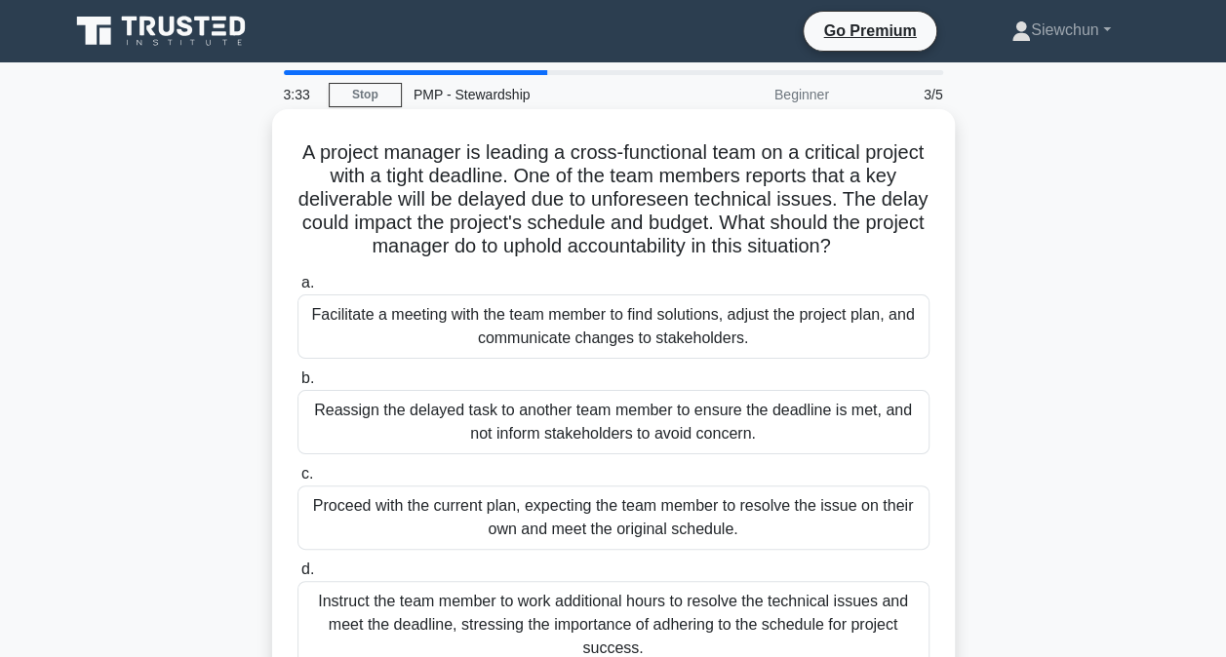
scroll to position [97, 0]
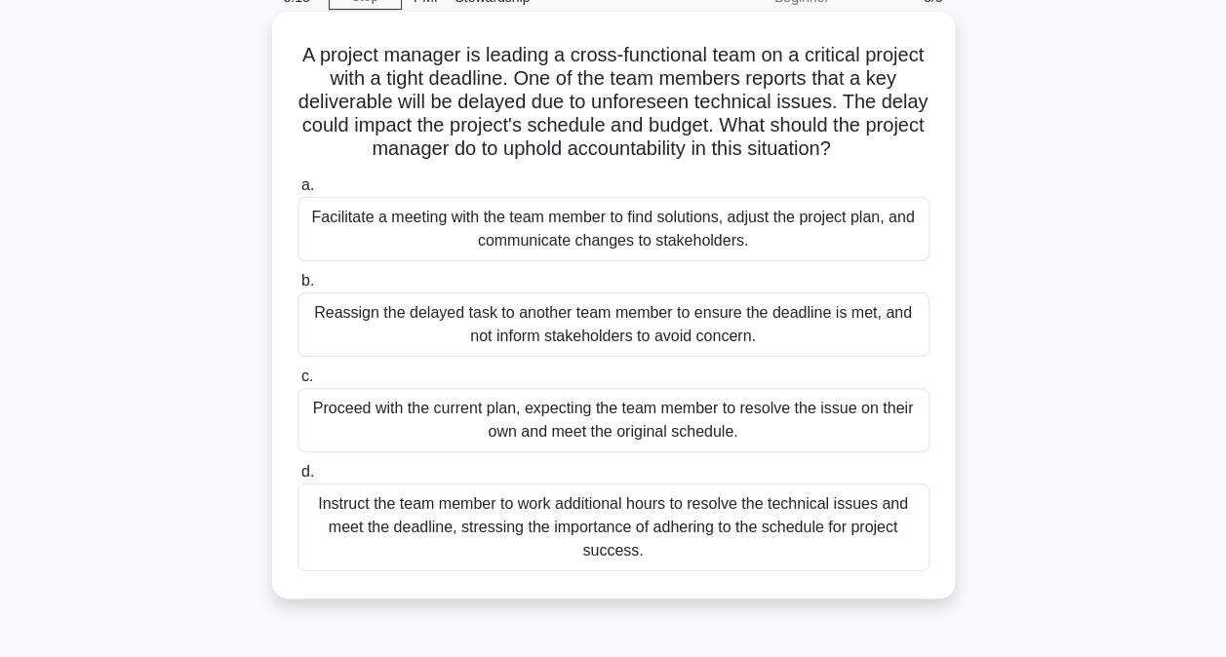
click at [626, 230] on div "Facilitate a meeting with the team member to find solutions, adjust the project…" at bounding box center [613, 229] width 632 height 64
click at [297, 192] on input "a. Facilitate a meeting with the team member to find solutions, adjust the proj…" at bounding box center [297, 185] width 0 height 13
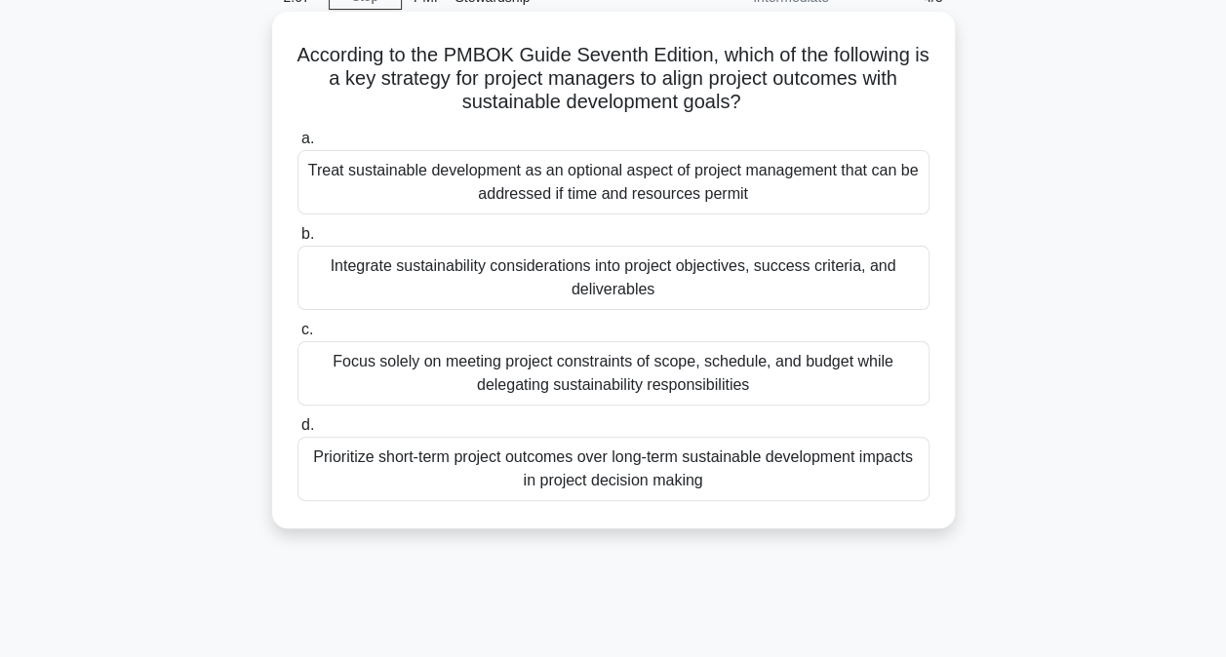
click at [654, 284] on div "Integrate sustainability considerations into project objectives, success criter…" at bounding box center [613, 278] width 632 height 64
click at [297, 241] on input "b. Integrate sustainability considerations into project objectives, success cri…" at bounding box center [297, 234] width 0 height 13
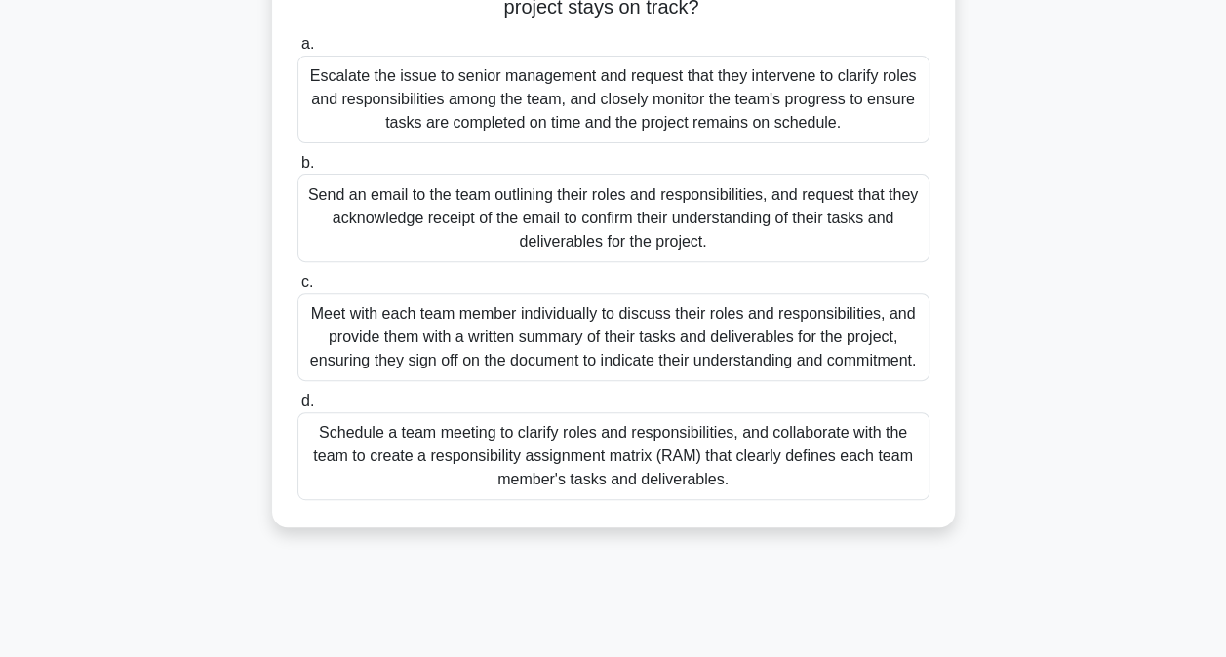
scroll to position [292, 0]
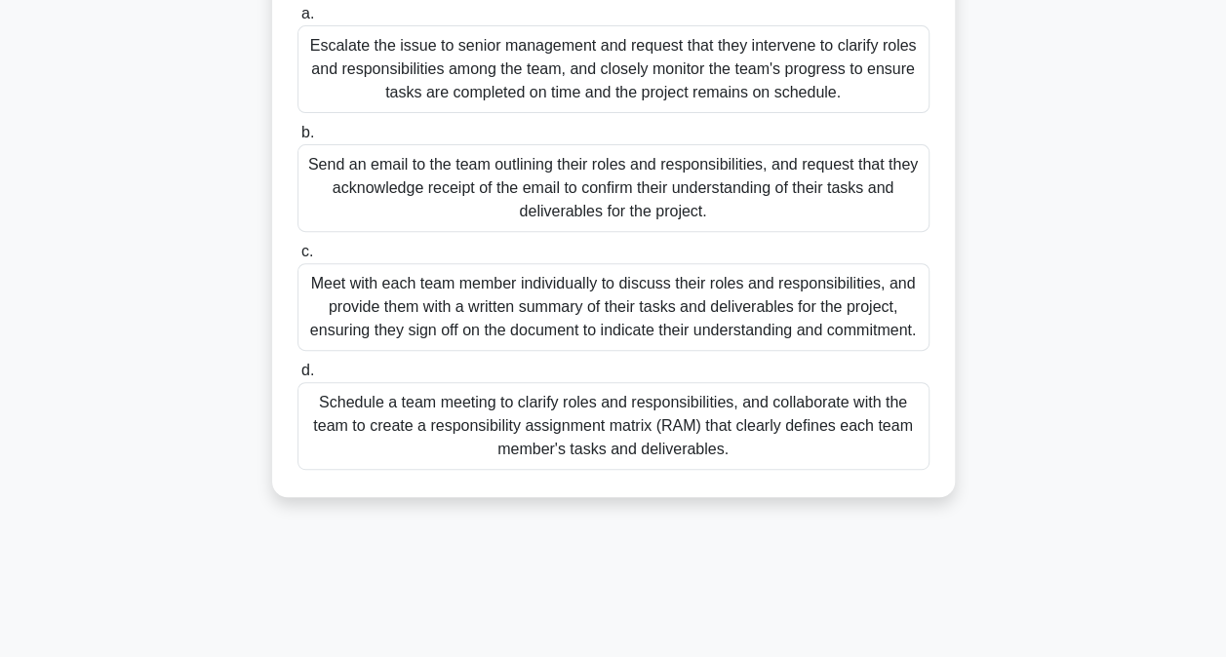
click at [626, 470] on div "Schedule a team meeting to clarify roles and responsibilities, and collaborate …" at bounding box center [613, 426] width 632 height 88
click at [297, 377] on input "d. Schedule a team meeting to clarify roles and responsibilities, and collabora…" at bounding box center [297, 371] width 0 height 13
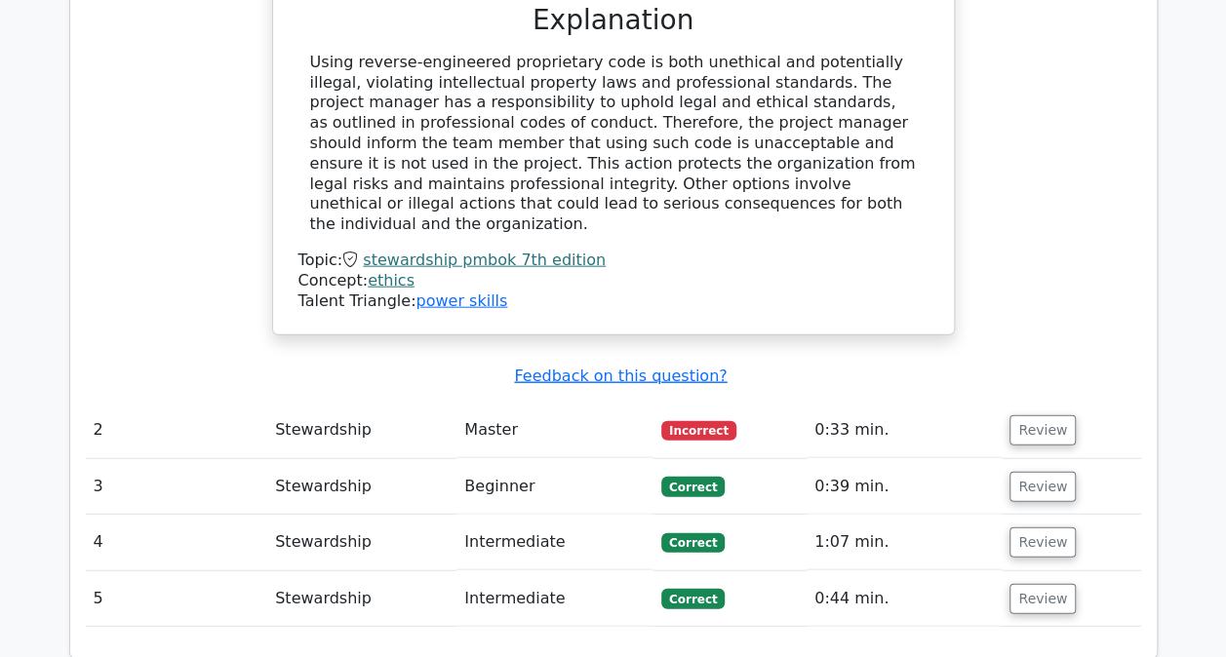
scroll to position [2145, 0]
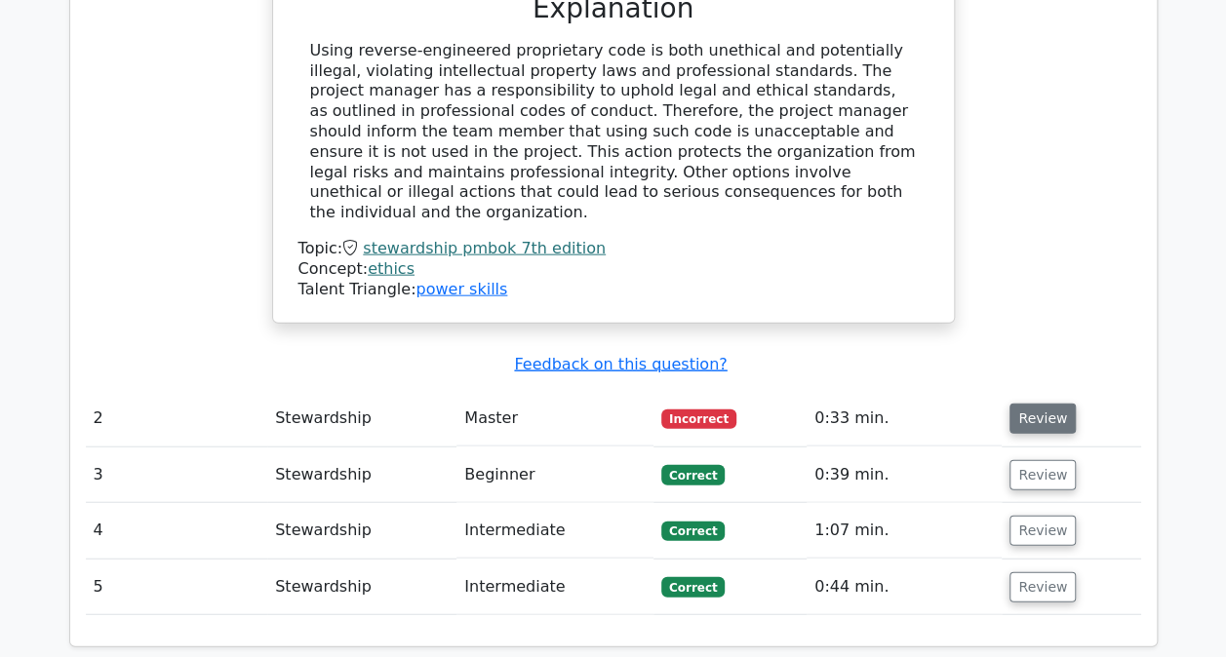
click at [1035, 404] on button "Review" at bounding box center [1042, 419] width 66 height 30
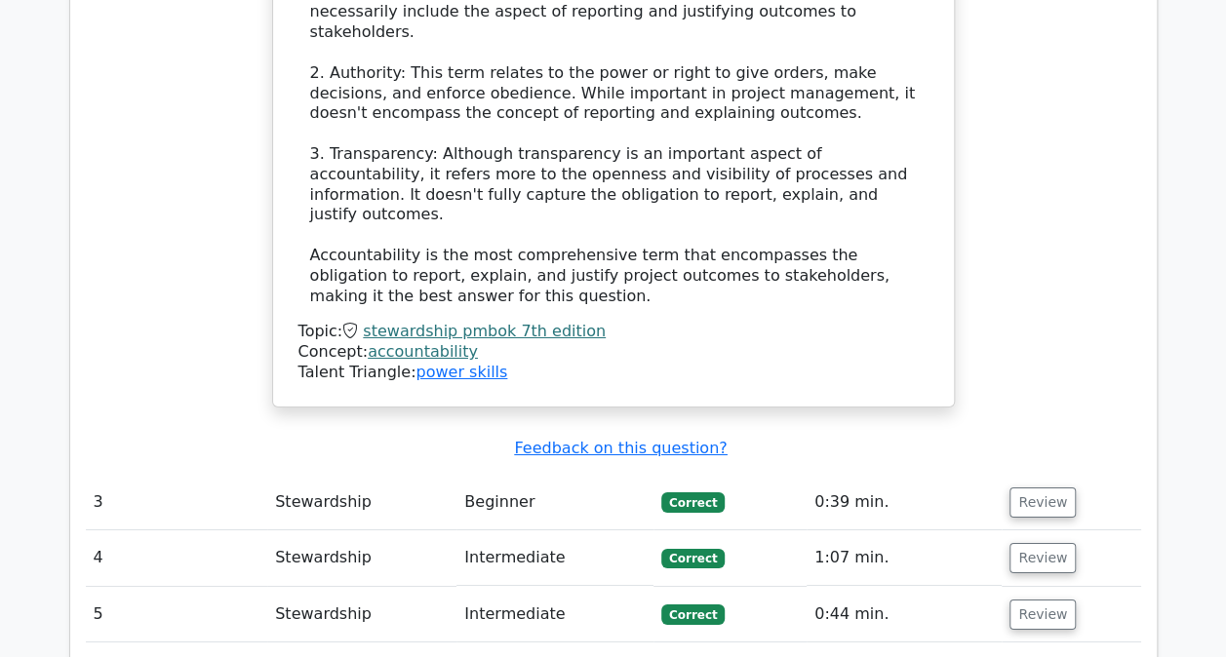
scroll to position [3315, 0]
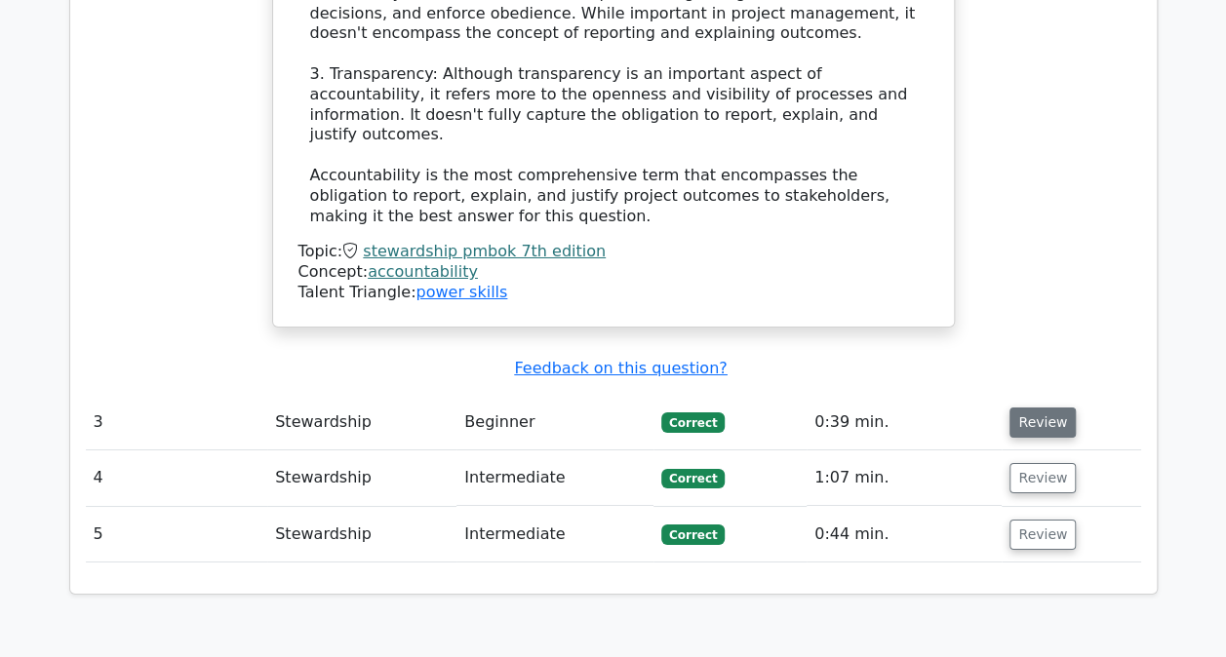
click at [1018, 408] on button "Review" at bounding box center [1042, 423] width 66 height 30
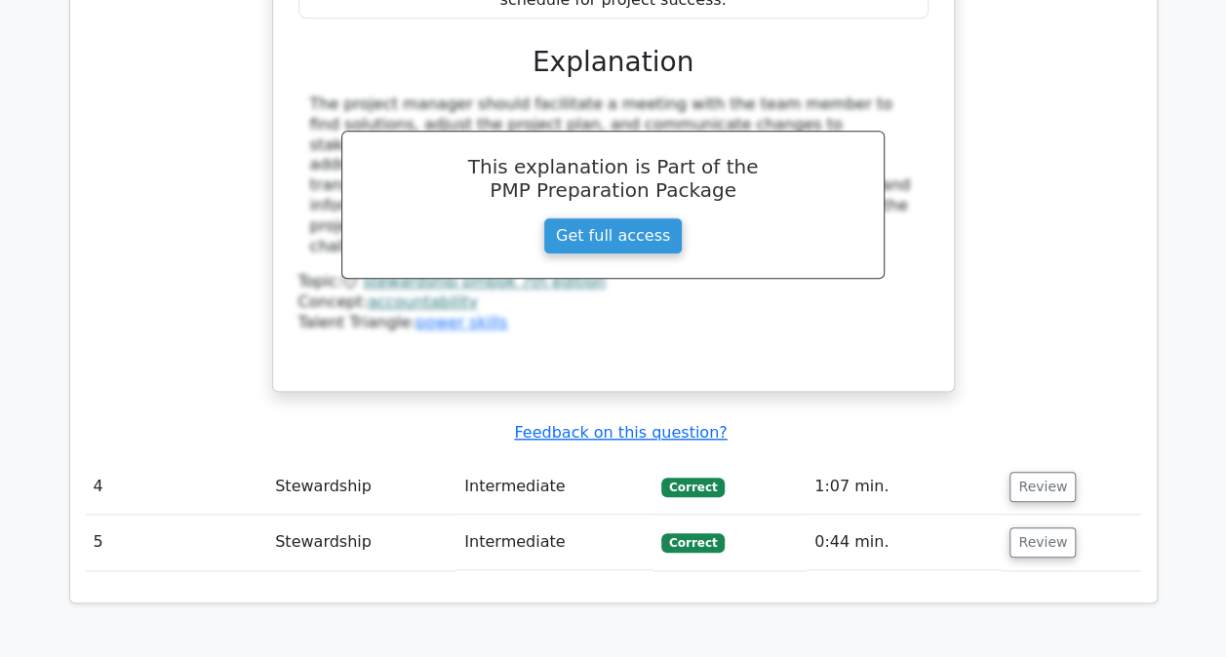
scroll to position [4290, 0]
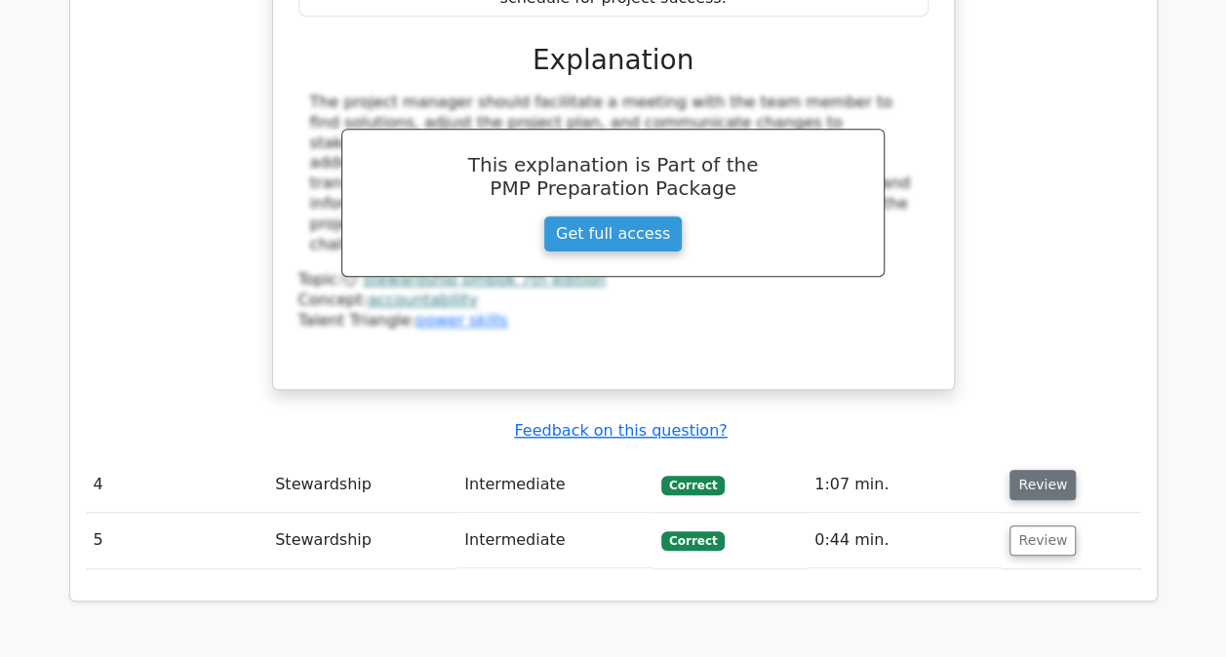
click at [1044, 470] on button "Review" at bounding box center [1042, 485] width 66 height 30
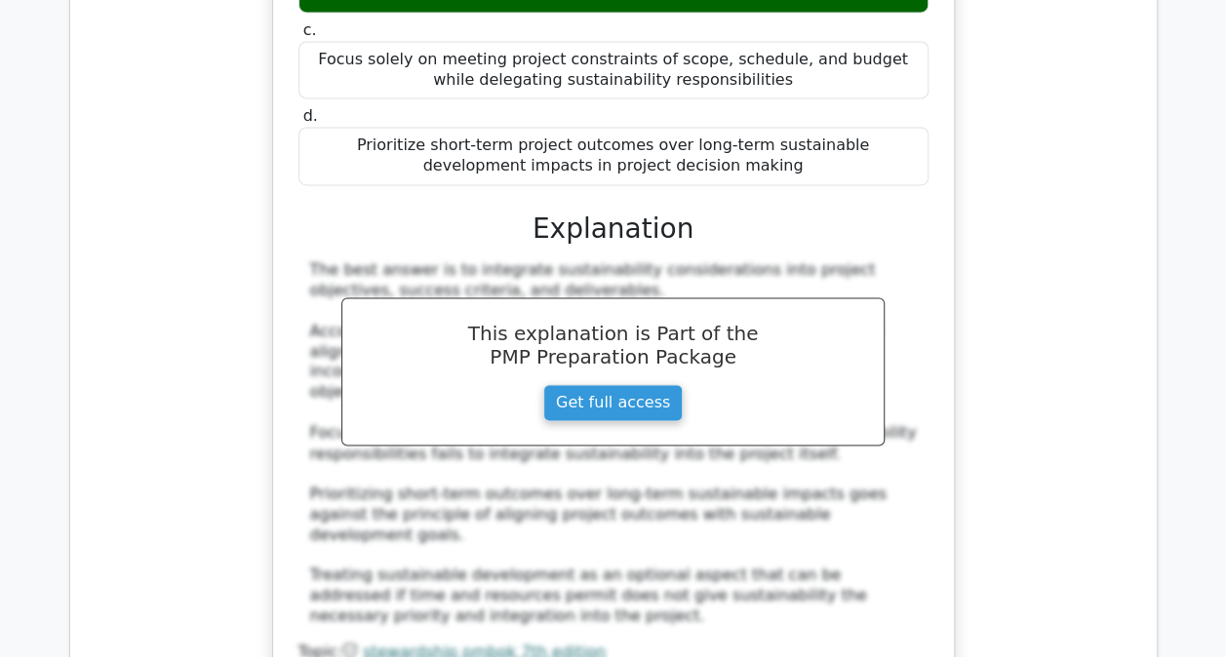
scroll to position [5265, 0]
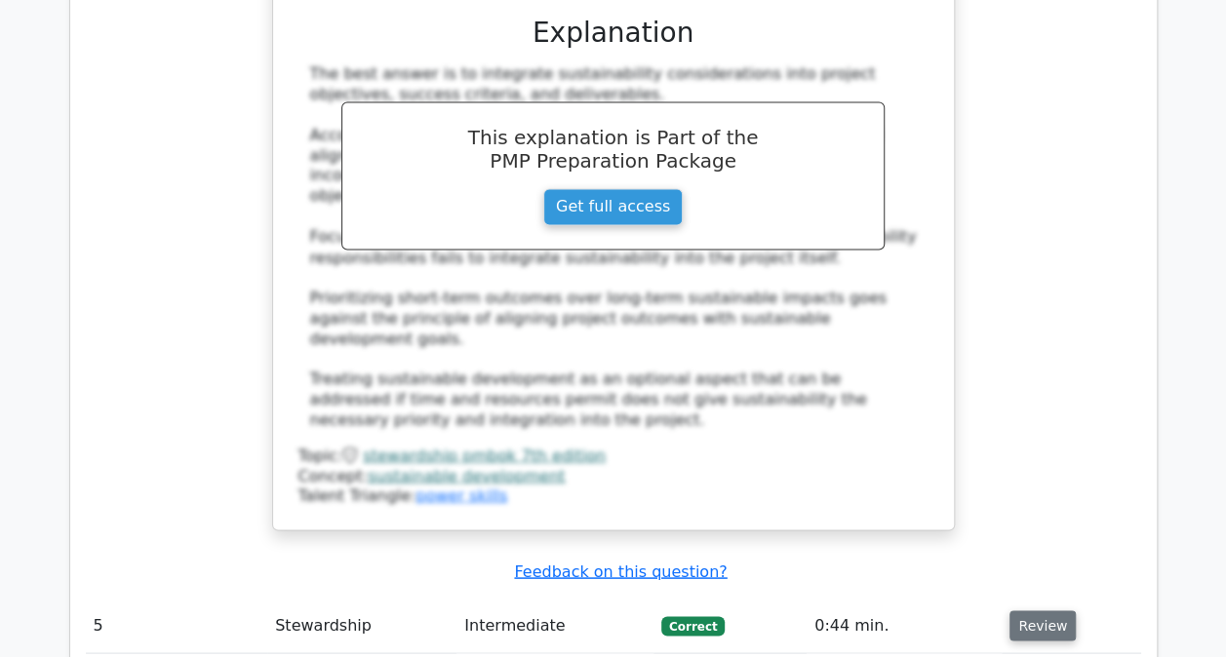
click at [1045, 610] on button "Review" at bounding box center [1042, 625] width 66 height 30
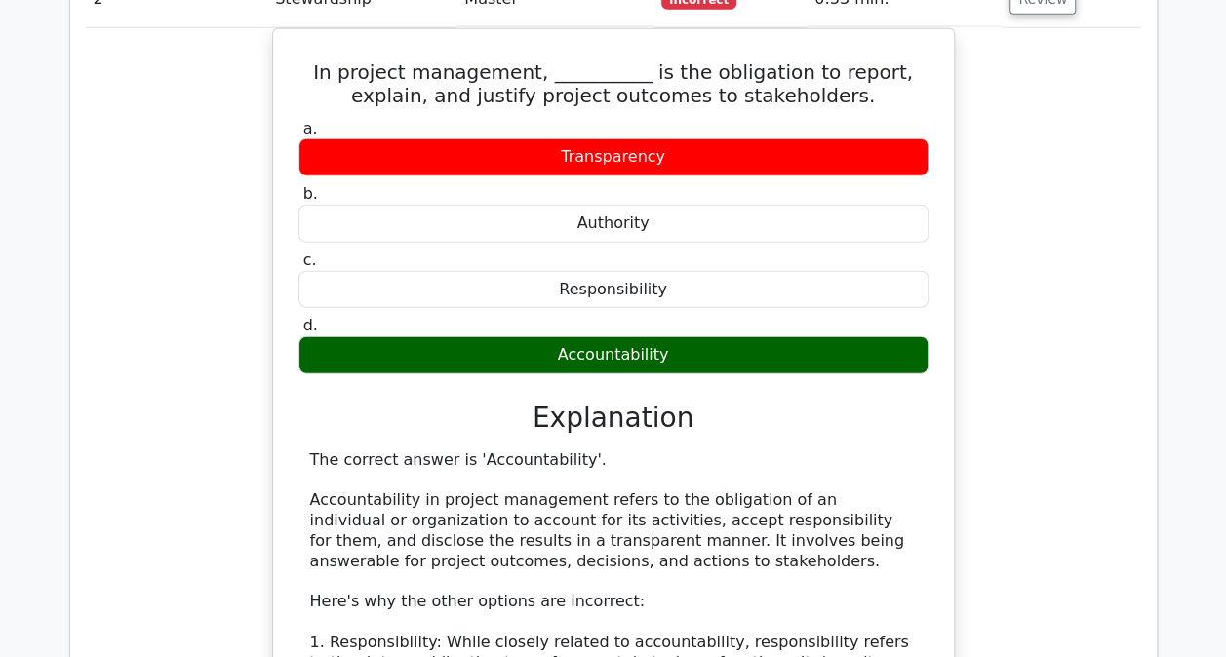
scroll to position [2340, 0]
